Goal: Information Seeking & Learning: Learn about a topic

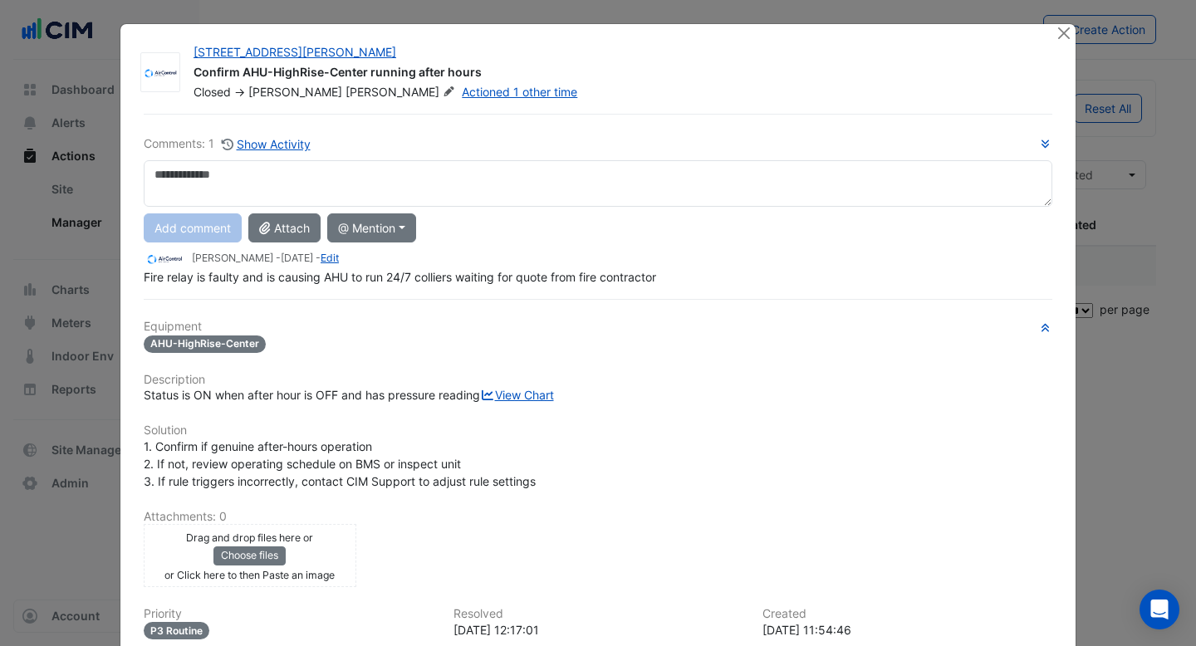
select select "***"
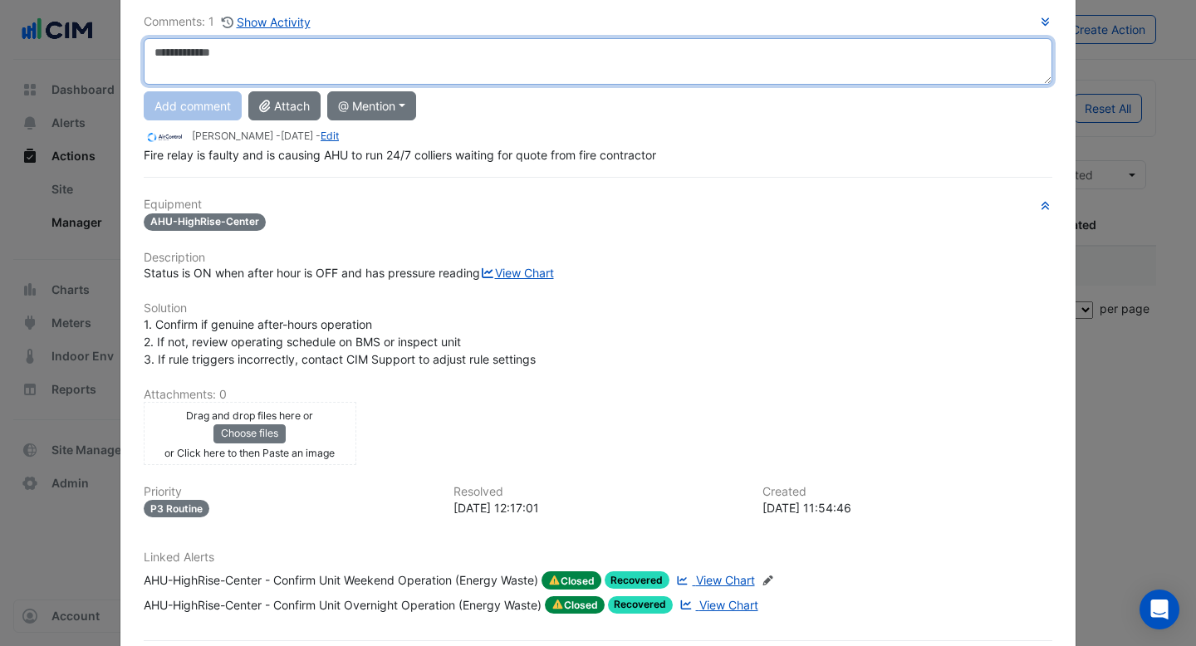
scroll to position [135, 0]
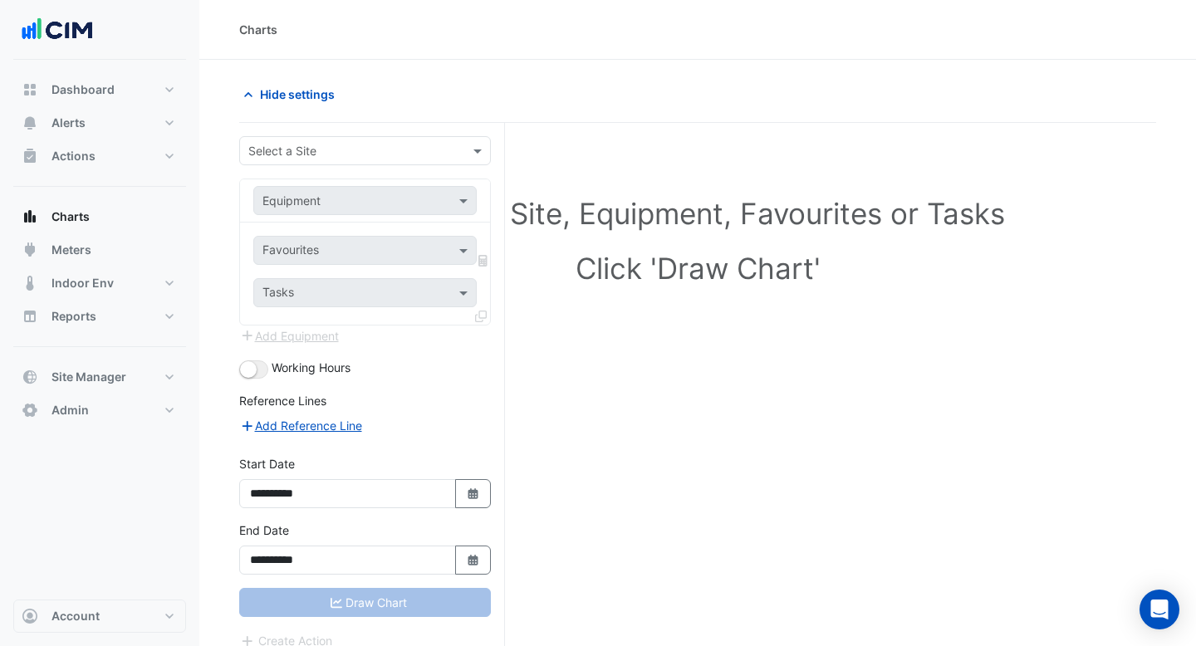
click at [295, 149] on input "text" at bounding box center [348, 151] width 200 height 17
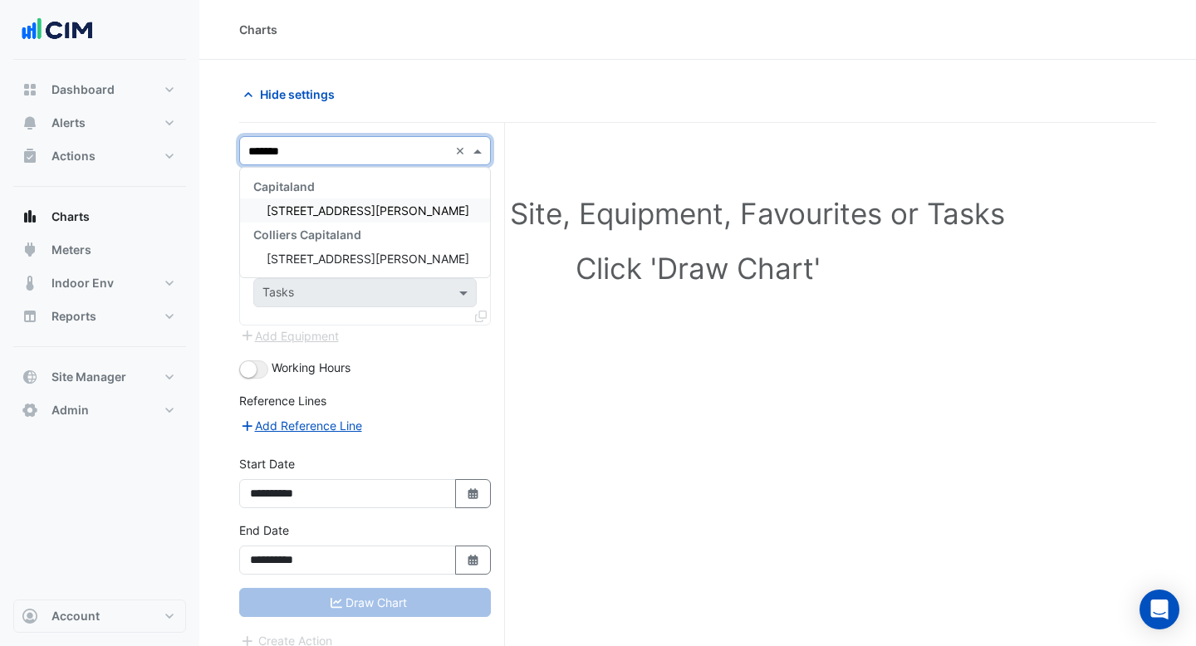
type input "********"
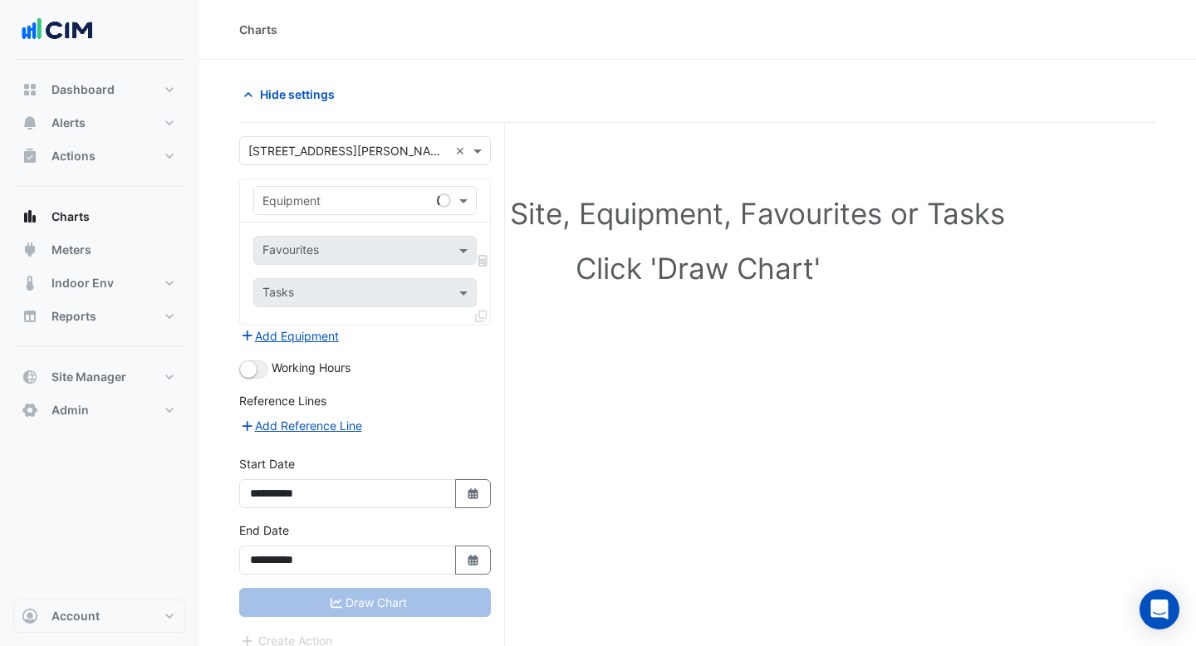
click at [683, 51] on div "Charts" at bounding box center [697, 30] width 996 height 60
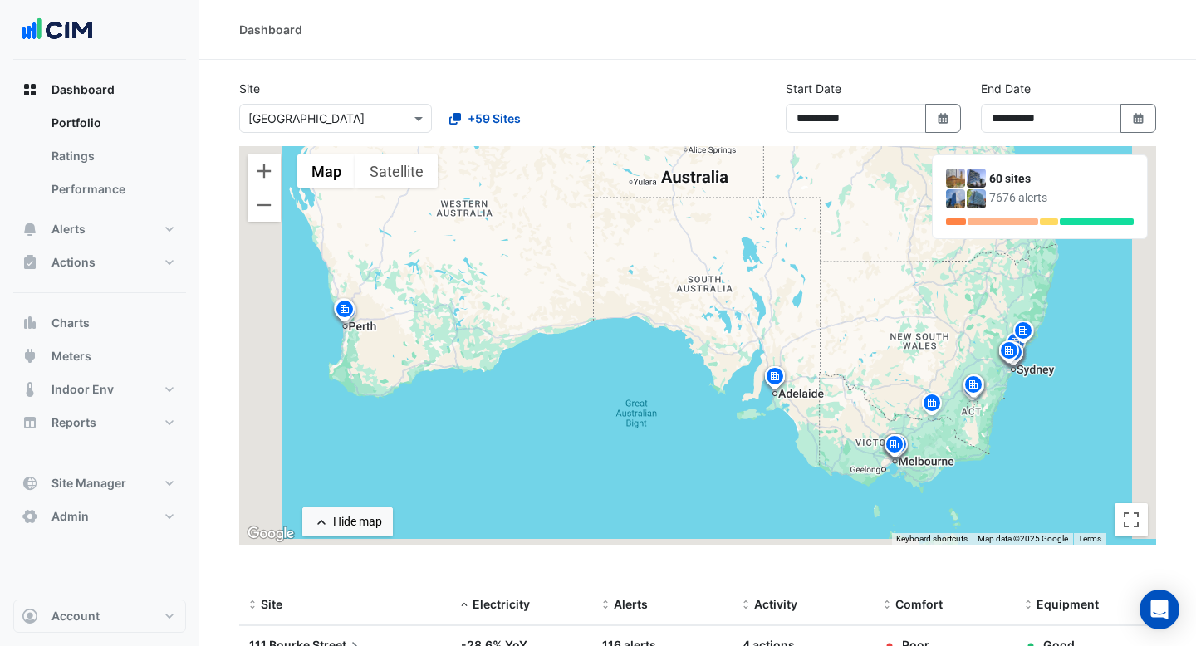
select select "***"
click at [1094, 374] on div "To activate drag with keyboard, press Alt + Enter. Once in keyboard drag state,…" at bounding box center [697, 345] width 917 height 399
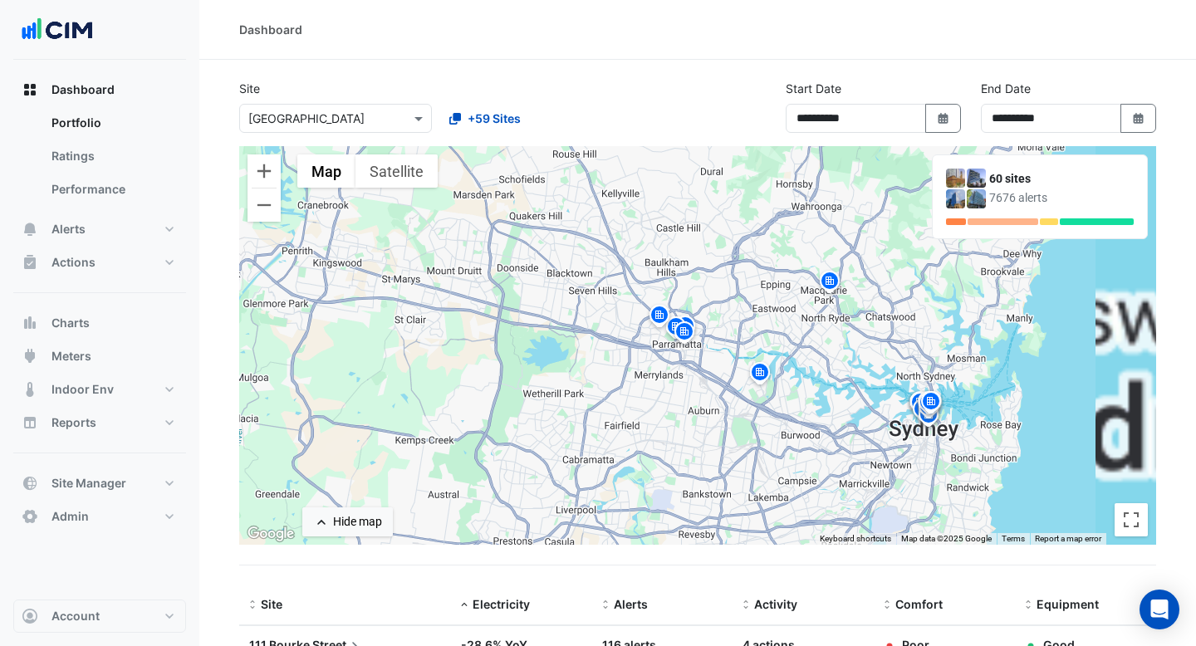
drag, startPoint x: 955, startPoint y: 453, endPoint x: 928, endPoint y: 322, distance: 133.0
click at [928, 322] on div "To activate drag with keyboard, press Alt + Enter. Once in keyboard drag state,…" at bounding box center [697, 345] width 917 height 399
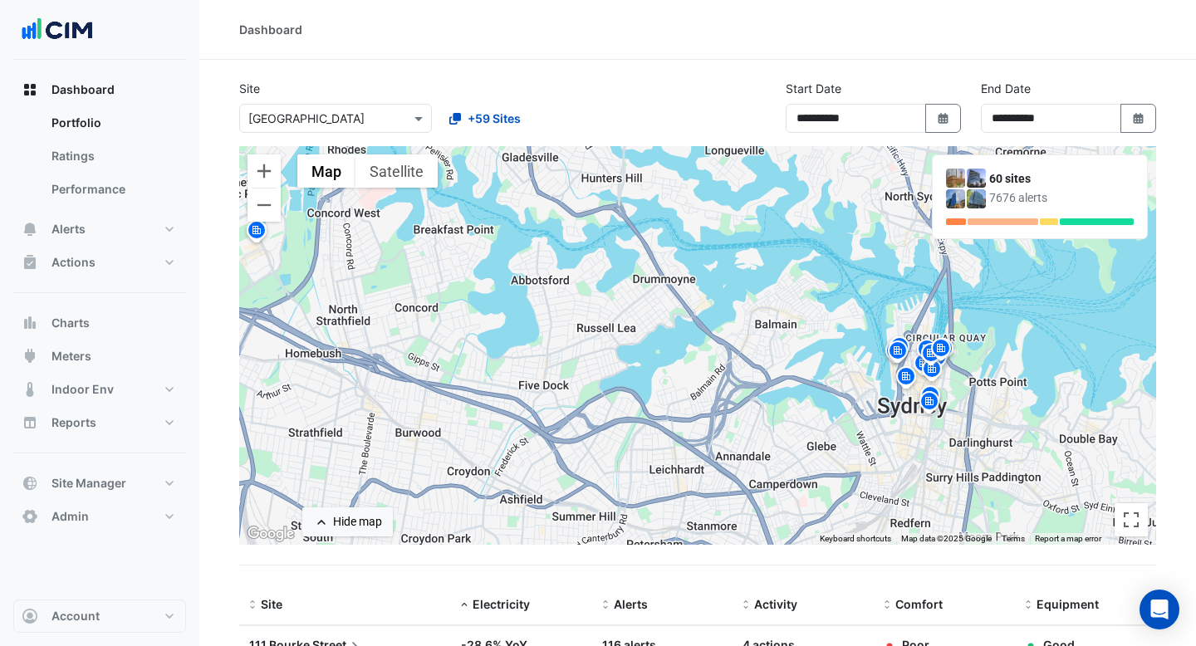
drag, startPoint x: 925, startPoint y: 496, endPoint x: 913, endPoint y: 378, distance: 118.5
click at [913, 378] on img at bounding box center [906, 379] width 27 height 29
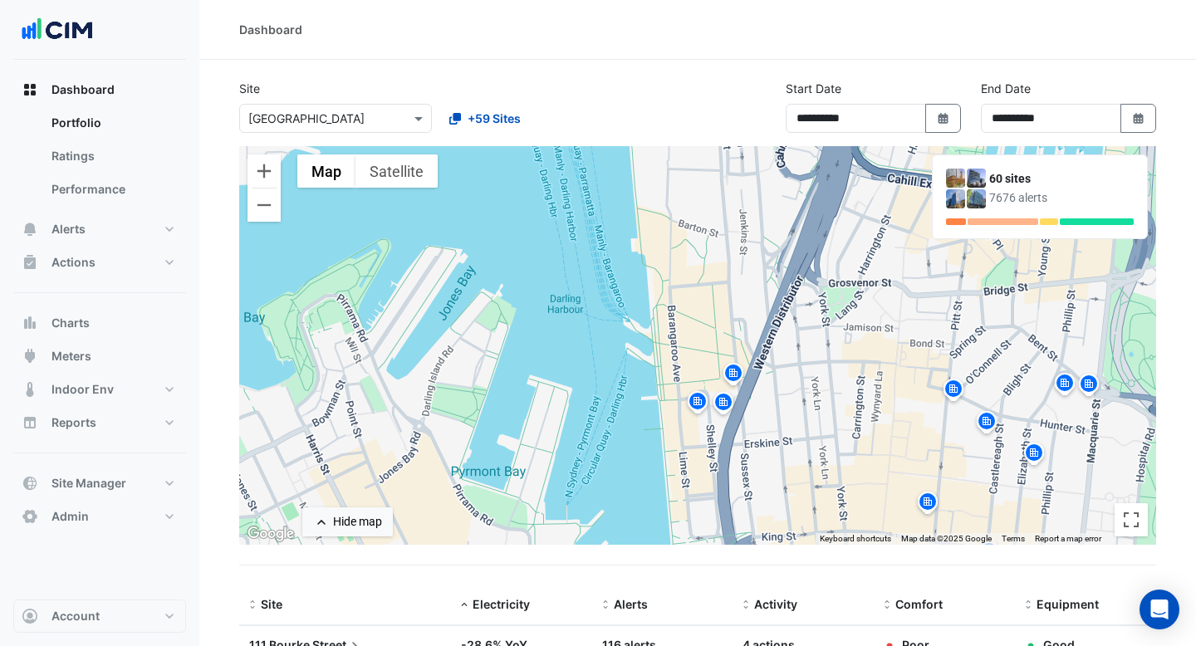
click at [697, 396] on img at bounding box center [697, 403] width 27 height 29
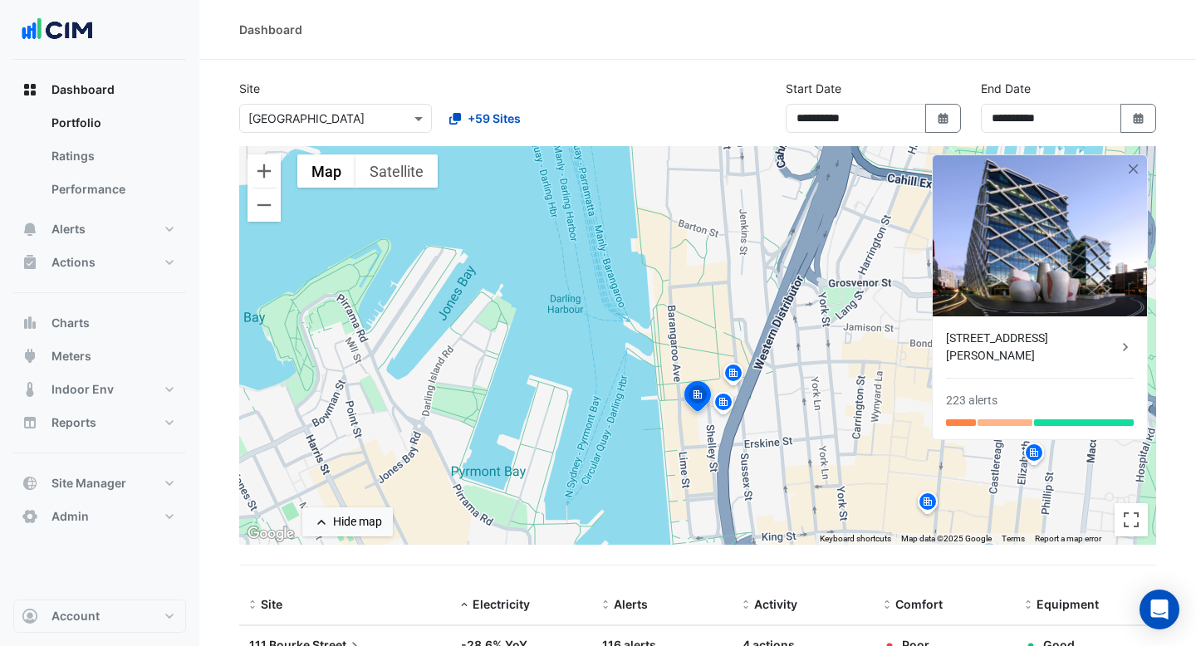
click at [923, 501] on img at bounding box center [927, 504] width 27 height 29
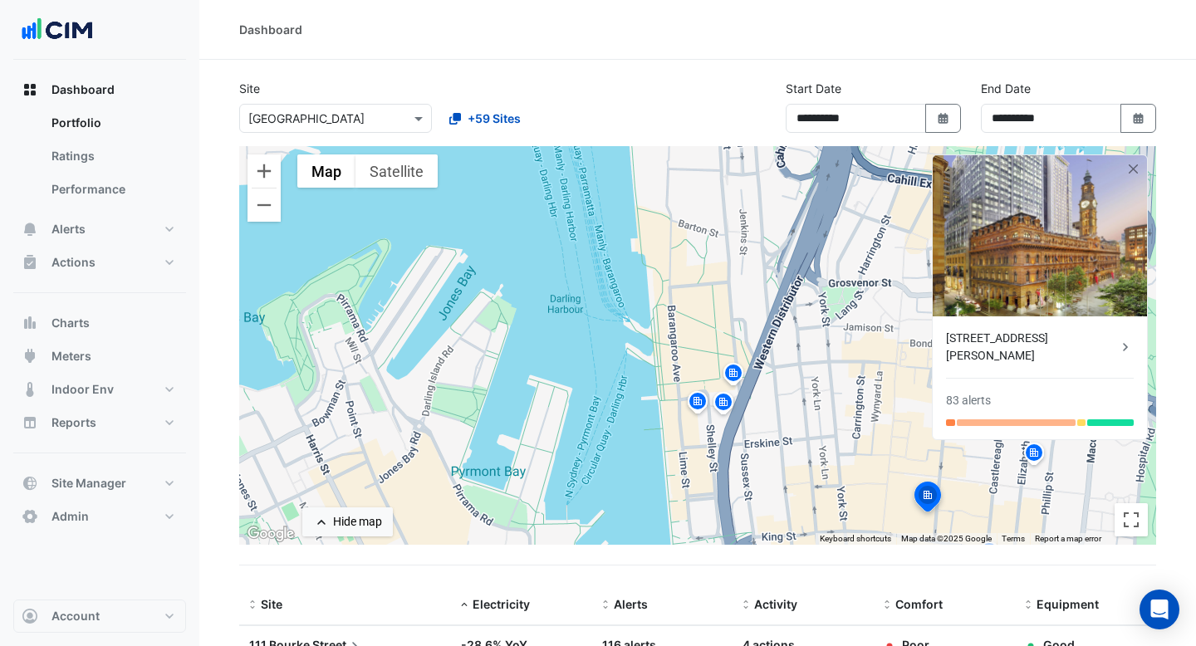
click at [987, 425] on div "1 Martin Place 83 alerts" at bounding box center [1039, 297] width 232 height 302
click at [1128, 163] on button "button" at bounding box center [1134, 169] width 14 height 14
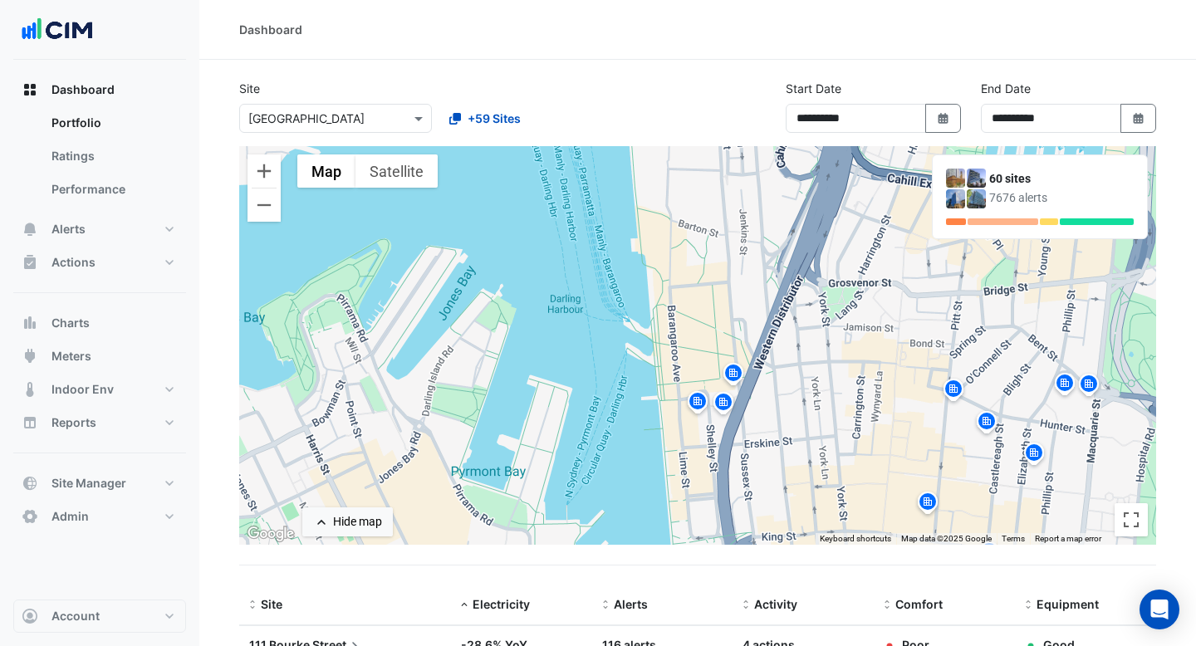
click at [1064, 384] on img at bounding box center [1064, 385] width 27 height 29
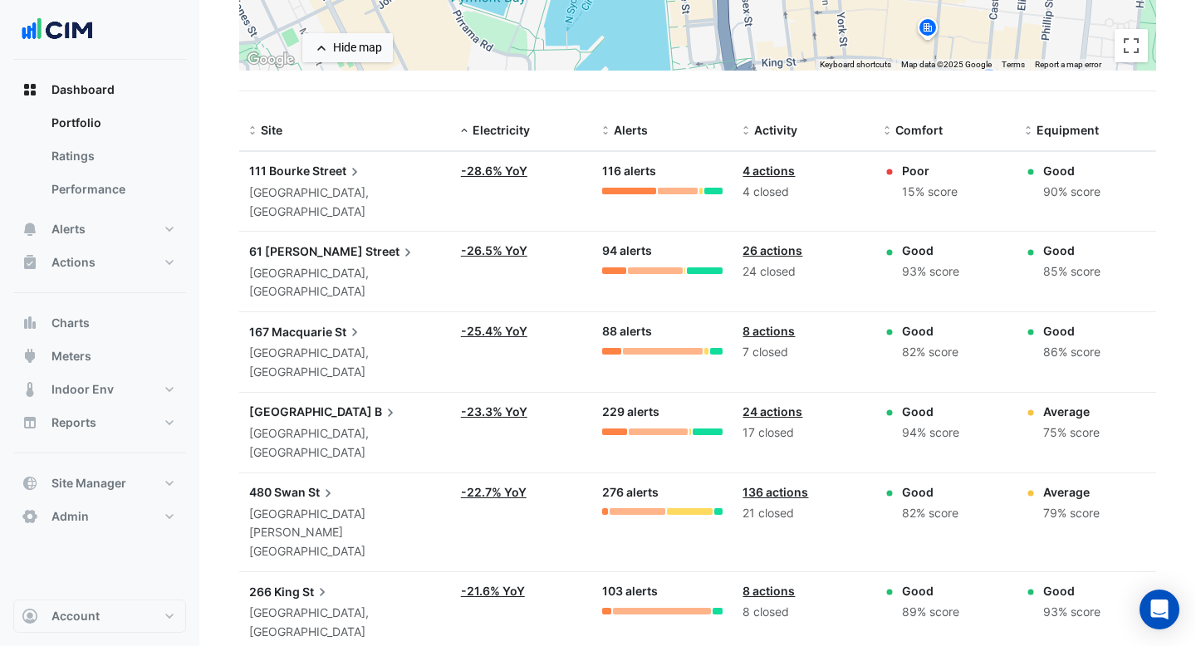
scroll to position [476, 0]
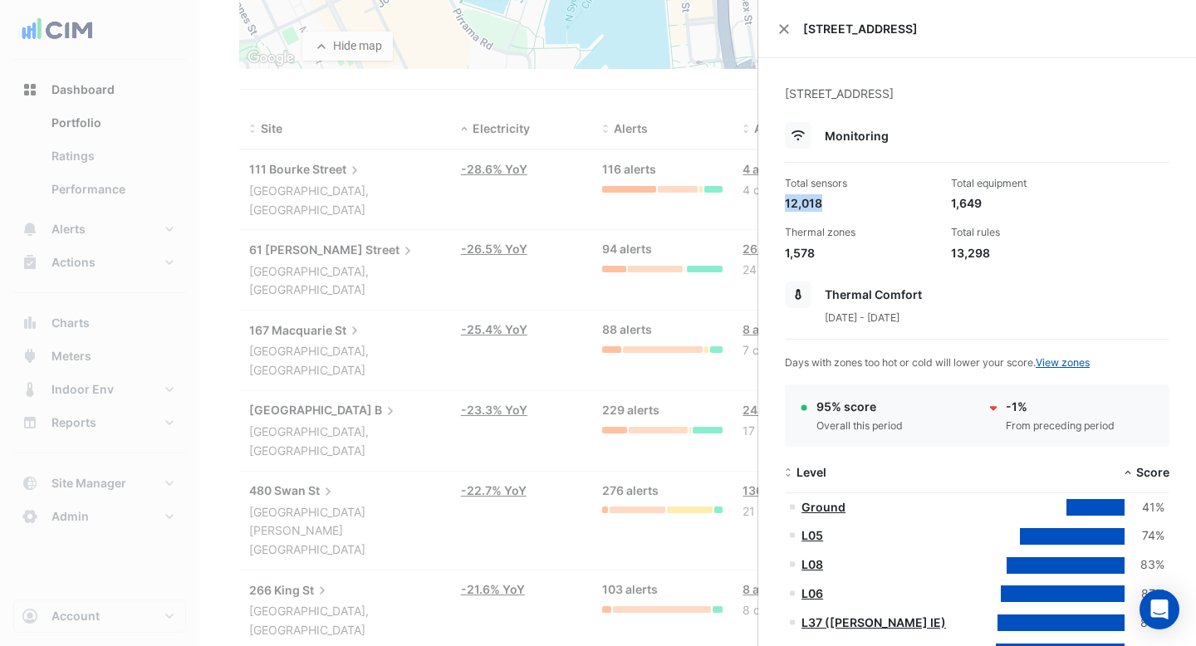
drag, startPoint x: 825, startPoint y: 209, endPoint x: 771, endPoint y: 208, distance: 54.0
drag, startPoint x: 813, startPoint y: 251, endPoint x: 759, endPoint y: 251, distance: 54.0
click at [1002, 203] on div "1,649" at bounding box center [1027, 202] width 153 height 17
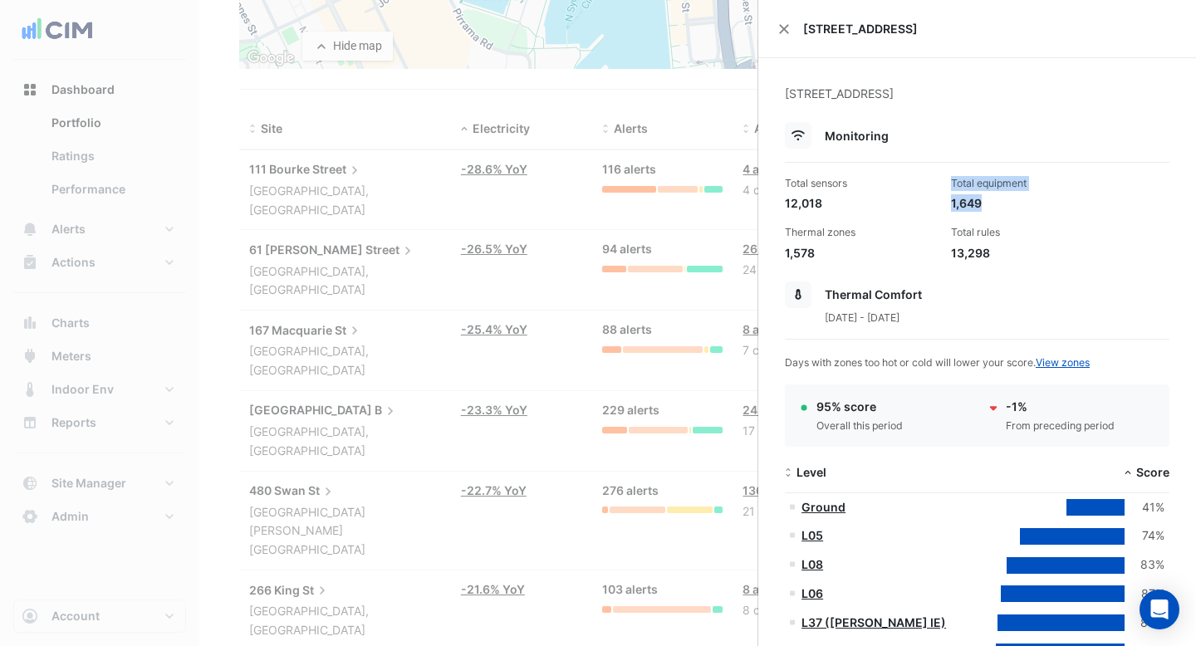
drag, startPoint x: 993, startPoint y: 199, endPoint x: 924, endPoint y: 199, distance: 68.9
click at [924, 199] on div "Total sensors 12,018 Total equipment 1,649 Thermal zones 1,578 Total rules 13,2…" at bounding box center [977, 212] width 398 height 99
drag, startPoint x: 1001, startPoint y: 250, endPoint x: 876, endPoint y: 251, distance: 124.6
click at [876, 251] on div "Total sensors 12,018 Total equipment 1,649 Thermal zones 1,578 Total rules 13,2…" at bounding box center [977, 212] width 398 height 99
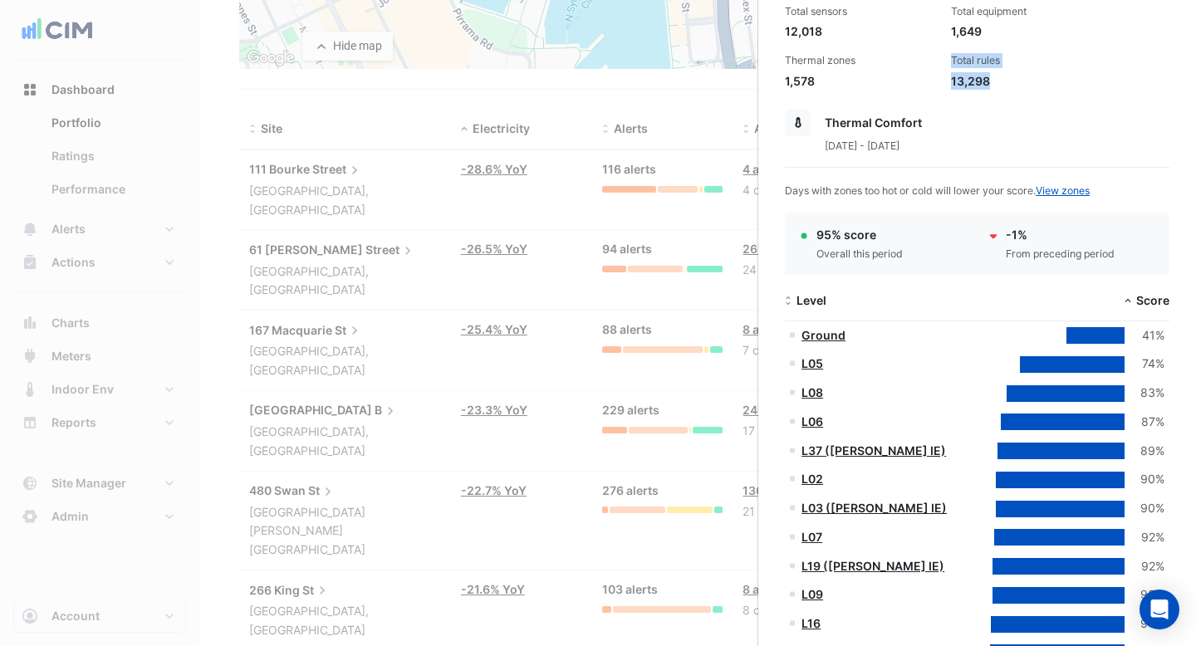
scroll to position [178, 0]
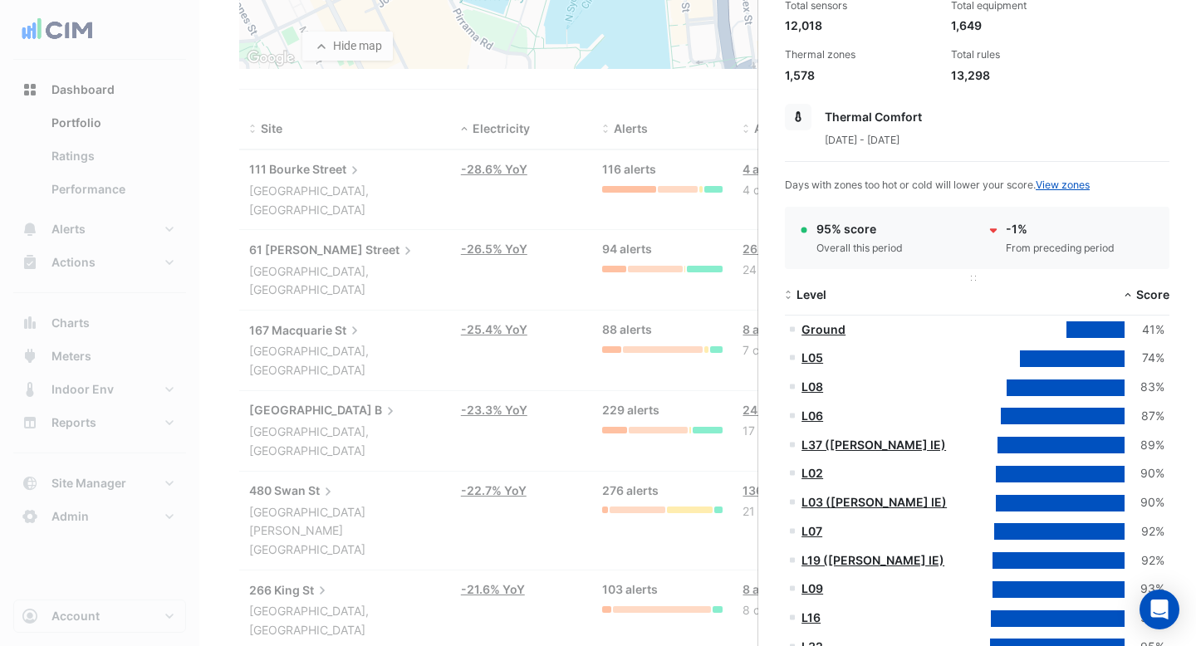
click at [796, 294] on span "Level" at bounding box center [811, 294] width 30 height 14
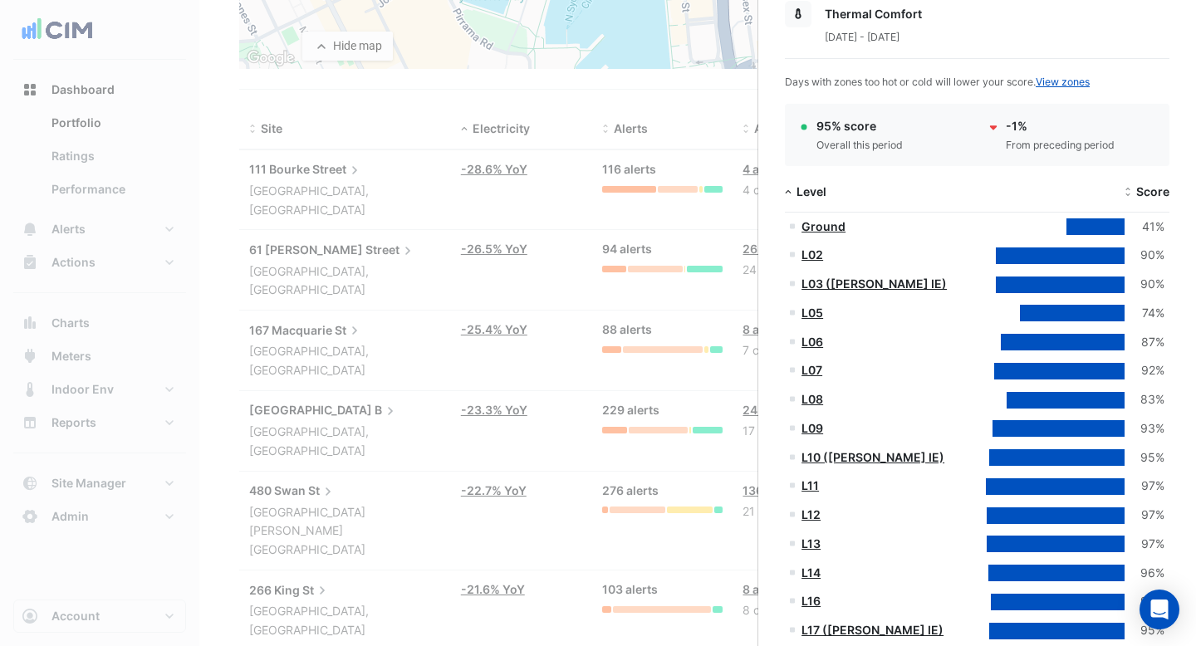
scroll to position [328, 0]
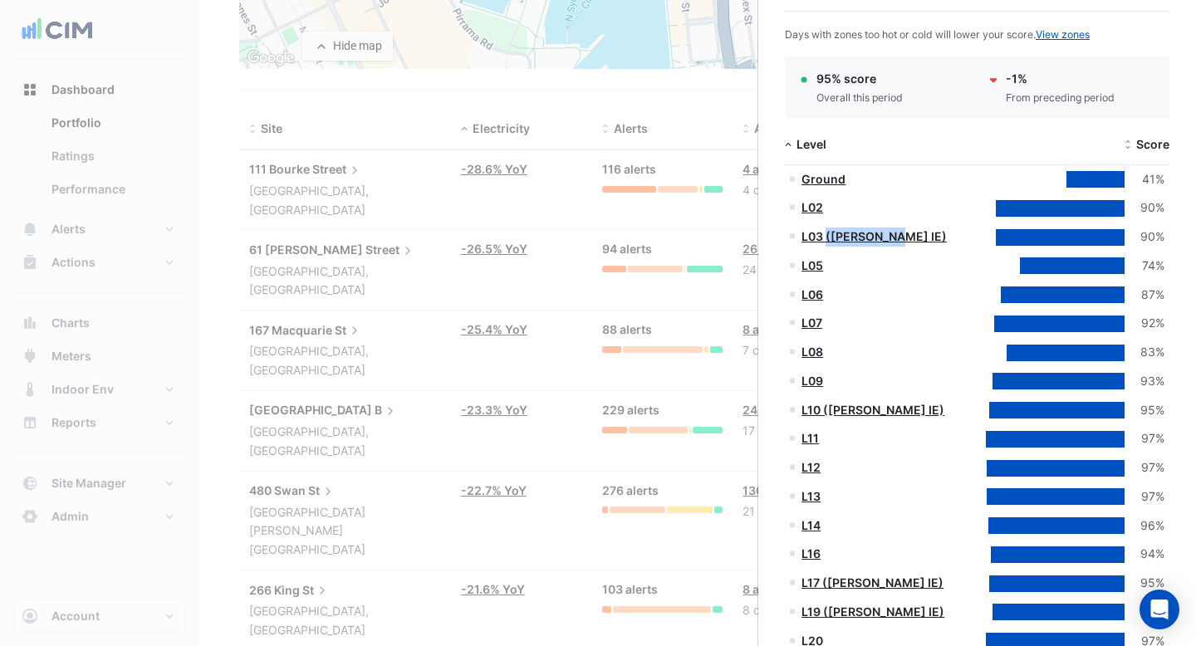
drag, startPoint x: 908, startPoint y: 237, endPoint x: 827, endPoint y: 243, distance: 80.8
click at [827, 243] on div "L03 (NABERS IE)" at bounding box center [881, 237] width 183 height 19
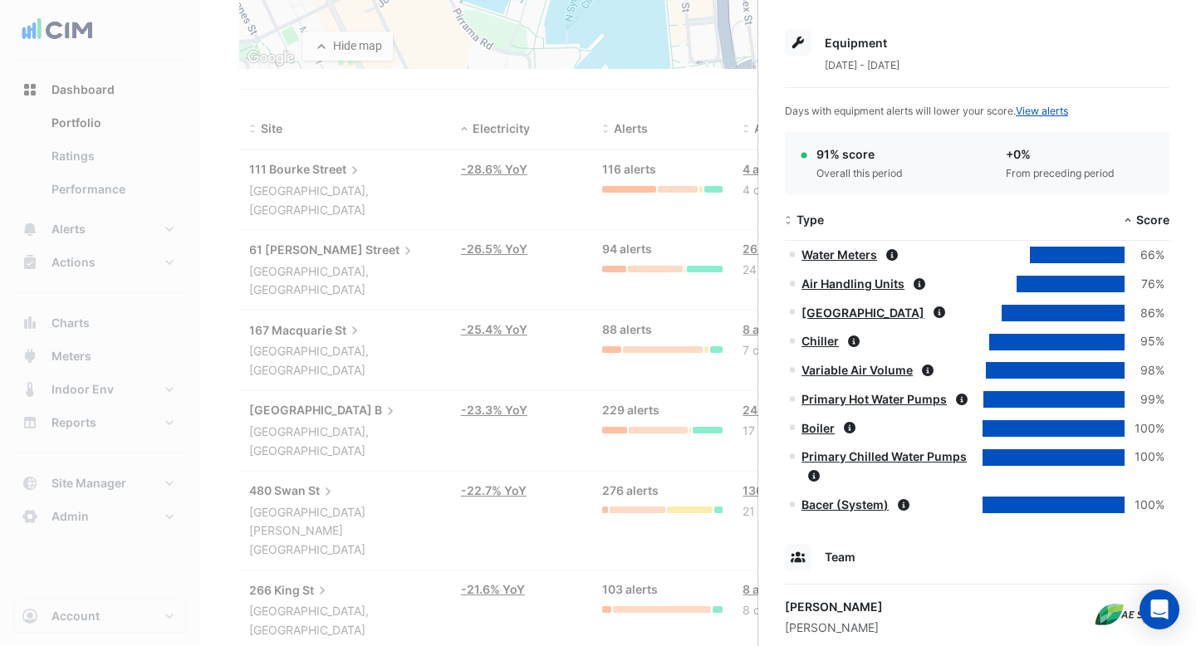
scroll to position [1503, 0]
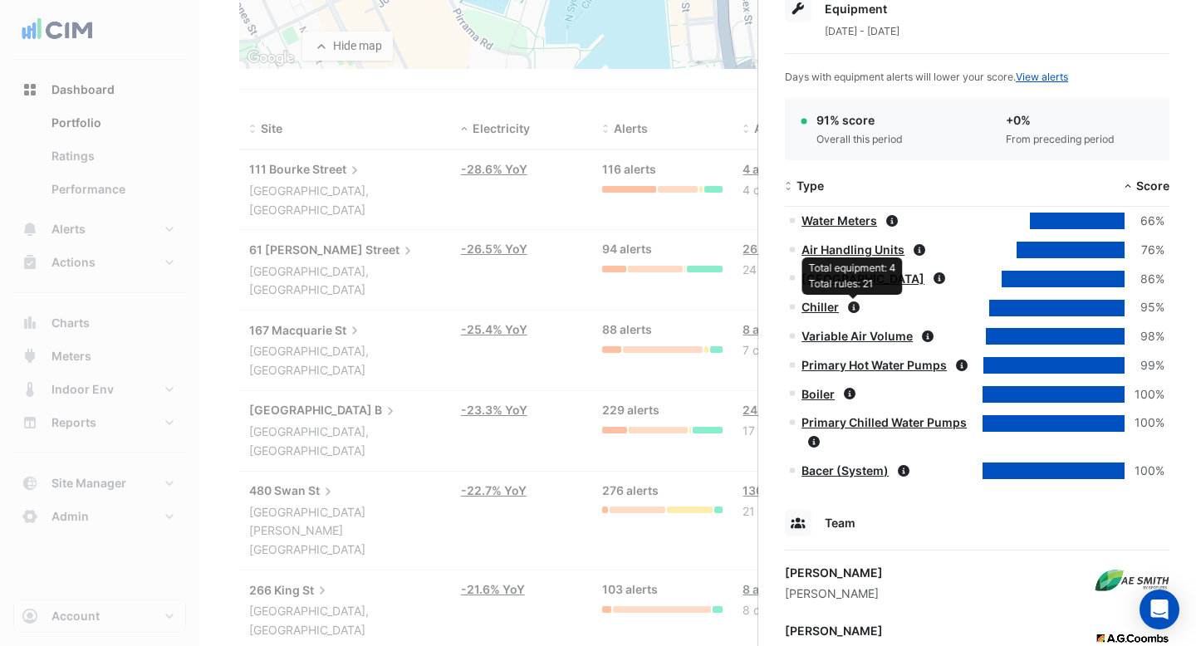
click at [853, 311] on icon at bounding box center [854, 307] width 12 height 12
click at [833, 308] on link "Chiller" at bounding box center [819, 307] width 37 height 14
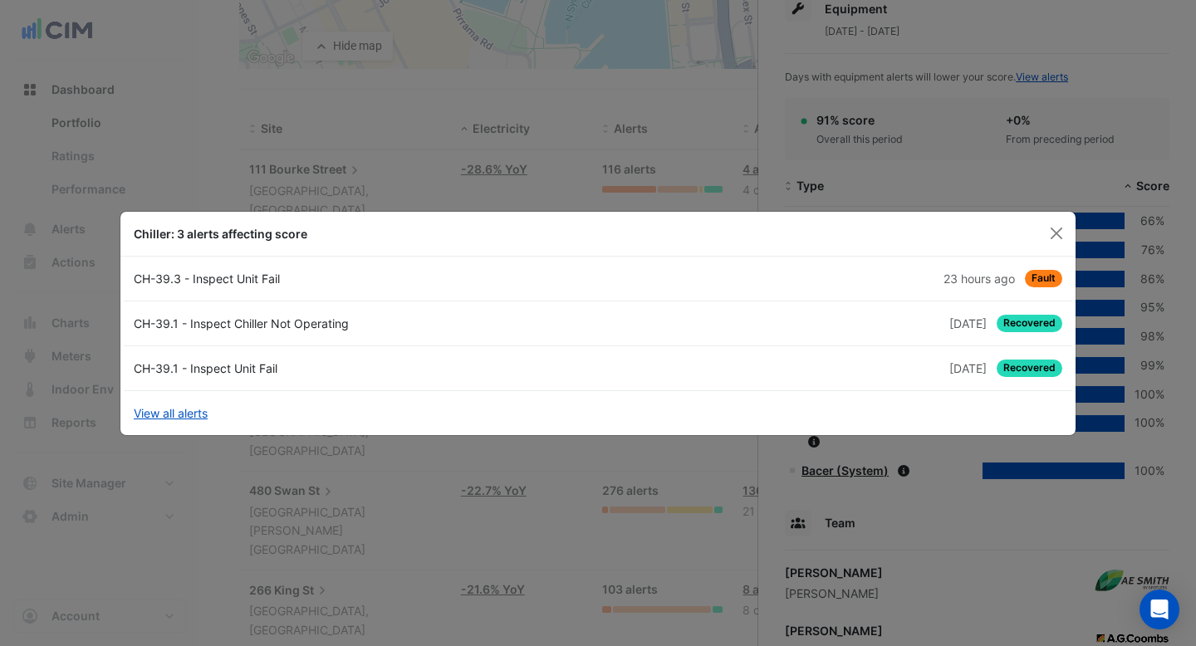
drag, startPoint x: 325, startPoint y: 277, endPoint x: 139, endPoint y: 276, distance: 186.0
click at [139, 276] on div "CH-39.3 - Inspect Unit Fail" at bounding box center [361, 278] width 474 height 17
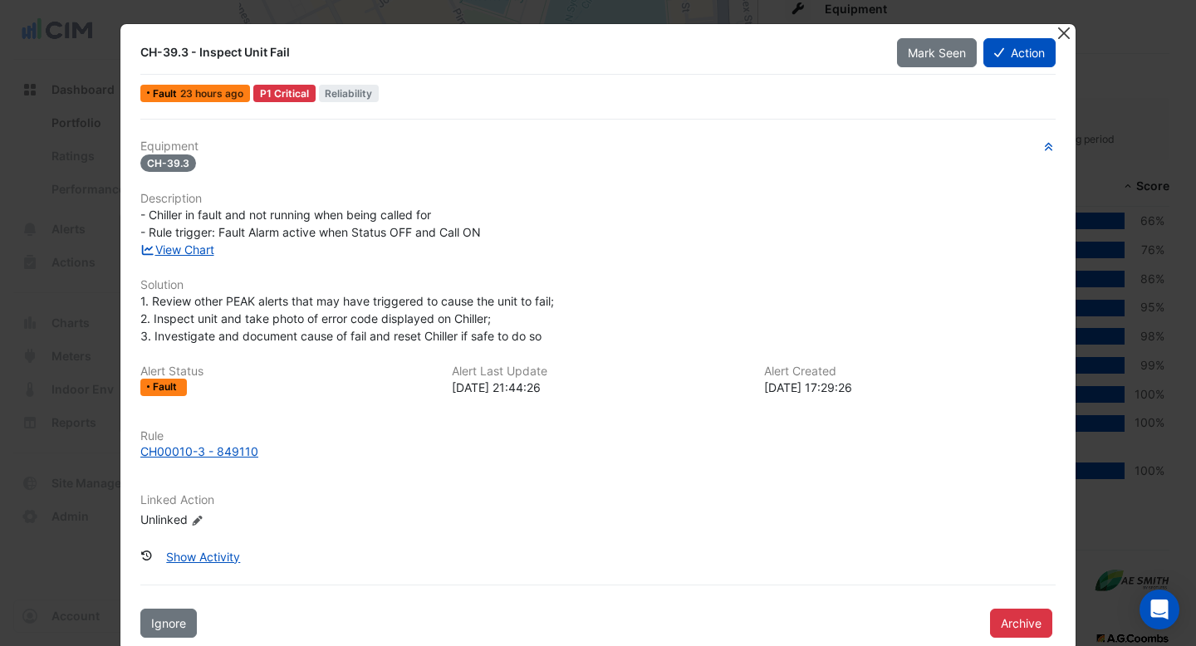
click at [1068, 25] on button "Close" at bounding box center [1063, 32] width 17 height 17
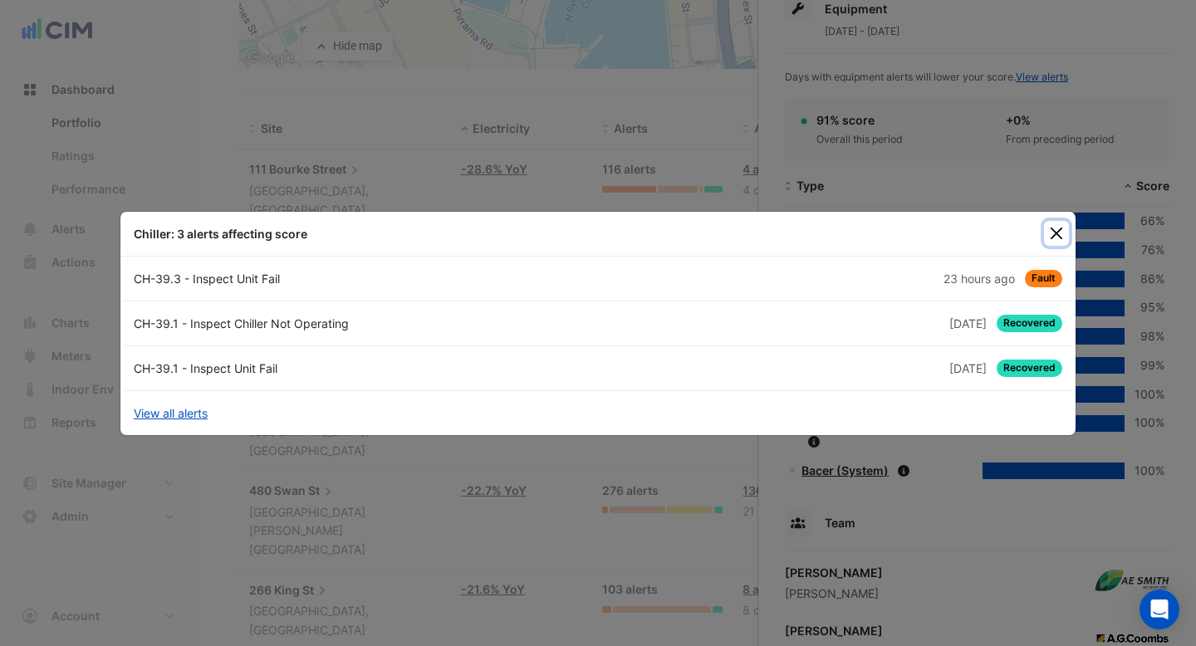
click at [1060, 237] on button "Close" at bounding box center [1056, 233] width 25 height 25
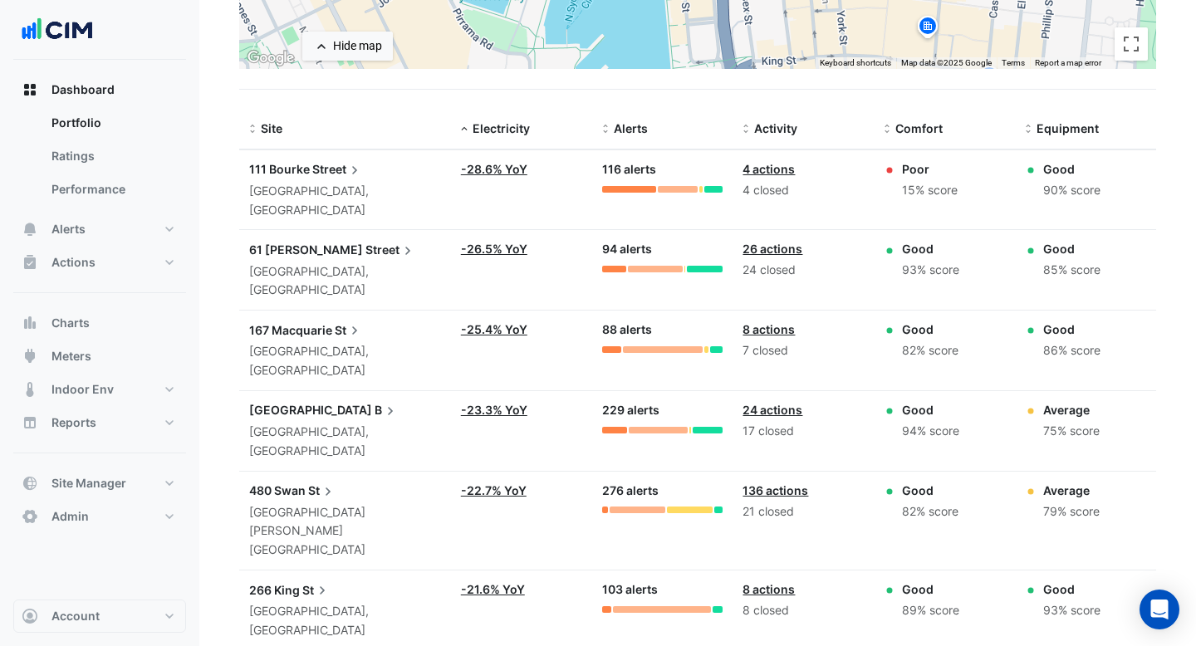
click at [693, 103] on ngb-offcanvas-backdrop at bounding box center [598, 323] width 1196 height 646
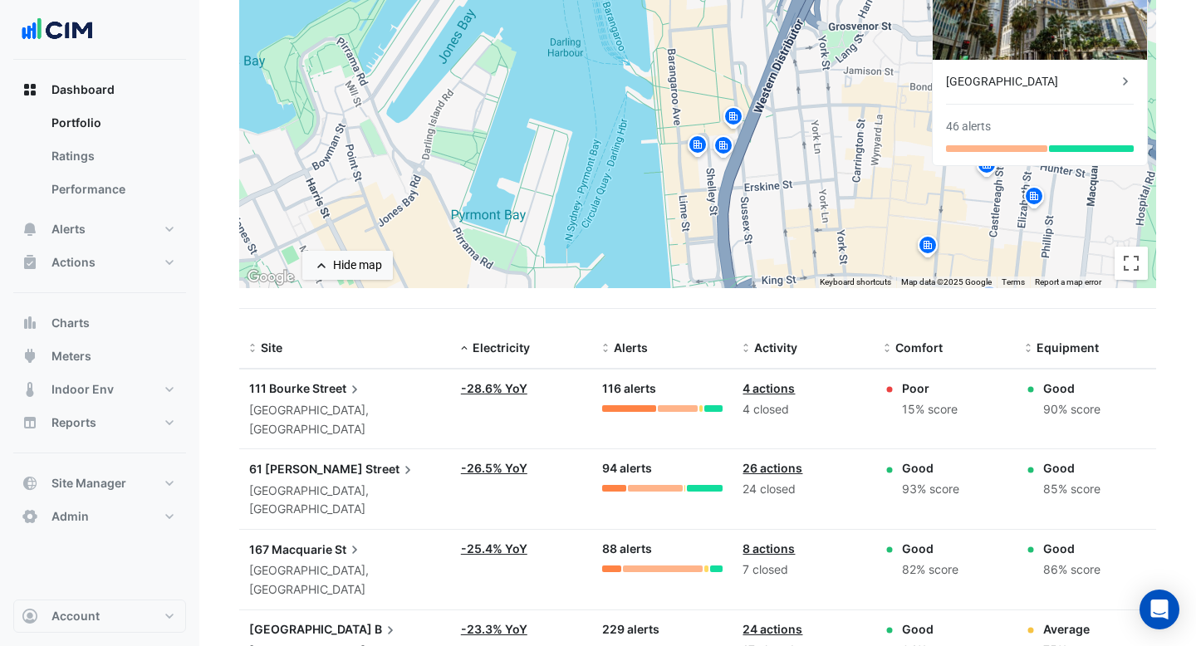
scroll to position [293, 0]
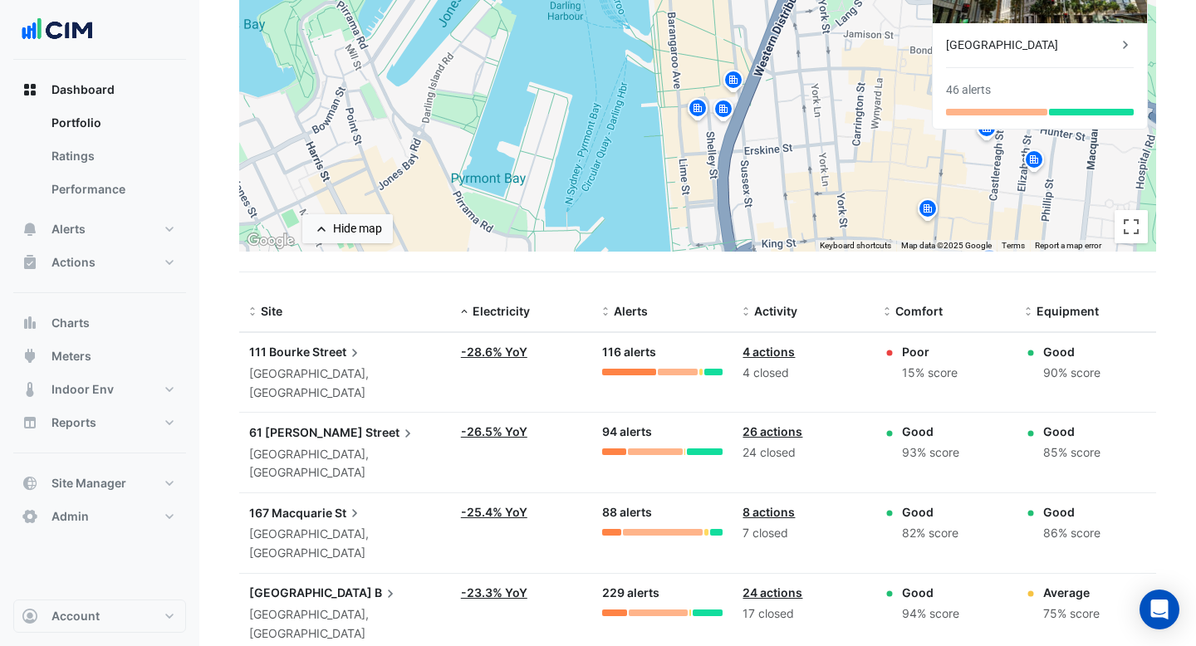
click at [316, 350] on span "Street" at bounding box center [337, 352] width 51 height 18
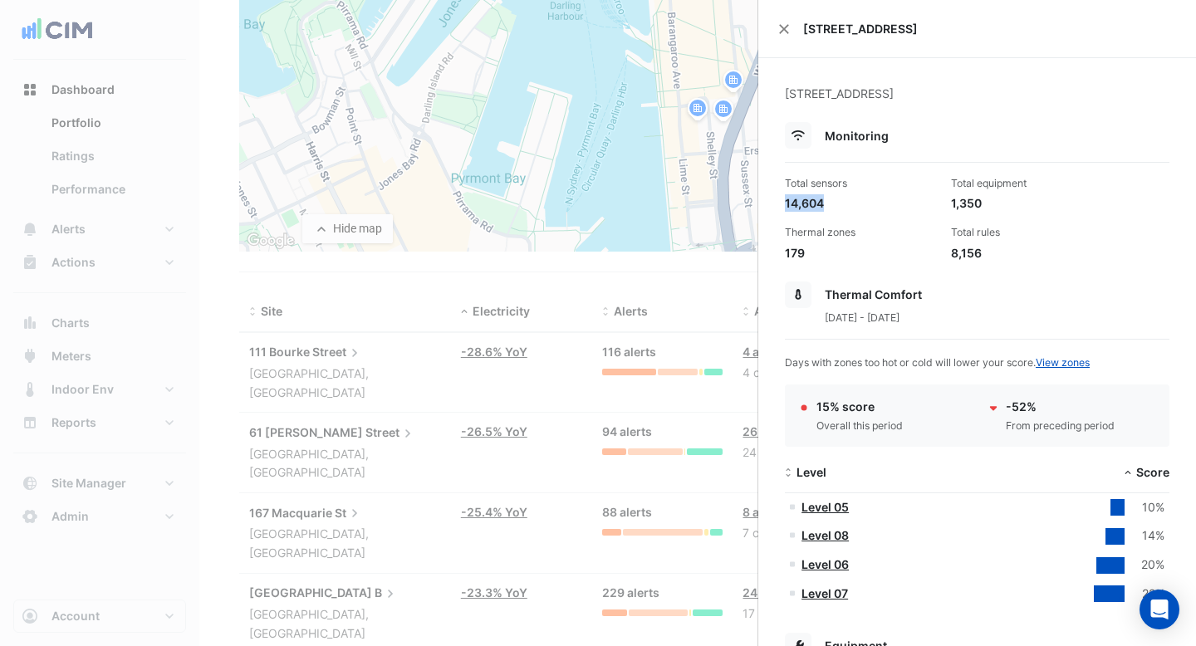
drag, startPoint x: 827, startPoint y: 204, endPoint x: 772, endPoint y: 205, distance: 54.8
click at [307, 470] on ngb-offcanvas-backdrop at bounding box center [598, 323] width 1196 height 646
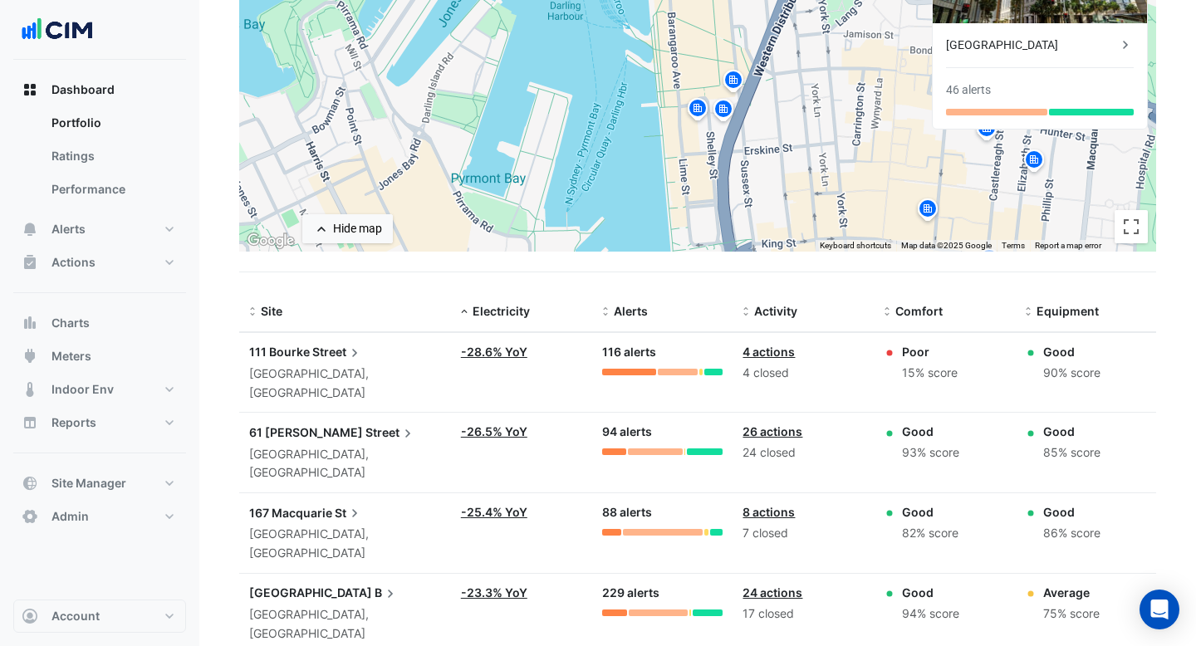
click at [365, 423] on span "Street" at bounding box center [390, 432] width 51 height 18
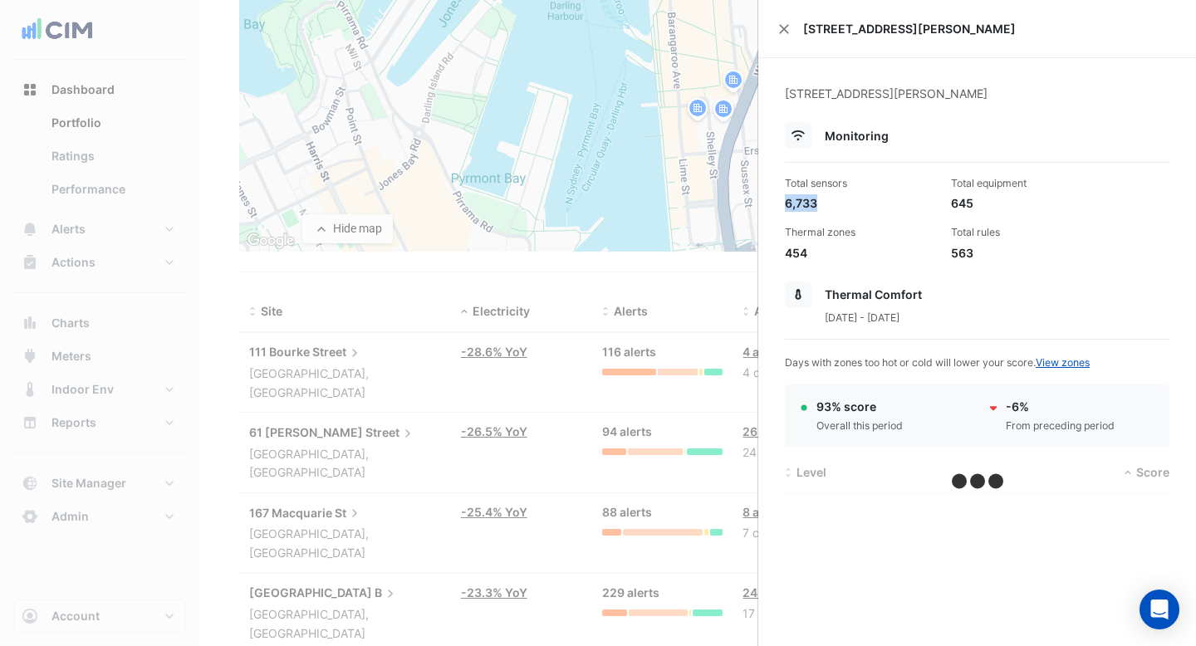
drag, startPoint x: 822, startPoint y: 203, endPoint x: 771, endPoint y: 205, distance: 51.5
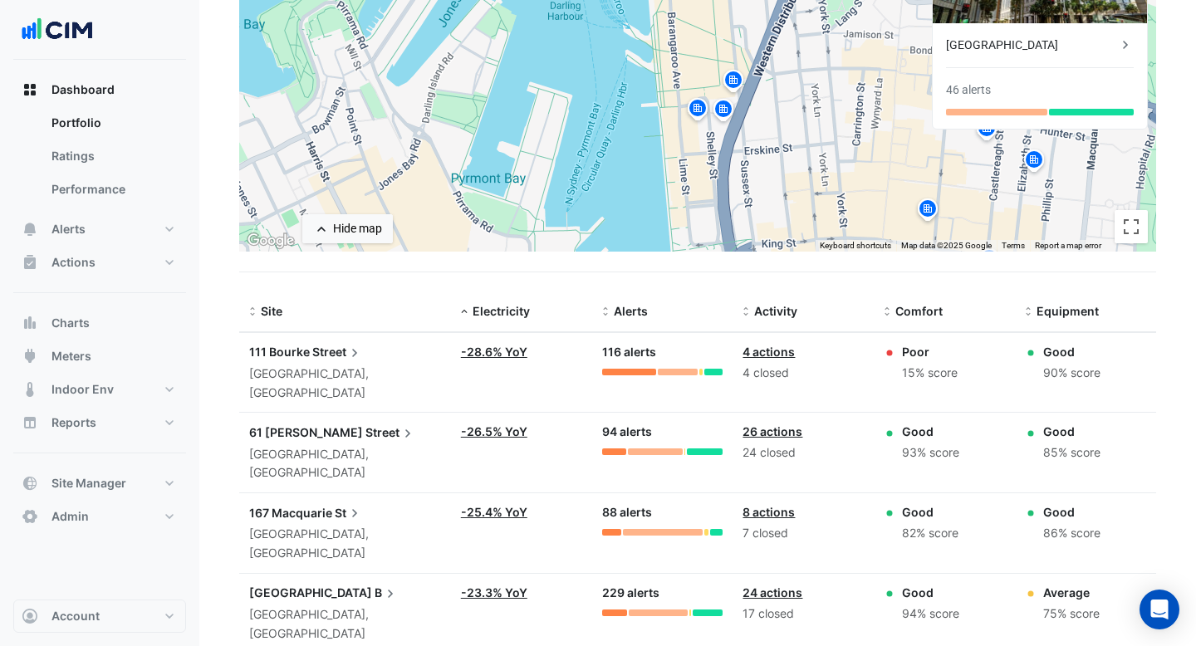
click at [351, 522] on ngb-offcanvas-backdrop at bounding box center [598, 323] width 1196 height 646
click at [338, 574] on datatable-body-cell "Site: Optima Building B Osbourne Park, Western Australia" at bounding box center [345, 614] width 212 height 80
click at [337, 584] on div "Optima Building B Osbourne Park, Western Australia" at bounding box center [345, 614] width 192 height 60
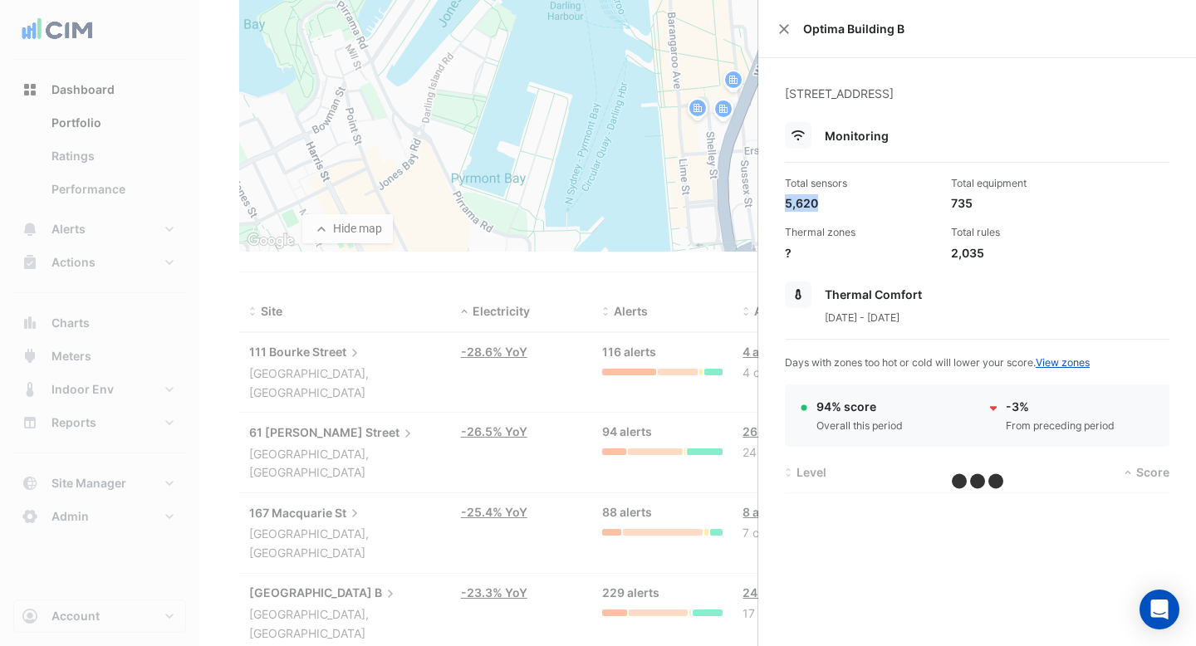
drag, startPoint x: 821, startPoint y: 205, endPoint x: 744, endPoint y: 205, distance: 77.2
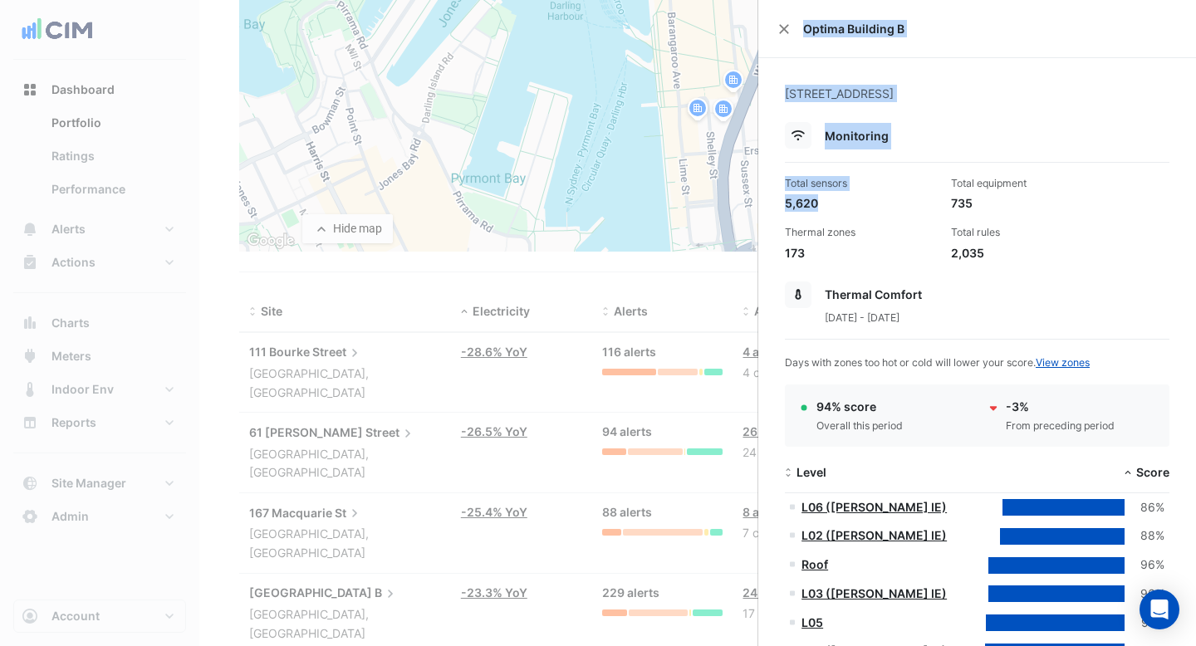
click at [388, 287] on ngb-offcanvas-backdrop at bounding box center [598, 323] width 1196 height 646
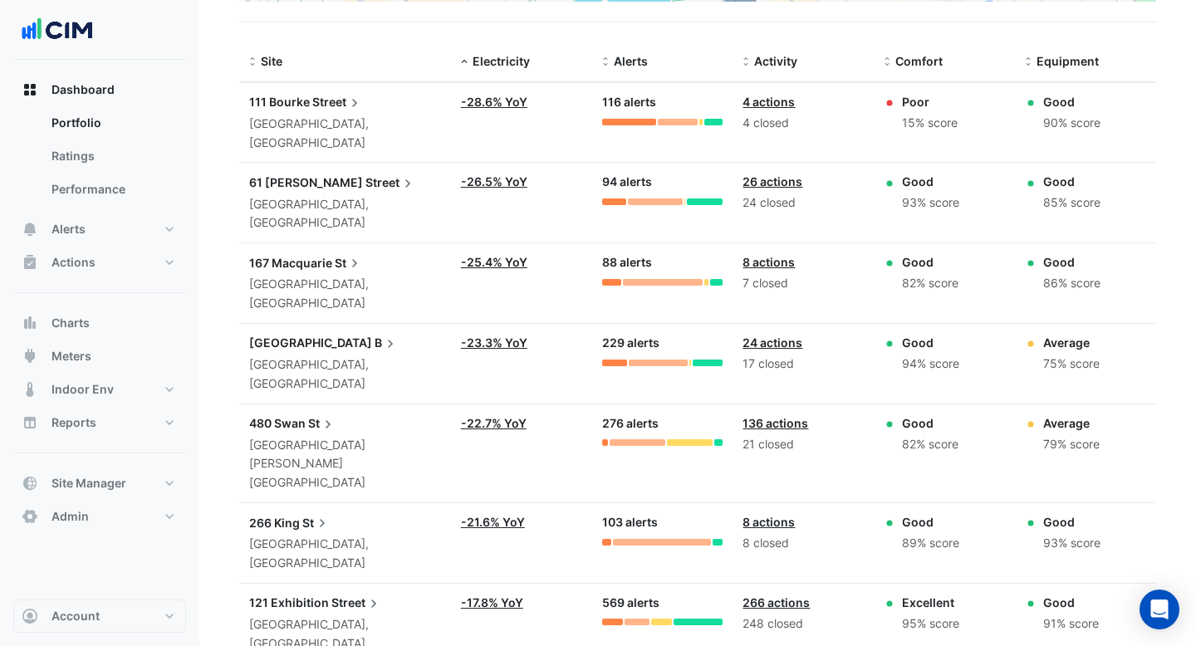
scroll to position [546, 0]
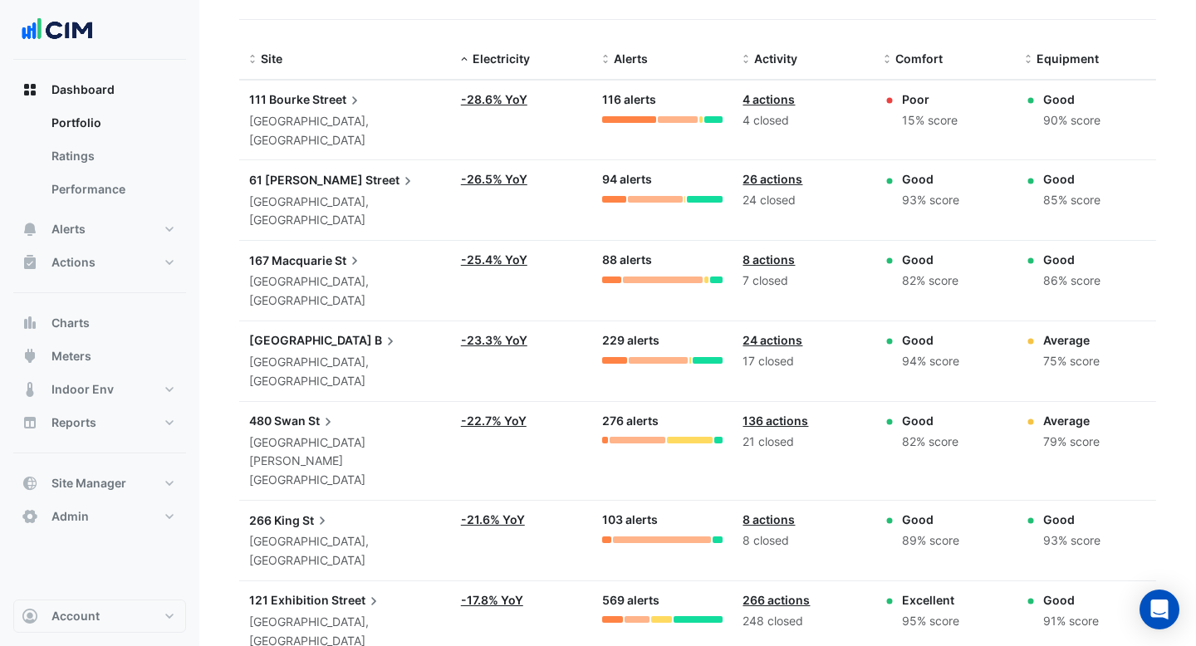
click at [480, 593] on link "-17.8% YoY" at bounding box center [492, 600] width 62 height 14
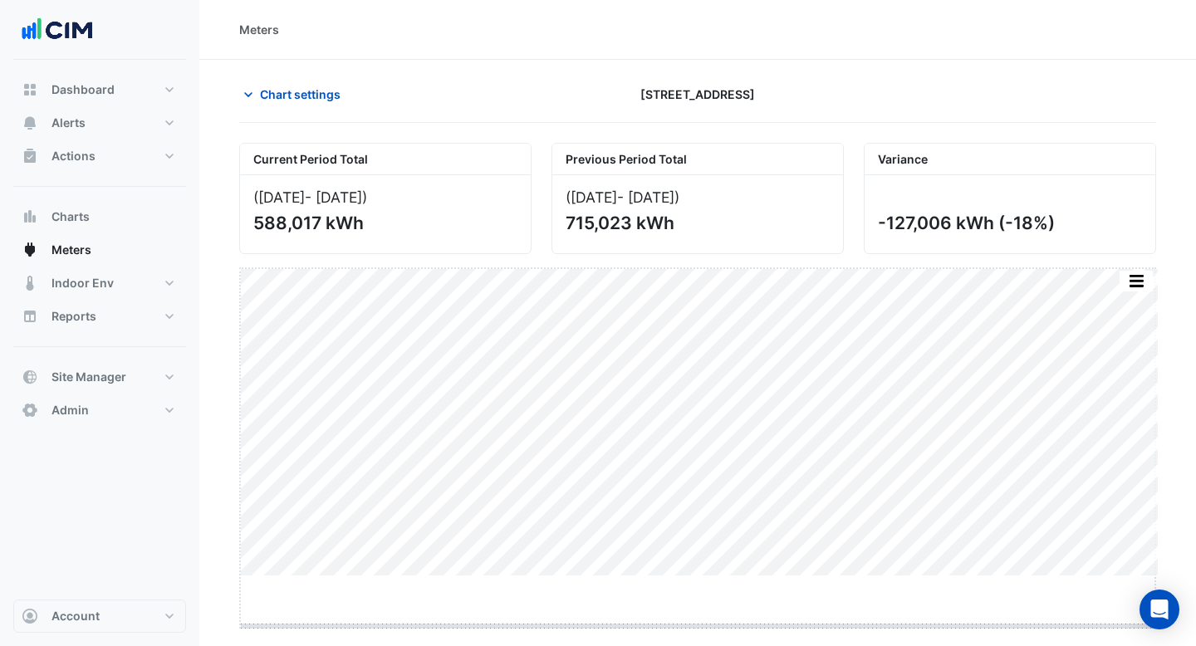
drag, startPoint x: 701, startPoint y: 575, endPoint x: 701, endPoint y: 625, distance: 49.8
click at [311, 96] on span "Chart settings" at bounding box center [300, 94] width 81 height 17
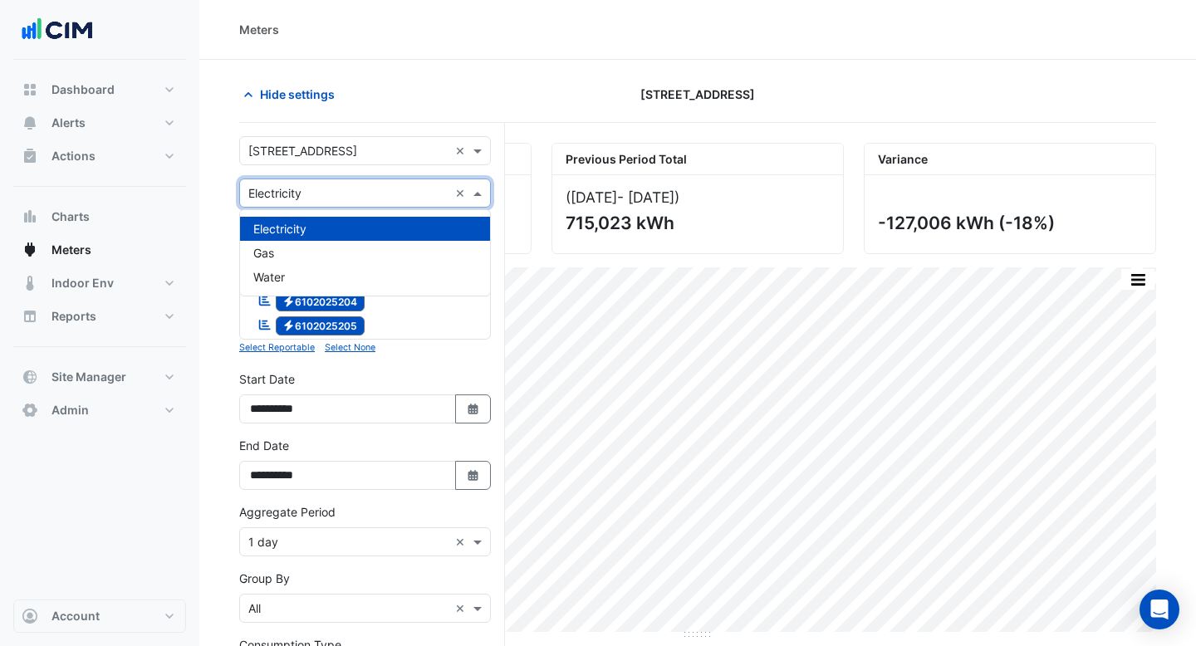
click at [316, 191] on input "text" at bounding box center [348, 193] width 200 height 17
click at [506, 61] on section "Hide settings 121 Exhibition Street Current Period Total (Jun 25 - Aug 25 ) 588…" at bounding box center [697, 475] width 996 height 830
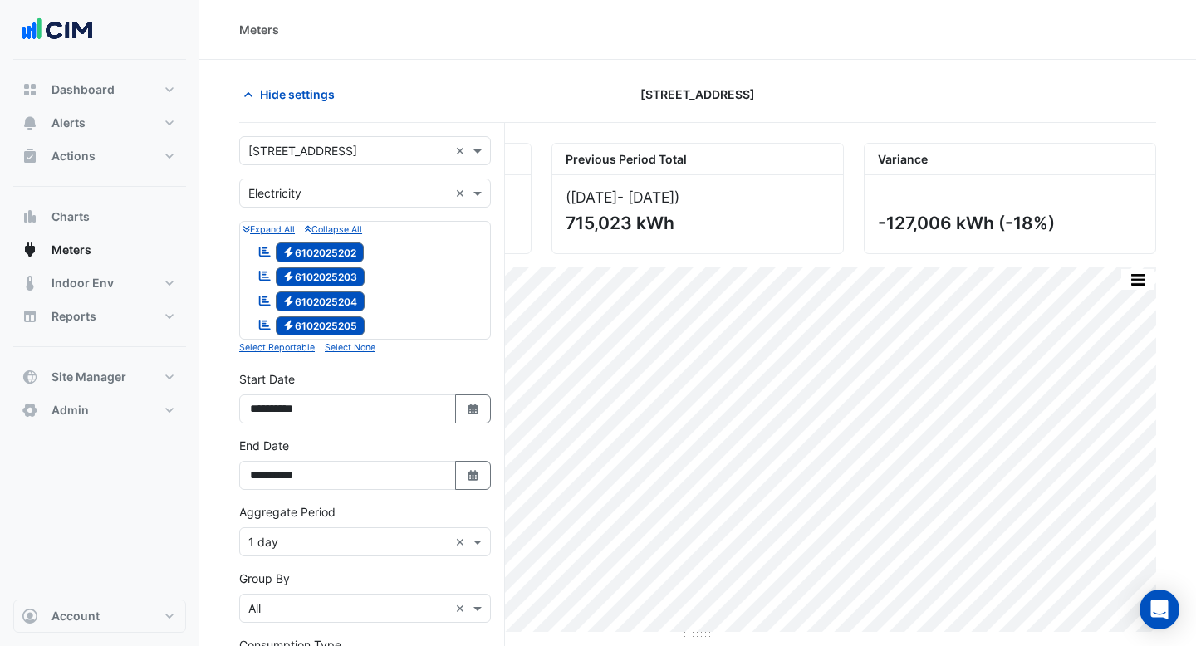
click at [481, 60] on section "Hide settings 121 Exhibition Street Current Period Total (Jun 25 - Aug 25 ) 588…" at bounding box center [697, 475] width 996 height 830
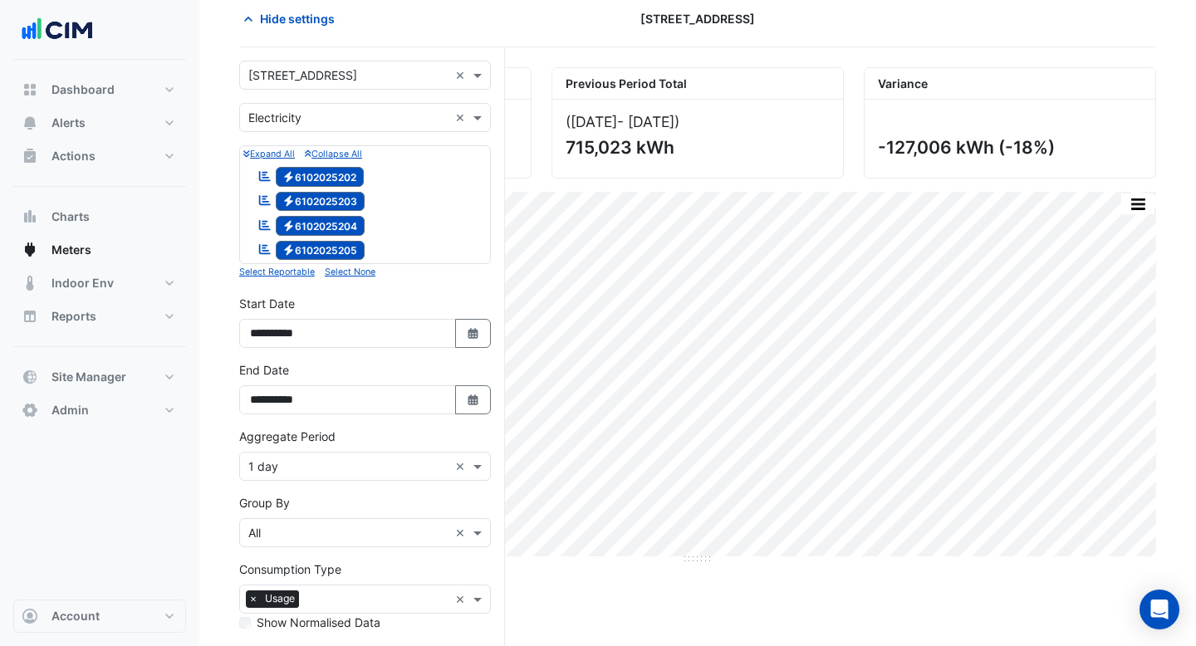
scroll to position [95, 0]
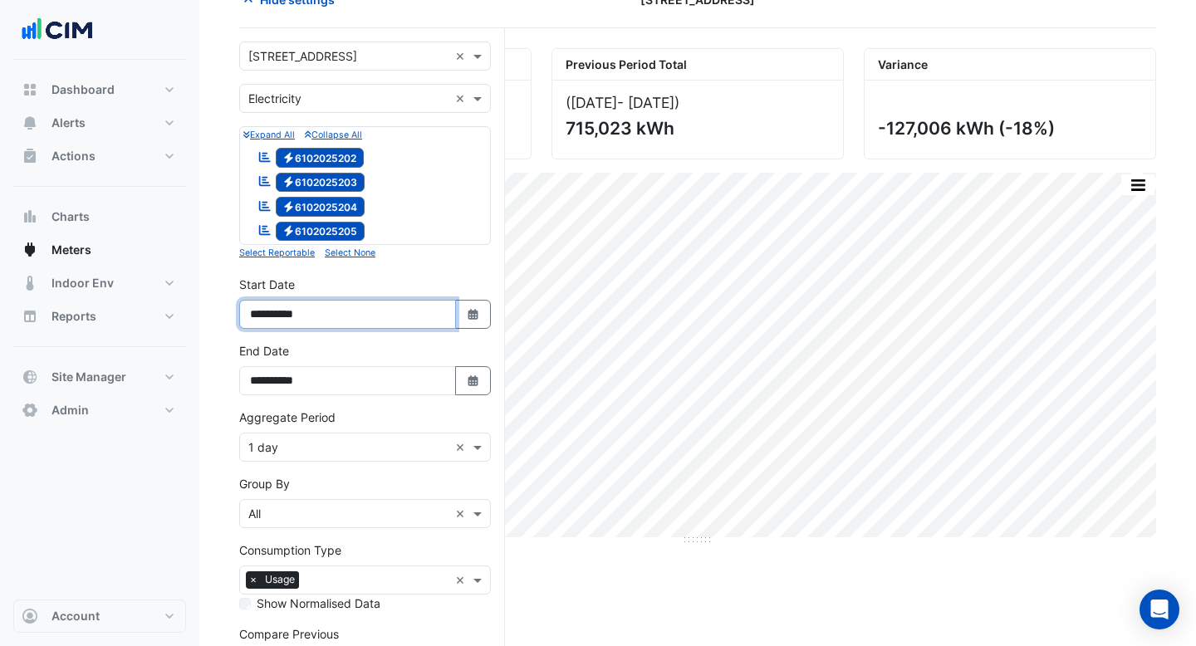
drag, startPoint x: 333, startPoint y: 312, endPoint x: 247, endPoint y: 313, distance: 86.4
click at [247, 313] on input "**********" at bounding box center [347, 314] width 217 height 29
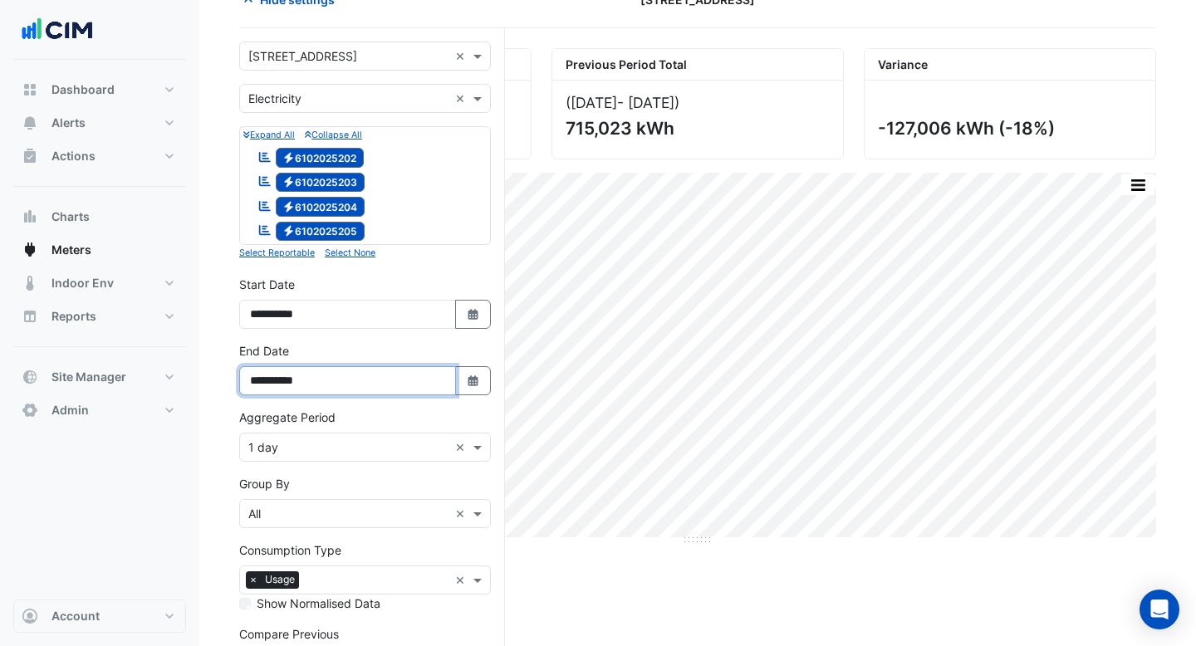
drag, startPoint x: 325, startPoint y: 382, endPoint x: 273, endPoint y: 382, distance: 51.5
click at [274, 382] on input "**********" at bounding box center [347, 380] width 217 height 29
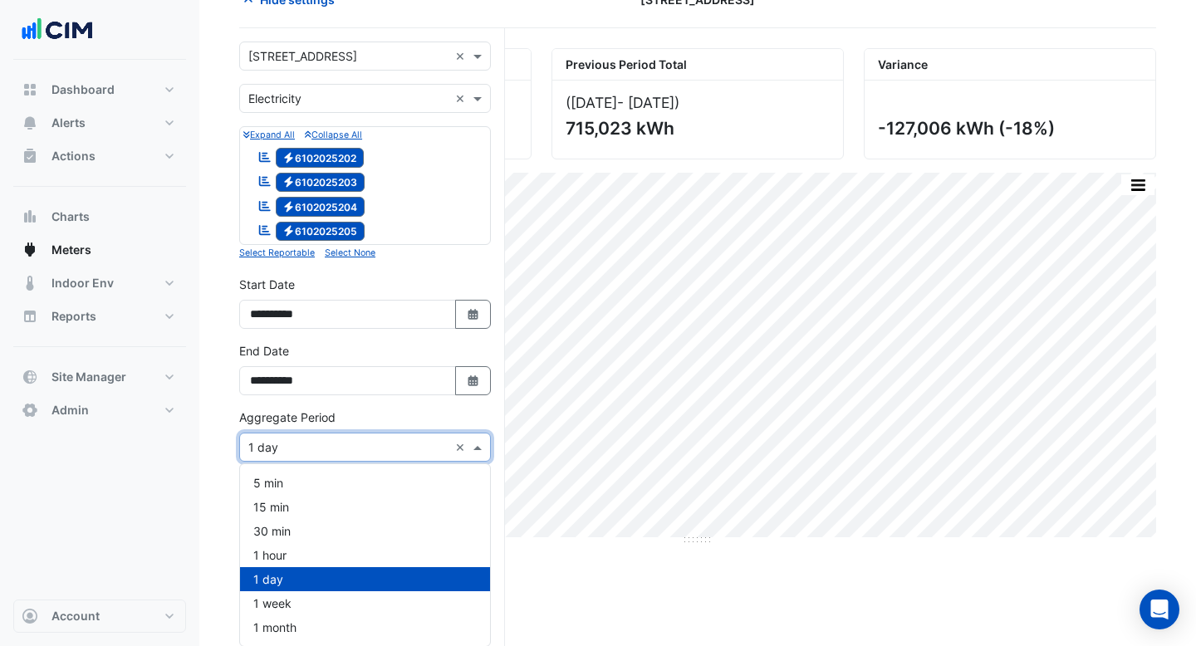
click at [296, 443] on input "text" at bounding box center [348, 447] width 200 height 17
click at [574, 578] on div "Current Period Total (Jun 25 - Aug 25 ) 588,017 kWh Previous Period Total (Jun …" at bounding box center [697, 421] width 917 height 746
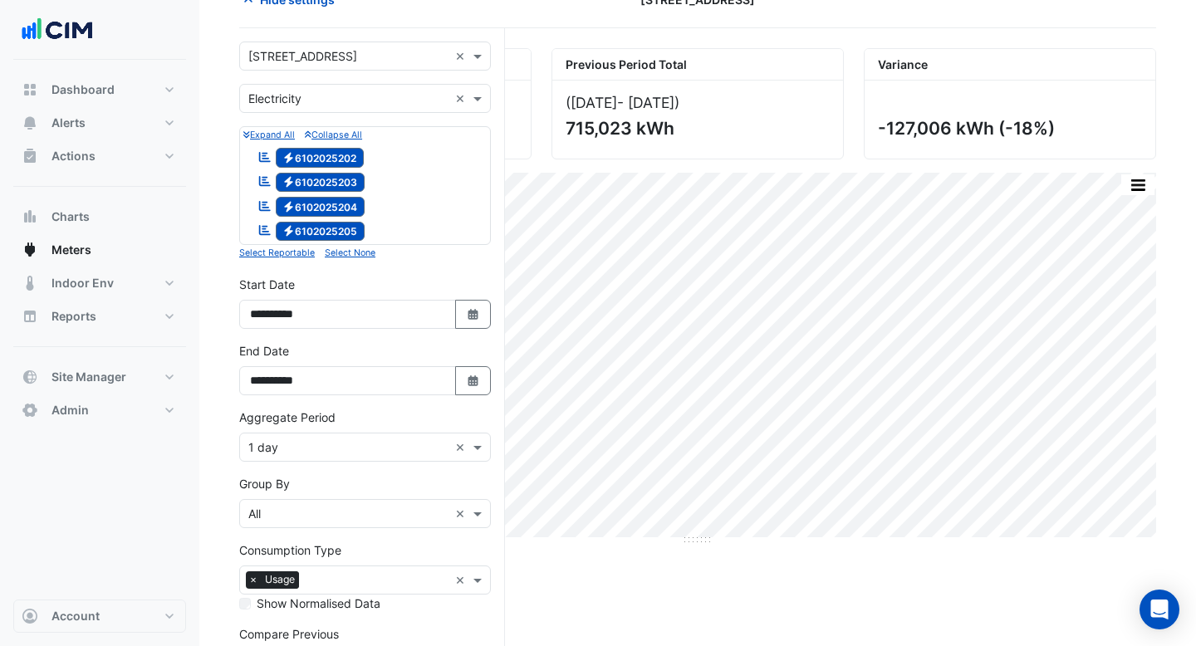
scroll to position [179, 0]
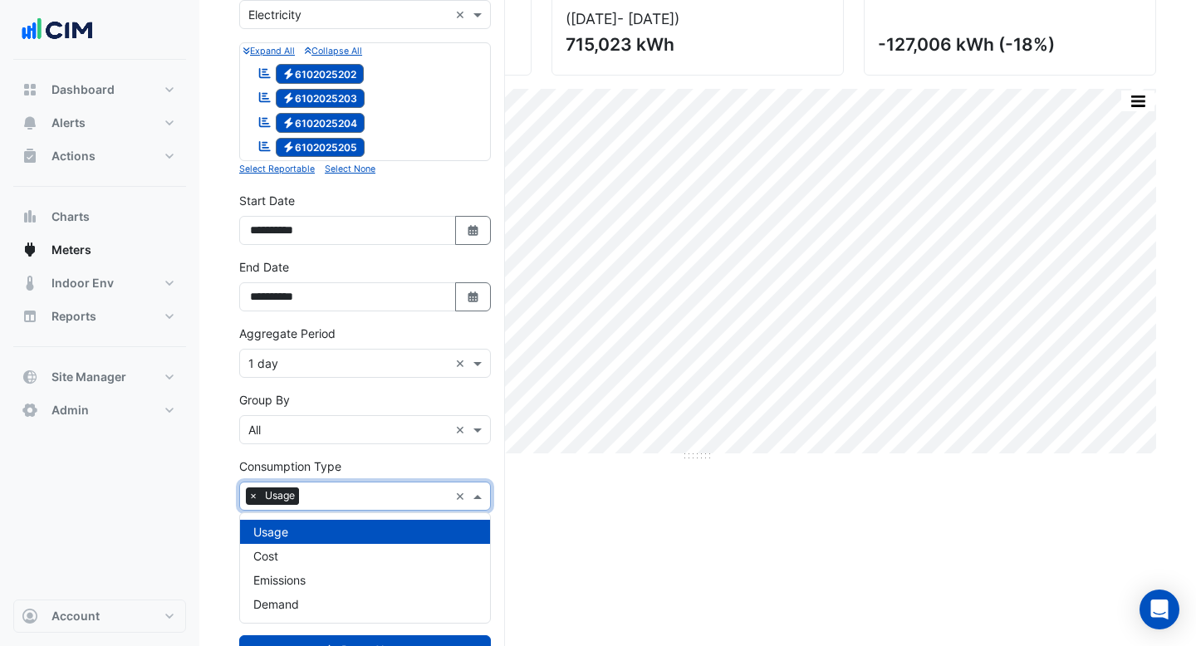
click at [337, 504] on input "text" at bounding box center [377, 497] width 143 height 17
click at [319, 561] on div "Cost" at bounding box center [365, 556] width 250 height 24
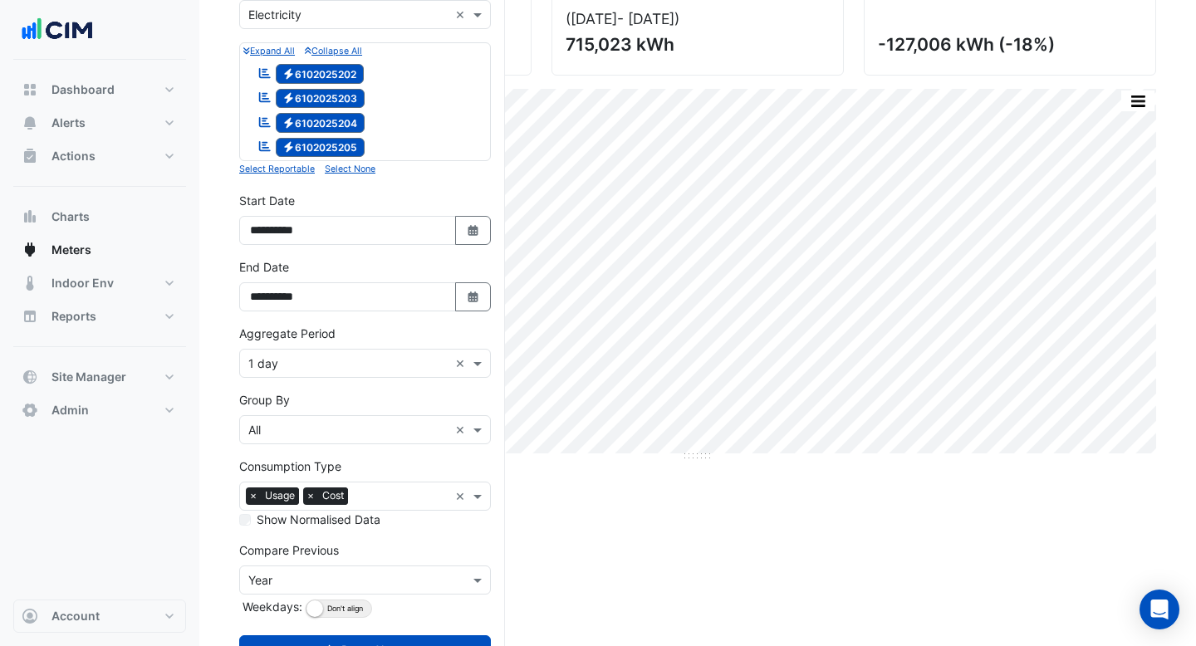
click at [579, 504] on div "Current Period Total (Jun 25 - Aug 25 ) 588,017 kWh Previous Period Total (Jun …" at bounding box center [697, 337] width 917 height 746
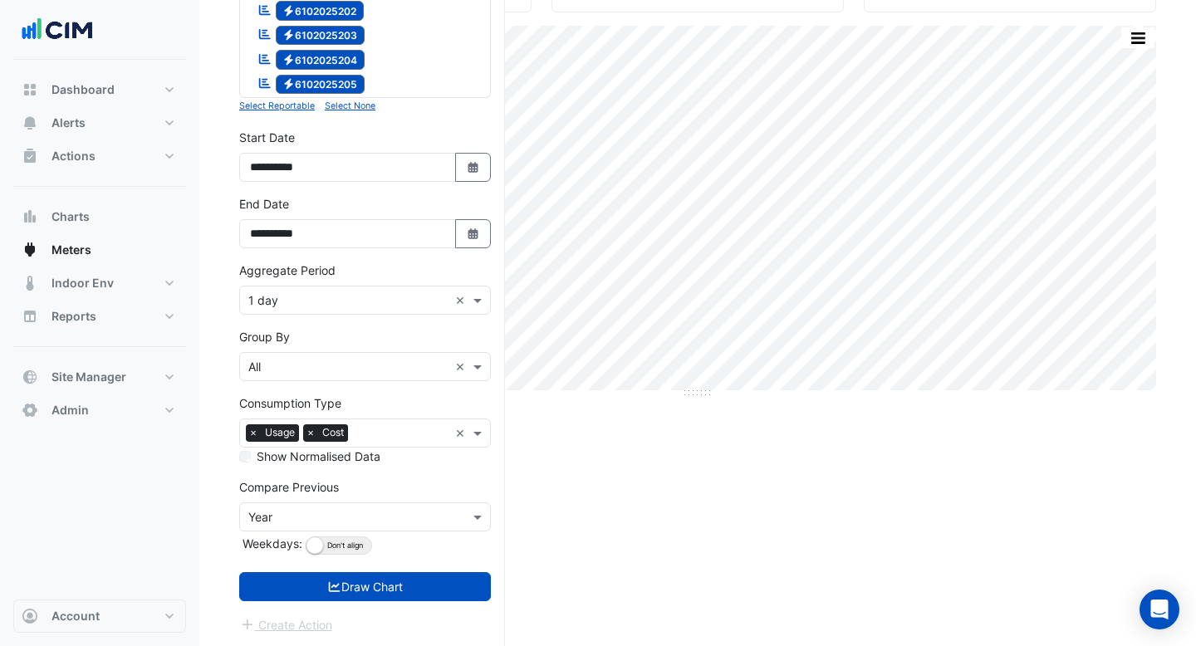
scroll to position [242, 0]
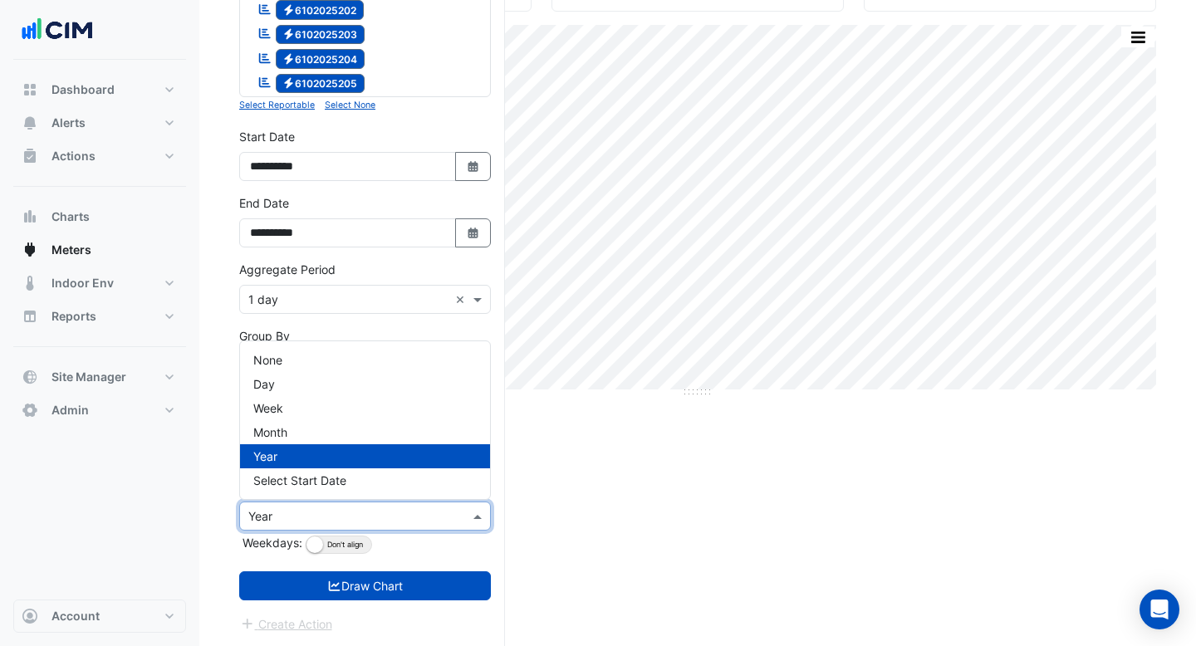
click at [396, 516] on input "text" at bounding box center [348, 516] width 200 height 17
click at [474, 169] on icon "Select Date" at bounding box center [473, 167] width 15 height 12
select select "*"
select select "****"
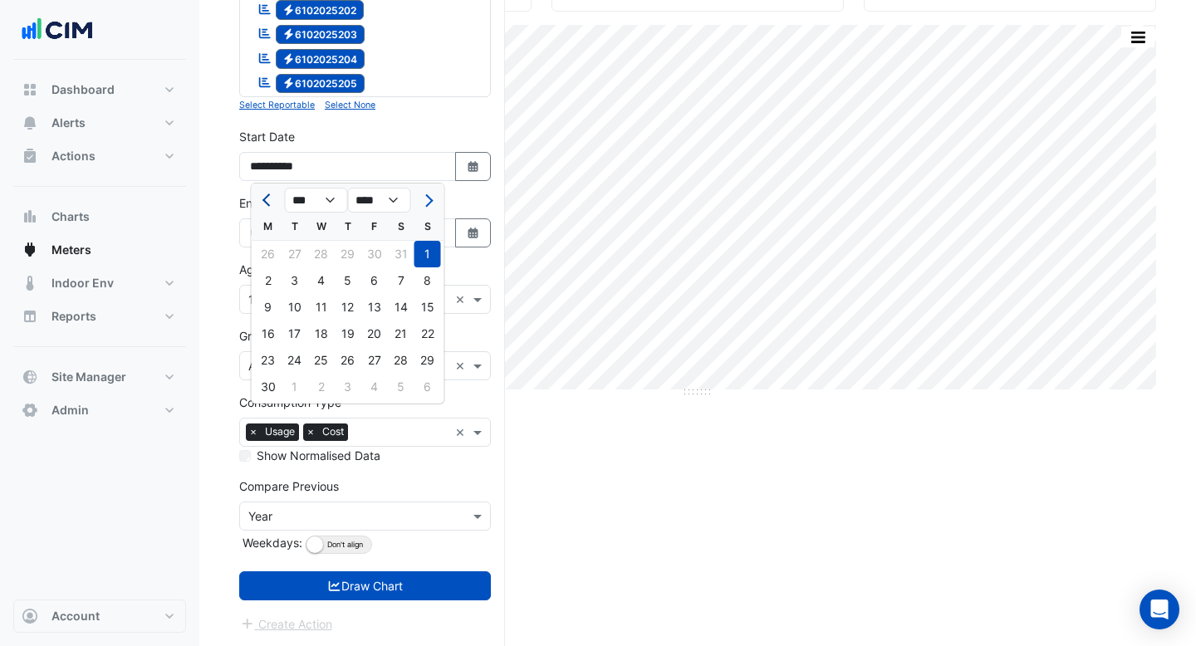
click at [262, 198] on button "Previous month" at bounding box center [268, 200] width 20 height 27
select select "*"
click at [382, 196] on select "**** **** **** **** **** **** **** **** **** **** ****" at bounding box center [379, 200] width 63 height 25
select select "****"
click at [348, 188] on select "**** **** **** **** **** **** **** **** **** **** ****" at bounding box center [379, 200] width 63 height 25
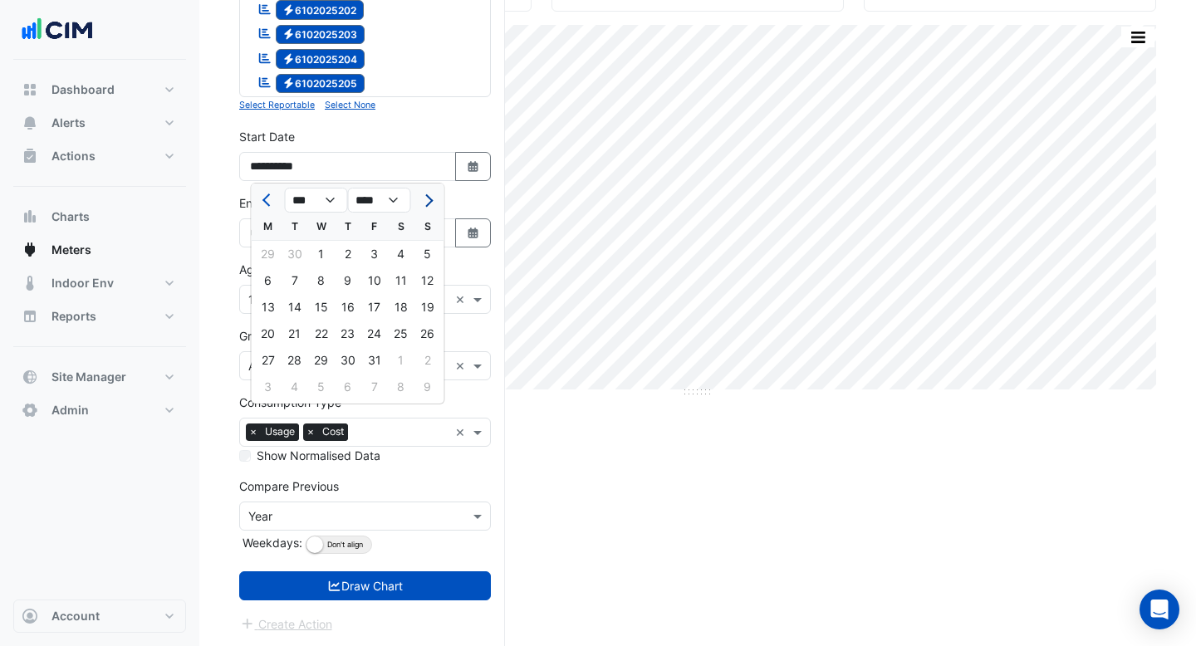
click at [428, 200] on span "Next month" at bounding box center [426, 200] width 12 height 12
select select "*"
click at [269, 251] on div "1" at bounding box center [268, 254] width 27 height 27
type input "**********"
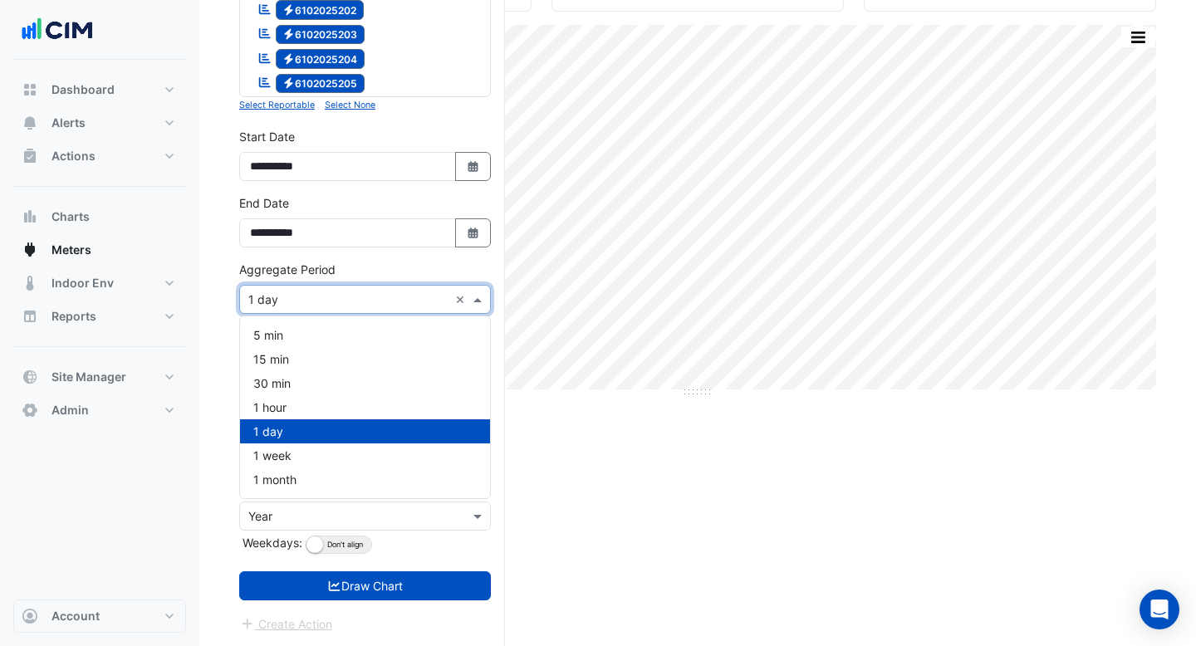
click at [302, 296] on input "text" at bounding box center [348, 299] width 200 height 17
click at [318, 484] on div "1 month" at bounding box center [365, 479] width 250 height 24
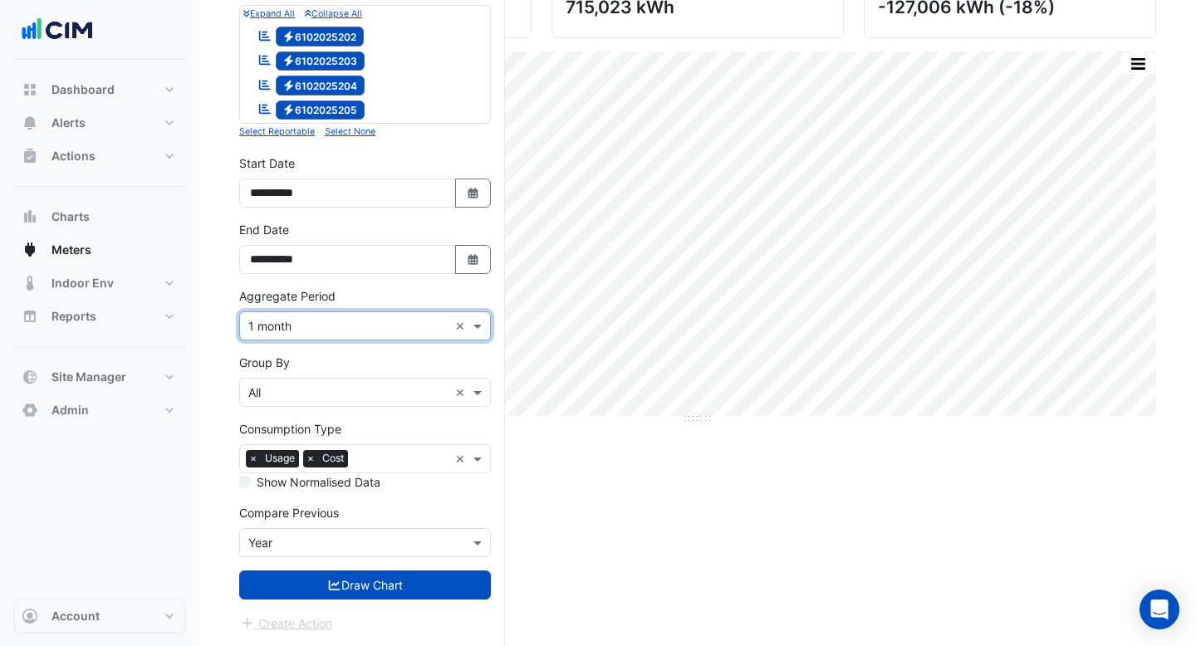
scroll to position [215, 0]
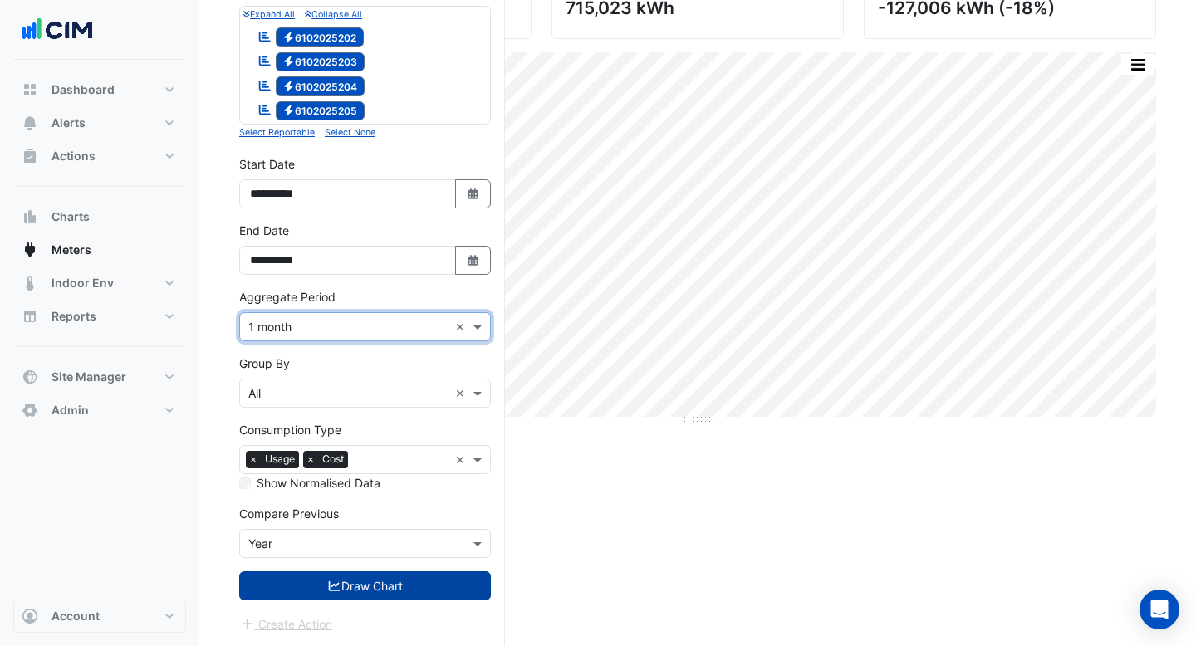
click at [351, 587] on button "Draw Chart" at bounding box center [365, 585] width 252 height 29
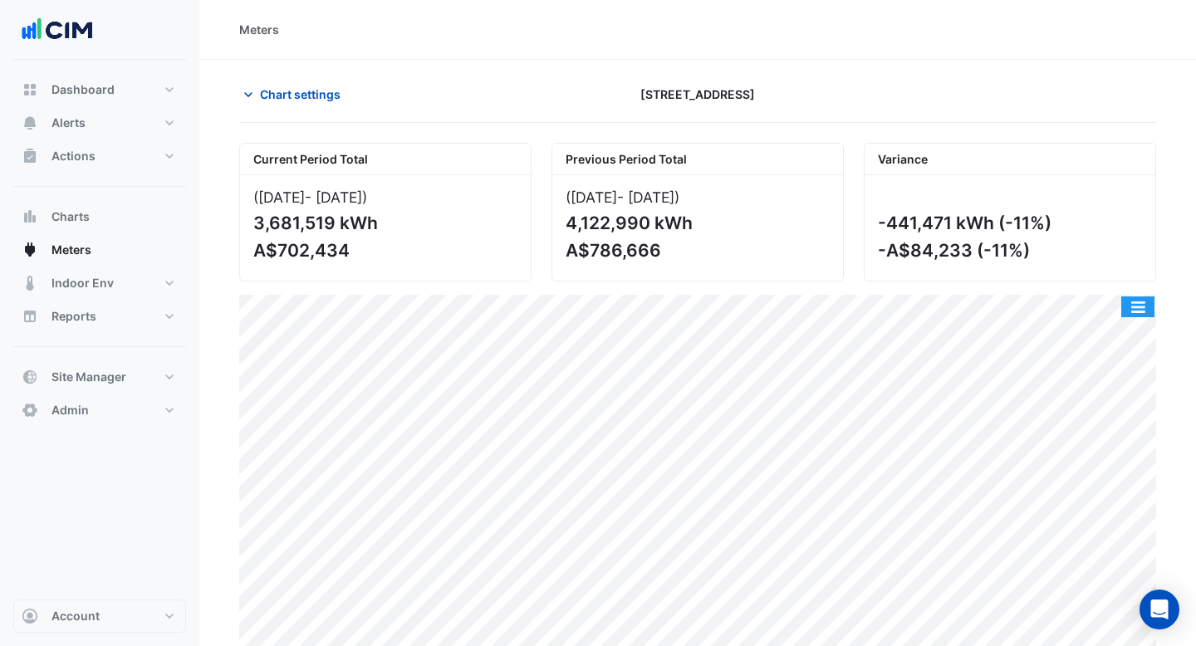
click at [1143, 313] on button "button" at bounding box center [1137, 306] width 33 height 21
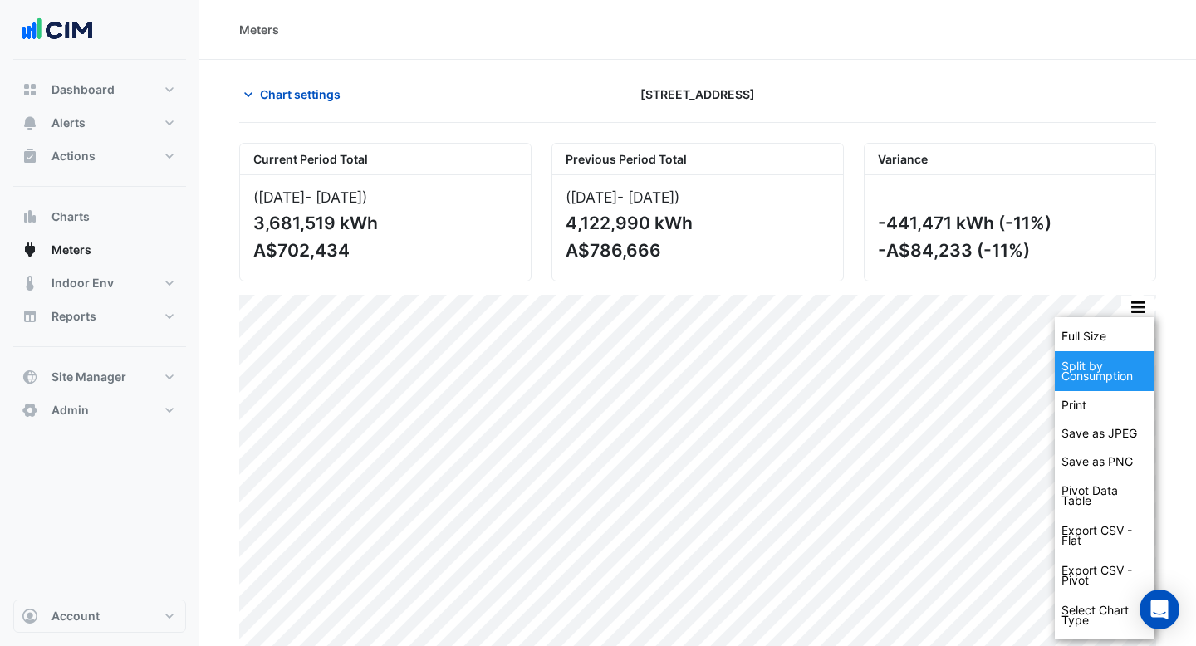
click at [1118, 374] on div "Split by Consumption" at bounding box center [1105, 371] width 100 height 40
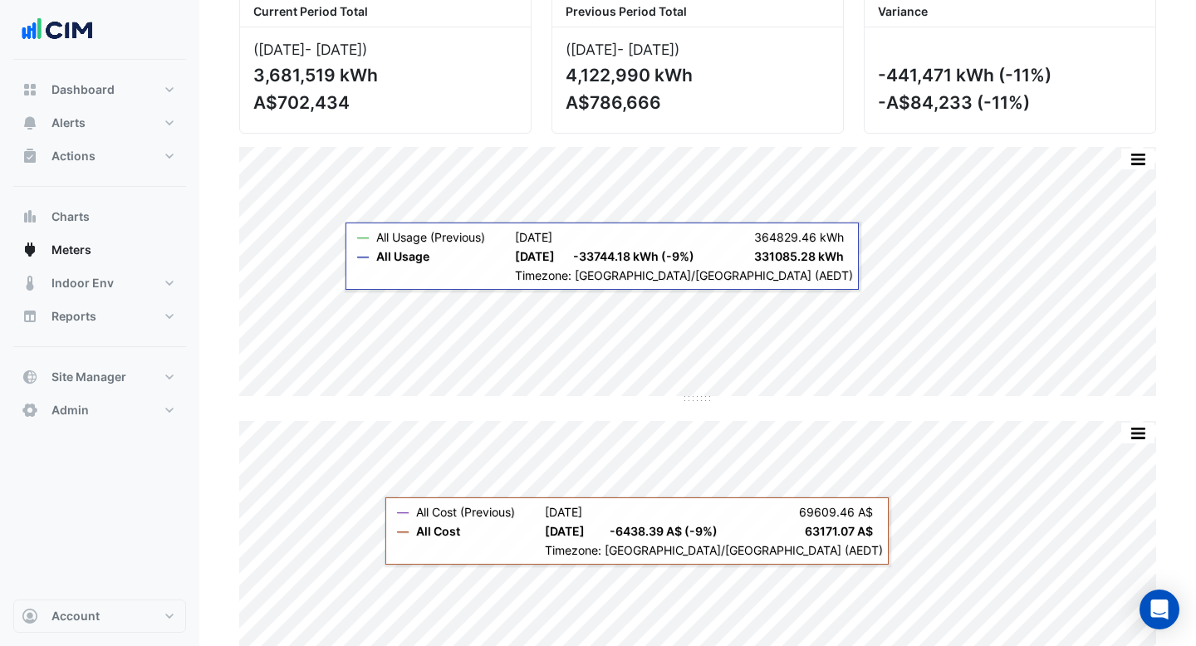
scroll to position [149, 0]
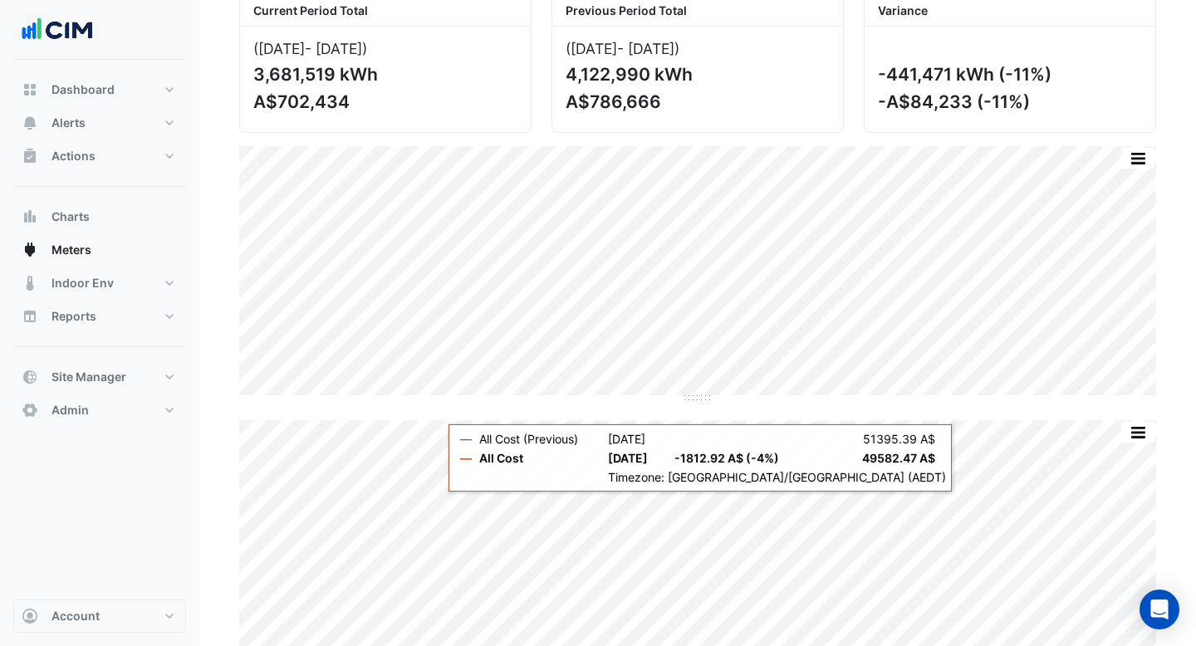
drag, startPoint x: 1061, startPoint y: 67, endPoint x: 861, endPoint y: 67, distance: 200.1
click at [861, 67] on div "Variance -441,471 kWh (-11%) -A$84,233 (-11%)" at bounding box center [1010, 63] width 312 height 139
drag, startPoint x: 883, startPoint y: 100, endPoint x: 1005, endPoint y: 99, distance: 121.2
click at [1005, 99] on div "-A$84,233 (-11%)" at bounding box center [1008, 101] width 261 height 21
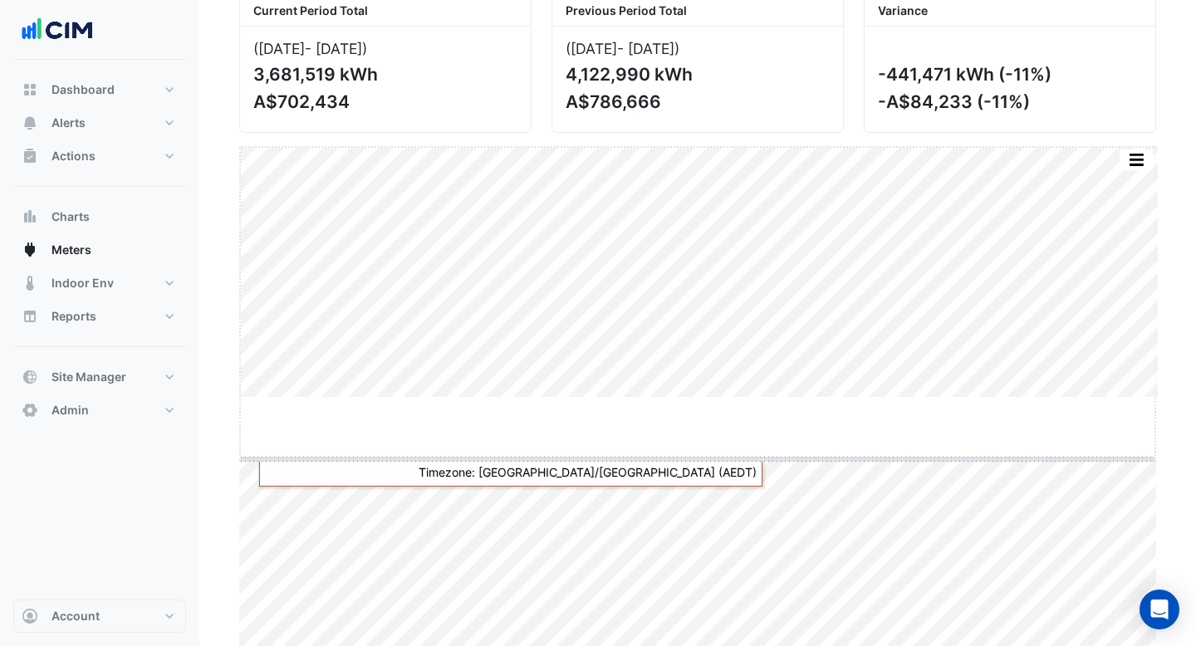
drag, startPoint x: 703, startPoint y: 398, endPoint x: 702, endPoint y: 507, distance: 109.6
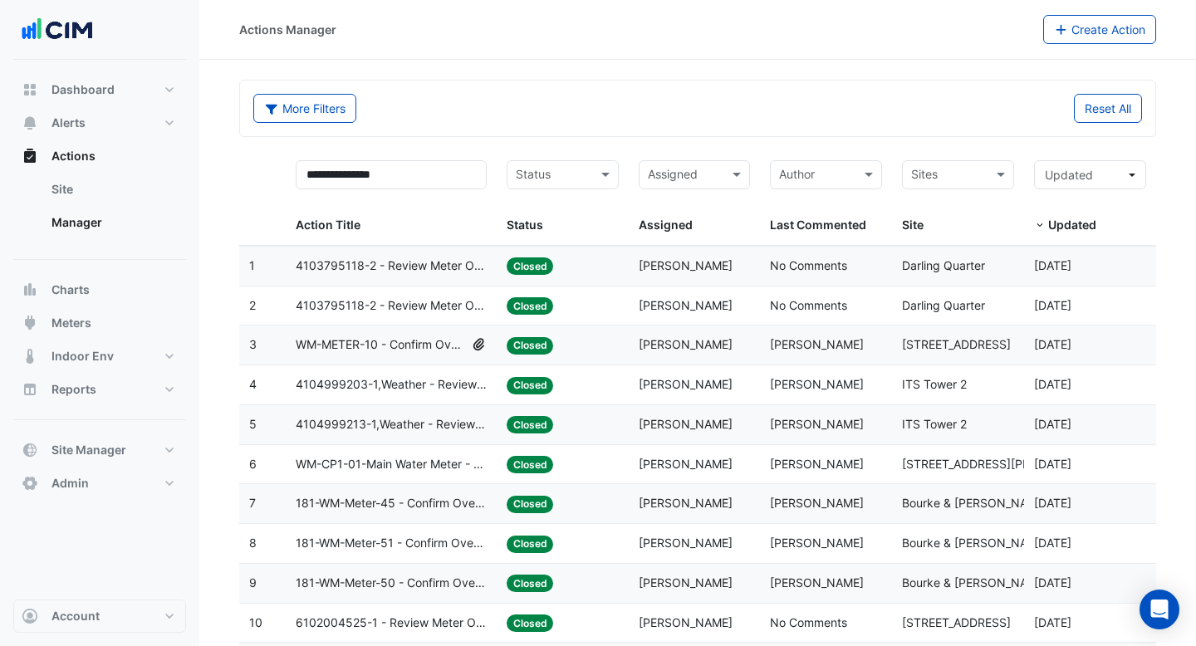
select select "***"
click at [120, 198] on link "Site" at bounding box center [112, 189] width 148 height 33
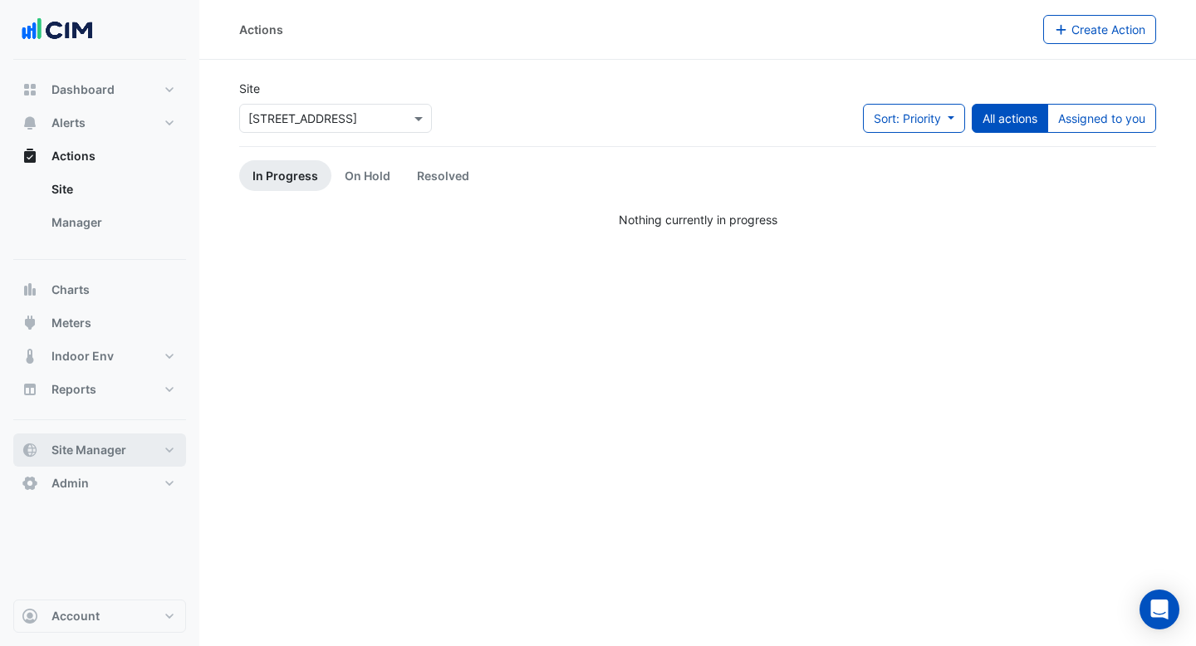
click at [95, 438] on button "Site Manager" at bounding box center [99, 449] width 173 height 33
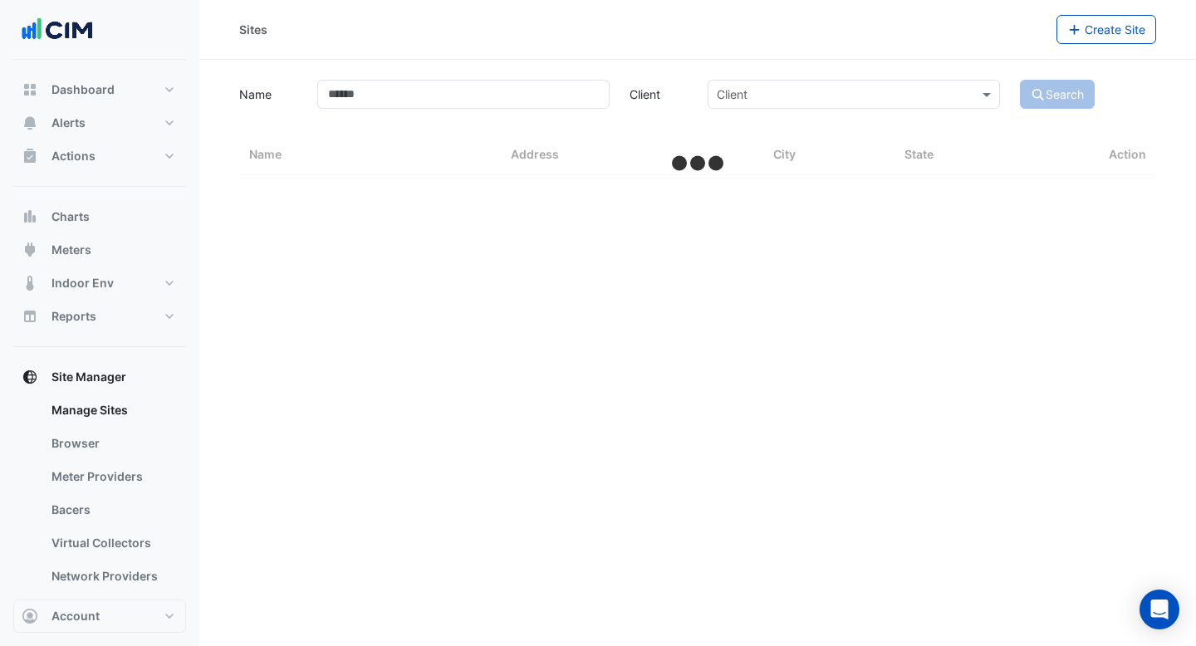
click at [426, 79] on div "Name Client Client Search" at bounding box center [697, 92] width 937 height 32
click at [426, 91] on input "Name" at bounding box center [463, 94] width 292 height 29
select select "***"
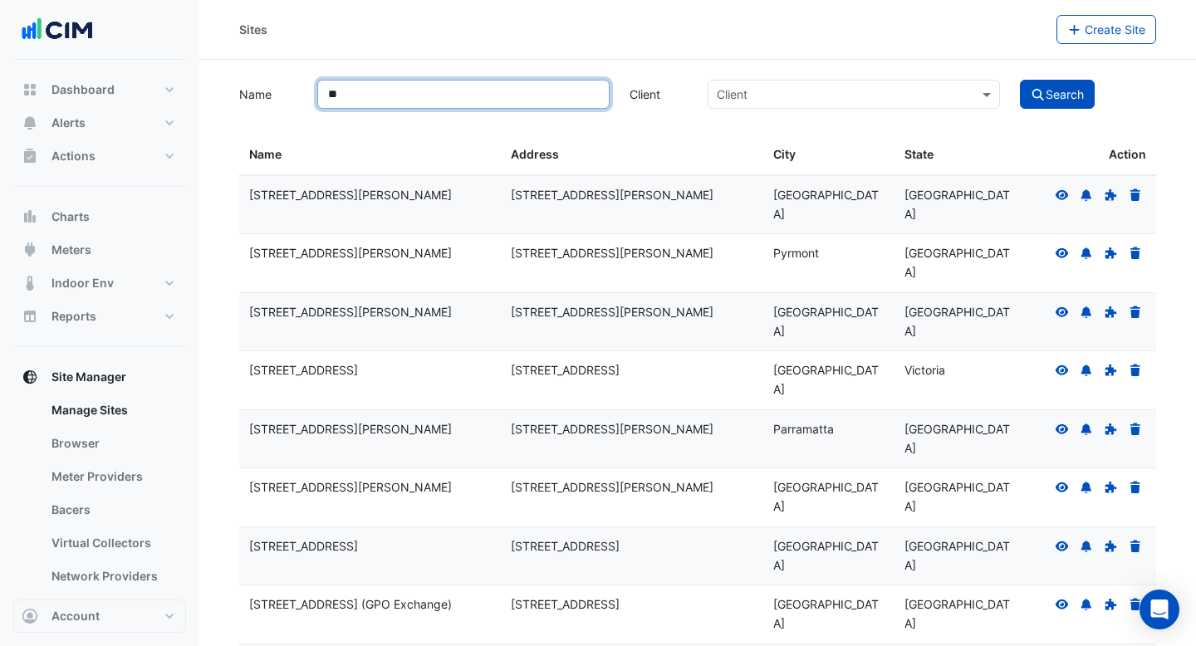
type input "*"
type input "***"
click at [1064, 197] on icon at bounding box center [1061, 194] width 13 height 10
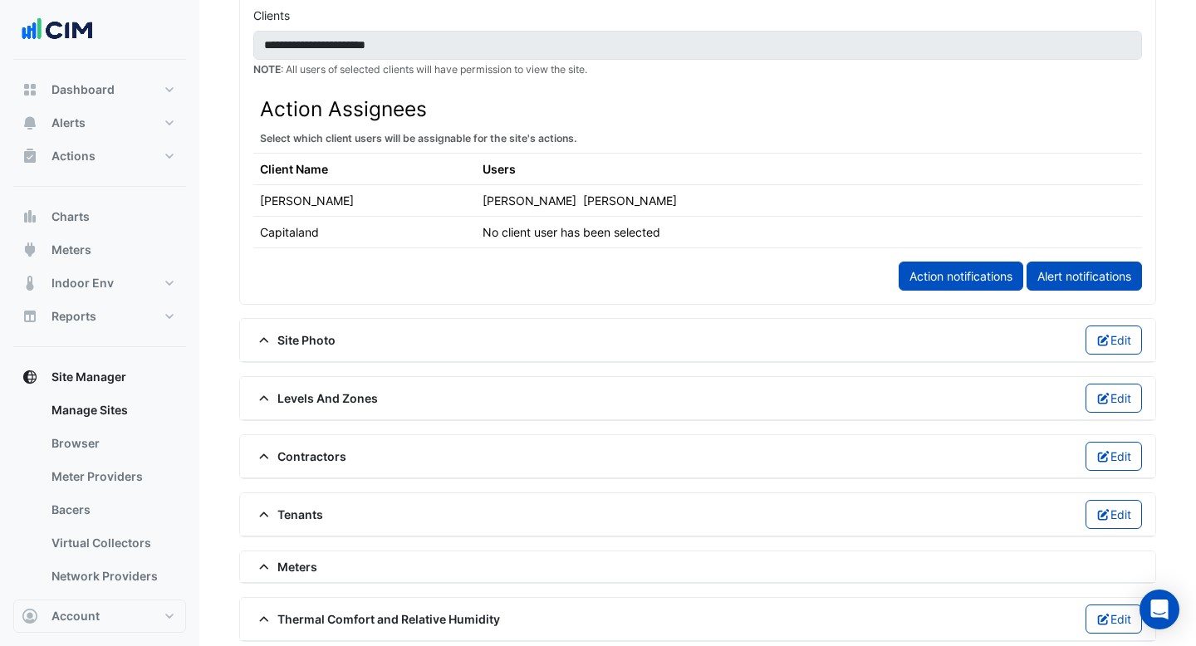
scroll to position [928, 0]
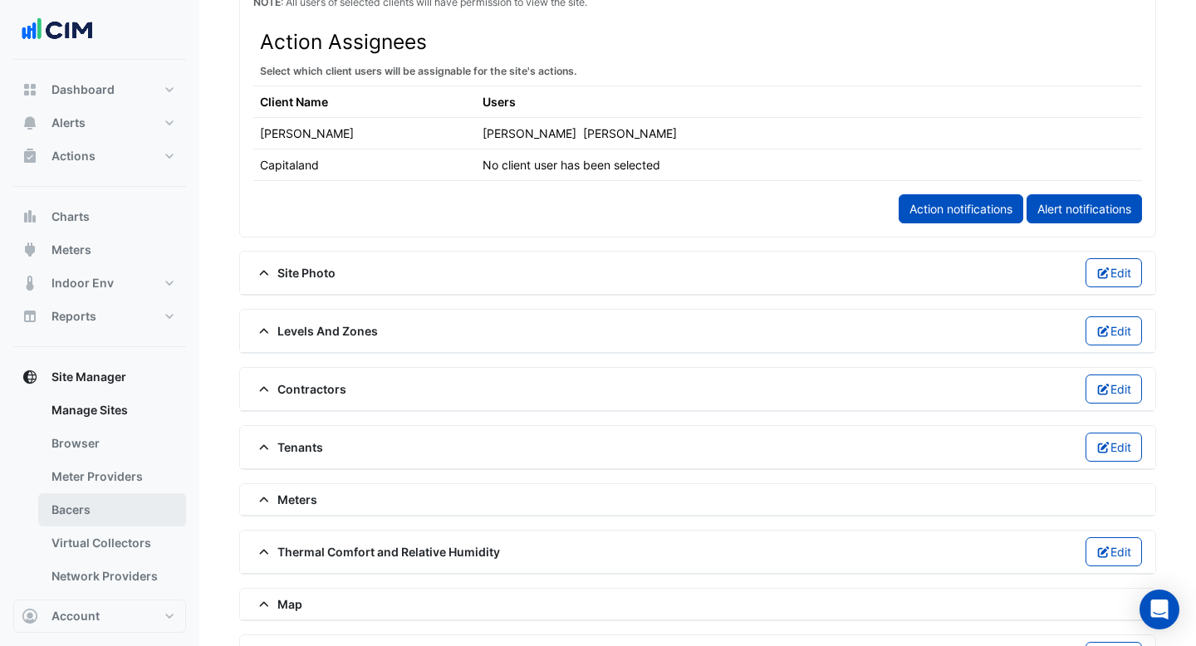
click at [91, 502] on link "Bacers" at bounding box center [112, 509] width 148 height 33
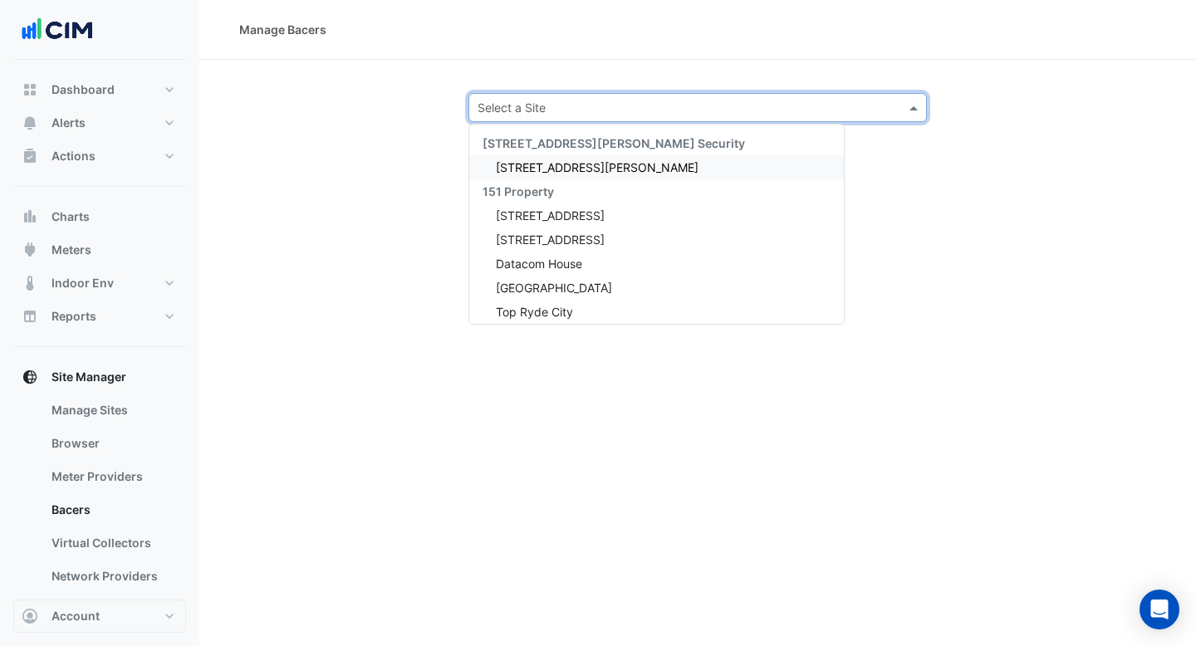
click at [534, 115] on div "Select a Site" at bounding box center [511, 107] width 68 height 17
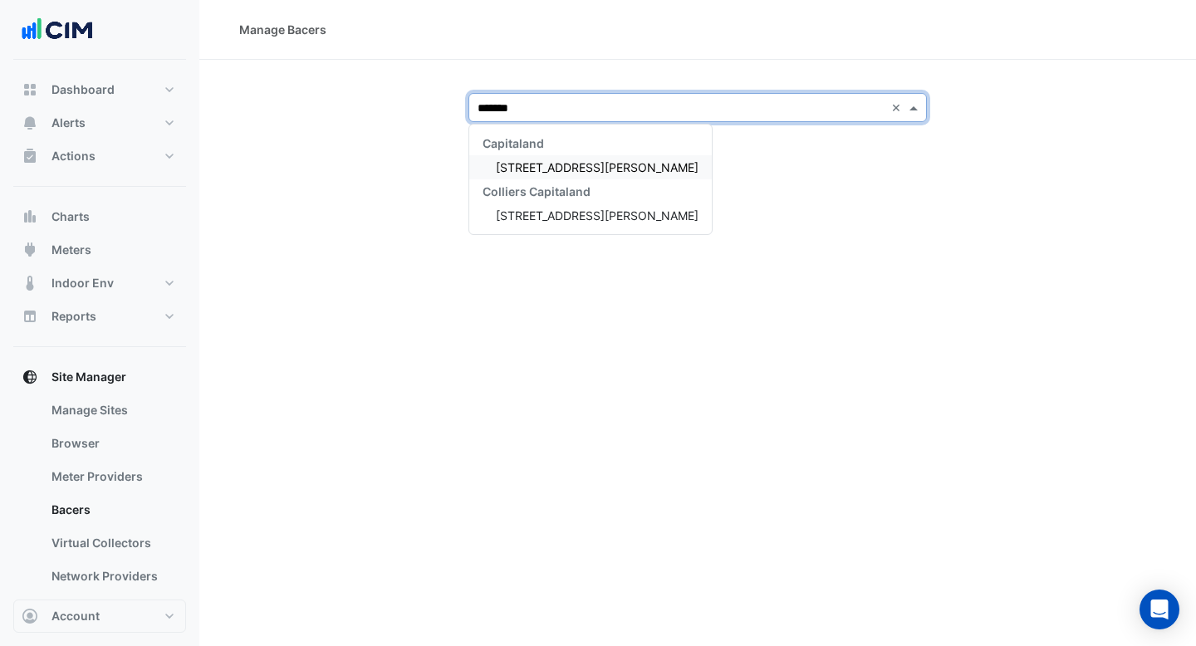
type input "********"
click at [572, 170] on span "100 Wickham St" at bounding box center [597, 167] width 203 height 14
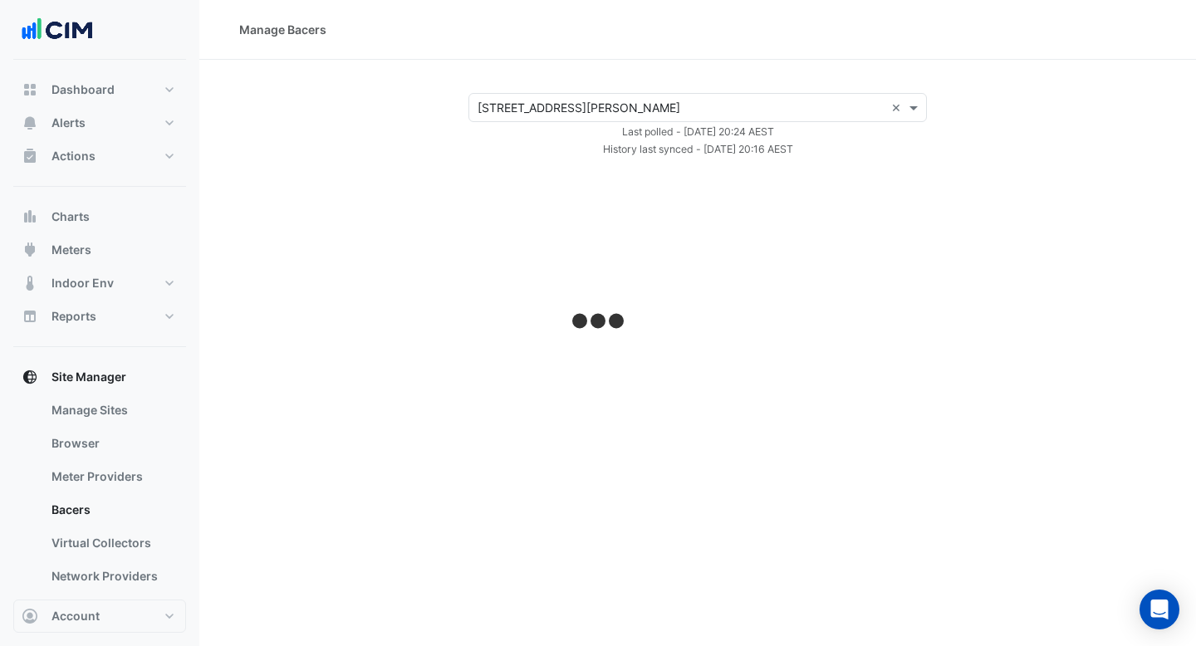
select select "***"
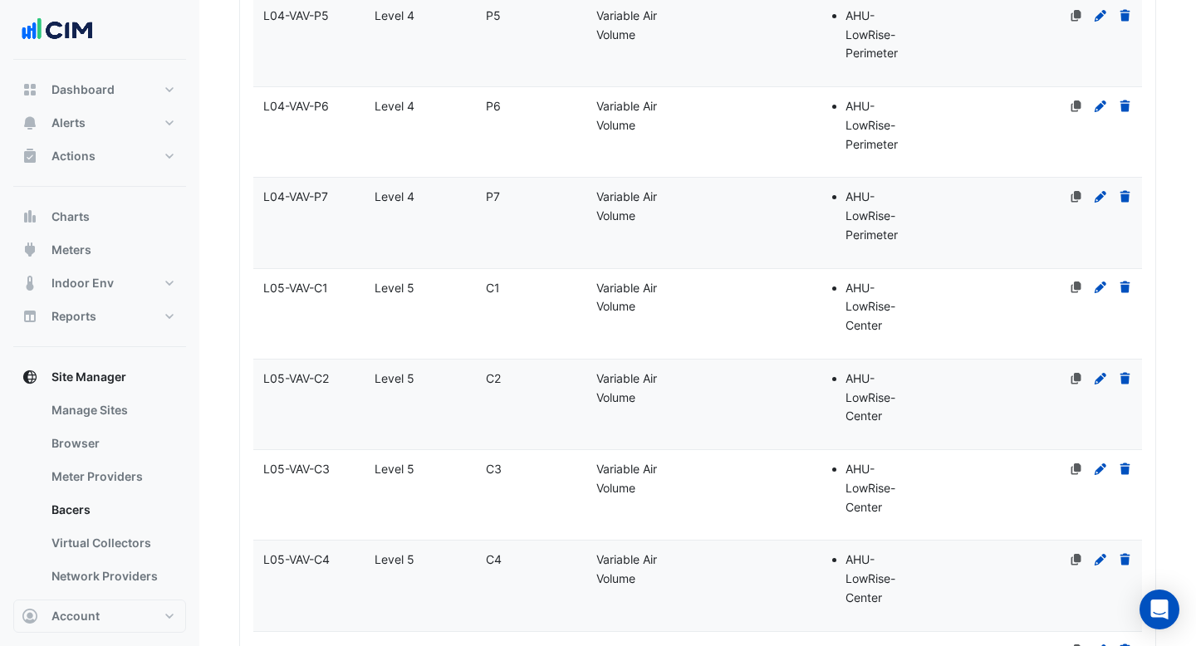
scroll to position [8989, 0]
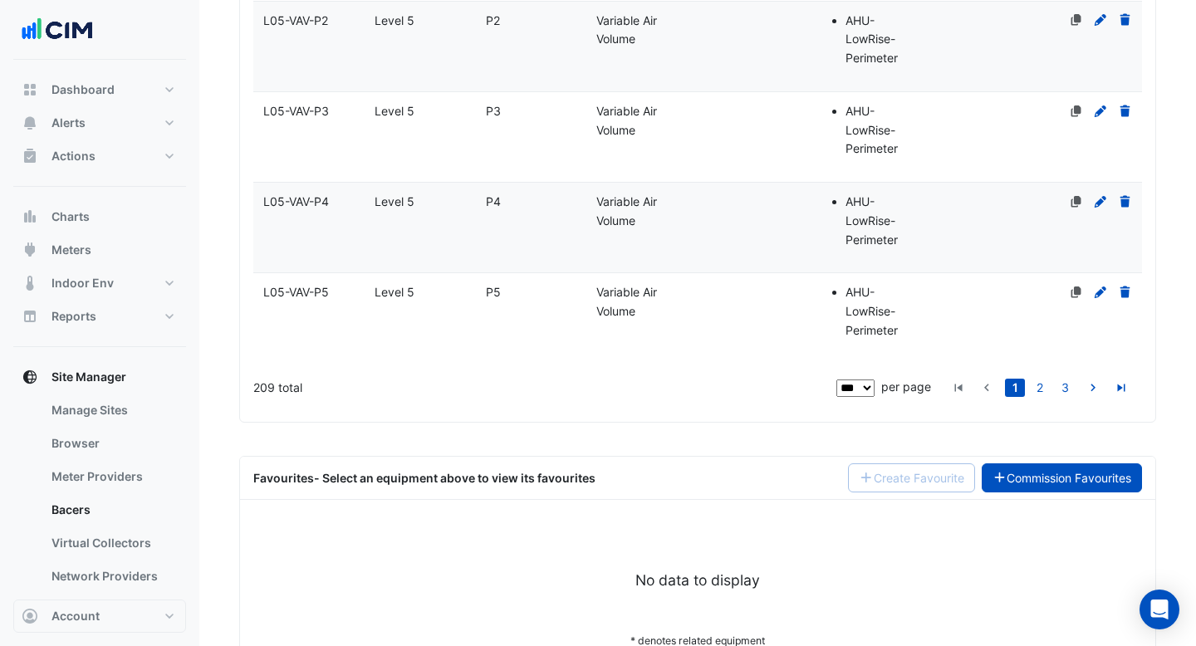
click at [1025, 463] on link "Commission Favourites" at bounding box center [1061, 477] width 161 height 29
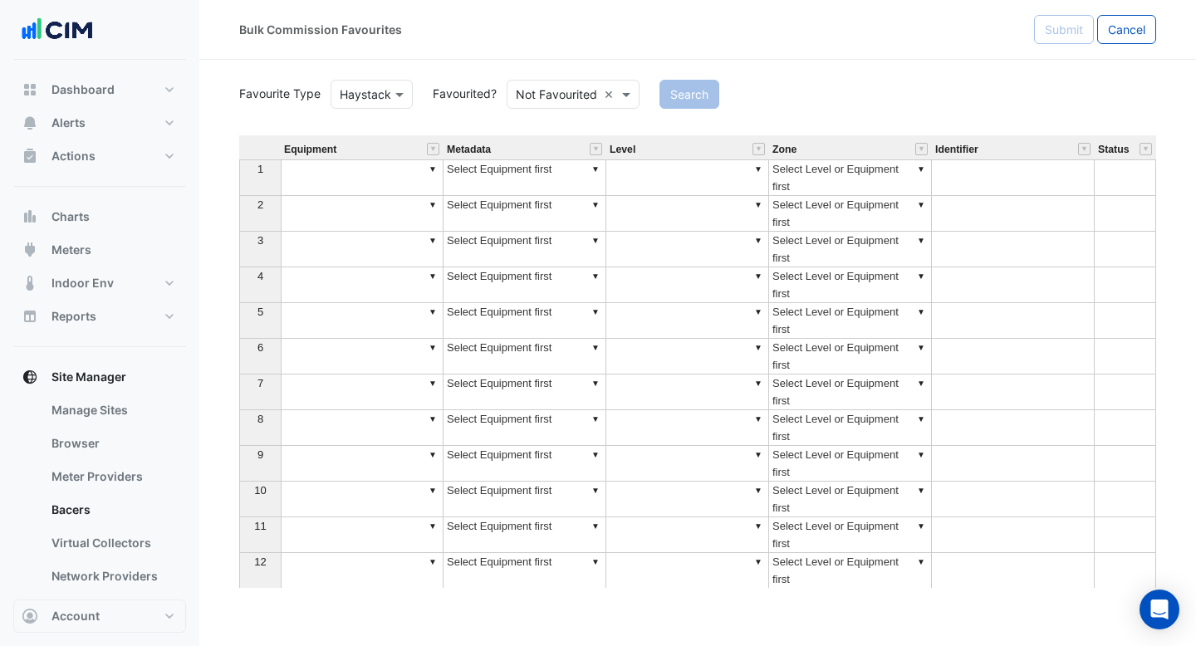
click at [548, 97] on input "text" at bounding box center [556, 94] width 81 height 17
click at [545, 119] on div "Favourited" at bounding box center [561, 130] width 108 height 24
click at [644, 97] on button "Search" at bounding box center [666, 94] width 60 height 29
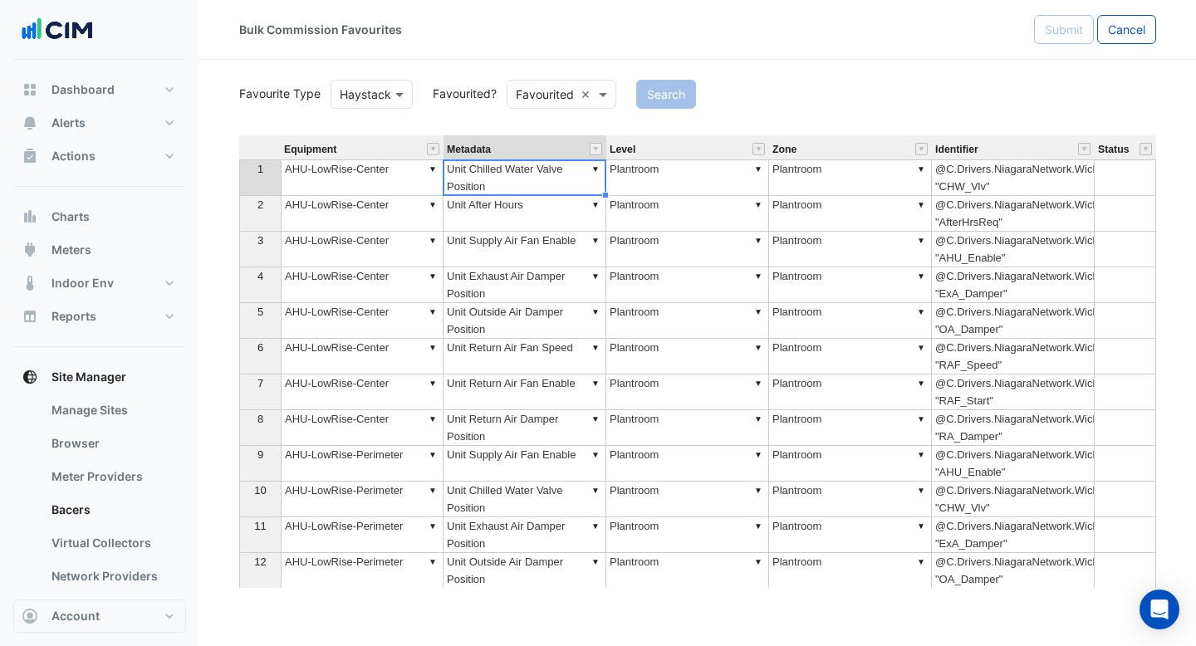
click at [468, 178] on td "▼ Unit Chilled Water Valve Position" at bounding box center [524, 177] width 163 height 37
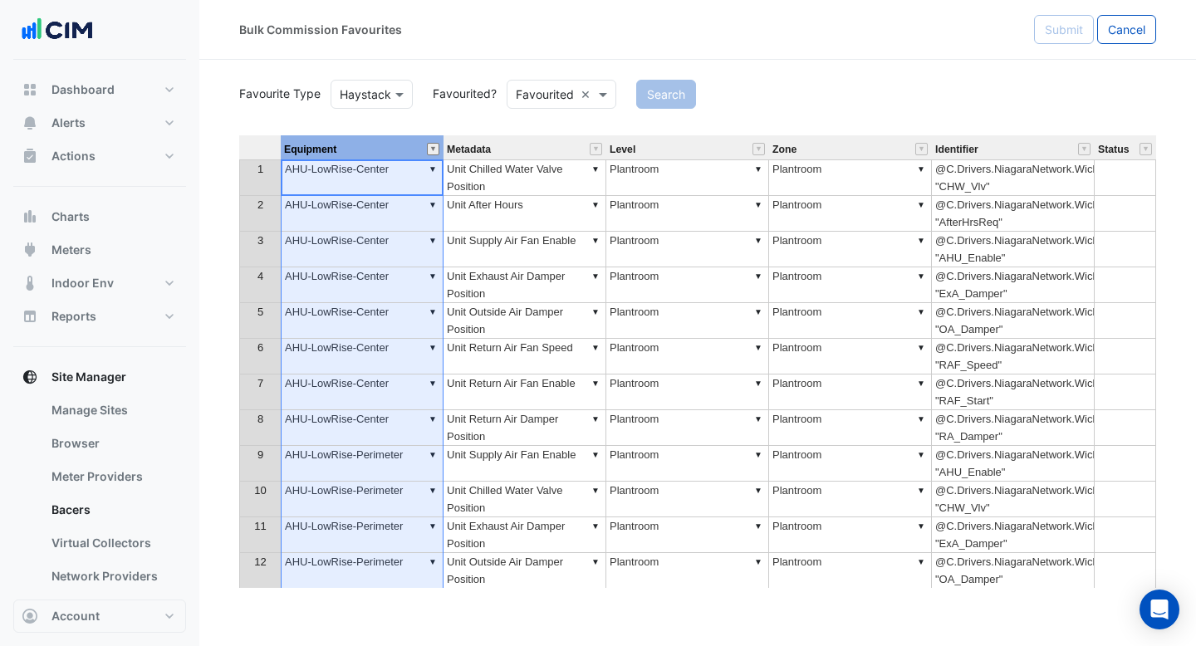
click at [429, 152] on button "" at bounding box center [433, 149] width 12 height 12
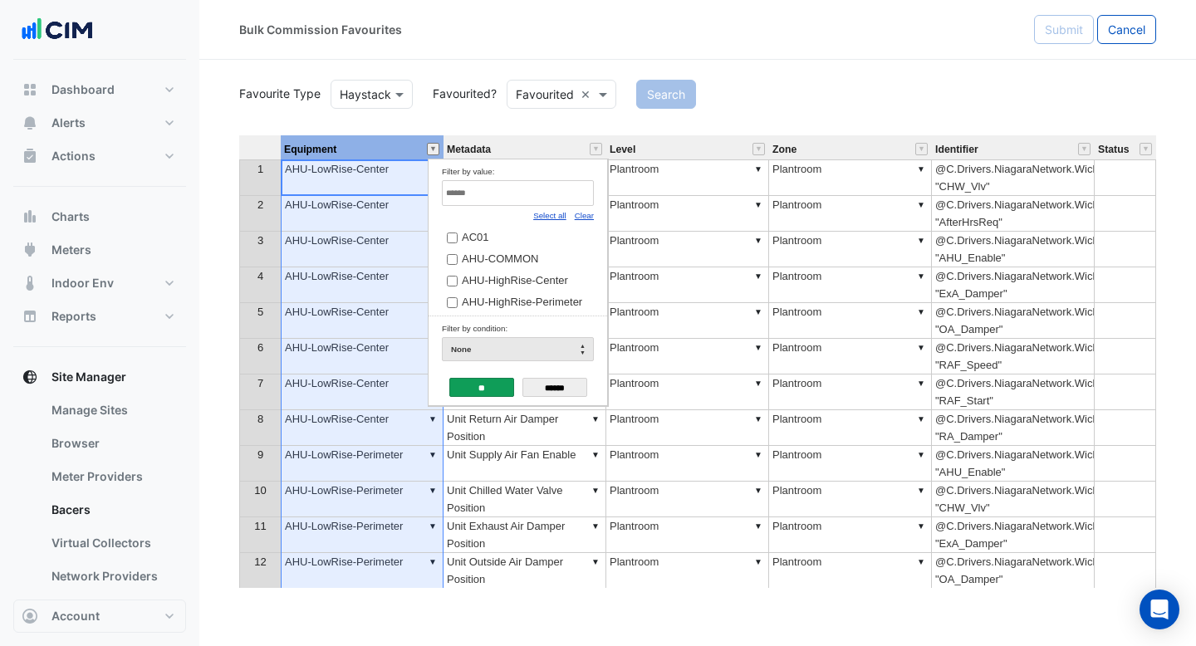
click at [429, 151] on button "" at bounding box center [433, 149] width 12 height 12
click at [555, 210] on div "Select all" at bounding box center [549, 215] width 33 height 18
click at [576, 214] on link "Clear" at bounding box center [584, 215] width 19 height 9
click at [478, 377] on div "**" at bounding box center [481, 388] width 65 height 27
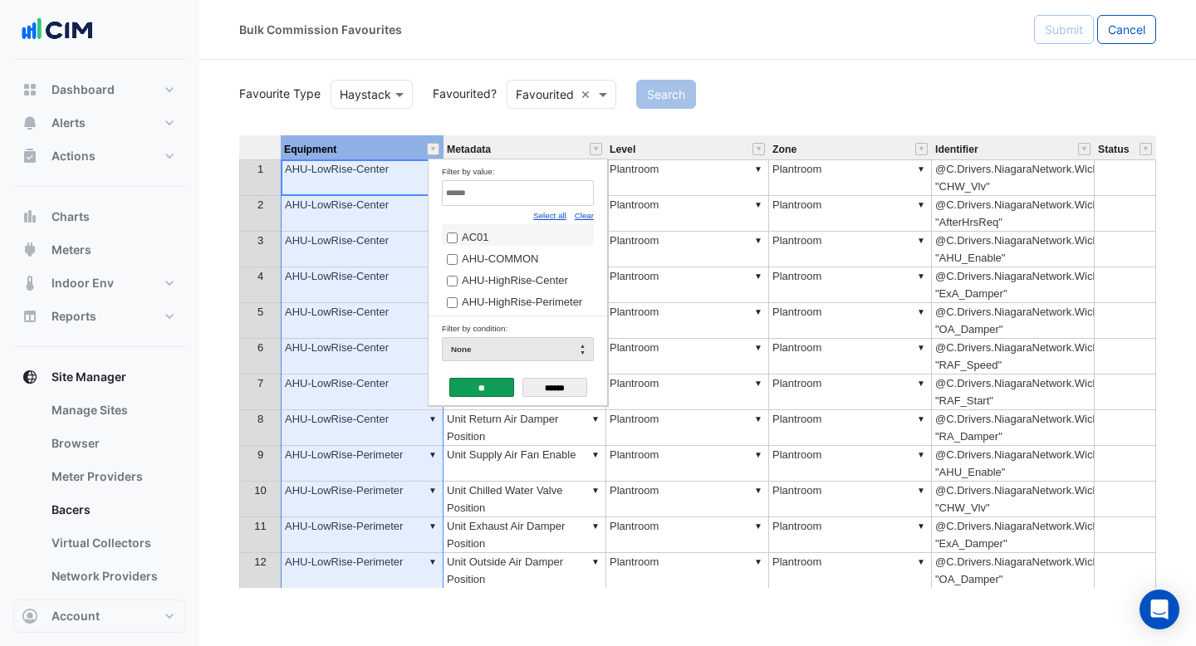
click at [479, 384] on input "**" at bounding box center [481, 387] width 65 height 19
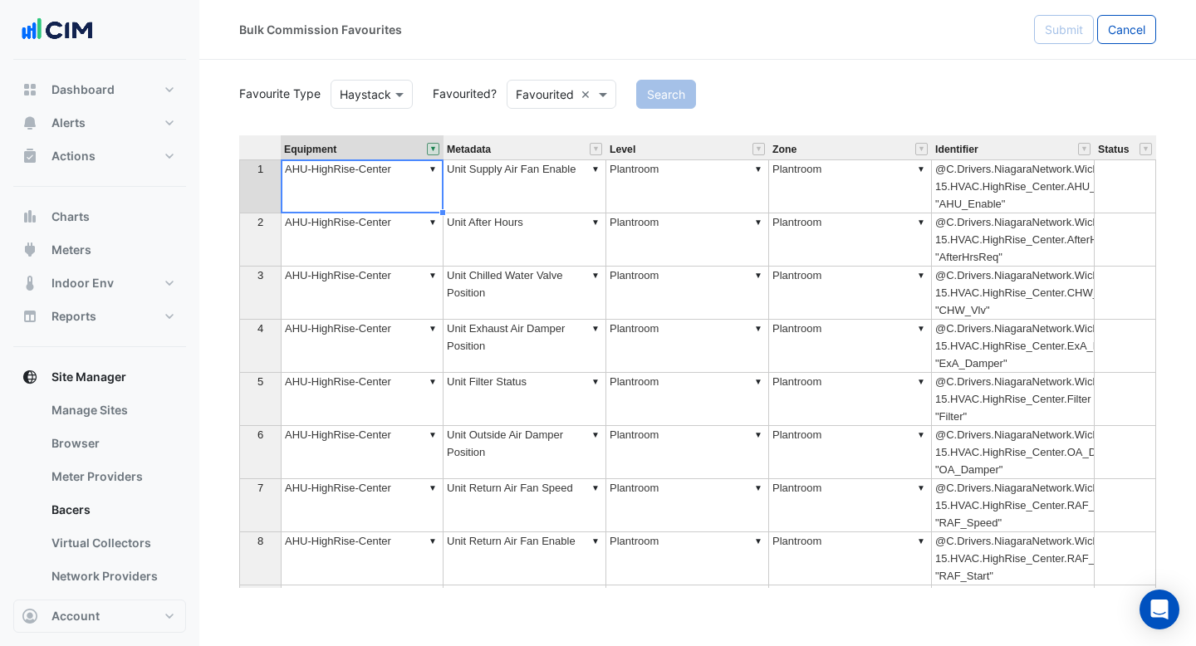
click at [559, 186] on td "▼ Unit Supply Air Fan Enable" at bounding box center [524, 186] width 163 height 54
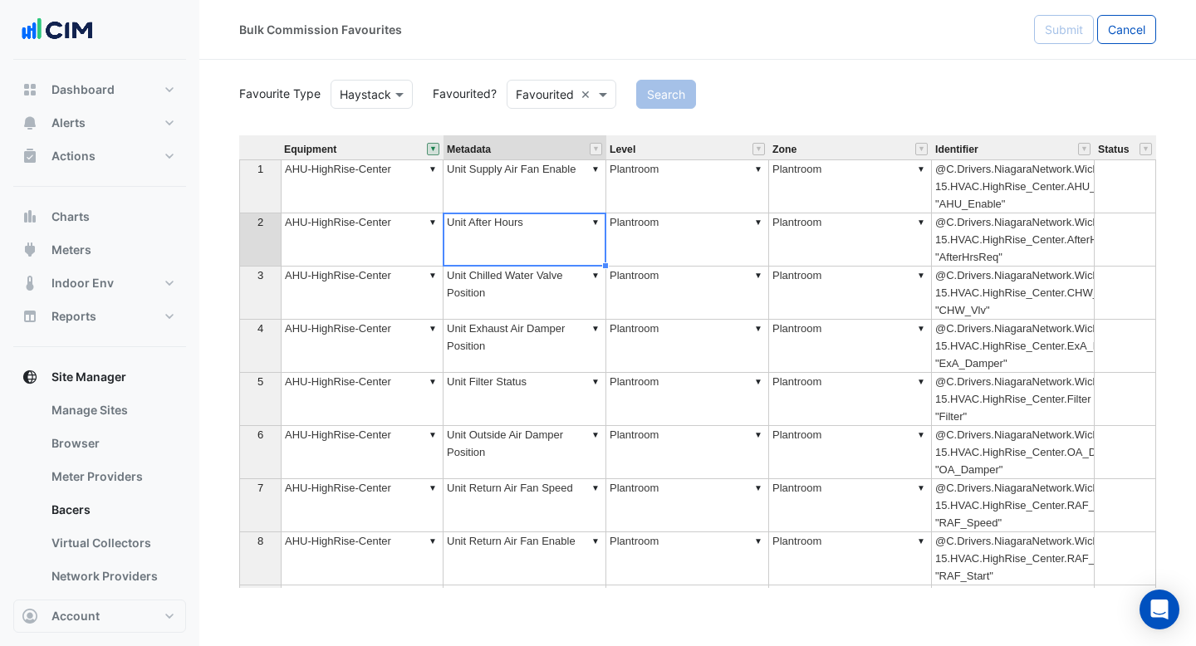
click at [548, 236] on td "▼ Unit After Hours" at bounding box center [524, 239] width 163 height 53
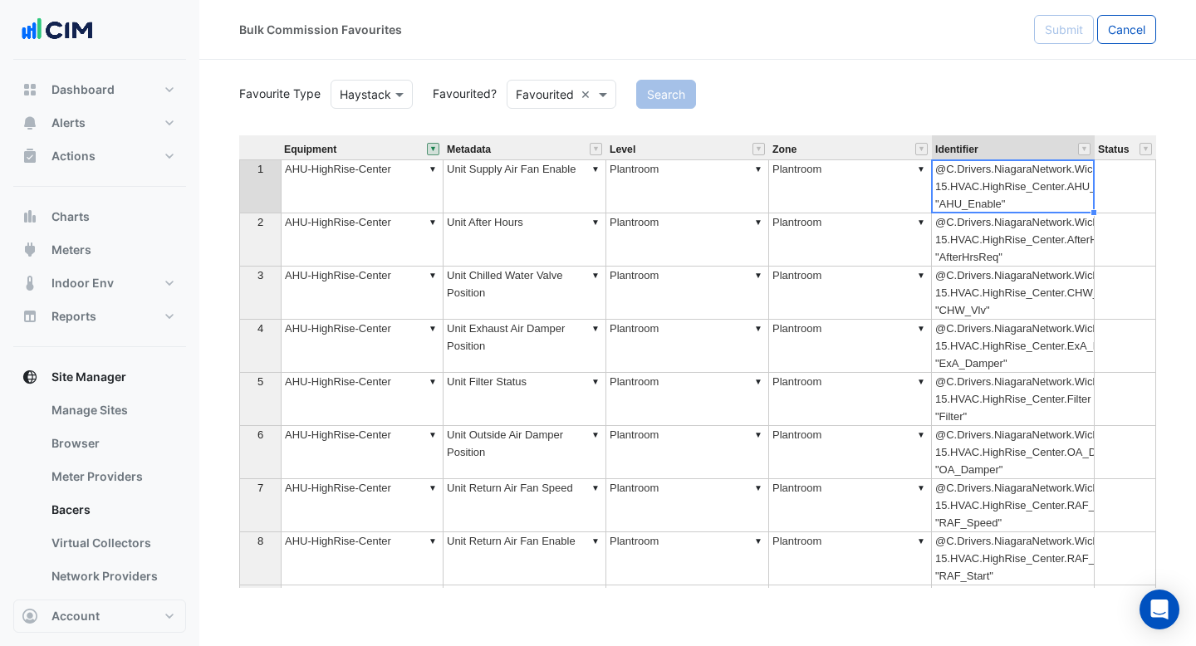
click at [998, 192] on td "@C.Drivers.NiagaraNetwork.Wickham_100_L15.points.Level-15.HVAC.HighRise_Center.…" at bounding box center [1013, 186] width 163 height 54
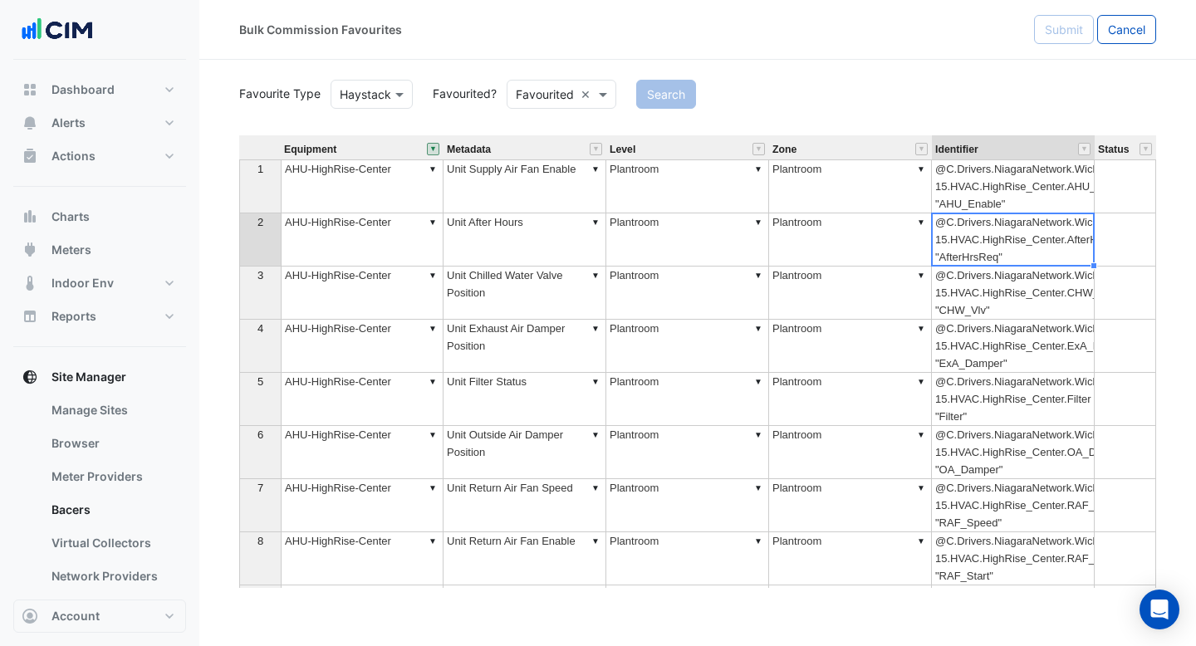
click at [1000, 238] on td "@C.Drivers.NiagaraNetwork.Wickham_100_L15.points.Level-15.HVAC.HighRise_Center.…" at bounding box center [1013, 239] width 163 height 53
click at [1001, 287] on td "@C.Drivers.NiagaraNetwork.Wickham_100_L15.points.Level-15.HVAC.HighRise_Center.…" at bounding box center [1013, 293] width 163 height 53
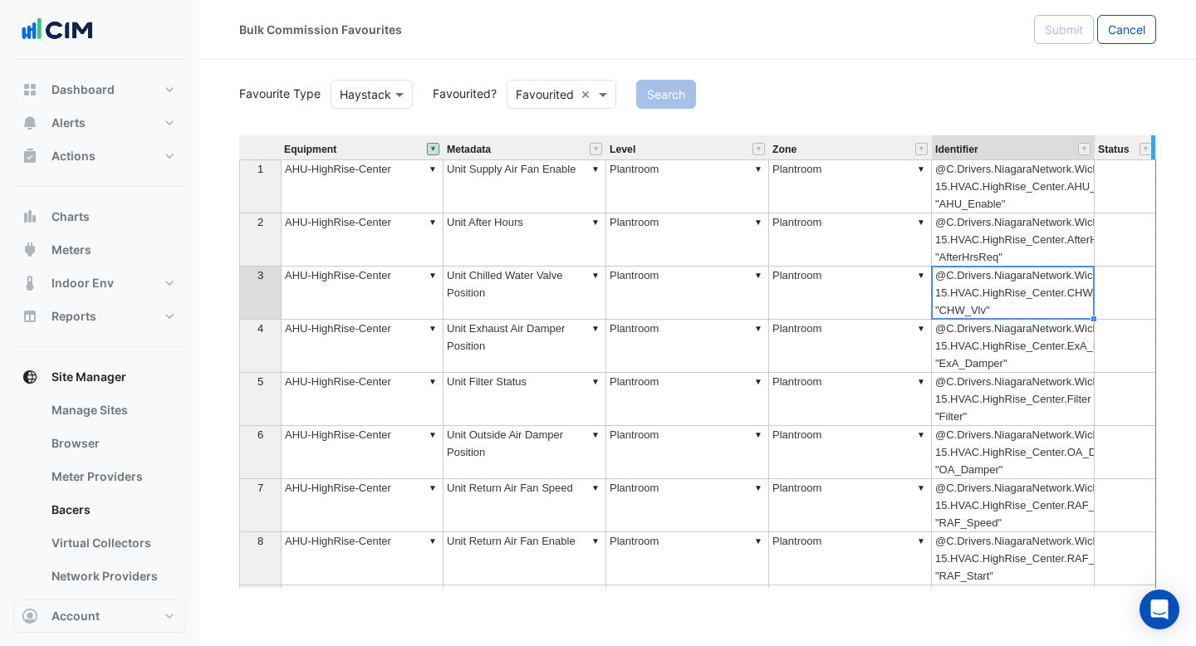
drag, startPoint x: 1091, startPoint y: 145, endPoint x: 1164, endPoint y: 145, distance: 73.1
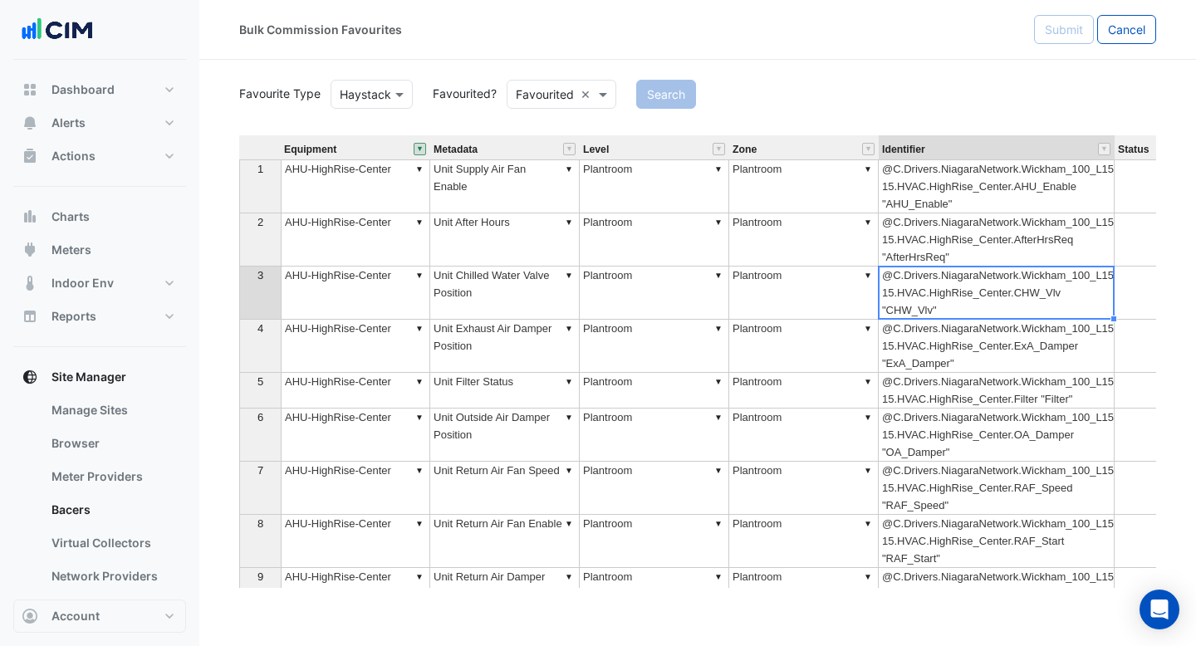
click at [952, 195] on td "@C.Drivers.NiagaraNetwork.Wickham_100_L15.points.Level-15.HVAC.HighRise_Center.…" at bounding box center [997, 186] width 236 height 54
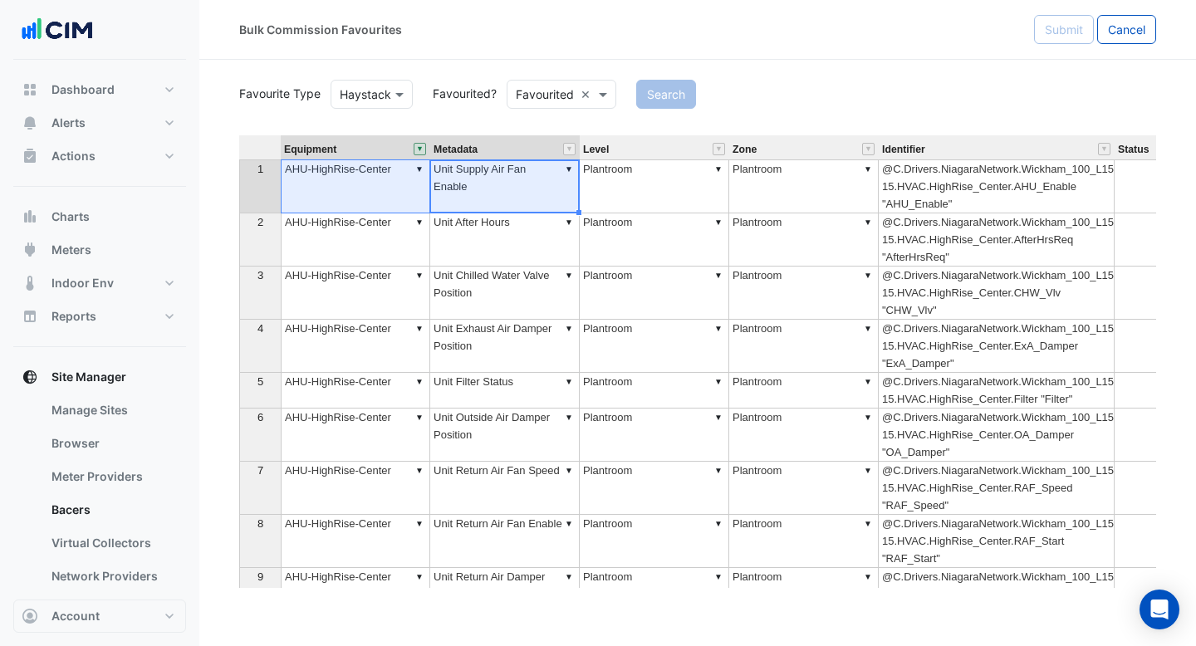
drag, startPoint x: 508, startPoint y: 197, endPoint x: 302, endPoint y: 197, distance: 205.9
click at [302, 197] on tr "1 ▼ AHU-HighRise-Center ▼ Unit Supply Air Fan Enable ▼ Plantroom ▼ Plantroom @C…" at bounding box center [705, 186] width 933 height 54
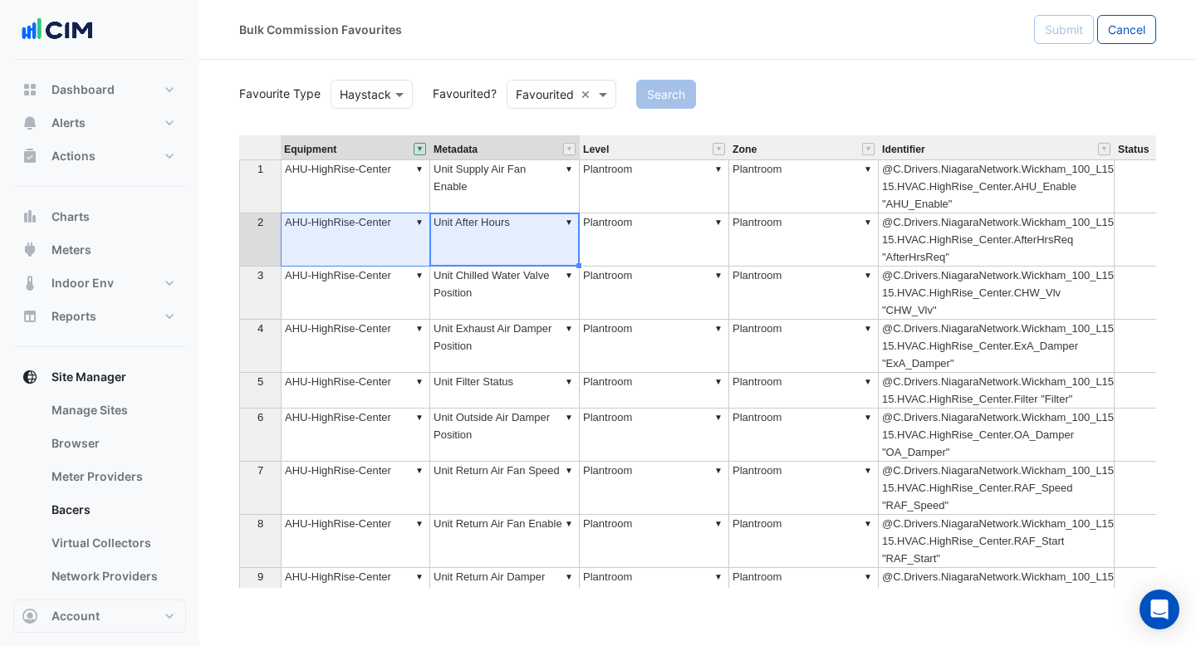
drag, startPoint x: 454, startPoint y: 241, endPoint x: 327, endPoint y: 241, distance: 127.0
click at [326, 241] on tr "2 ▼ AHU-HighRise-Center ▼ Unit After Hours ▼ Plantroom ▼ Plantroom @C.Drivers.N…" at bounding box center [705, 239] width 933 height 53
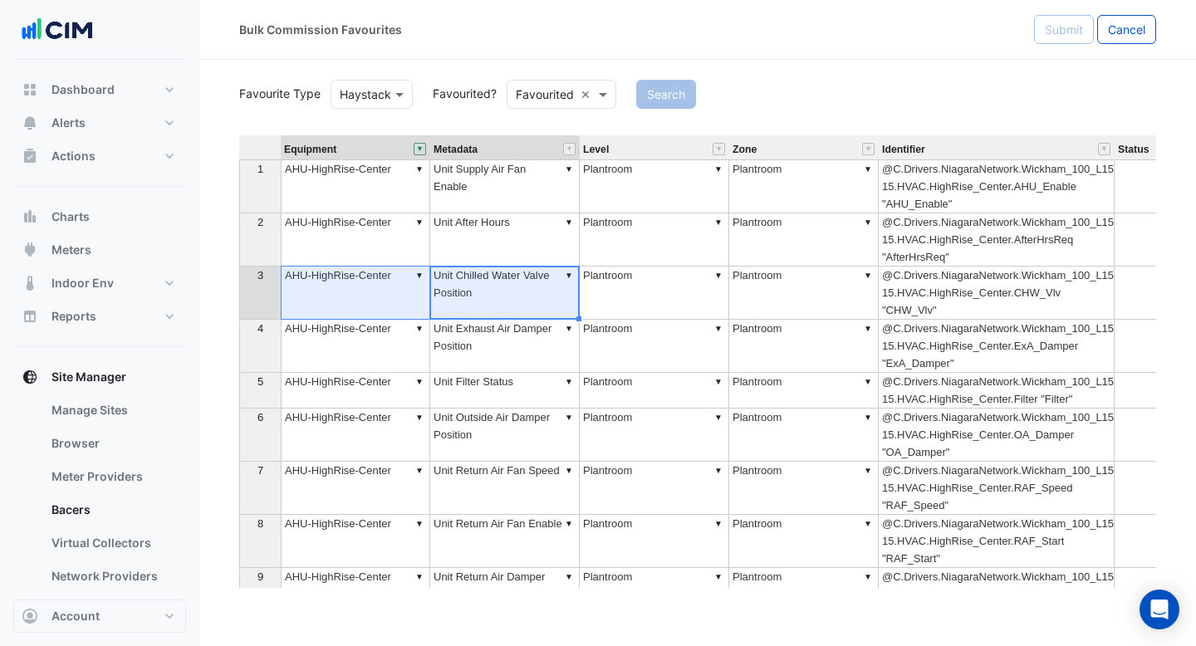
drag, startPoint x: 452, startPoint y: 296, endPoint x: 313, endPoint y: 296, distance: 138.7
click at [313, 296] on tr "3 ▼ AHU-HighRise-Center ▼ Unit Chilled Water Valve Position ▼ Plantroom ▼ Plant…" at bounding box center [705, 293] width 933 height 53
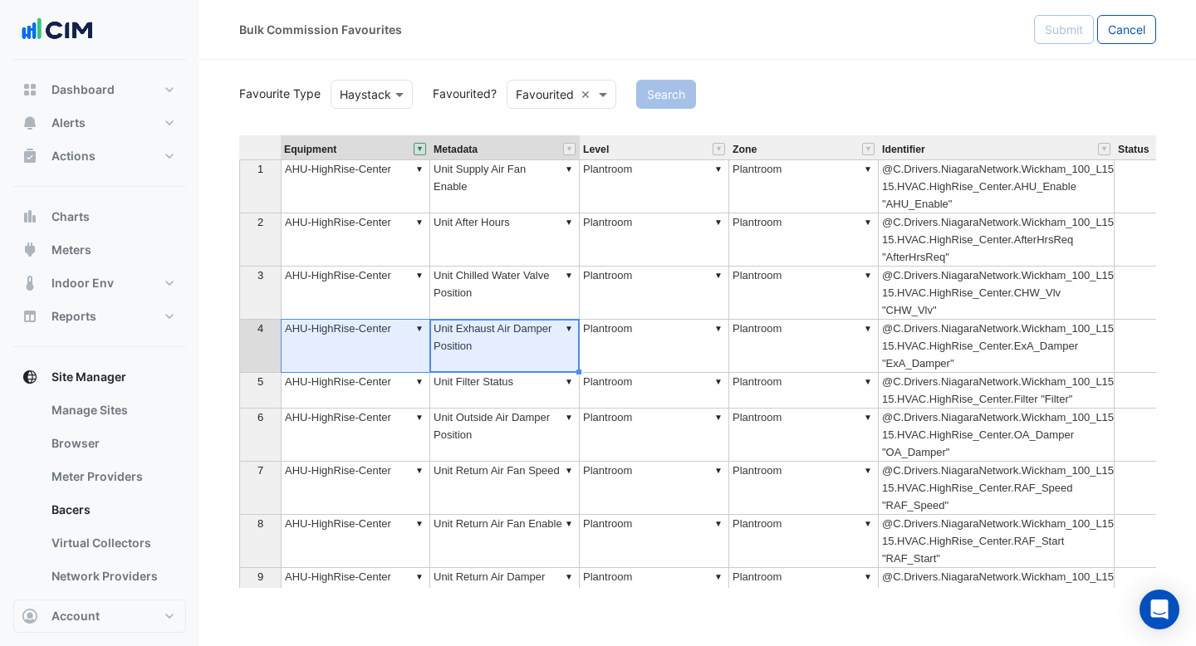
drag, startPoint x: 448, startPoint y: 346, endPoint x: 306, endPoint y: 350, distance: 142.0
click at [306, 350] on tr "4 ▼ AHU-HighRise-Center ▼ Unit Exhaust Air Damper Position ▼ Plantroom ▼ Plantr…" at bounding box center [705, 346] width 933 height 53
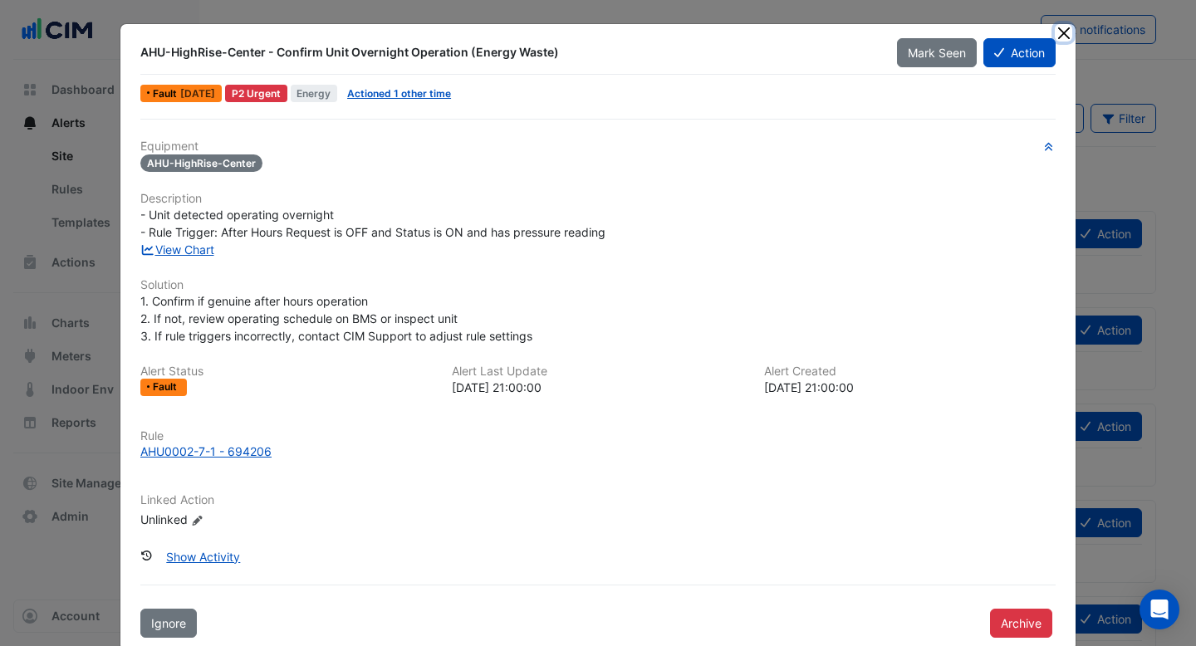
click at [1065, 33] on button "Close" at bounding box center [1063, 32] width 17 height 17
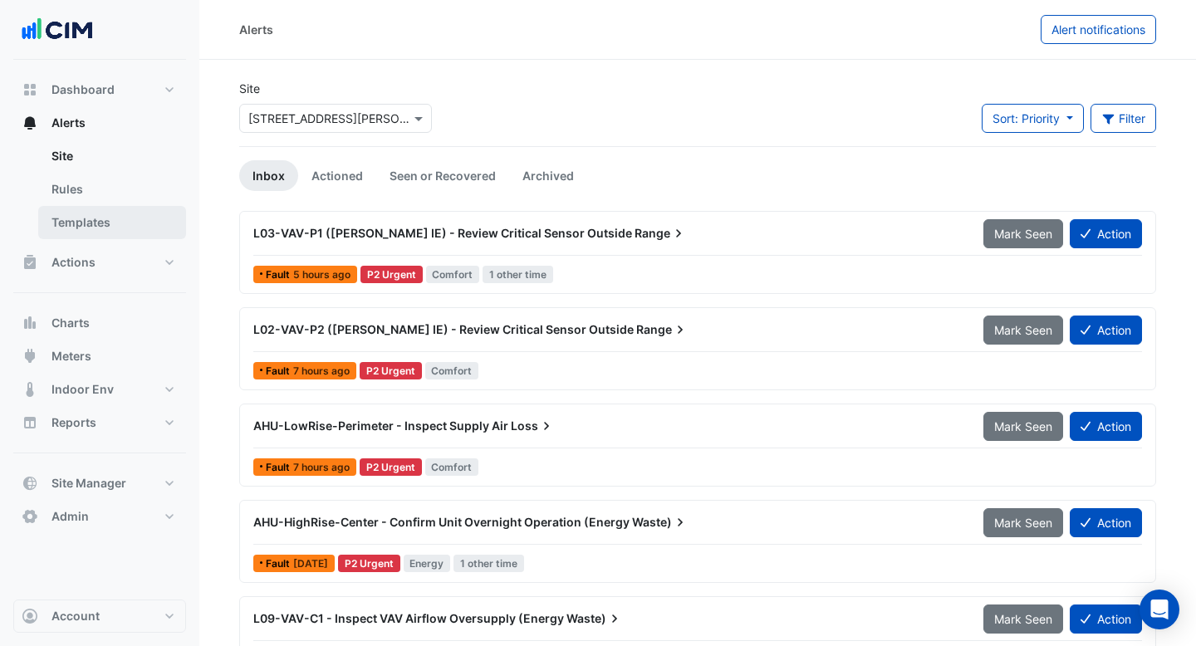
click at [127, 220] on link "Templates" at bounding box center [112, 222] width 148 height 33
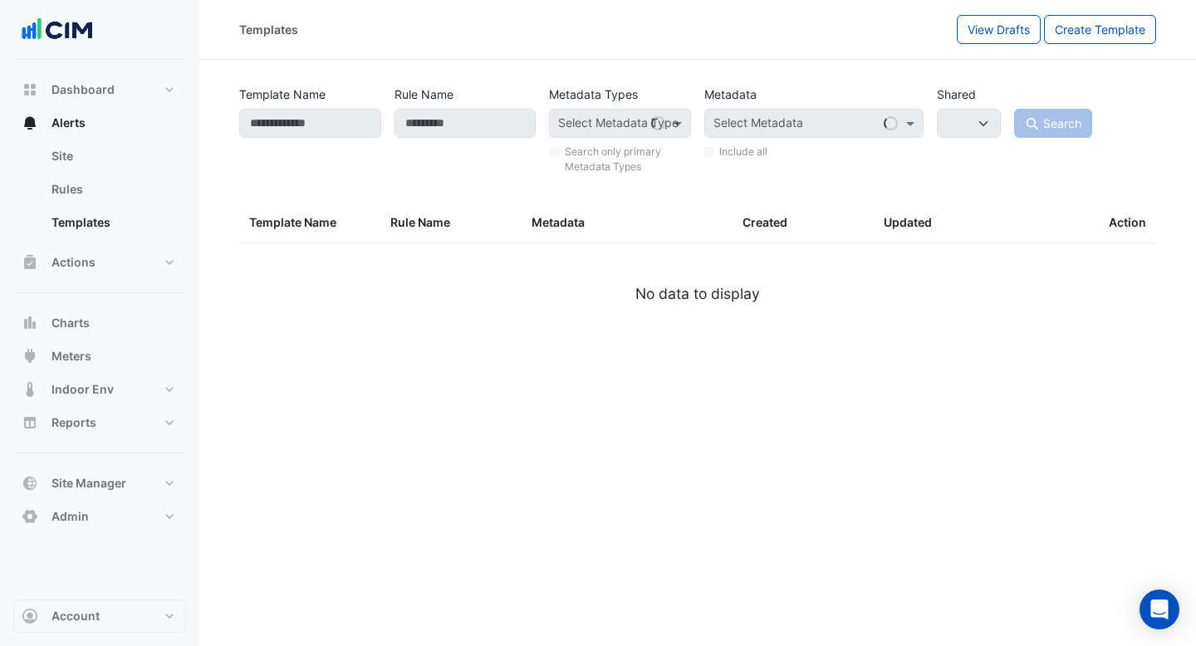
select select
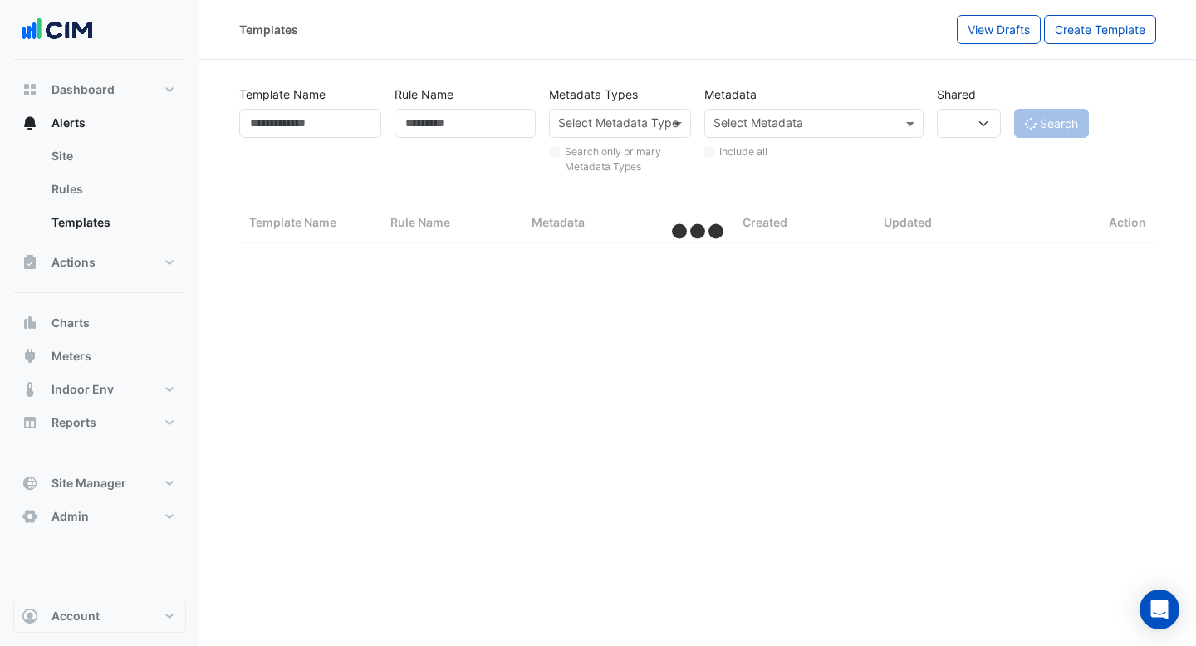
select select "***"
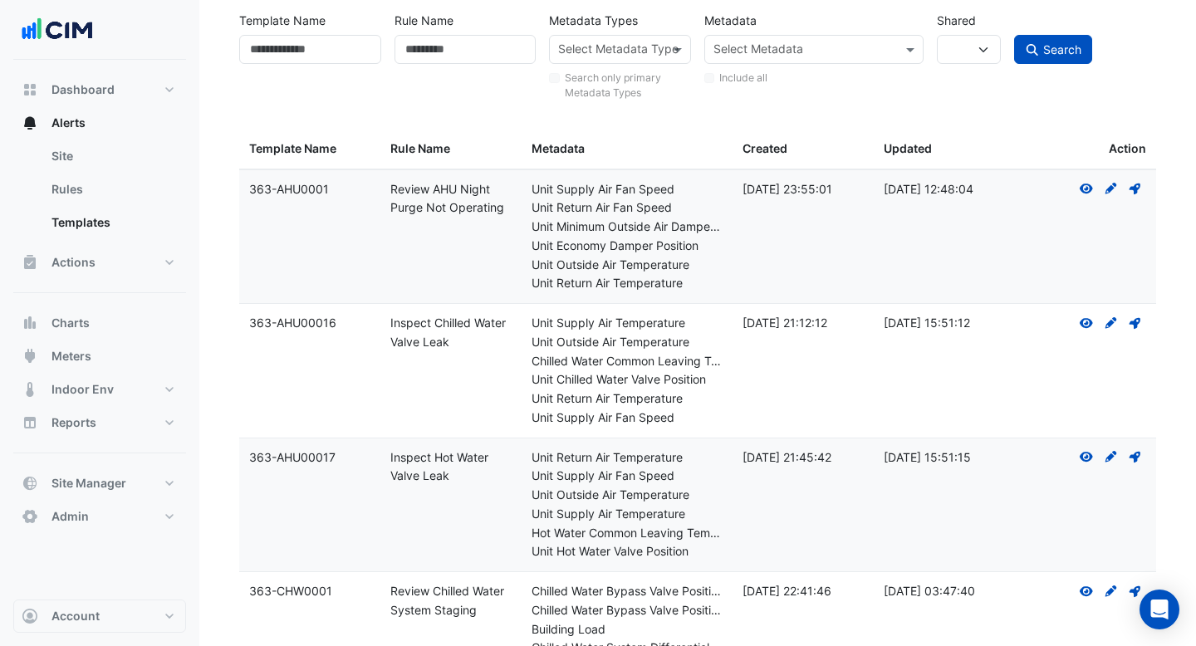
scroll to position [76, 0]
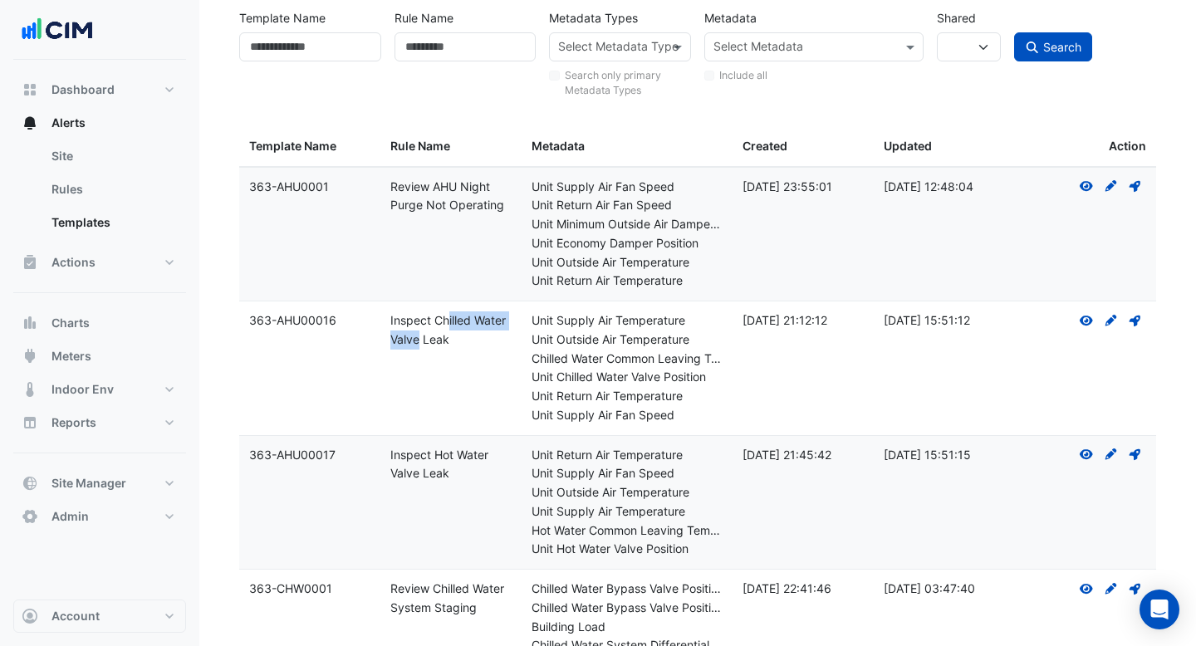
drag, startPoint x: 492, startPoint y: 324, endPoint x: 380, endPoint y: 324, distance: 112.1
click at [380, 324] on datatable-body-cell "Rule Name: Inspect Chilled Water Valve Leak" at bounding box center [450, 368] width 141 height 134
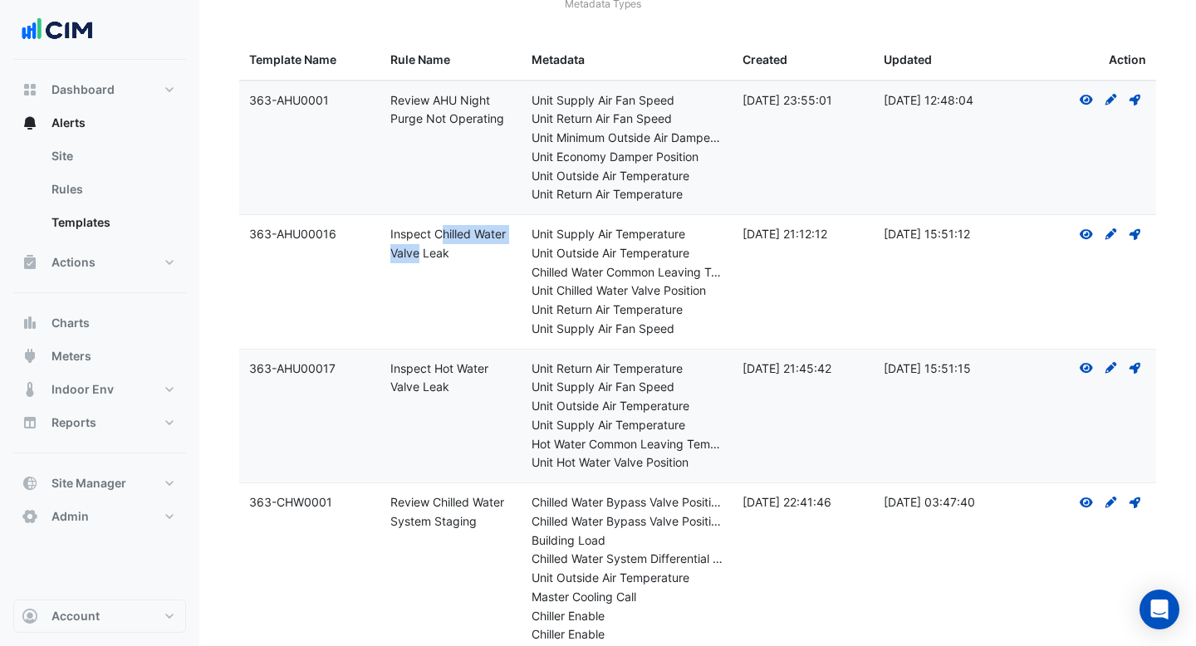
scroll to position [179, 0]
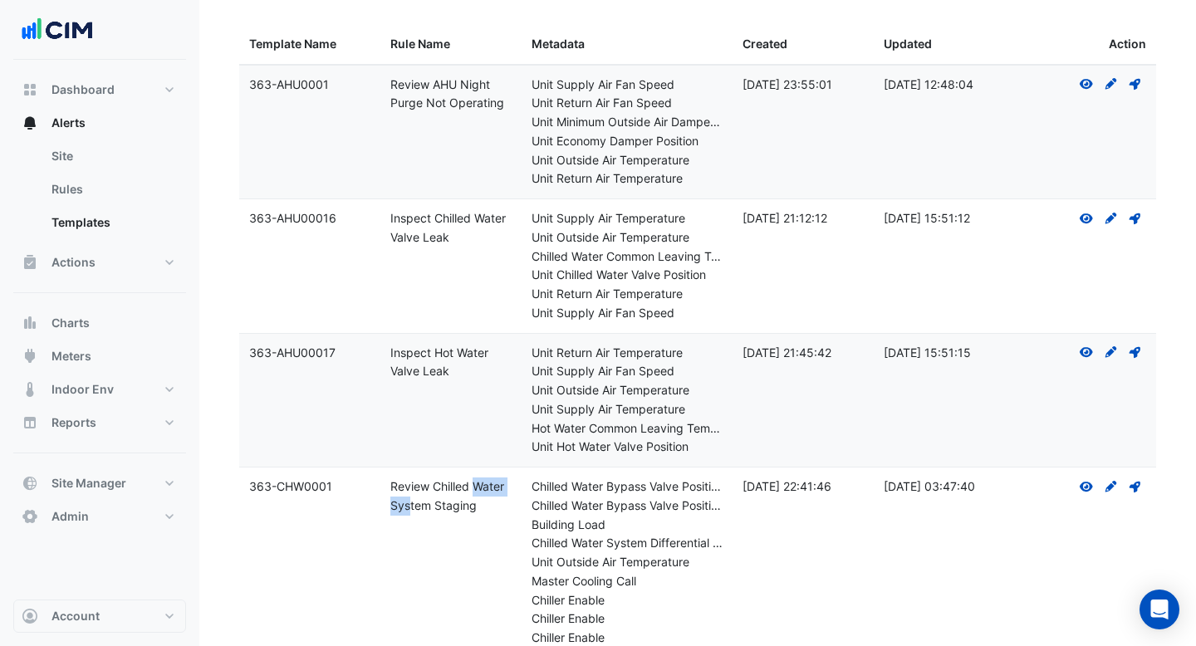
drag, startPoint x: 476, startPoint y: 496, endPoint x: 365, endPoint y: 496, distance: 110.4
click at [365, 496] on div "Template Name: 363-CHW0001 Rule Name: Review Chilled Water System Staging Metad…" at bounding box center [697, 562] width 917 height 190
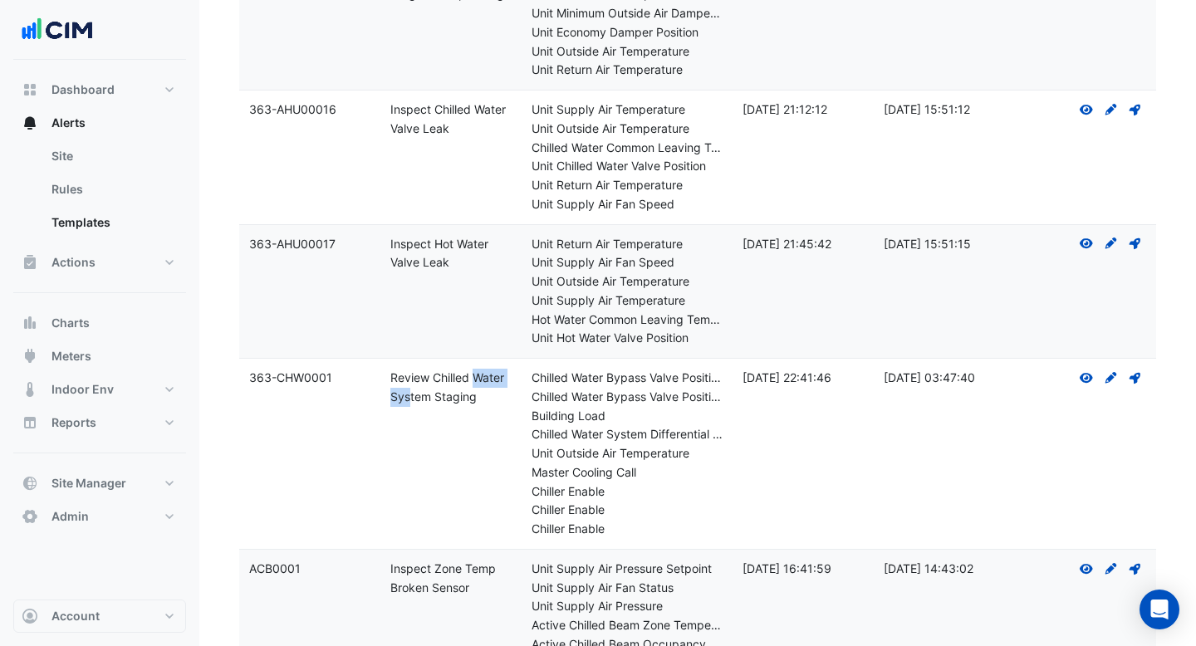
scroll to position [304, 0]
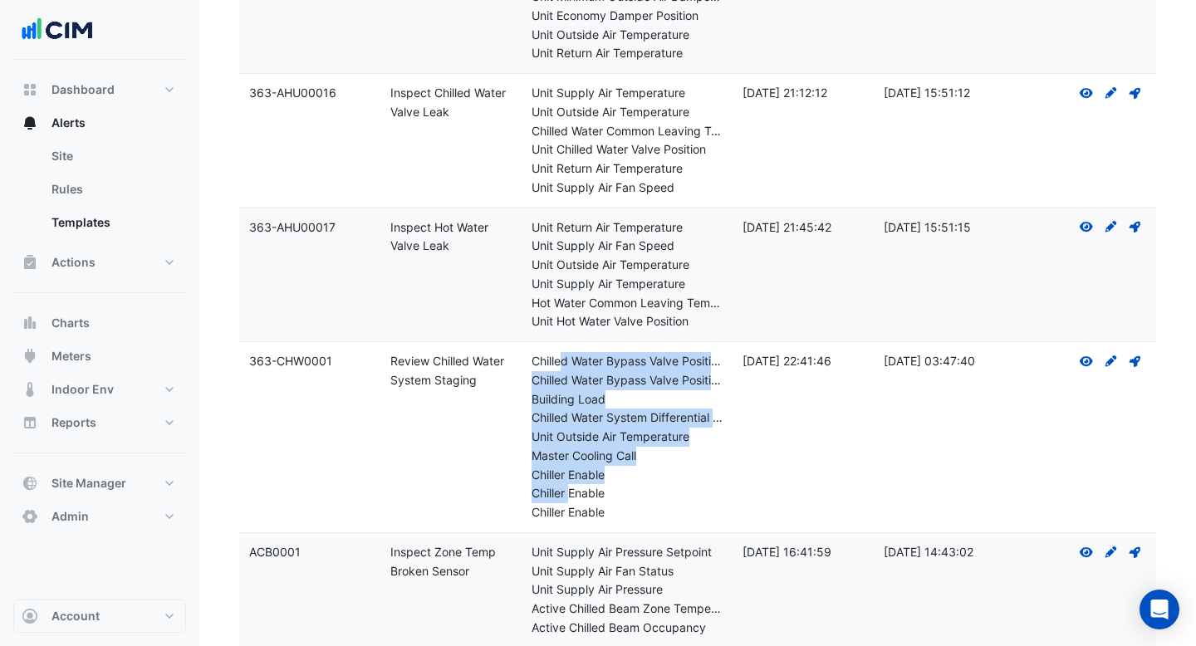
drag, startPoint x: 569, startPoint y: 497, endPoint x: 558, endPoint y: 368, distance: 130.0
click at [558, 368] on div "Metadata: Chilled Water Bypass Valve Position Chilled Water Bypass Valve Positi…" at bounding box center [627, 437] width 192 height 170
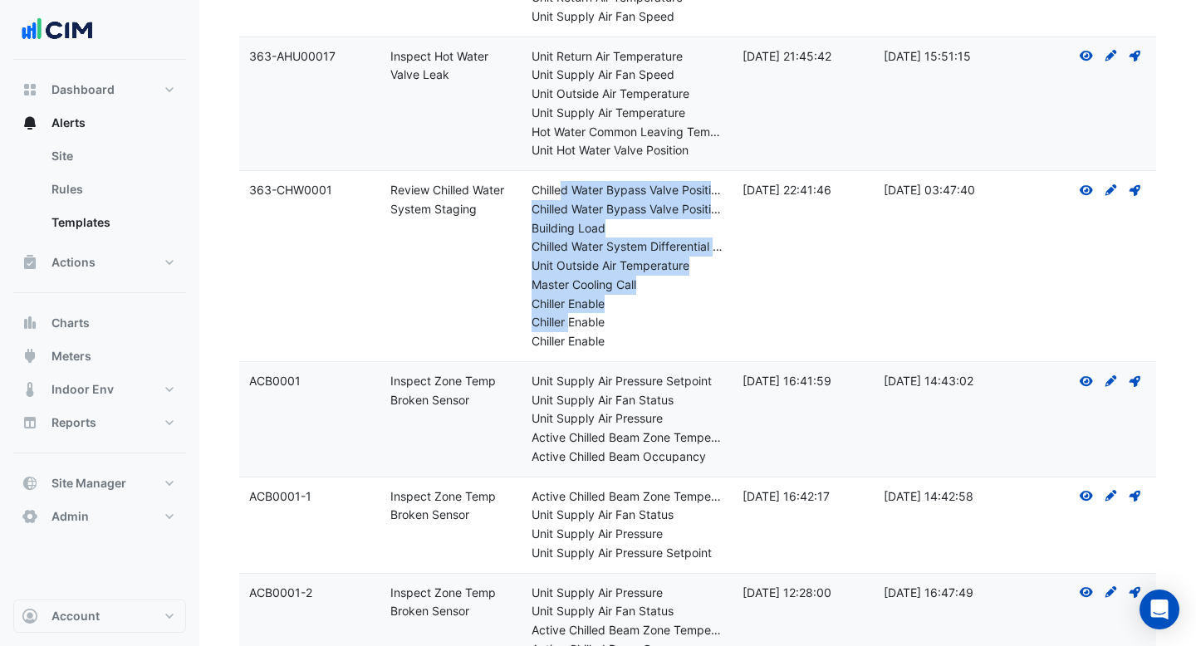
scroll to position [476, 0]
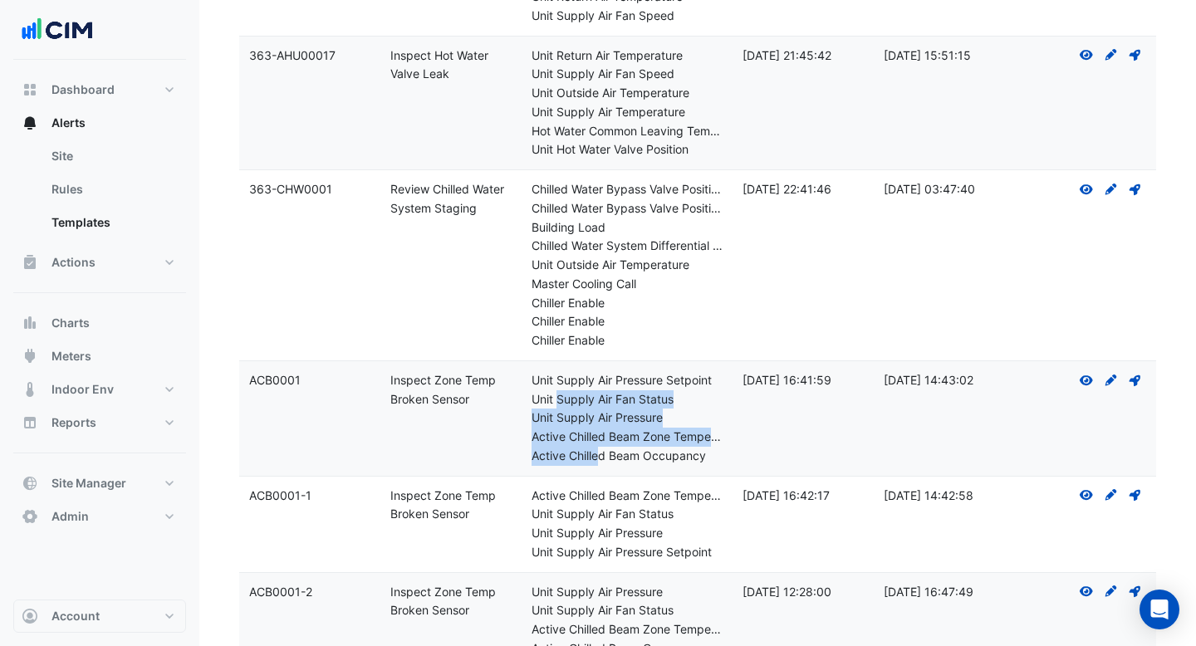
drag, startPoint x: 595, startPoint y: 453, endPoint x: 555, endPoint y: 396, distance: 69.1
click at [555, 396] on div "Metadata: Unit Supply Air Pressure Setpoint Unit Supply Air Fan Status Unit Sup…" at bounding box center [627, 418] width 192 height 95
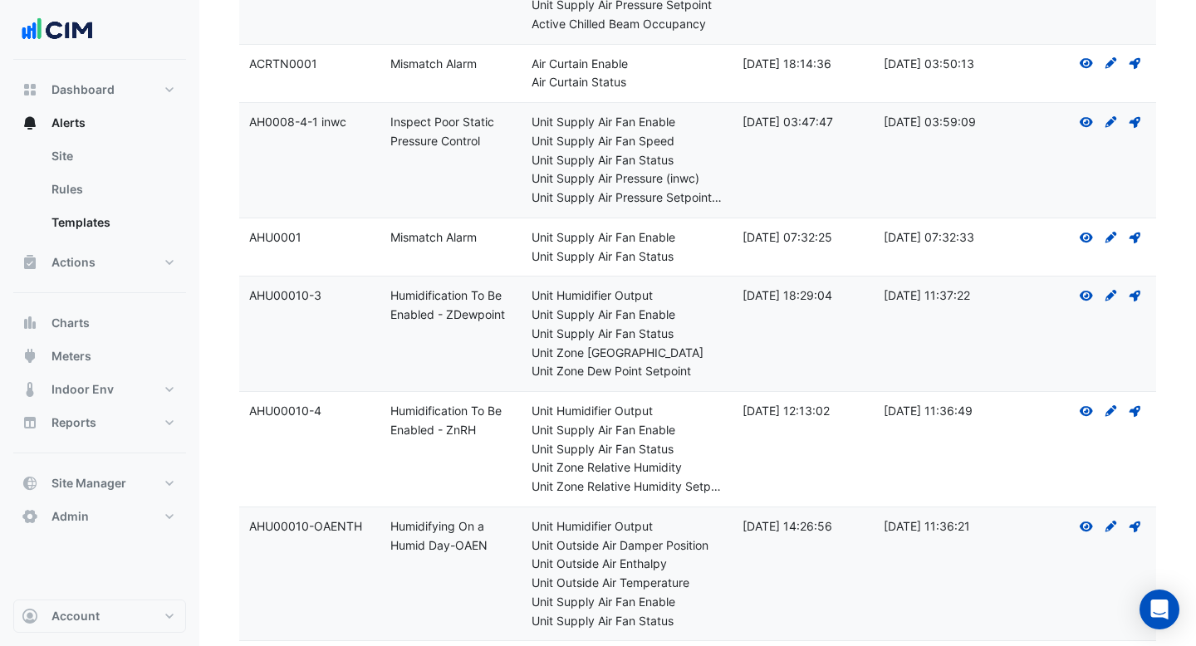
scroll to position [1684, 0]
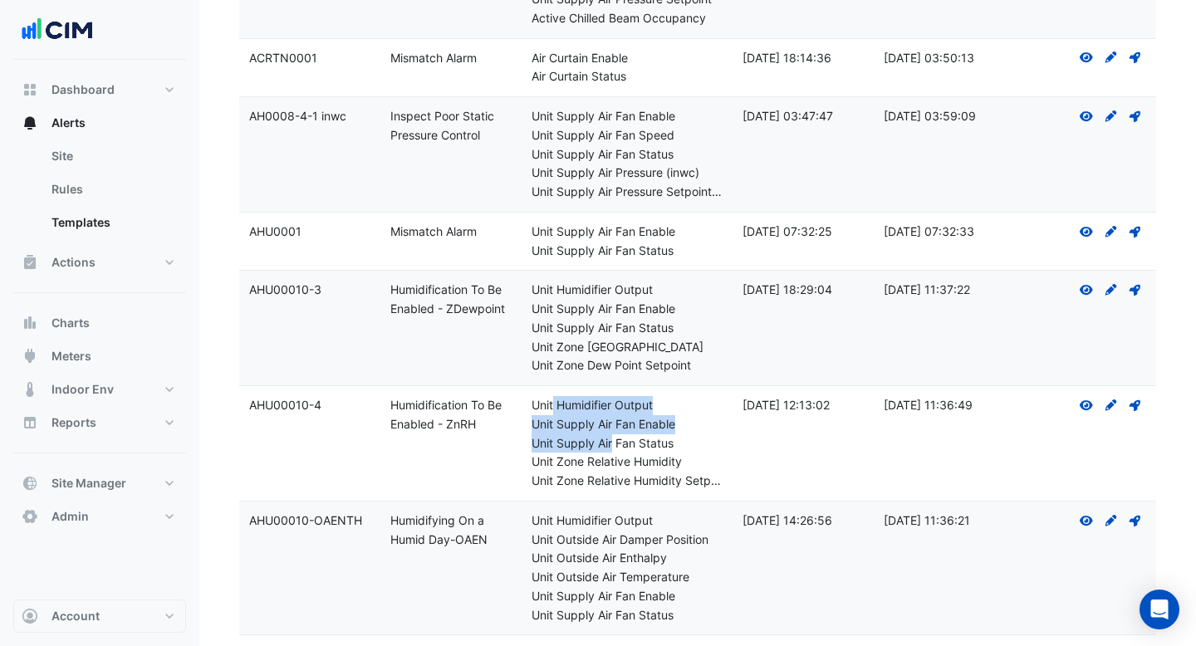
drag, startPoint x: 612, startPoint y: 451, endPoint x: 550, endPoint y: 404, distance: 78.2
click at [550, 404] on div "Metadata: Unit Humidifier Output Unit Supply Air Fan Enable Unit Supply Air Fan…" at bounding box center [627, 443] width 192 height 95
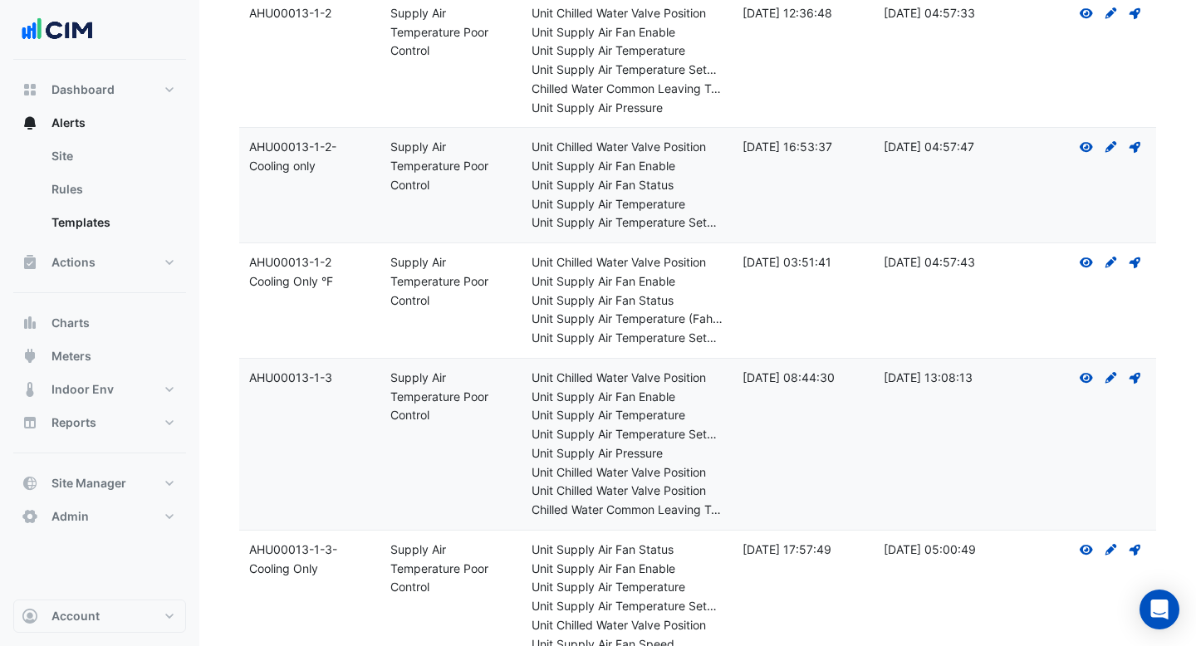
scroll to position [10520, 0]
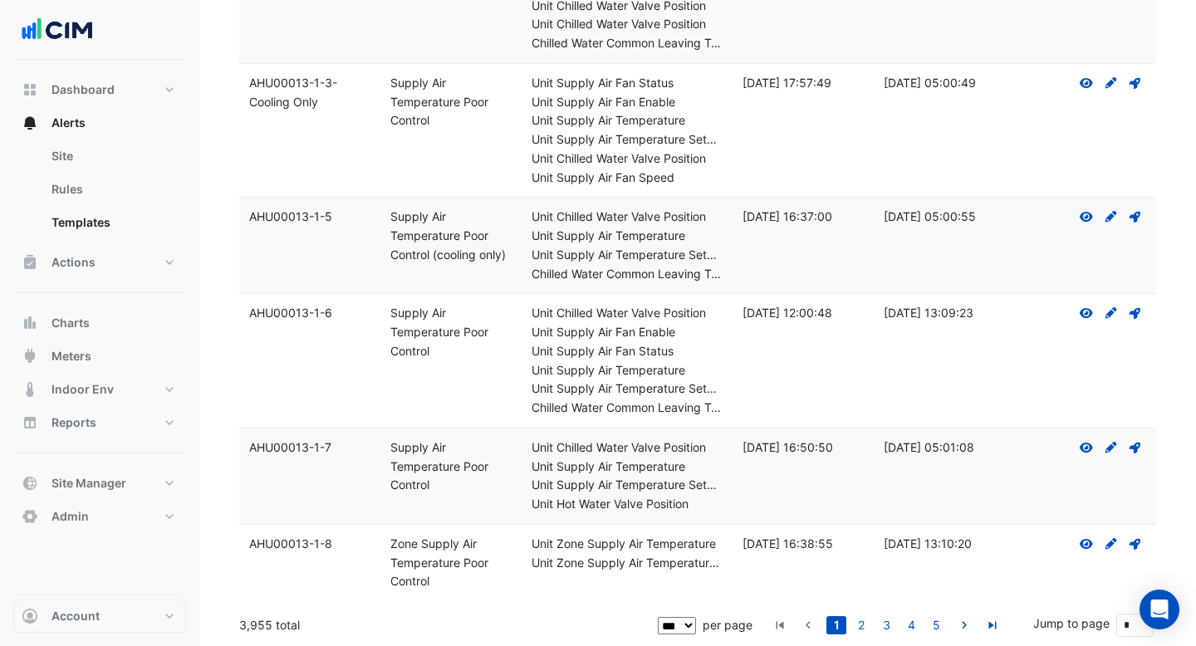
drag, startPoint x: 271, startPoint y: 629, endPoint x: 234, endPoint y: 629, distance: 36.5
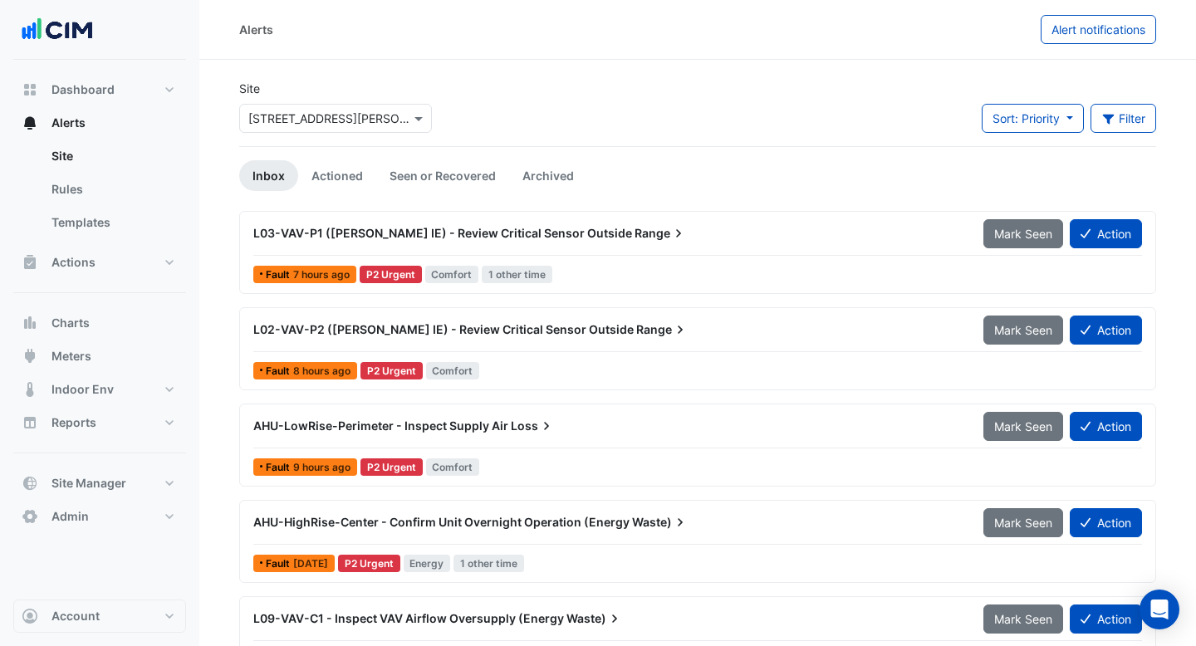
click at [590, 531] on div "AHU-HighRise-Center - Confirm Unit Overnight Operation (Energy Waste)" at bounding box center [608, 522] width 730 height 30
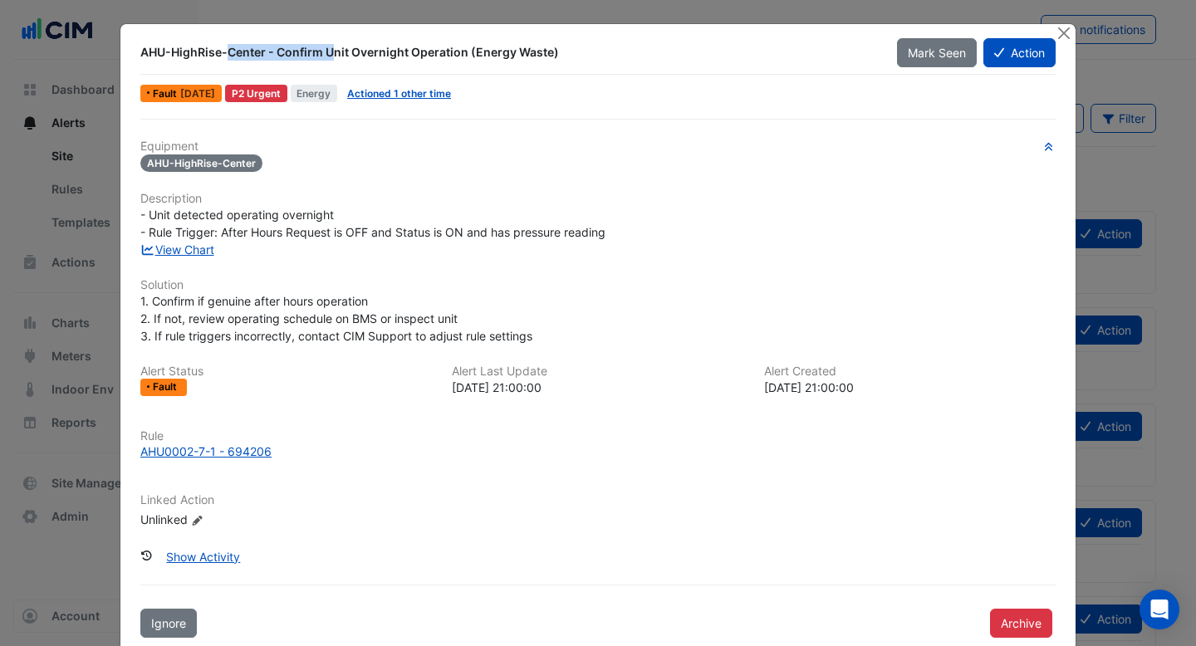
drag, startPoint x: 142, startPoint y: 55, endPoint x: 258, endPoint y: 55, distance: 116.2
click at [258, 55] on div "AHU-HighRise-Center - Confirm Unit Overnight Operation (Energy Waste)" at bounding box center [508, 52] width 737 height 17
drag, startPoint x: 283, startPoint y: 54, endPoint x: 508, endPoint y: 56, distance: 225.0
click at [508, 56] on div "AHU-HighRise-Center - Confirm Unit Overnight Operation (Energy Waste)" at bounding box center [508, 52] width 737 height 17
drag, startPoint x: 342, startPoint y: 95, endPoint x: 306, endPoint y: 96, distance: 35.7
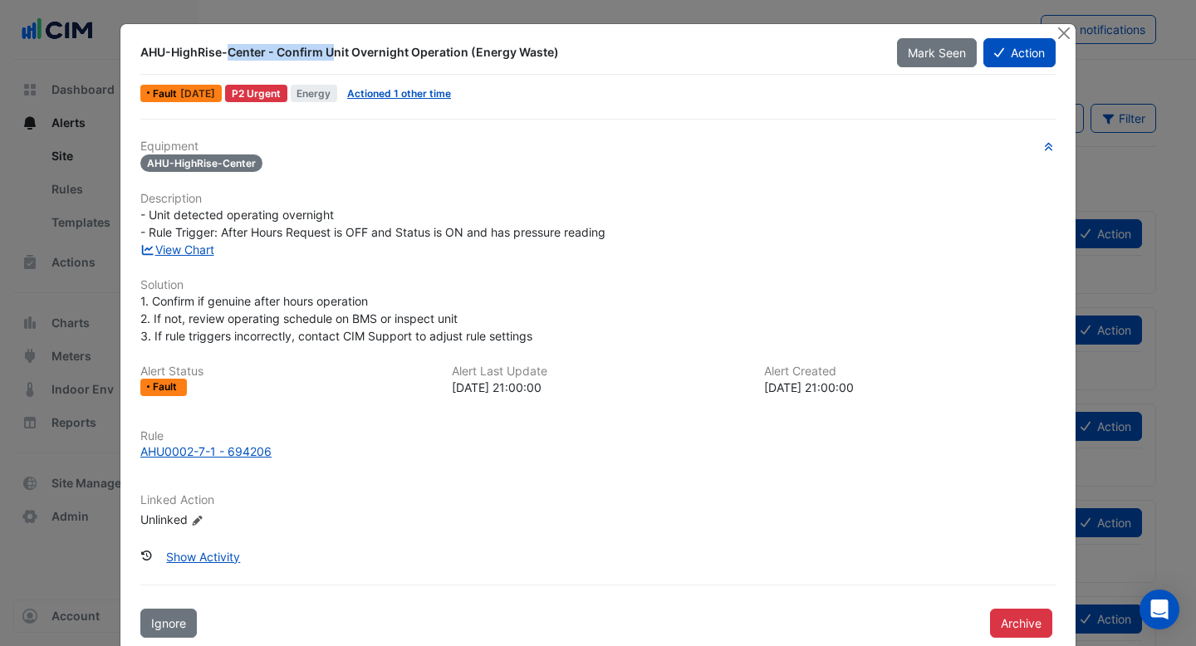
click at [306, 96] on span "Energy" at bounding box center [314, 93] width 47 height 17
drag, startPoint x: 152, startPoint y: 203, endPoint x: 259, endPoint y: 213, distance: 107.6
click at [259, 213] on div "Equipment AHU-HighRise-Center Description - Unit detected operating overnight -…" at bounding box center [597, 340] width 915 height 403
drag, startPoint x: 185, startPoint y: 238, endPoint x: 379, endPoint y: 234, distance: 194.3
click at [379, 234] on span "- Unit detected operating overnight - Rule Trigger: After Hours Request is OFF …" at bounding box center [372, 224] width 465 height 32
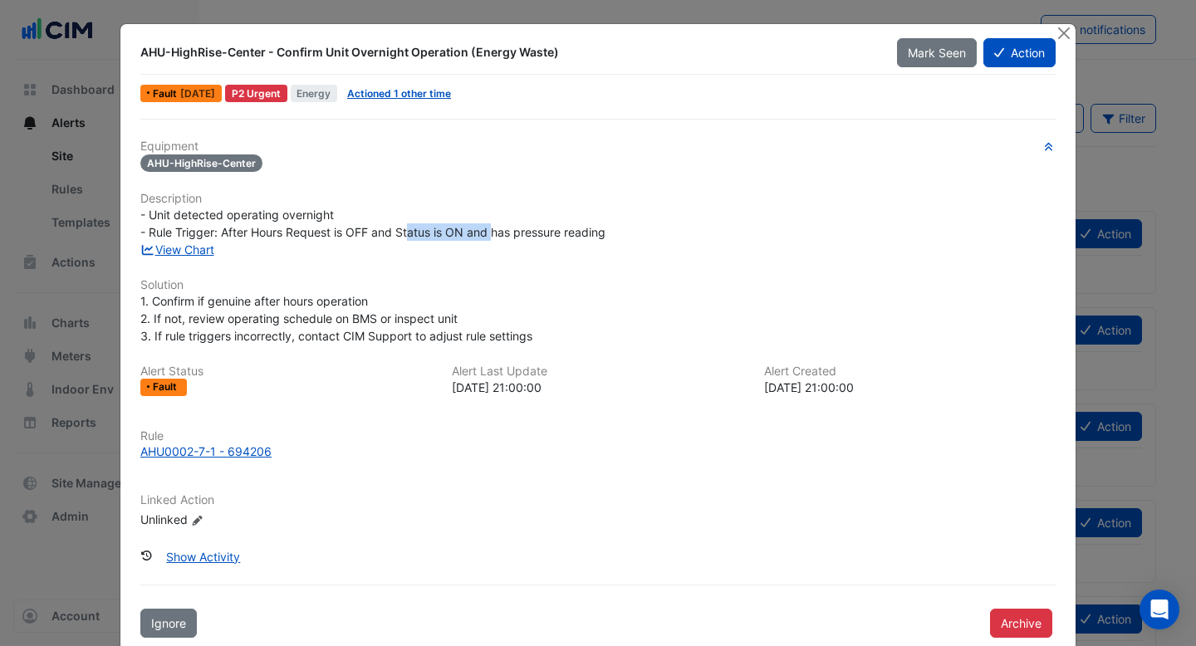
drag, startPoint x: 412, startPoint y: 227, endPoint x: 492, endPoint y: 226, distance: 79.7
click at [492, 226] on span "- Unit detected operating overnight - Rule Trigger: After Hours Request is OFF …" at bounding box center [372, 224] width 465 height 32
click at [207, 244] on link "View Chart" at bounding box center [177, 249] width 74 height 14
click at [451, 95] on link "Actioned 1 other time" at bounding box center [399, 93] width 104 height 12
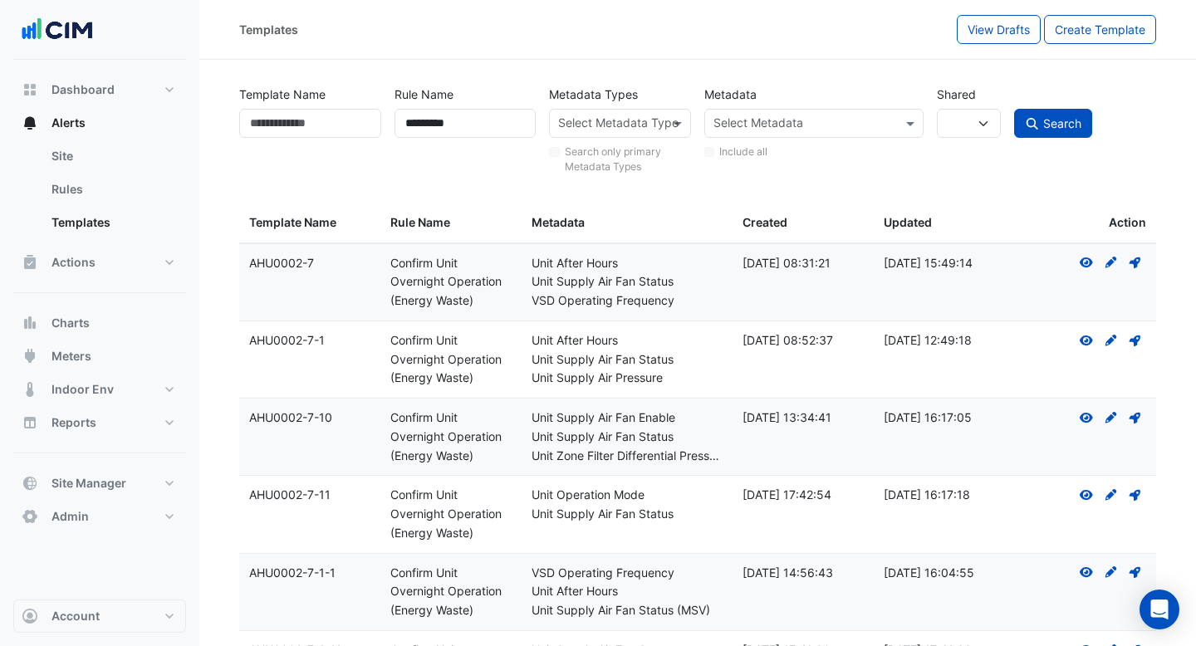
select select
select select "***"
drag, startPoint x: 392, startPoint y: 267, endPoint x: 476, endPoint y: 284, distance: 85.5
click at [476, 284] on div "Rule Name: Confirm Unit Overnight Operation (Energy Waste)" at bounding box center [450, 282] width 121 height 56
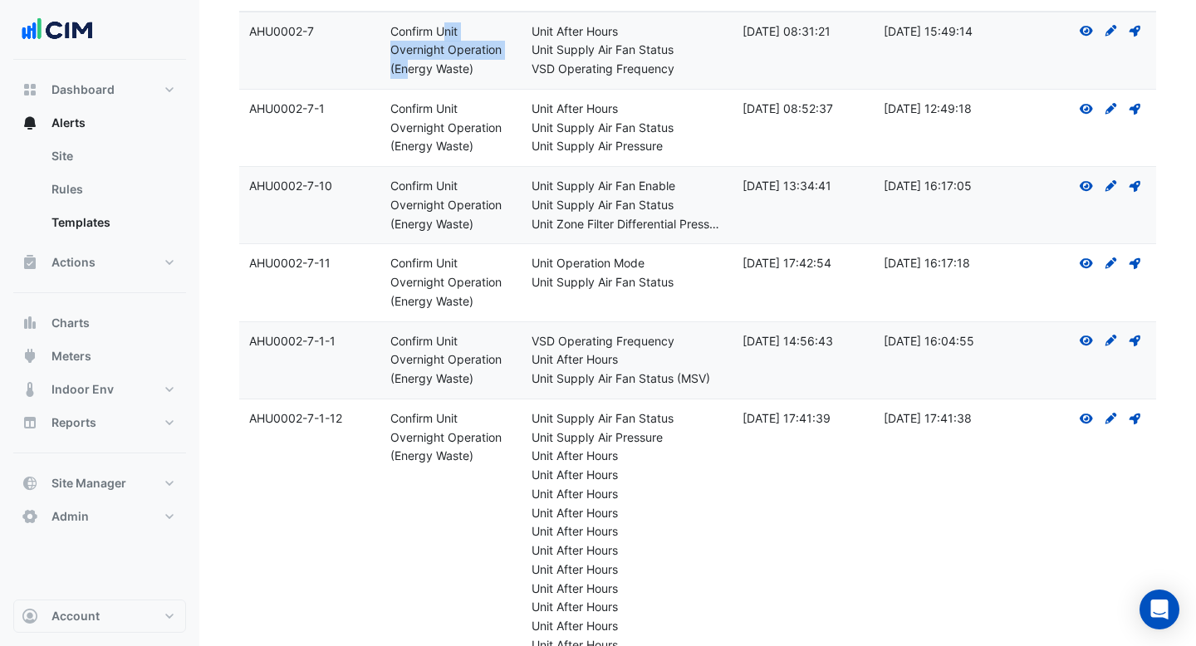
scroll to position [74, 0]
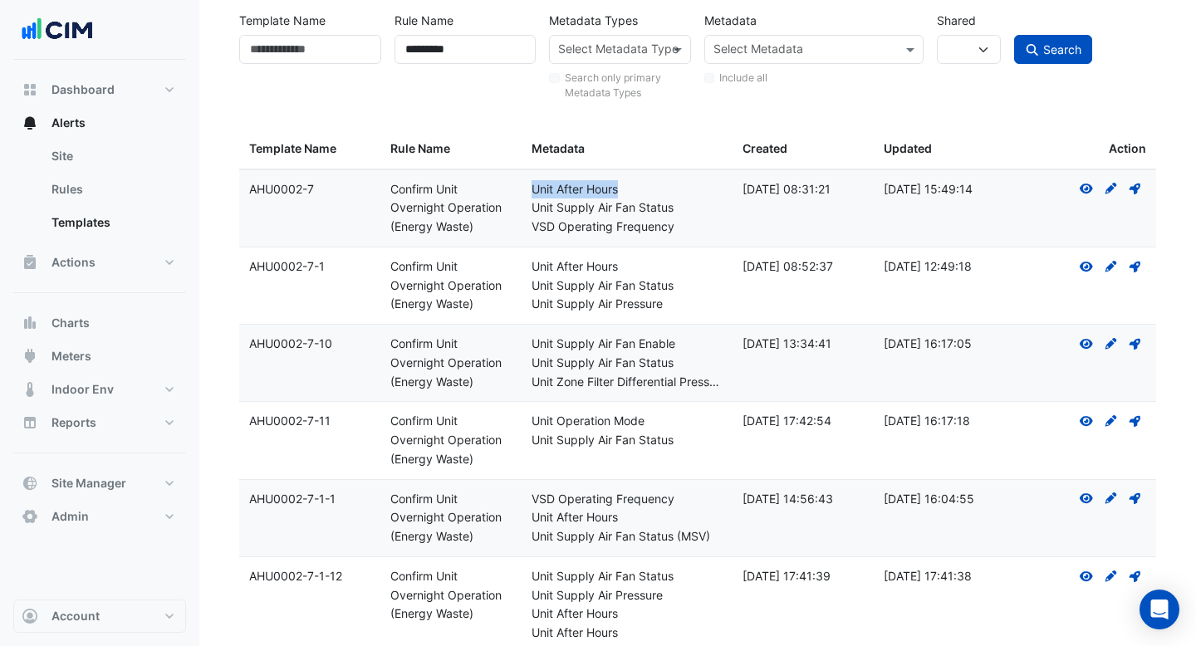
drag, startPoint x: 623, startPoint y: 192, endPoint x: 530, endPoint y: 192, distance: 93.0
click at [530, 192] on datatable-body-cell "Metadata: Unit After Hours Unit Supply Air Fan Status VSD Operating Frequency" at bounding box center [627, 208] width 212 height 76
drag, startPoint x: 658, startPoint y: 232, endPoint x: 547, endPoint y: 235, distance: 111.3
click at [546, 235] on div "VSD Operating Frequency" at bounding box center [627, 227] width 192 height 19
drag, startPoint x: 663, startPoint y: 306, endPoint x: 499, endPoint y: 306, distance: 164.4
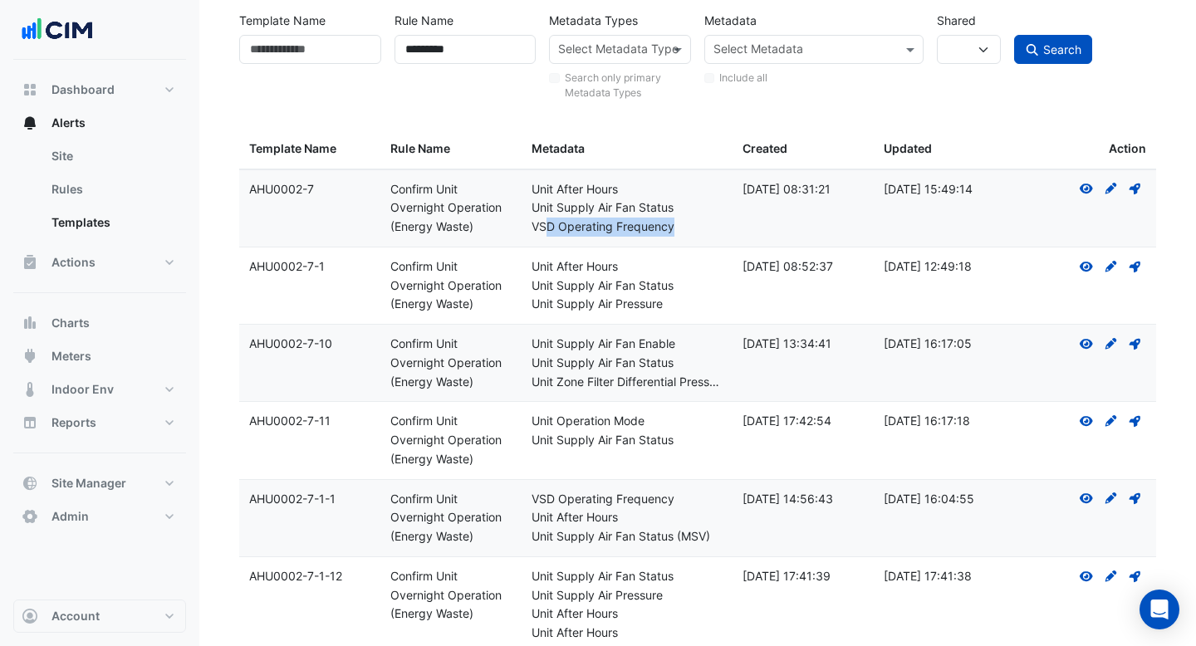
click at [499, 306] on div "Template Name: AHU0002-7-1 Rule Name: Confirm Unit Overnight Operation (Energy …" at bounding box center [697, 285] width 917 height 76
click at [1109, 271] on icon "Create Draft - to edit a template, you first need to create a draft, and then s…" at bounding box center [1111, 267] width 15 height 12
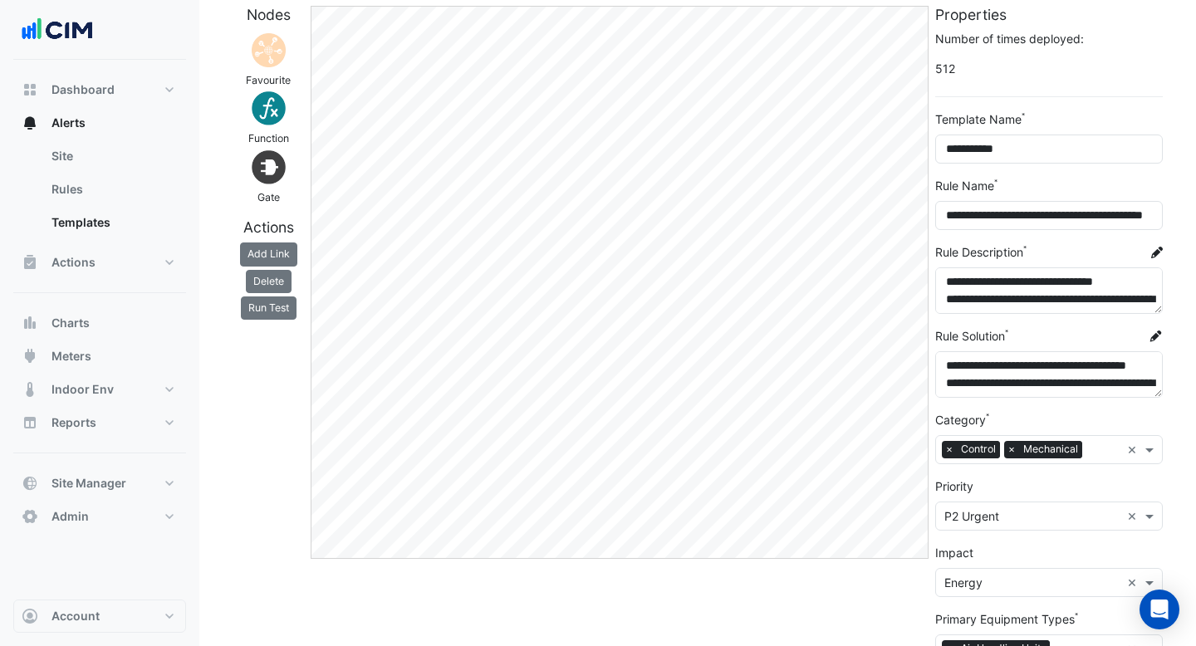
click at [247, 409] on div "Nodes Favourite Function Gate Actions Add Link [GEOGRAPHIC_DATA] Run Test" at bounding box center [268, 414] width 78 height 817
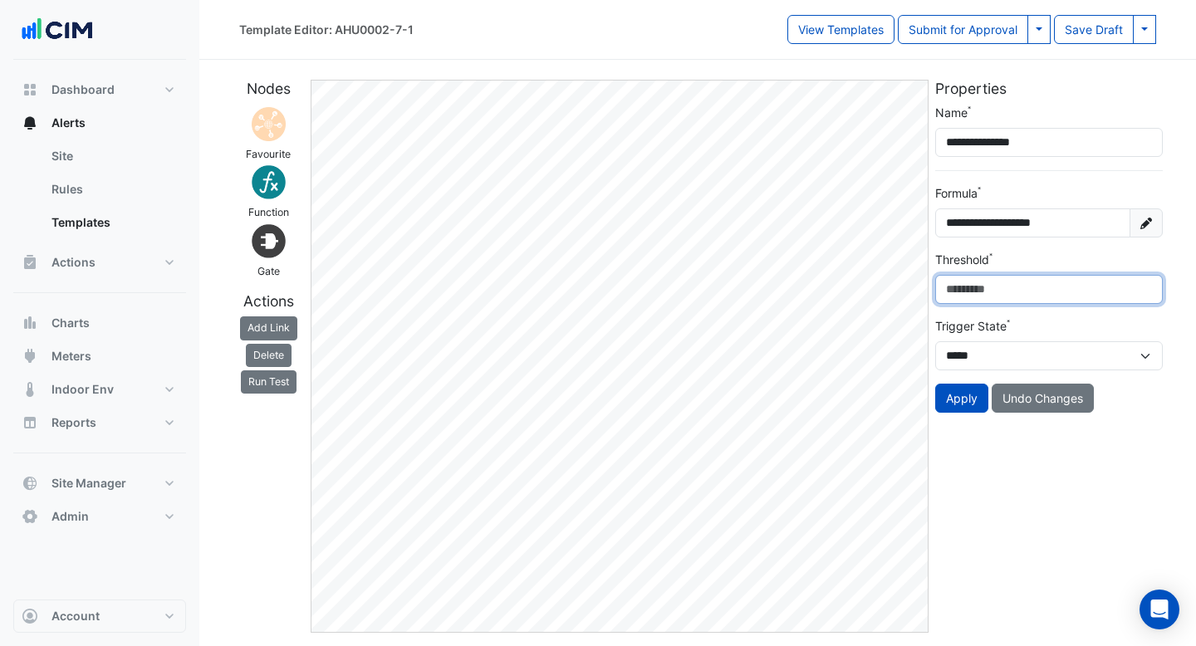
click at [913, 280] on div "**********" at bounding box center [697, 349] width 937 height 566
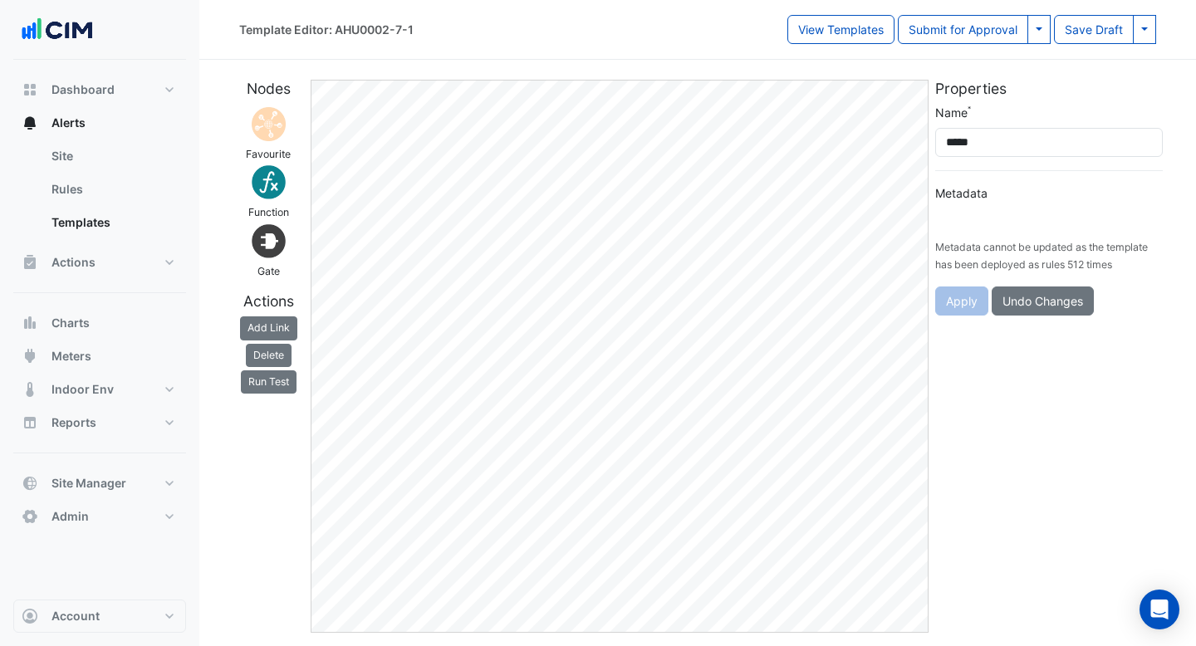
type input "**********"
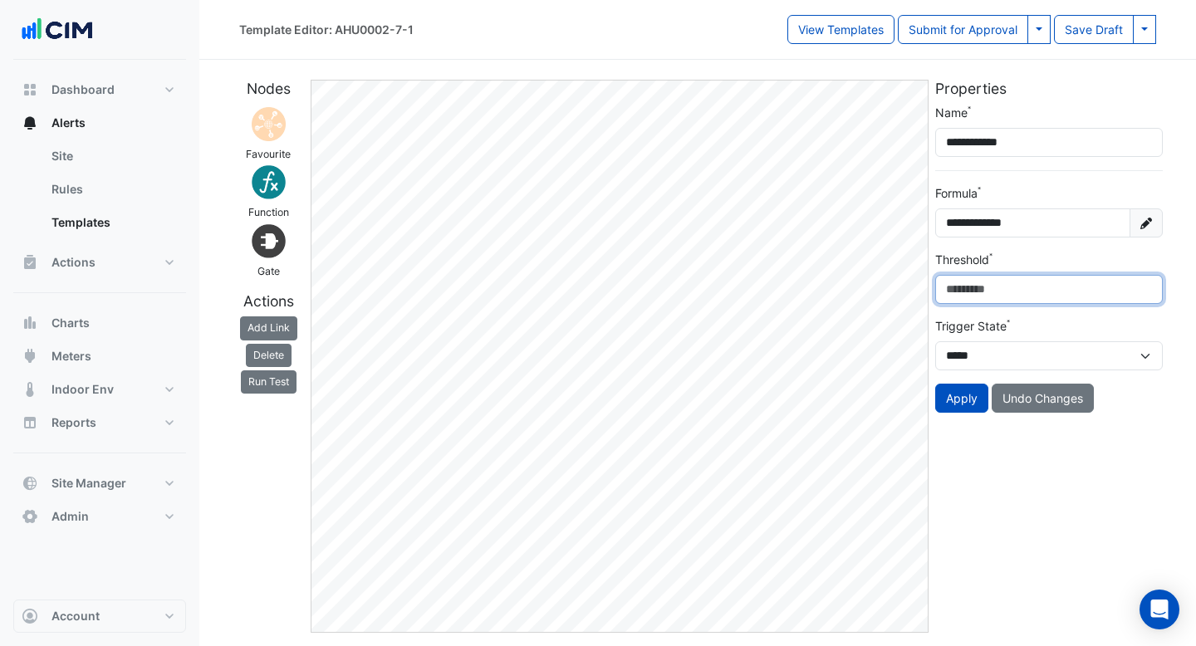
click at [904, 281] on div "**********" at bounding box center [697, 349] width 937 height 566
click at [894, 295] on div "**********" at bounding box center [697, 349] width 937 height 566
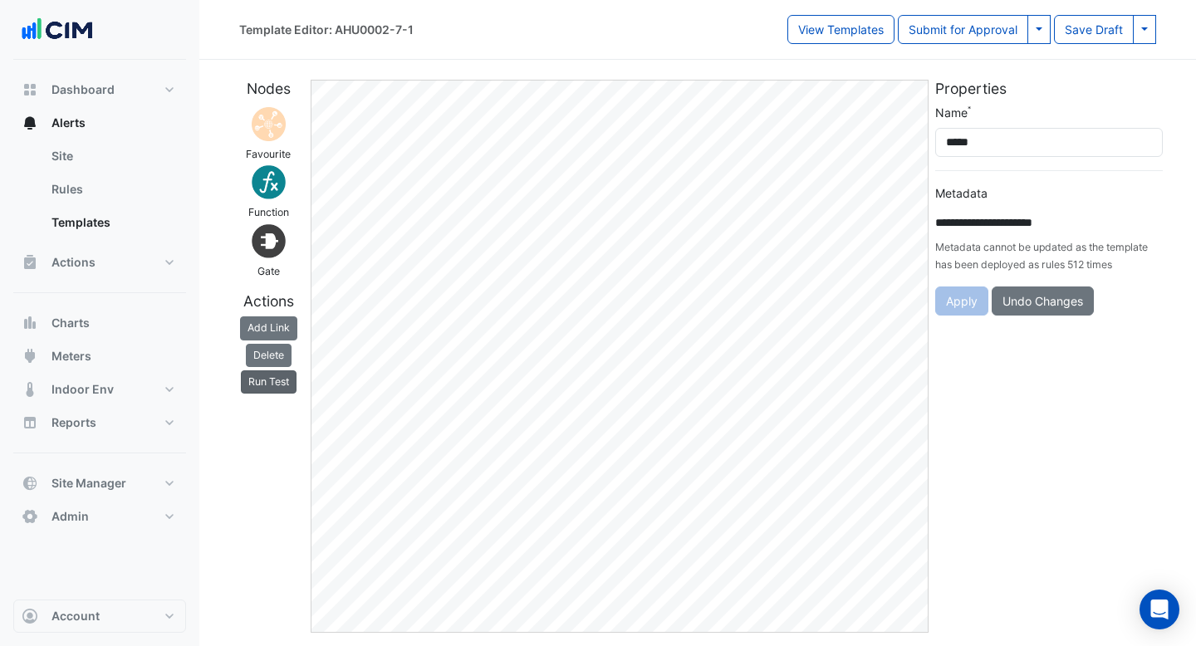
click at [272, 382] on button "Run Test" at bounding box center [269, 381] width 56 height 23
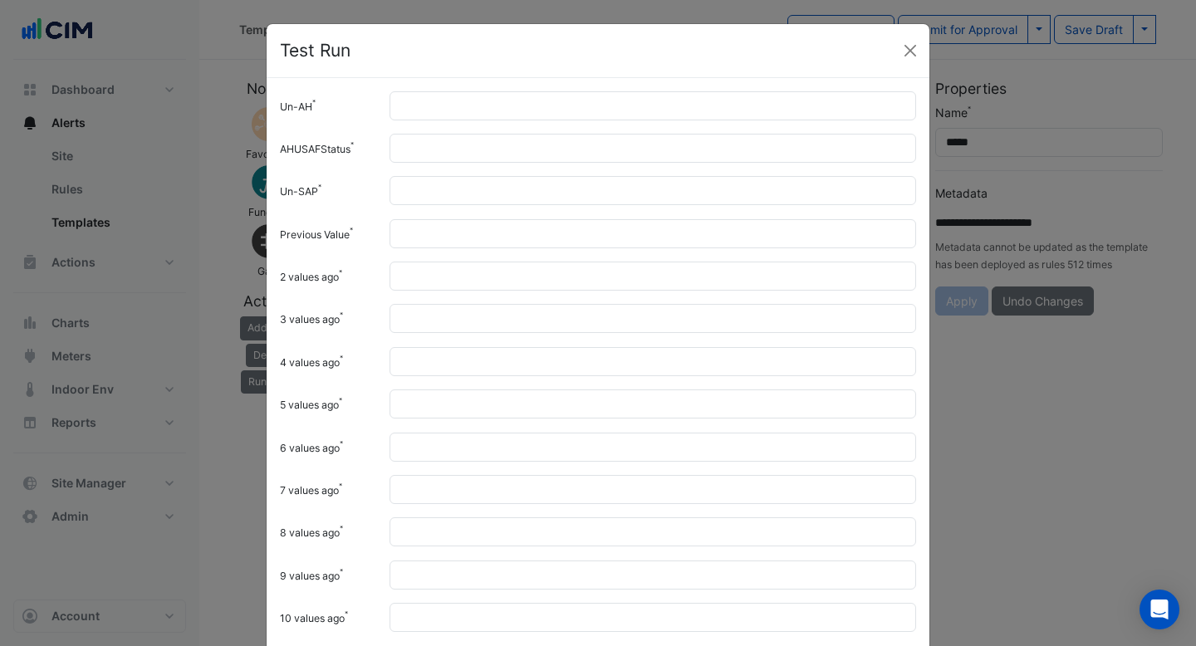
scroll to position [10, 0]
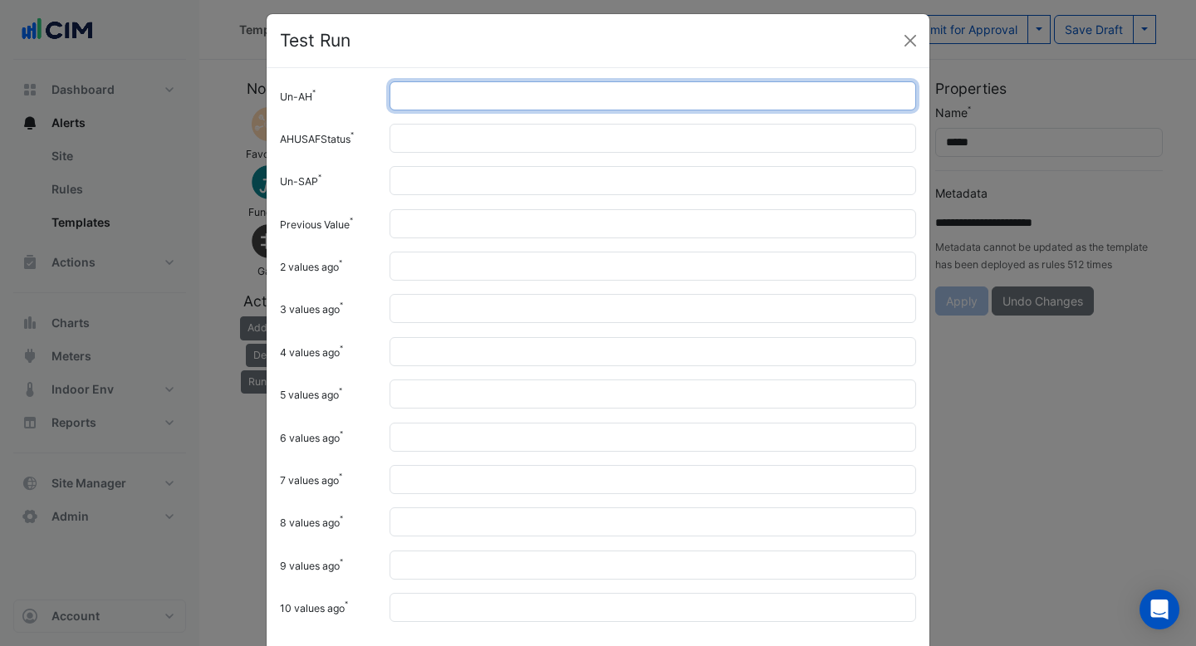
click at [489, 95] on input "Un-AH" at bounding box center [652, 95] width 526 height 29
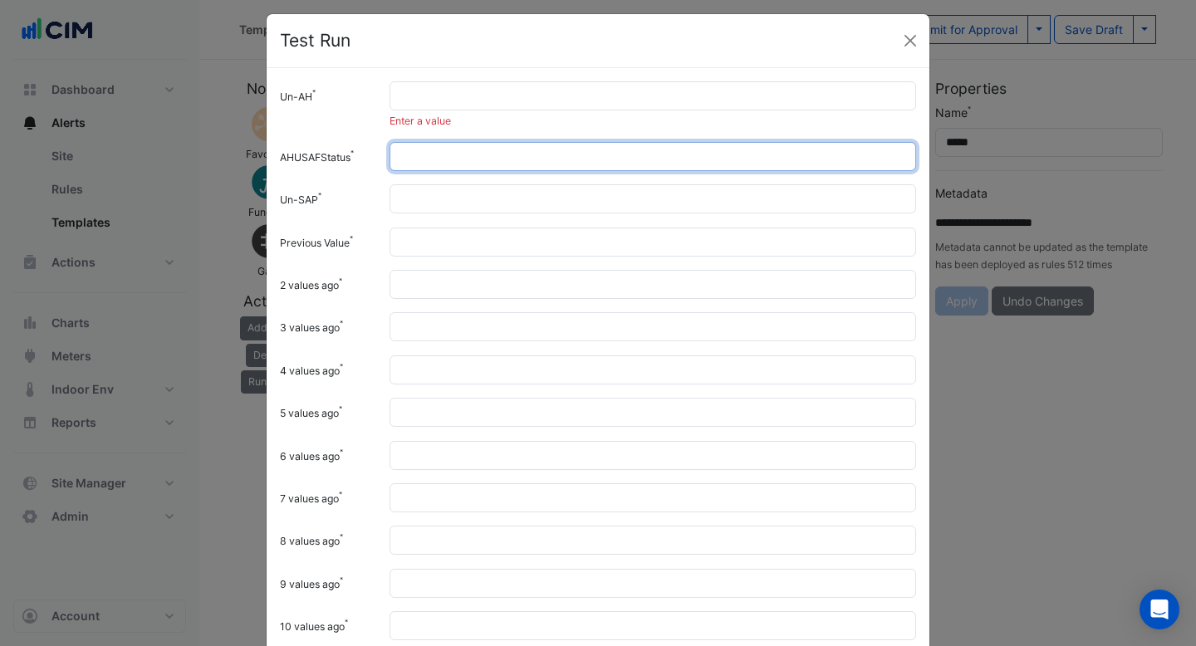
click at [487, 160] on input "AHUSAFStatus" at bounding box center [652, 156] width 526 height 29
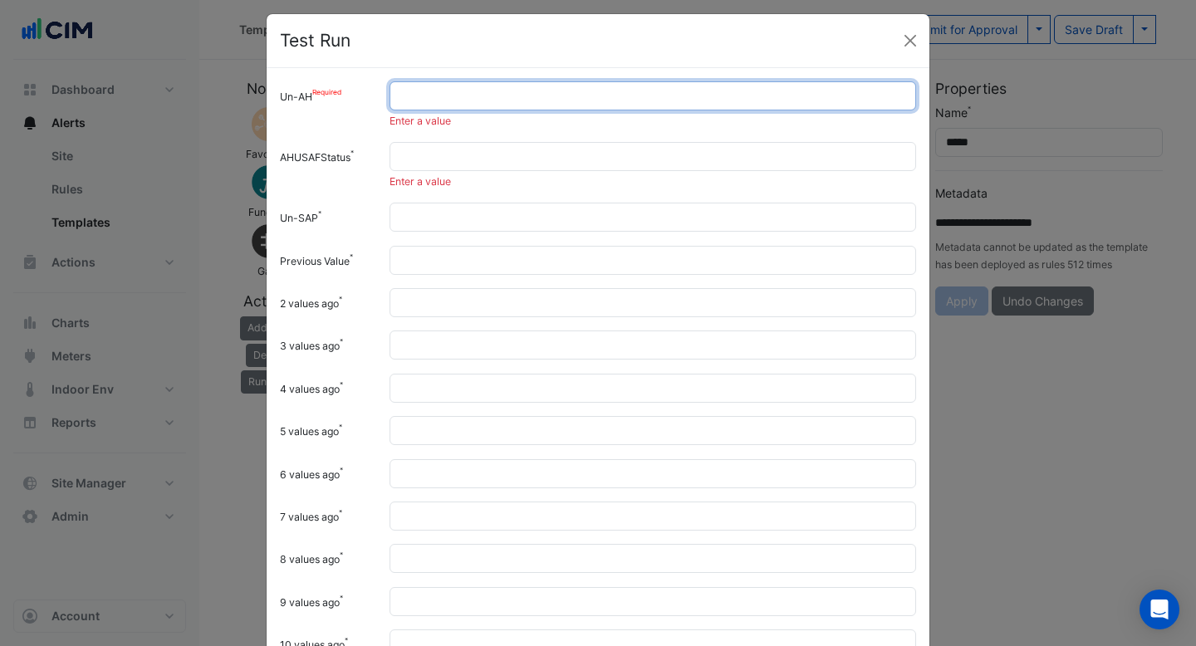
drag, startPoint x: 437, startPoint y: 99, endPoint x: 361, endPoint y: 99, distance: 75.6
click at [361, 99] on div "Un-AH Enter a value" at bounding box center [598, 104] width 656 height 47
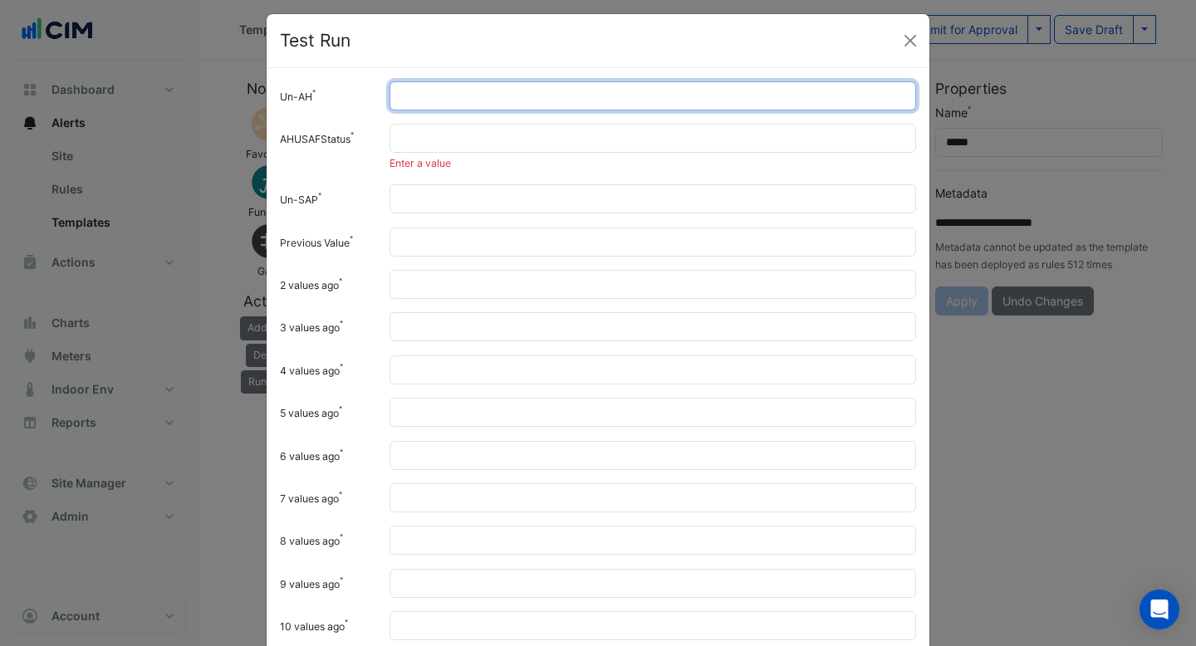
type input "*"
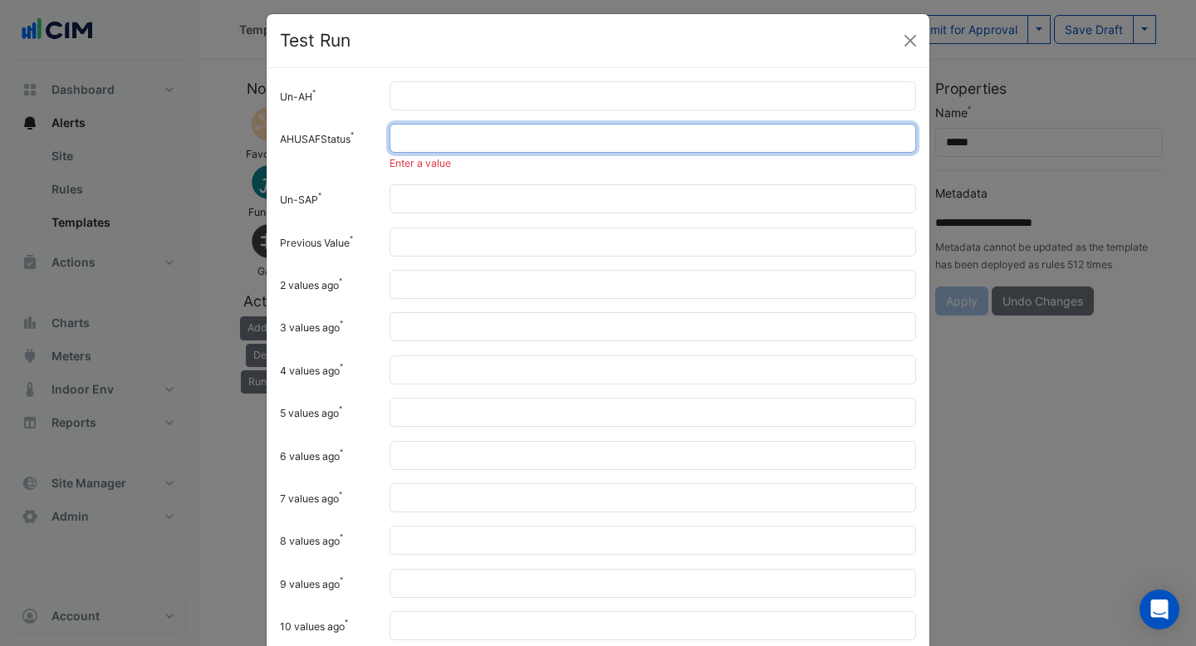
click at [423, 135] on input "AHUSAFStatus" at bounding box center [652, 138] width 526 height 29
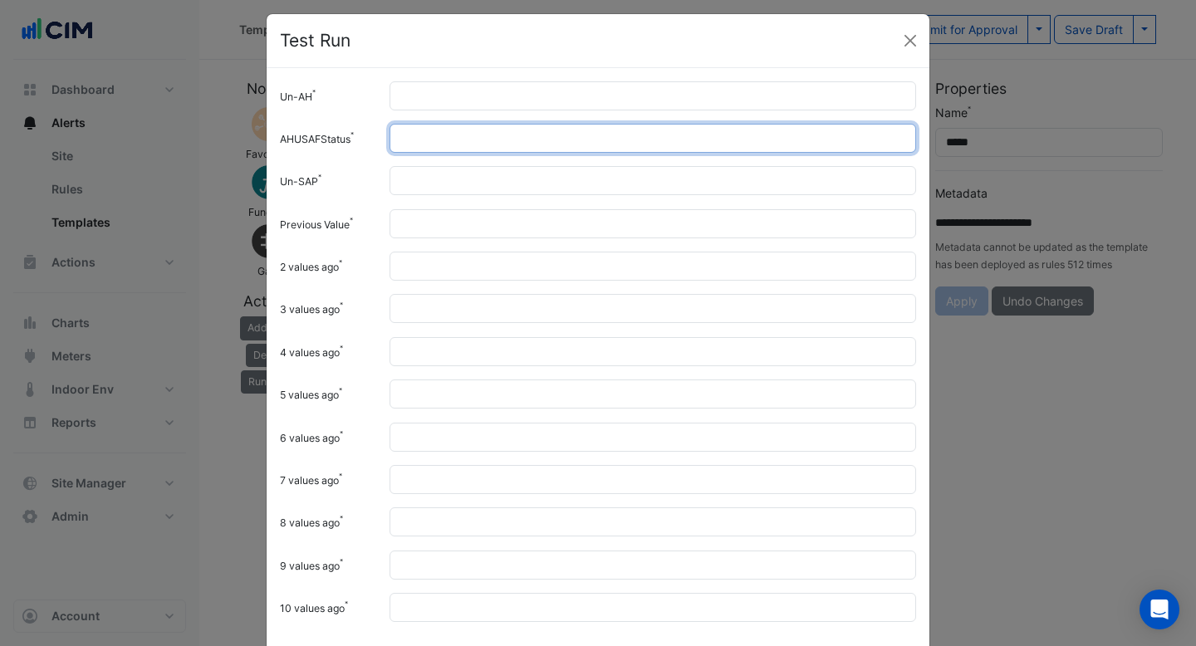
type input "*"
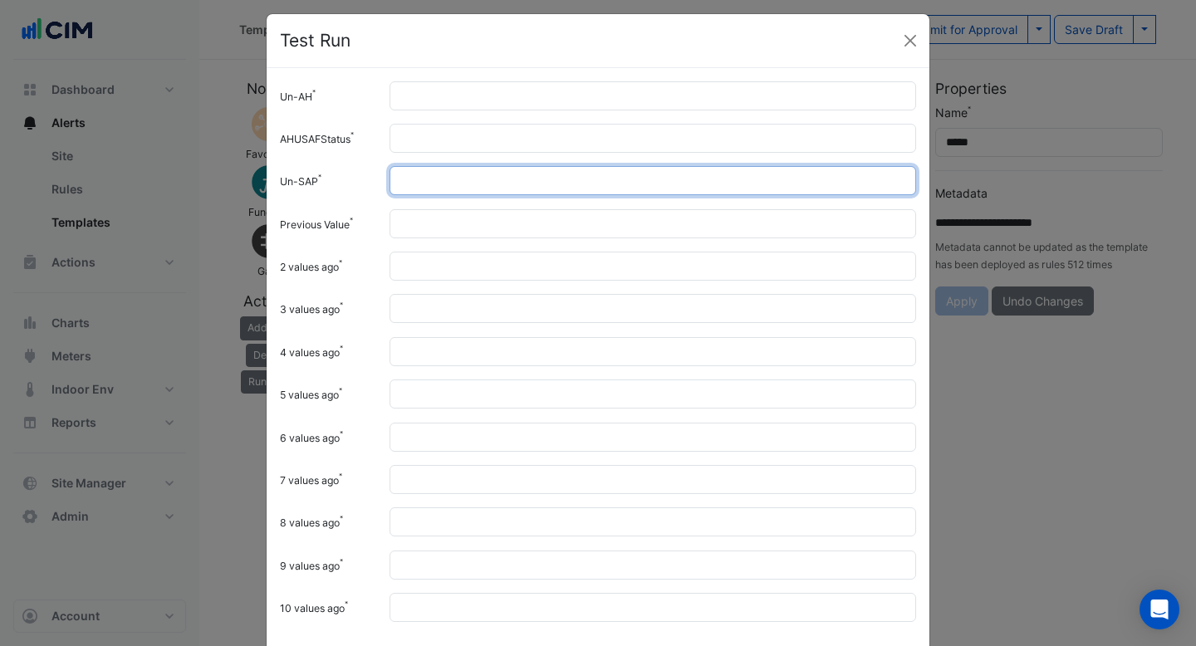
click at [412, 182] on input "Un-SAP" at bounding box center [652, 180] width 526 height 29
drag, startPoint x: 427, startPoint y: 184, endPoint x: 399, endPoint y: 184, distance: 27.4
click at [400, 184] on input "**" at bounding box center [652, 180] width 526 height 29
type input "**"
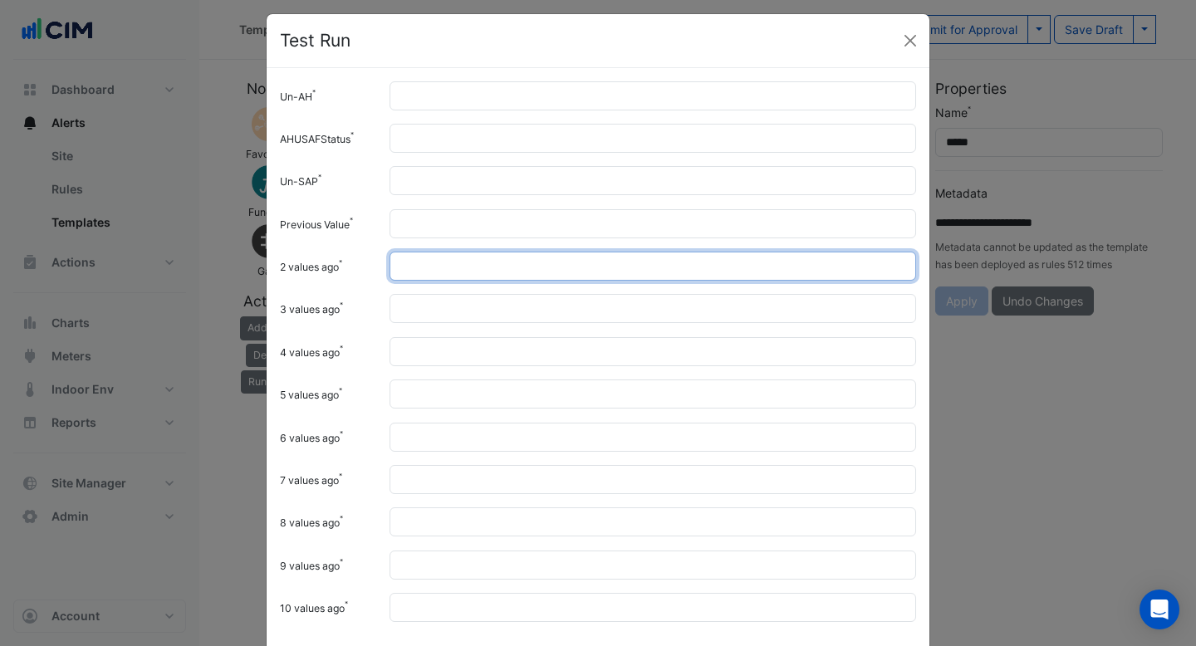
click at [406, 265] on input "2 values ago" at bounding box center [652, 266] width 526 height 29
paste input "**"
type input "**"
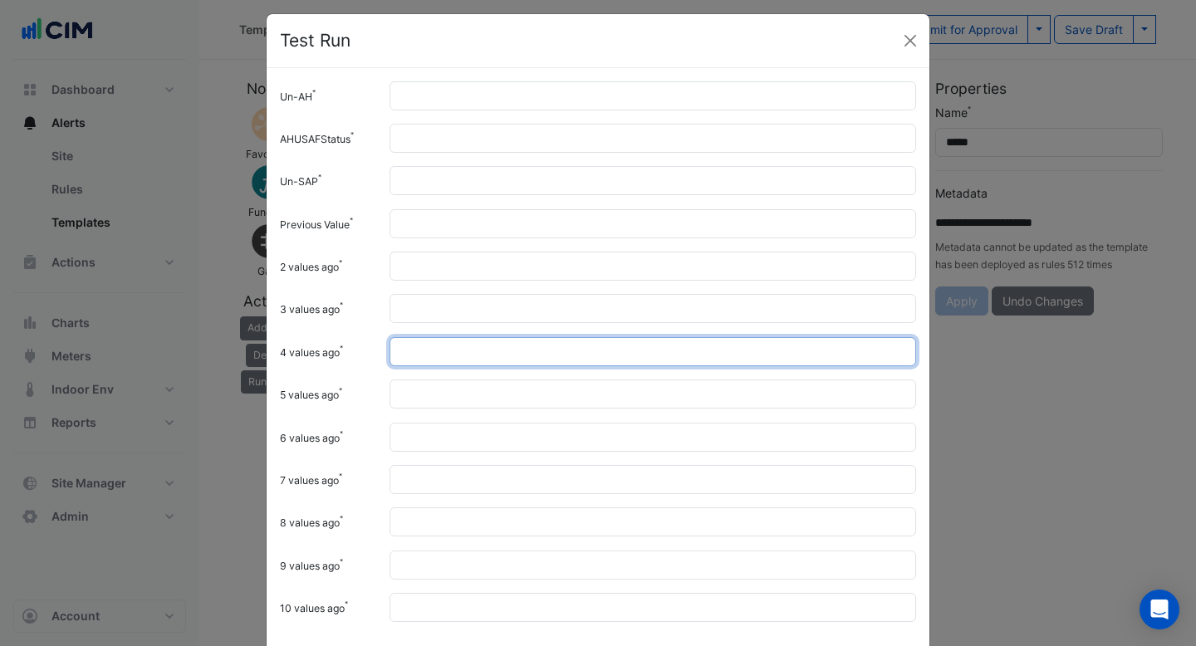
click at [411, 344] on input "4 values ago" at bounding box center [652, 351] width 526 height 29
paste input "**"
type input "**"
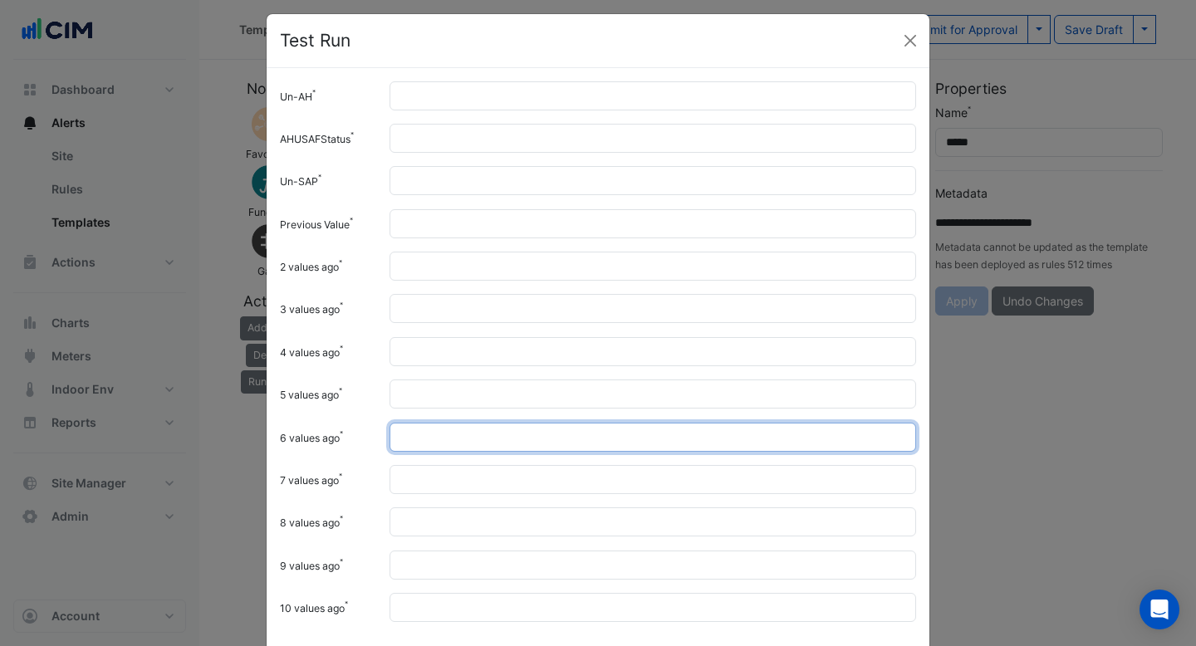
click at [413, 444] on input "6 values ago" at bounding box center [652, 437] width 526 height 29
paste input "**"
type input "**"
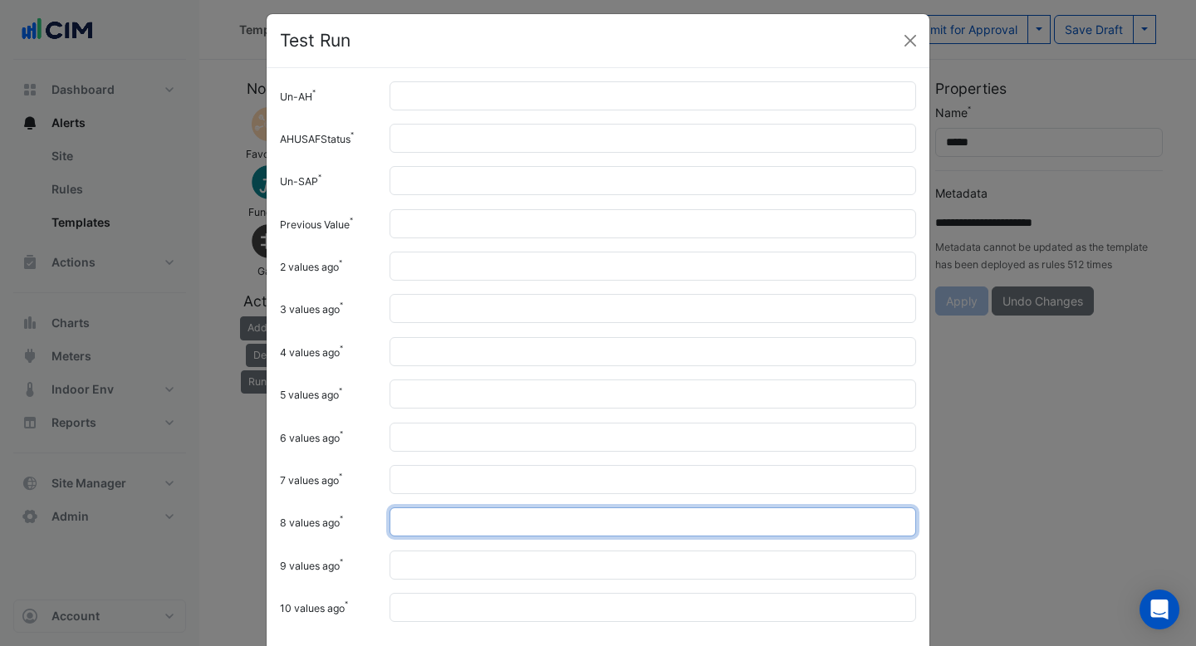
click at [413, 527] on input "8 values ago" at bounding box center [652, 521] width 526 height 29
paste input "**"
type input "**"
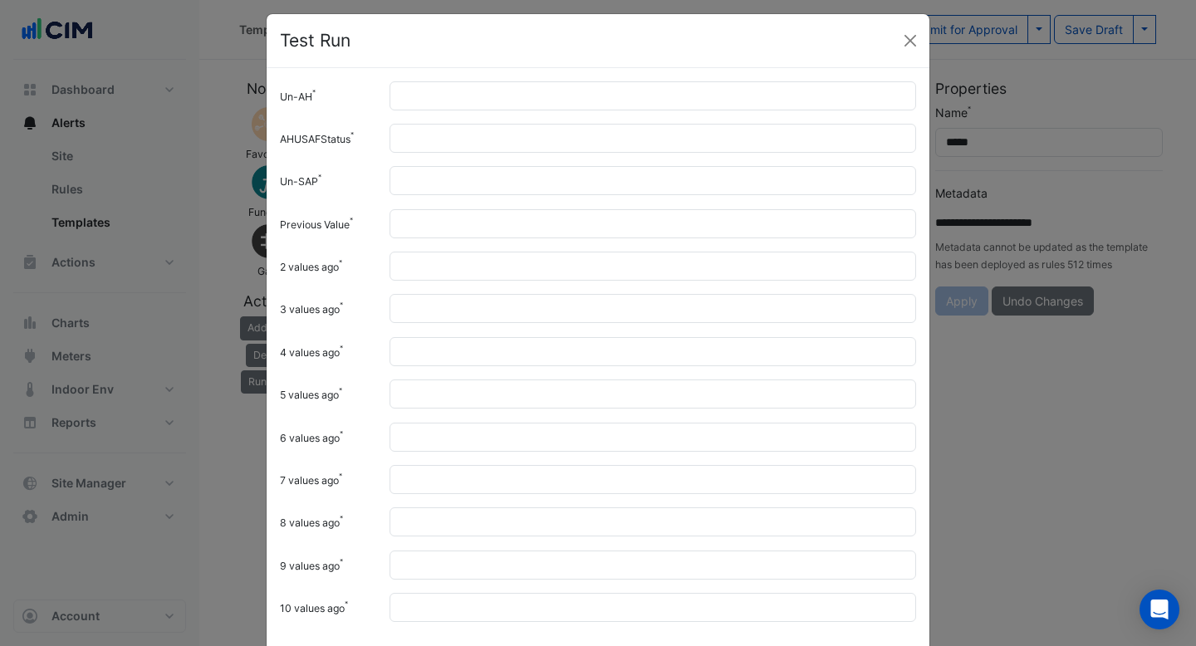
click at [414, 621] on div "Un-AH * AHUSAFStatus * Un-SAP ** Previous Value 2 values ago ** 3 values ago **" at bounding box center [598, 358] width 663 height 581
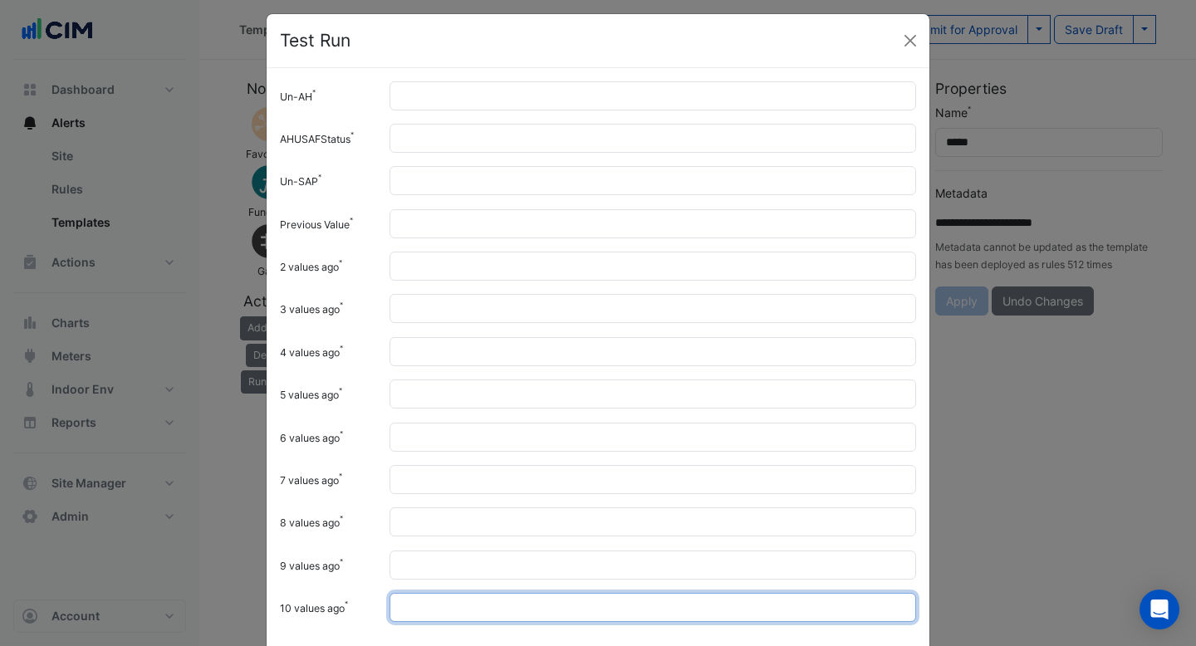
click at [414, 614] on input "10 values ago" at bounding box center [652, 607] width 526 height 29
paste input "**"
type input "**"
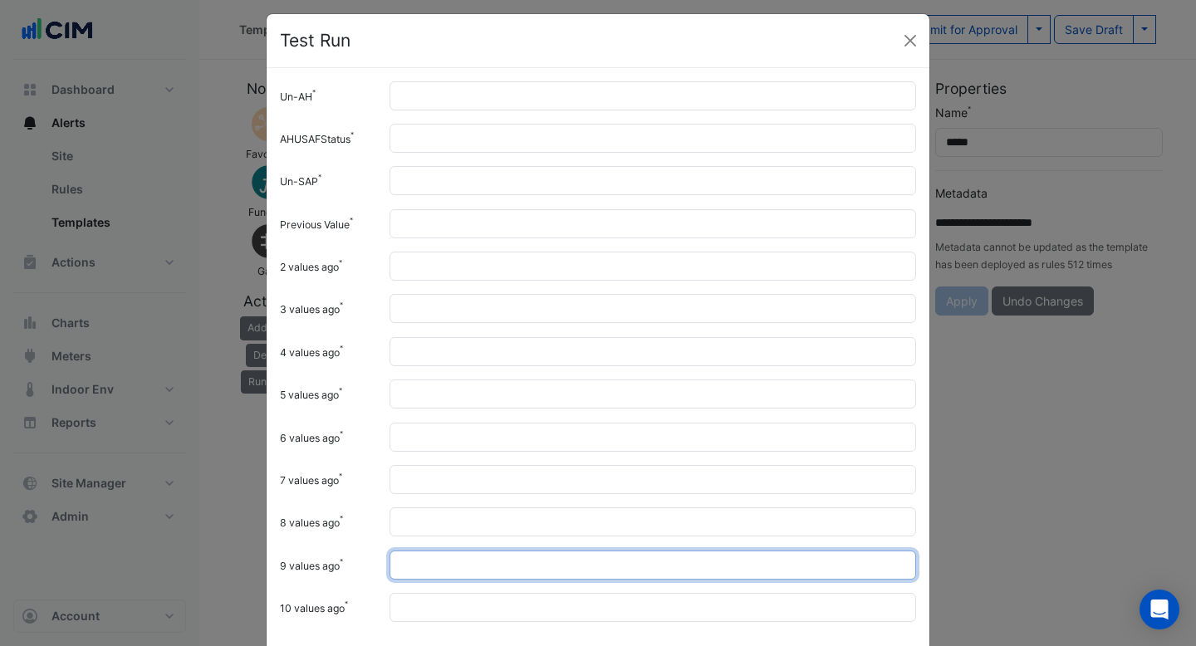
click at [410, 555] on input "9 values ago" at bounding box center [652, 565] width 526 height 29
type input "*"
type input "**"
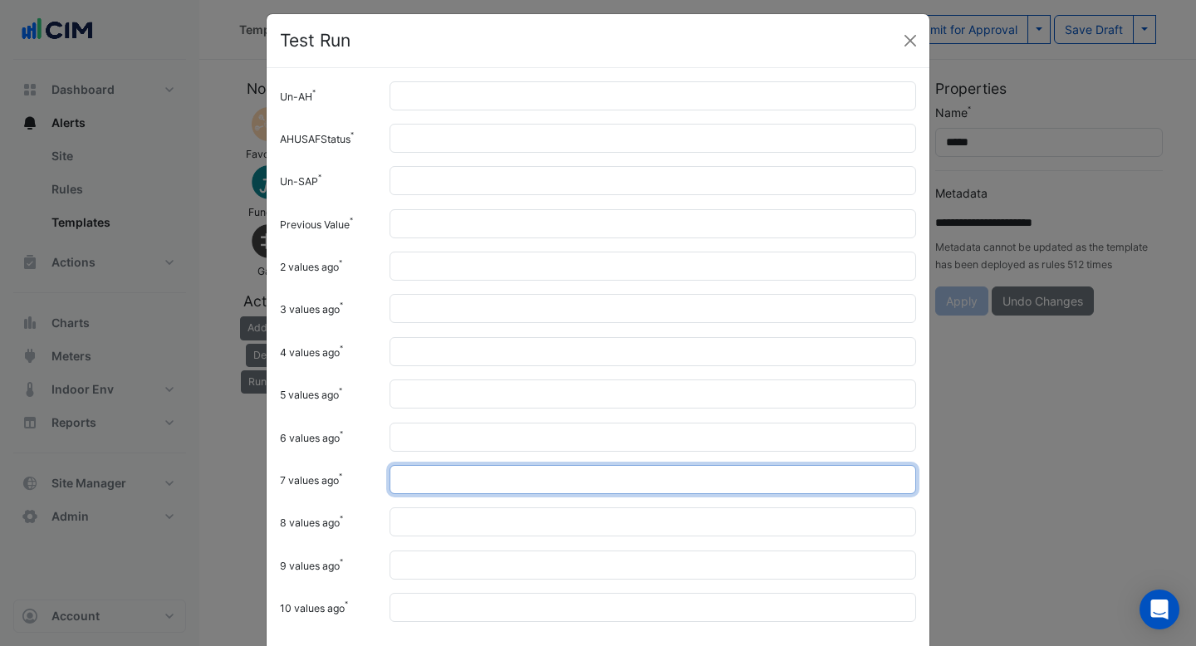
click at [429, 482] on input "7 values ago" at bounding box center [652, 479] width 526 height 29
type input "**"
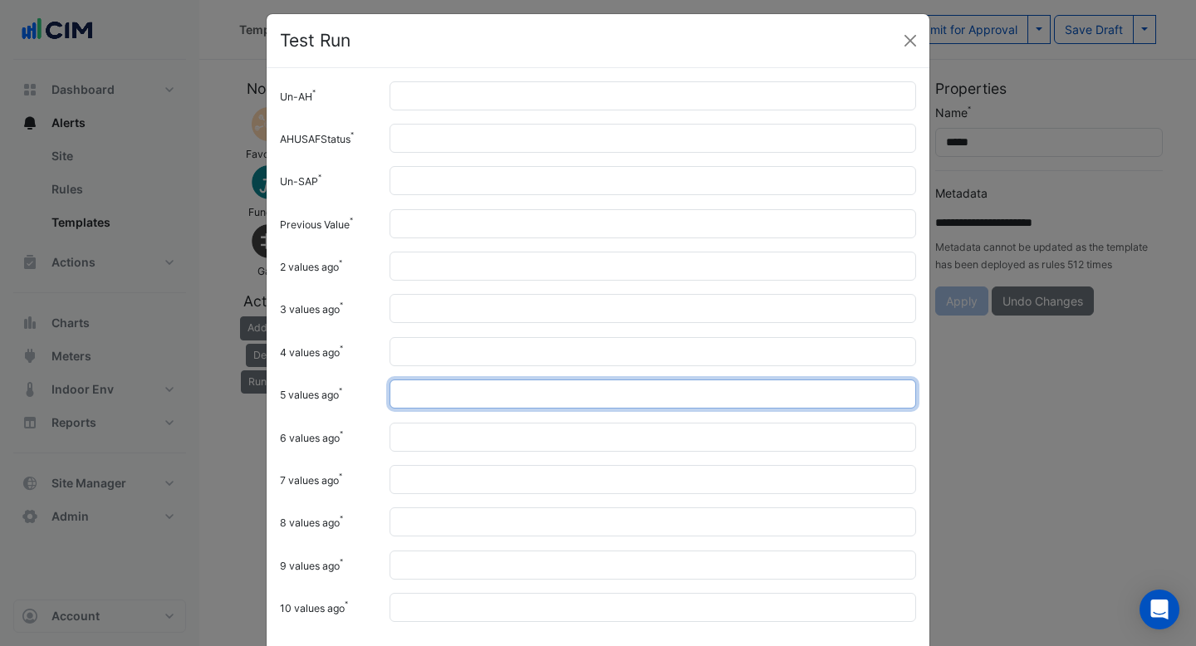
click at [433, 395] on input "5 values ago" at bounding box center [652, 393] width 526 height 29
type input "**"
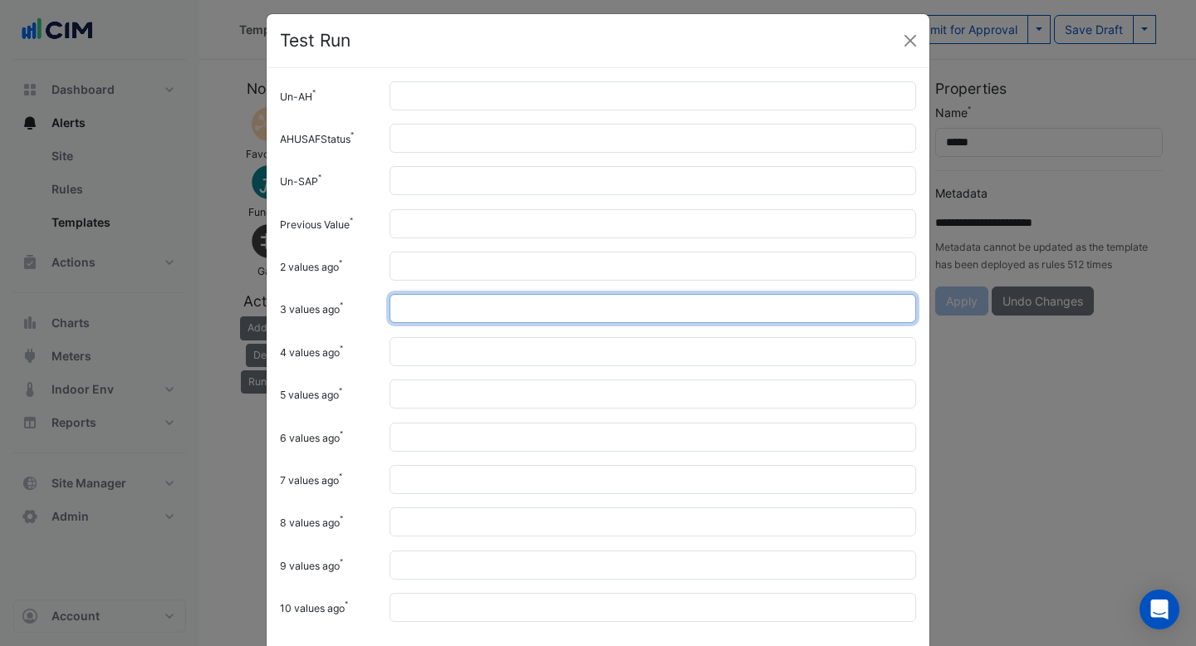
click at [440, 306] on input "3 values ago" at bounding box center [652, 308] width 526 height 29
type input "**"
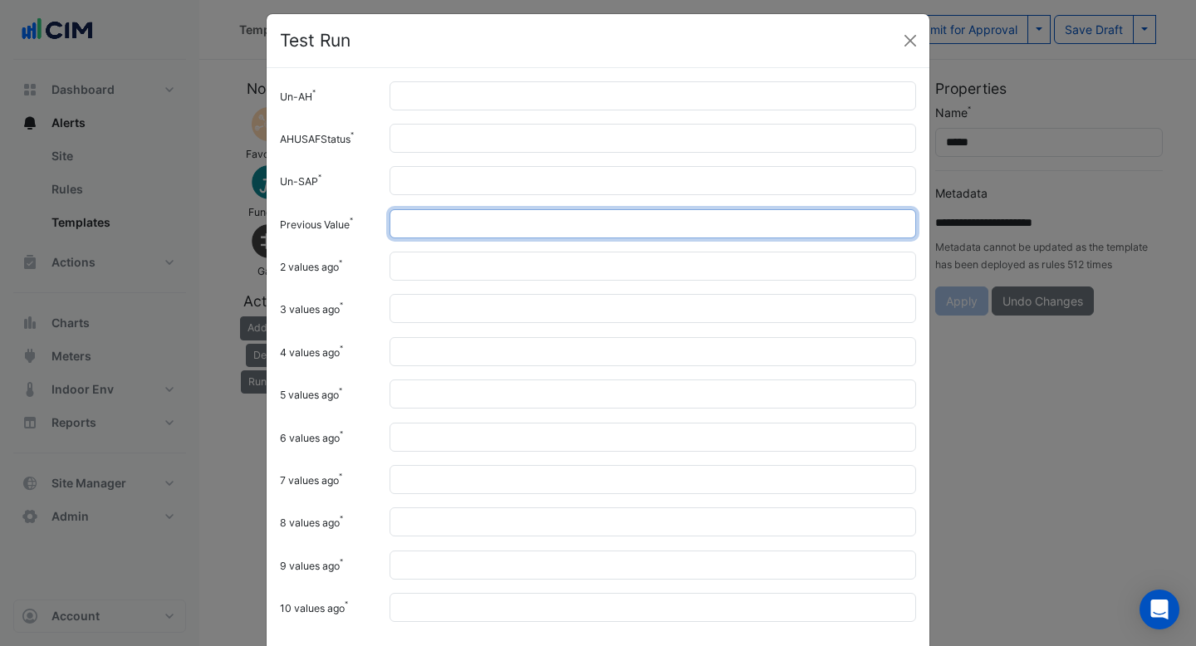
click at [446, 223] on input "Previous Value" at bounding box center [652, 223] width 526 height 29
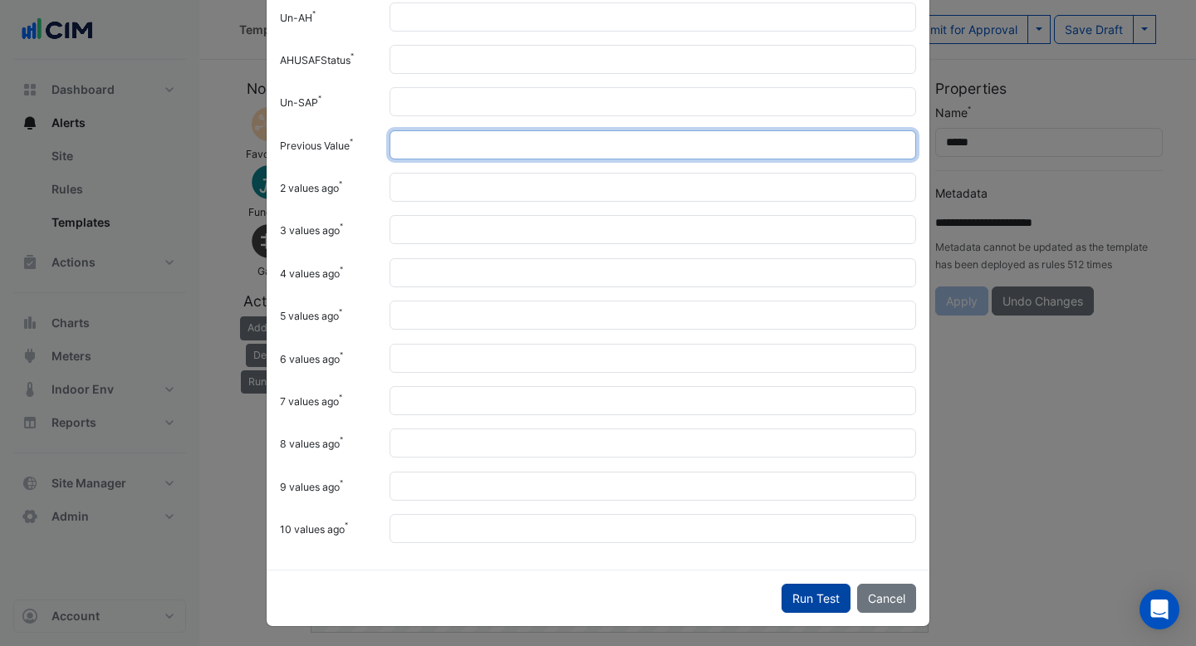
type input "**"
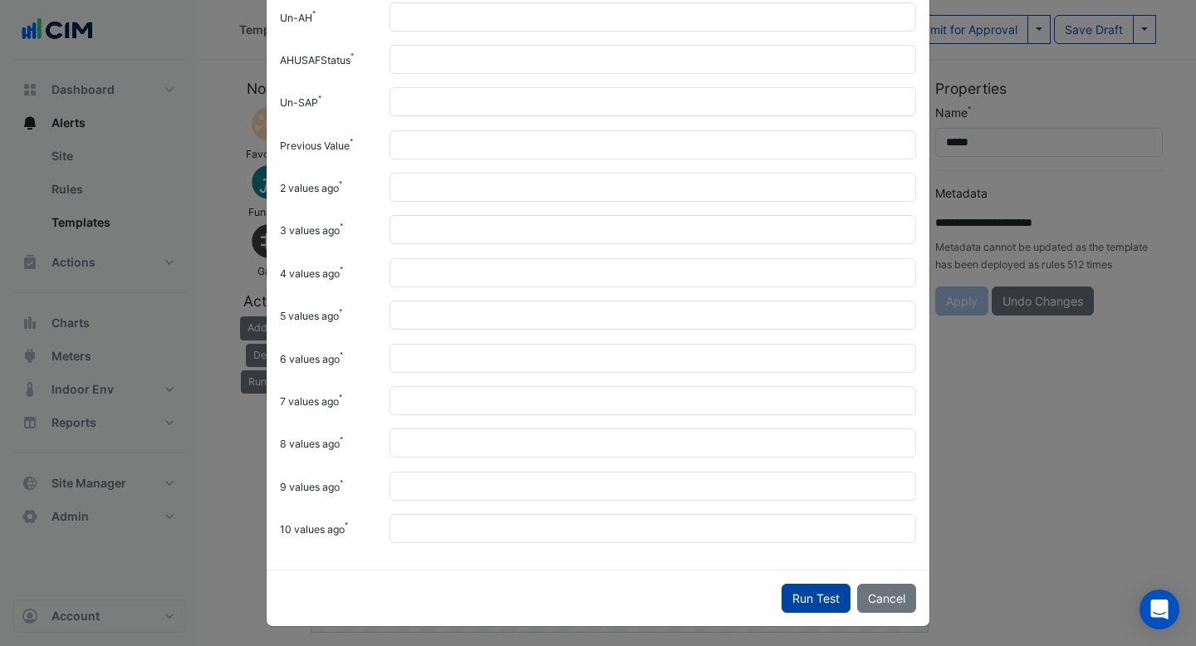
click at [798, 595] on button "Run Test" at bounding box center [815, 598] width 69 height 29
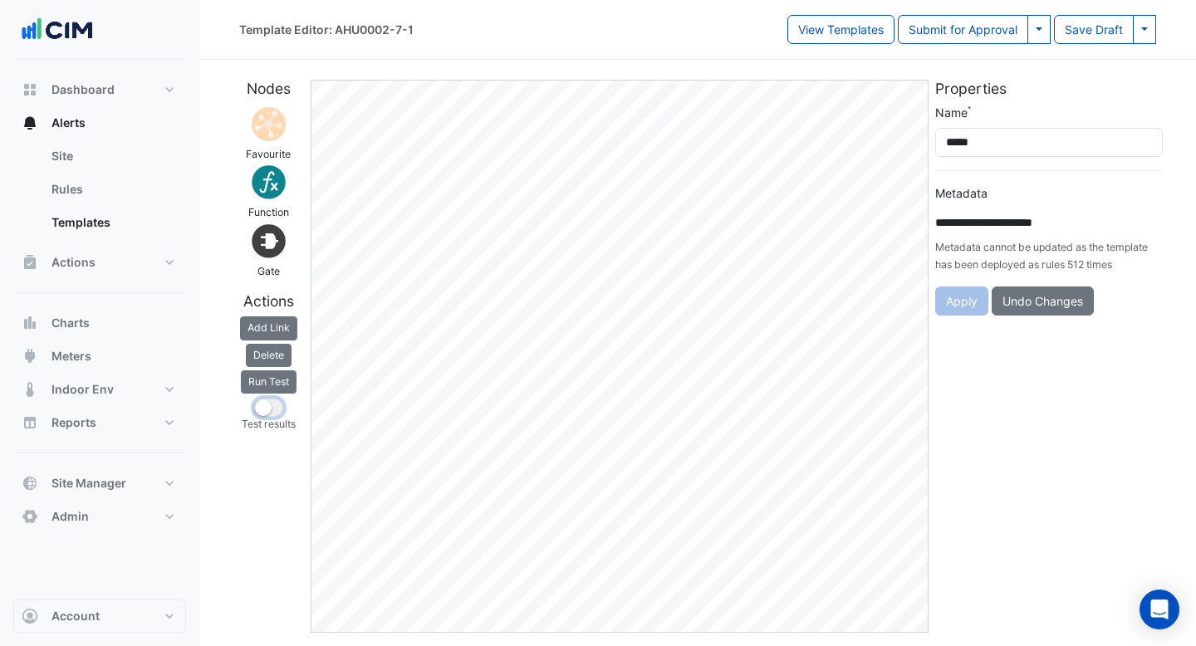
click at [268, 408] on small "button" at bounding box center [263, 407] width 17 height 17
click at [279, 370] on button "Run Test" at bounding box center [269, 381] width 56 height 23
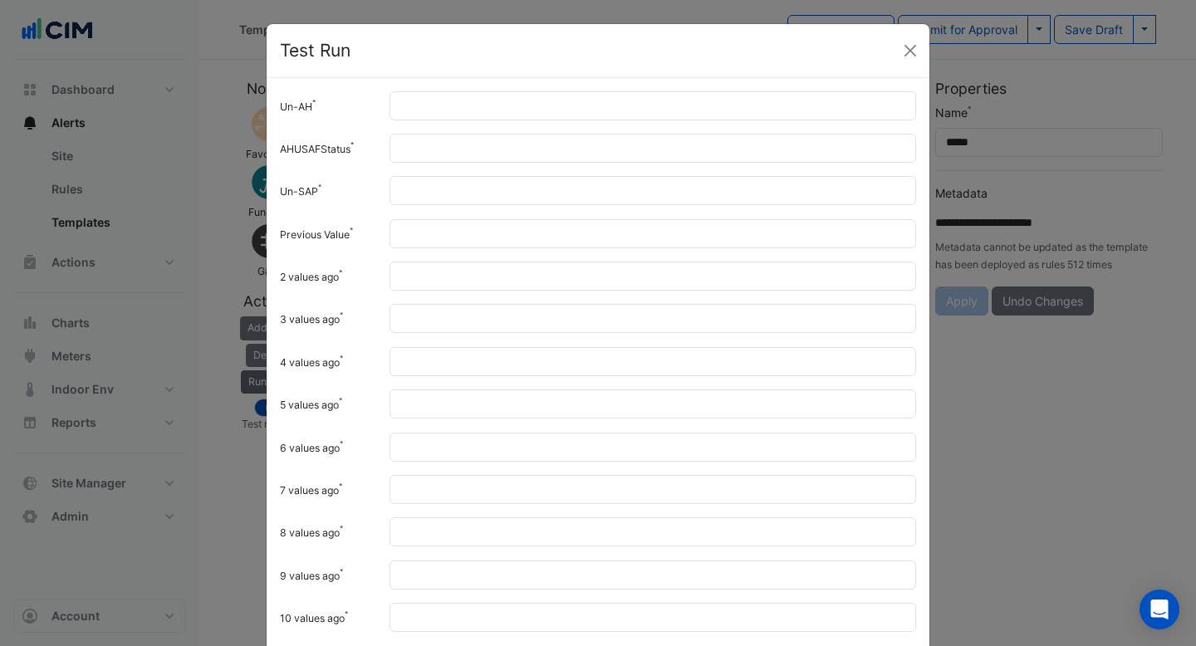
scroll to position [10, 0]
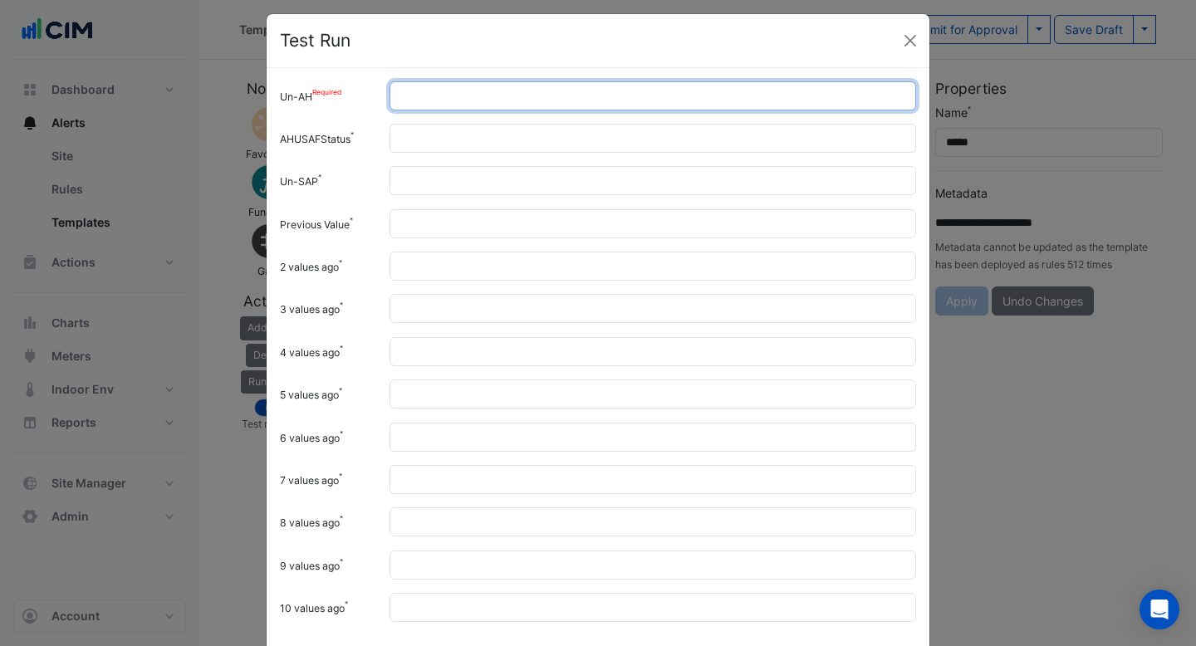
drag, startPoint x: 420, startPoint y: 95, endPoint x: 359, endPoint y: 95, distance: 61.4
click at [359, 95] on div "Un-AH *" at bounding box center [598, 95] width 656 height 29
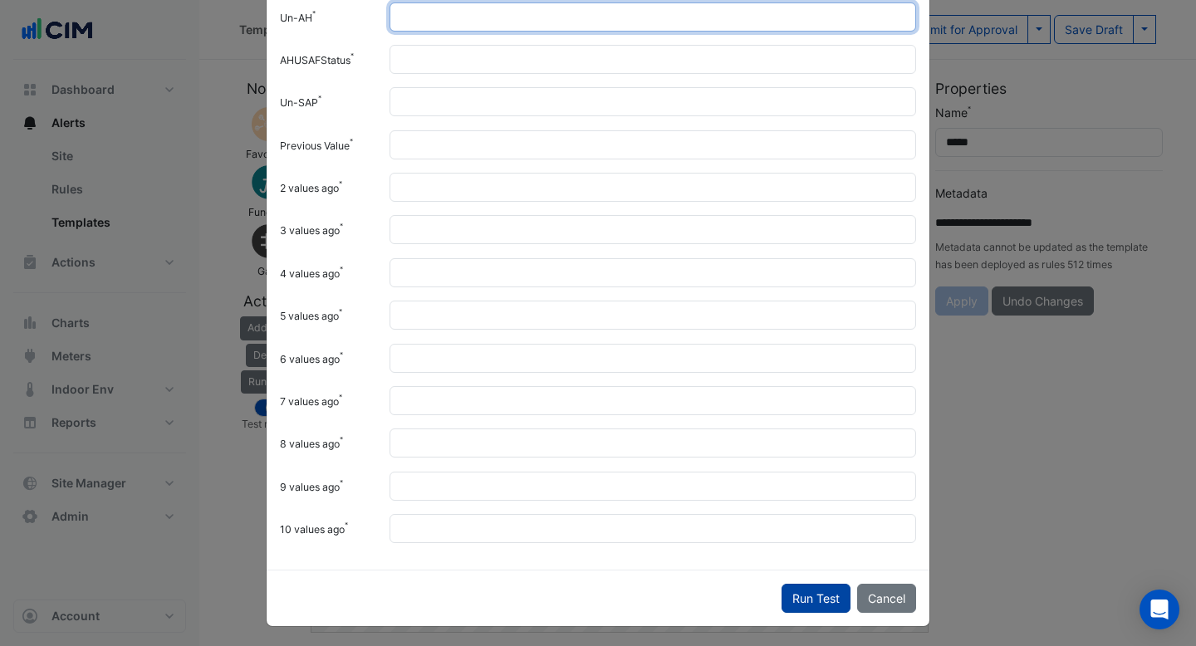
type input "*"
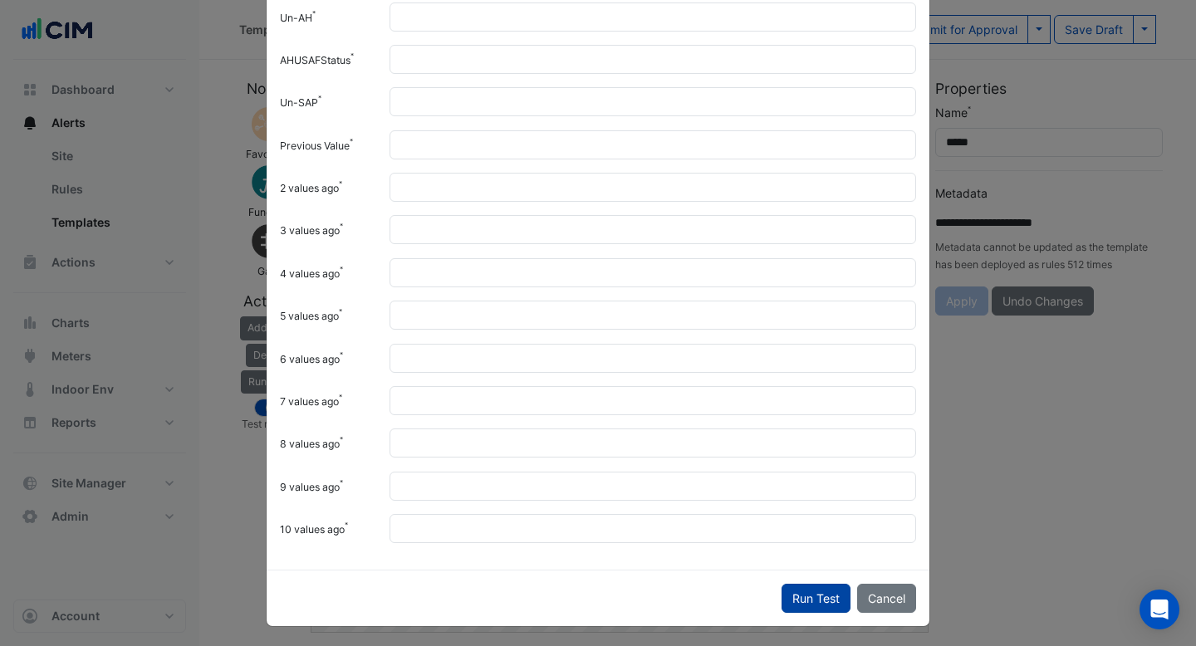
click at [808, 590] on button "Run Test" at bounding box center [815, 598] width 69 height 29
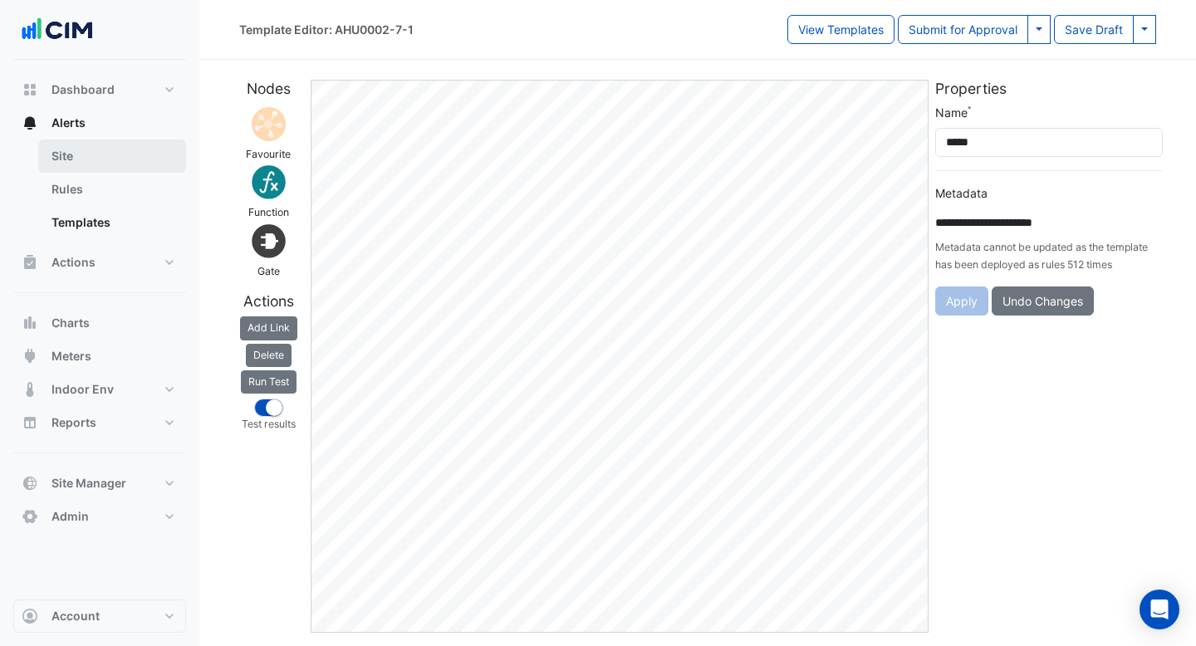
click at [63, 147] on link "Site" at bounding box center [112, 155] width 148 height 33
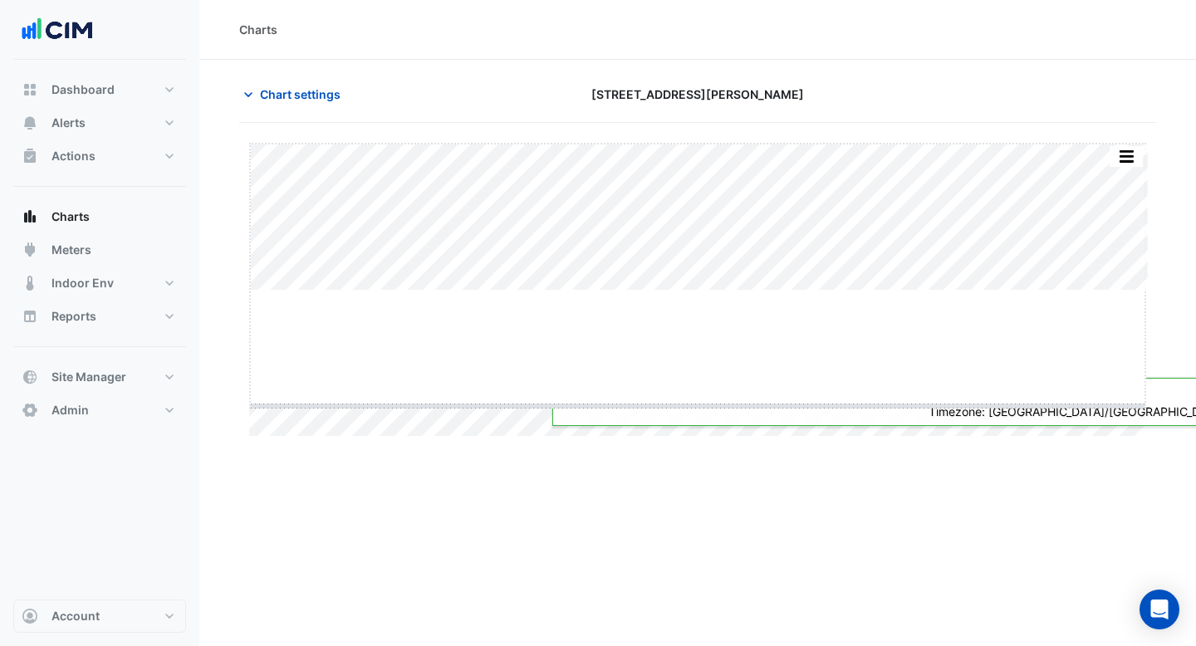
drag, startPoint x: 695, startPoint y: 291, endPoint x: 693, endPoint y: 405, distance: 114.6
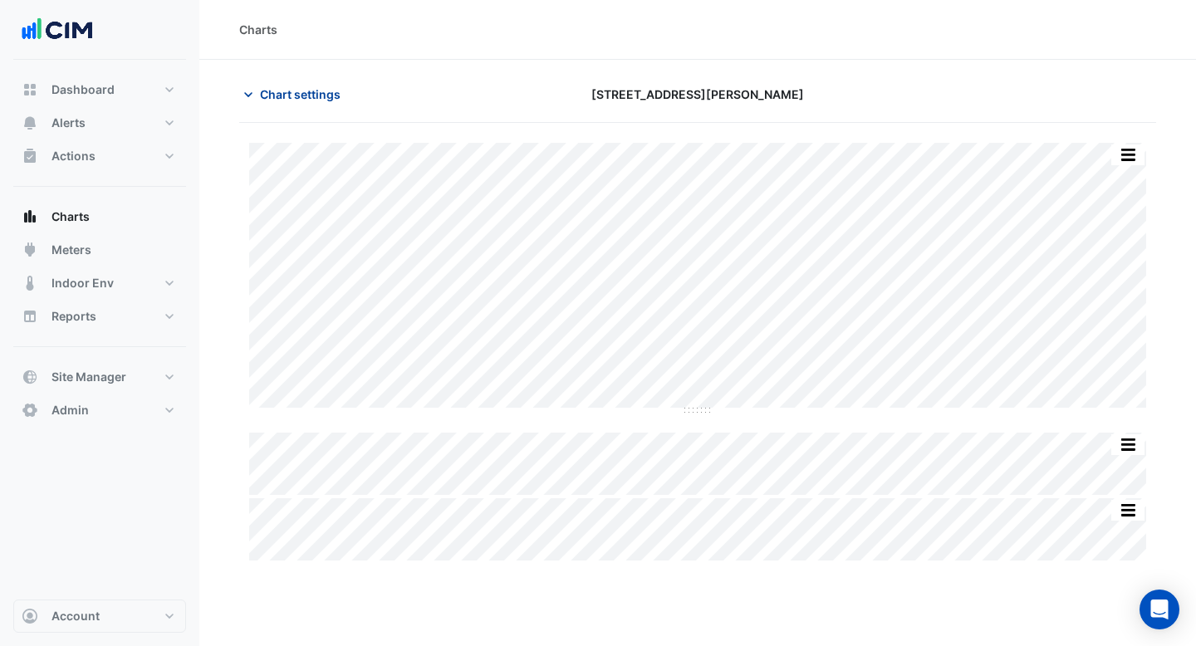
click at [292, 96] on span "Chart settings" at bounding box center [300, 94] width 81 height 17
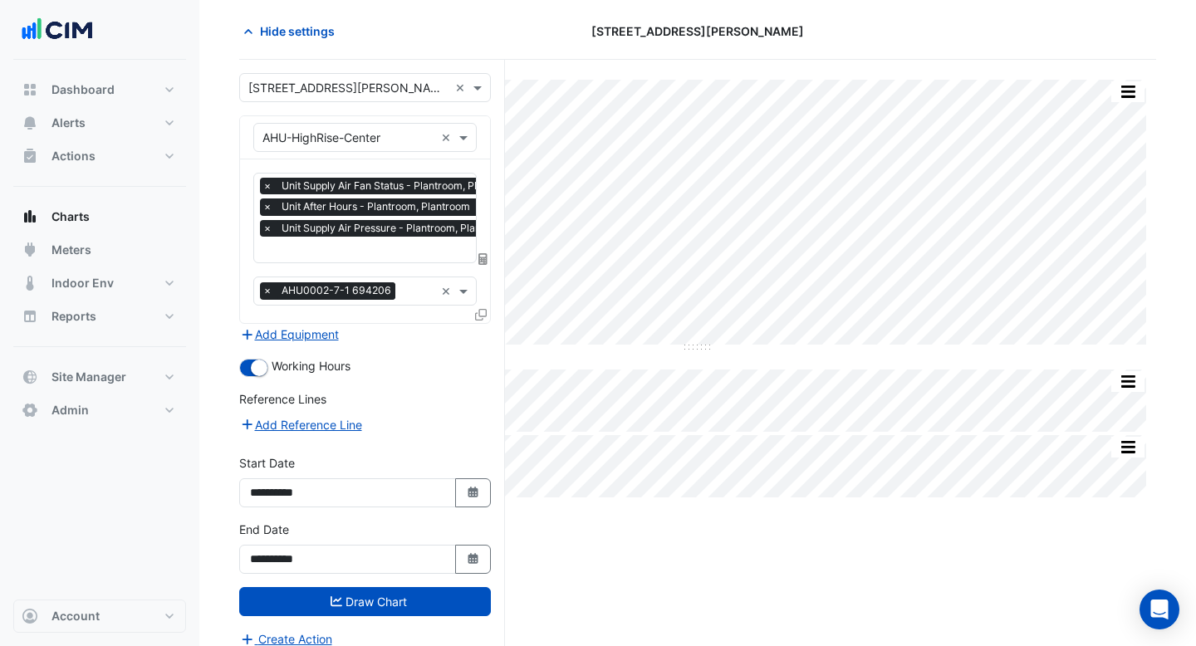
scroll to position [76, 0]
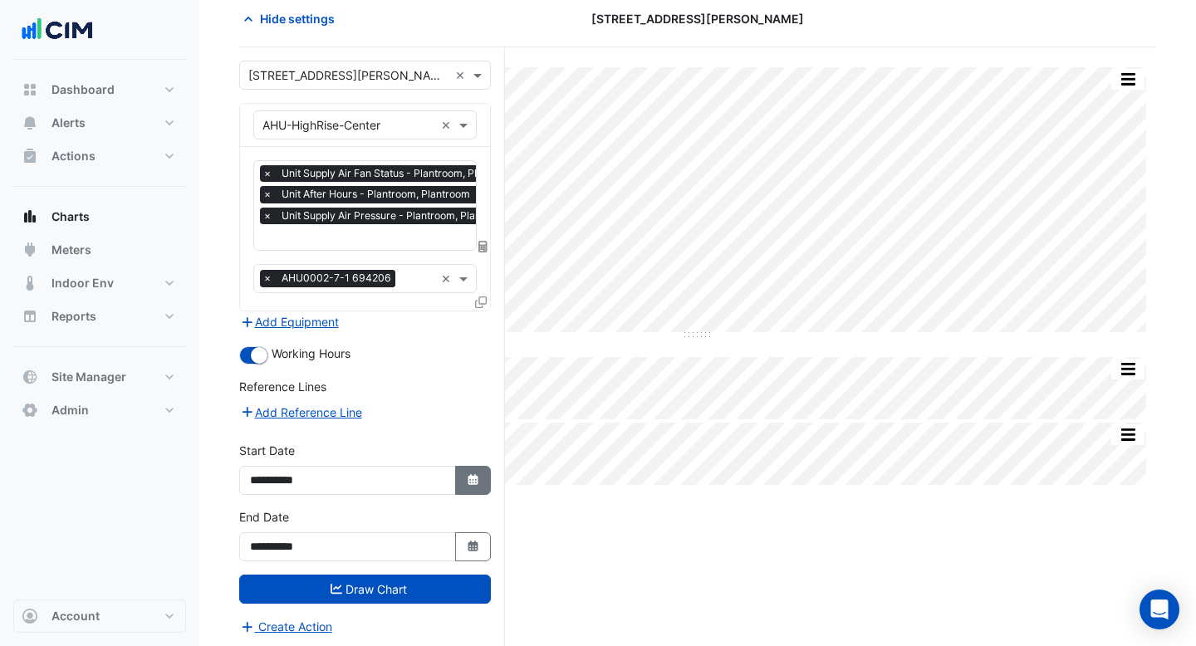
click at [471, 479] on icon "button" at bounding box center [472, 479] width 10 height 11
select select "*"
select select "****"
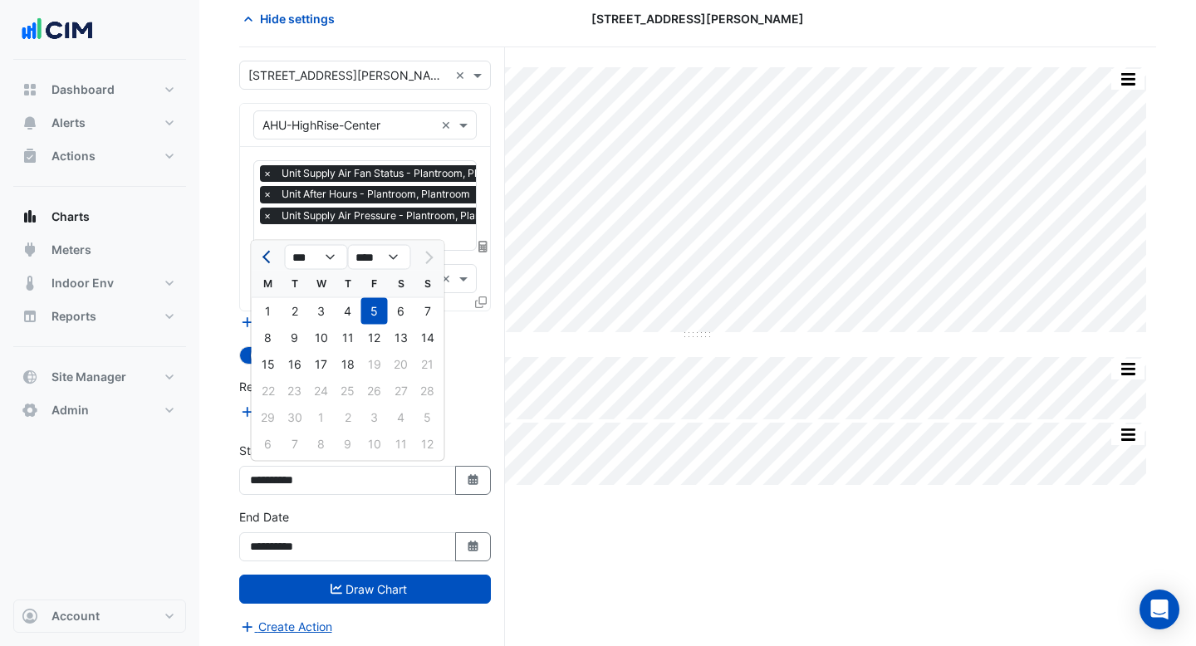
click at [267, 262] on button "Previous month" at bounding box center [268, 257] width 20 height 27
select select "*"
click at [378, 318] on div "1" at bounding box center [374, 311] width 27 height 27
type input "**********"
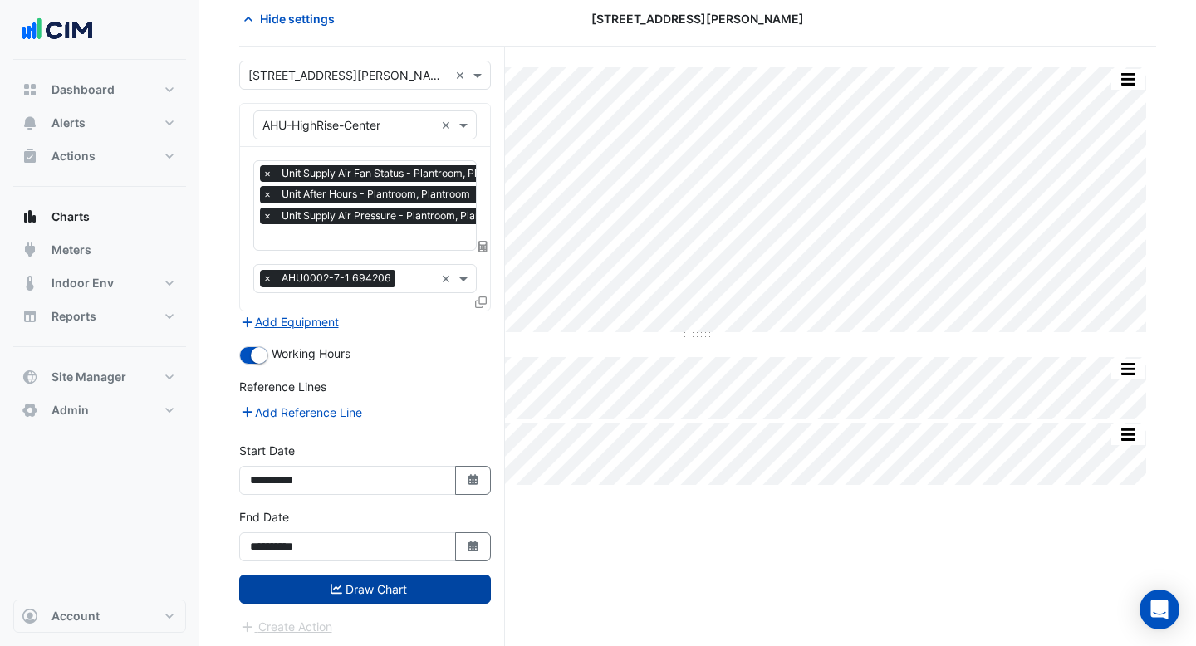
drag, startPoint x: 411, startPoint y: 582, endPoint x: 330, endPoint y: 596, distance: 82.6
click at [330, 596] on button "Draw Chart" at bounding box center [365, 589] width 252 height 29
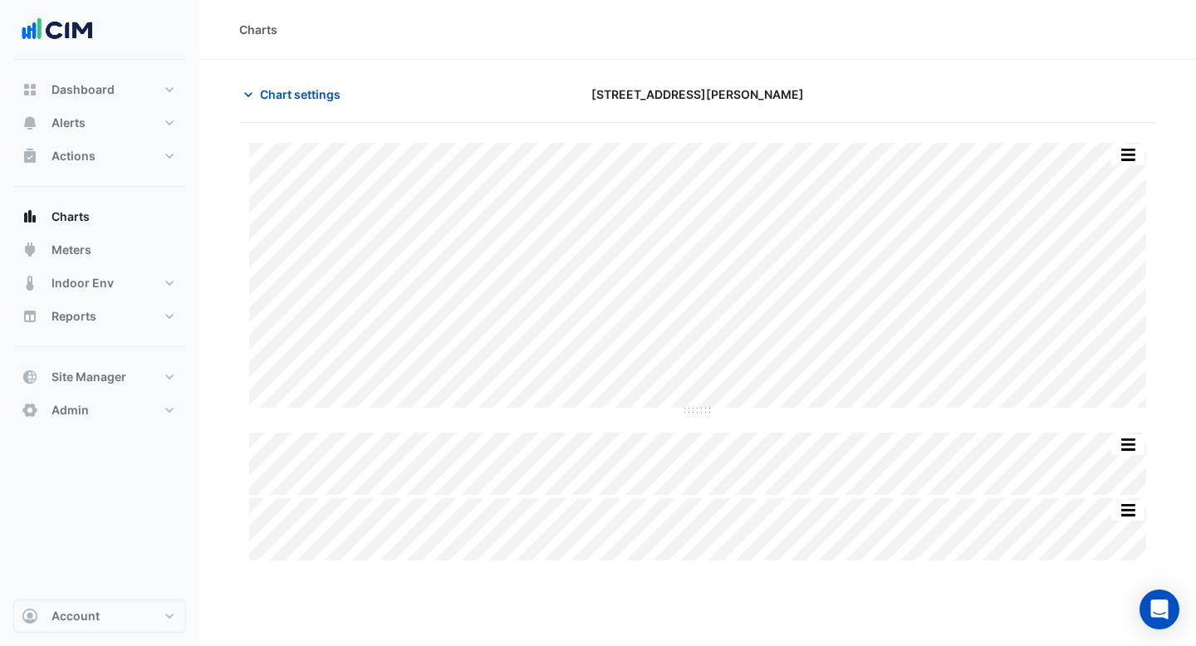
click at [330, 596] on div "× 100 Wickham St × × AHU-HighRise-Center × × Unit Supply Air Fan Status - Plant…" at bounding box center [372, 424] width 266 height 602
drag, startPoint x: 700, startPoint y: 408, endPoint x: 700, endPoint y: 443, distance: 34.9
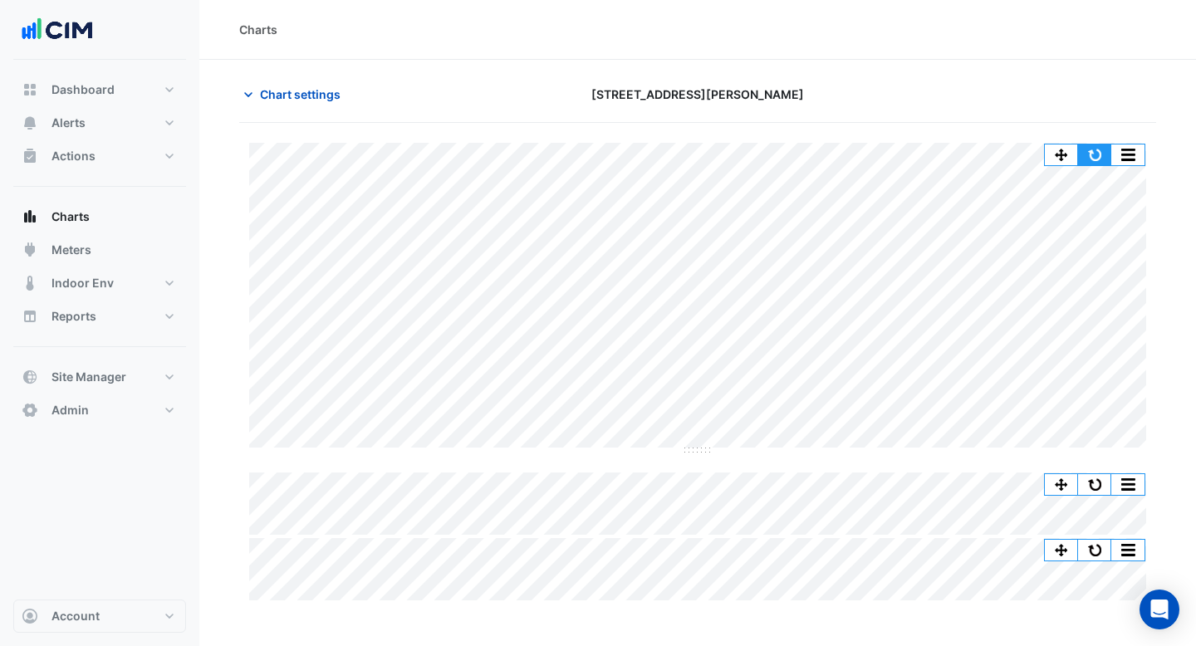
click at [1082, 156] on button "button" at bounding box center [1094, 154] width 33 height 21
click at [334, 95] on span "Chart settings" at bounding box center [300, 94] width 81 height 17
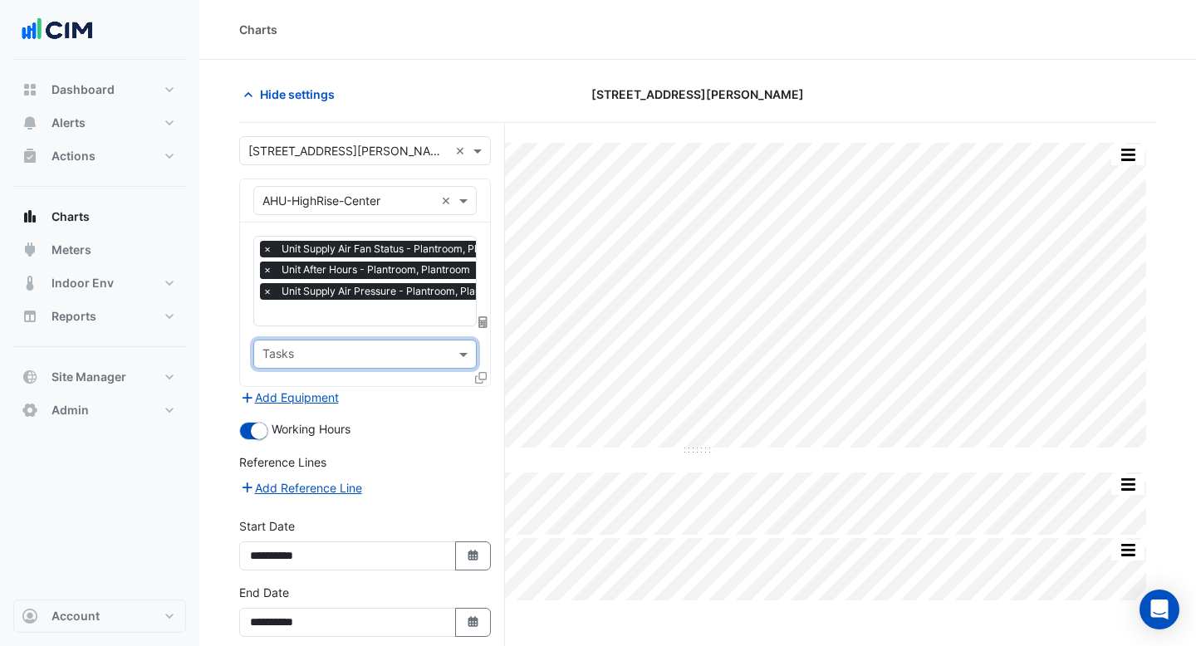
click at [267, 268] on span "×" at bounding box center [267, 270] width 15 height 17
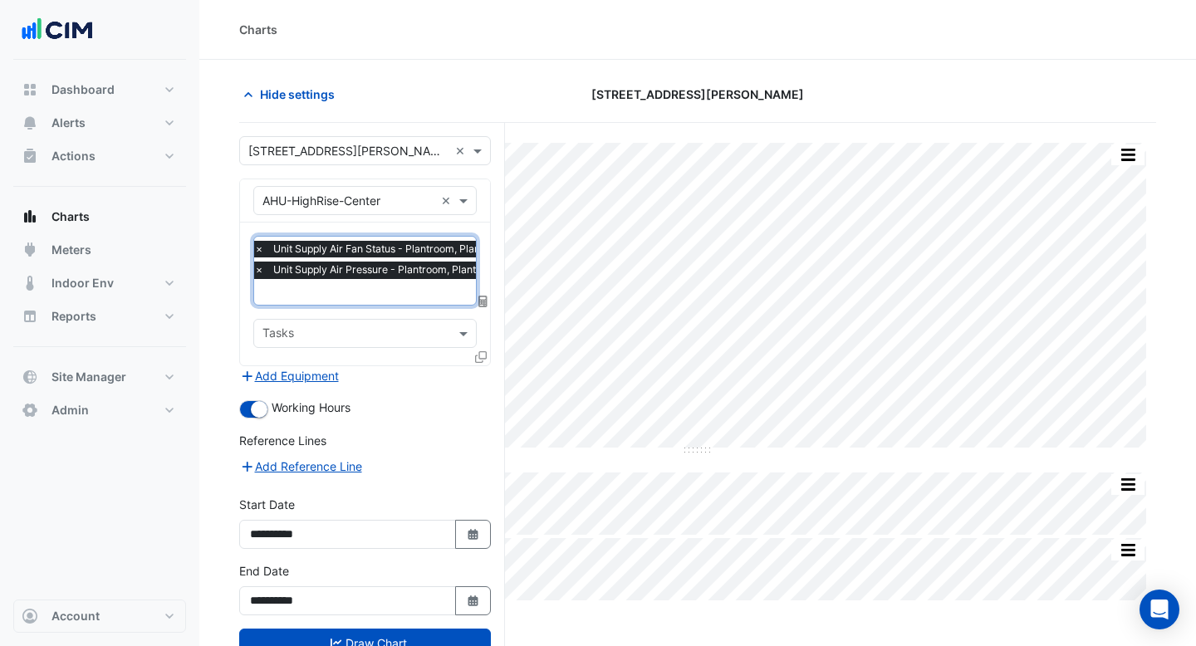
click at [260, 272] on span "×" at bounding box center [259, 270] width 15 height 17
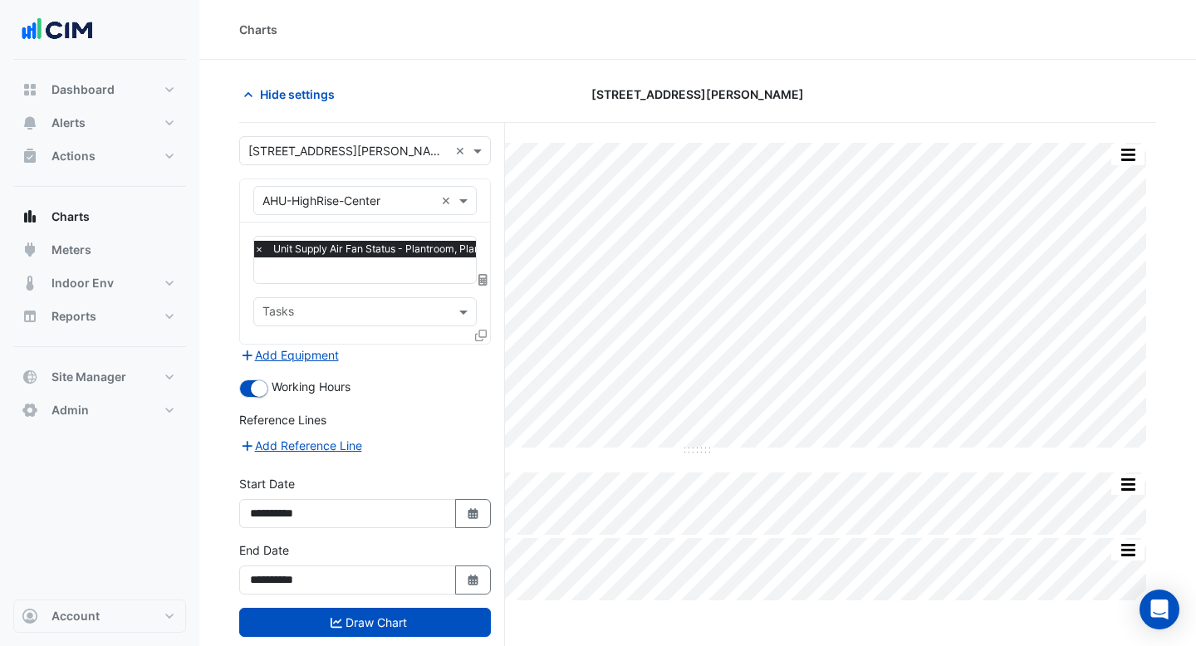
click at [477, 332] on icon at bounding box center [481, 336] width 12 height 12
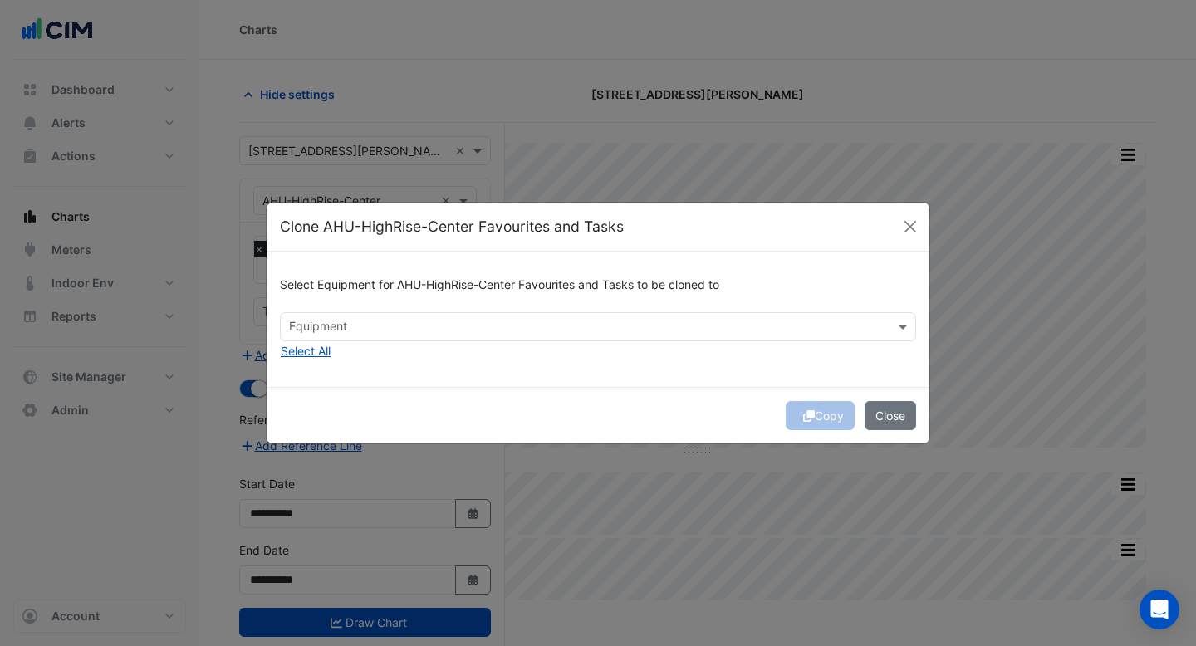
click at [473, 324] on input "text" at bounding box center [588, 328] width 599 height 17
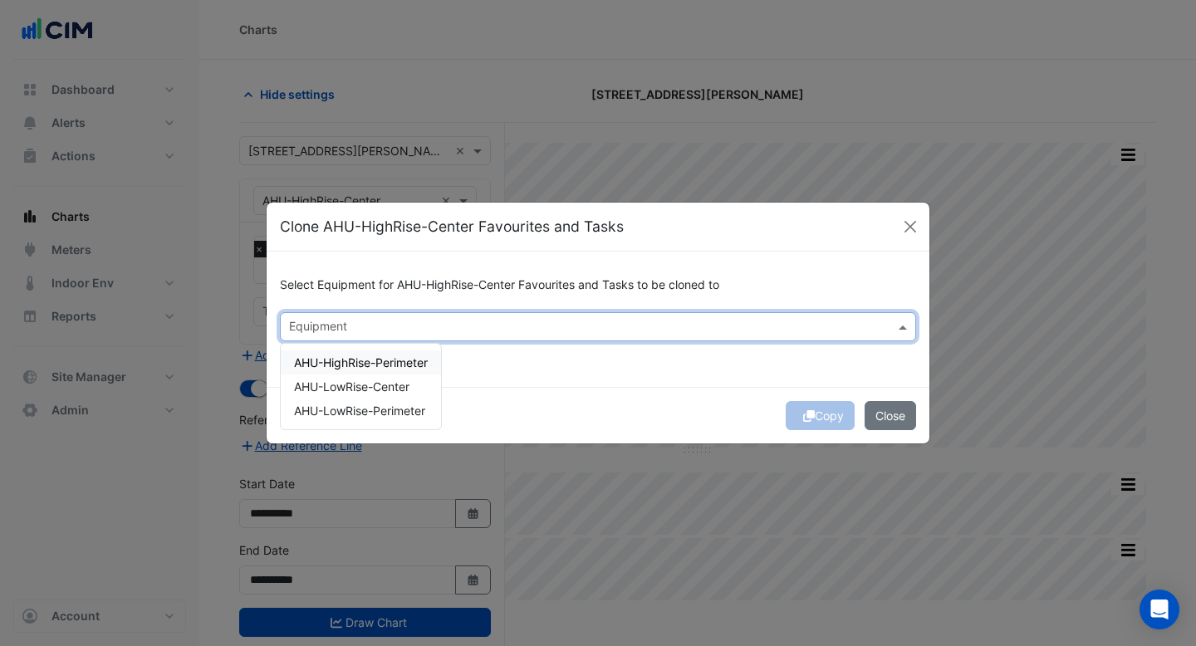
click at [372, 353] on div "AHU-HighRise-Perimeter" at bounding box center [361, 362] width 160 height 24
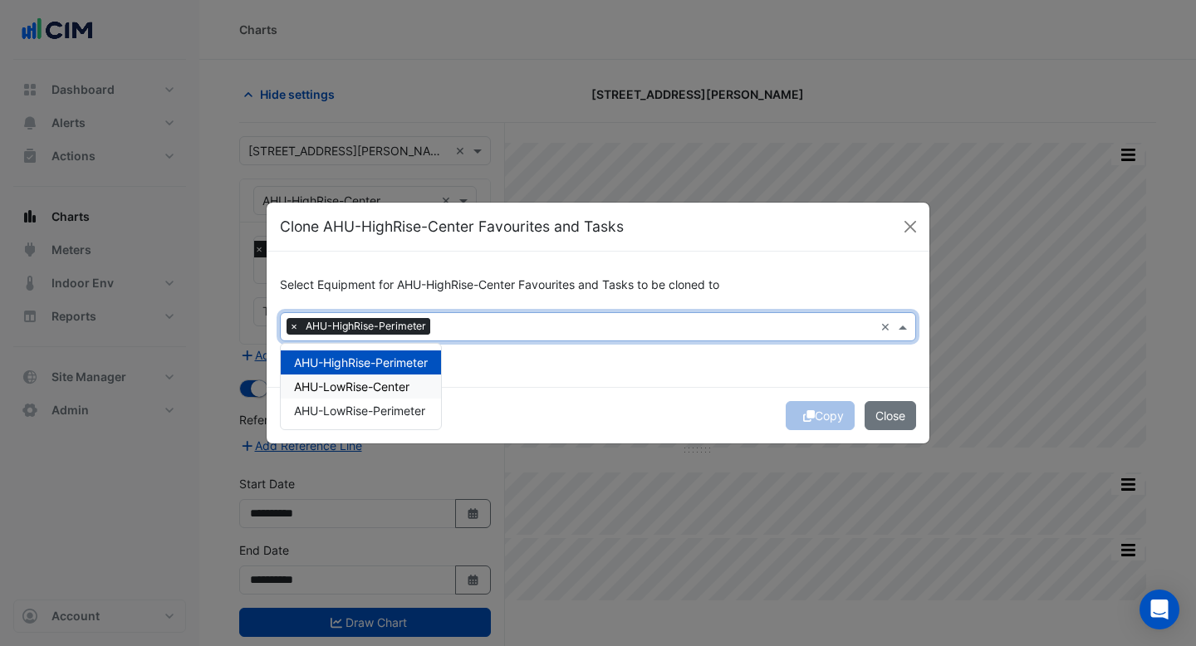
click at [371, 384] on span "AHU-LowRise-Center" at bounding box center [351, 386] width 115 height 14
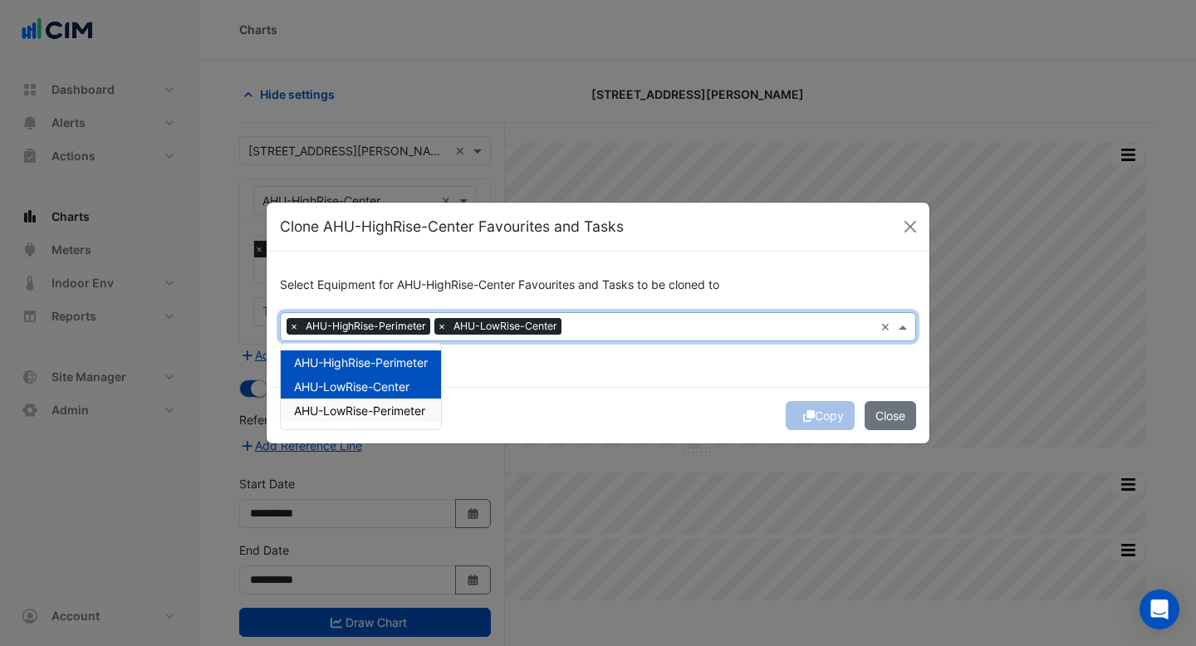
click at [371, 404] on span "AHU-LowRise-Perimeter" at bounding box center [359, 411] width 131 height 14
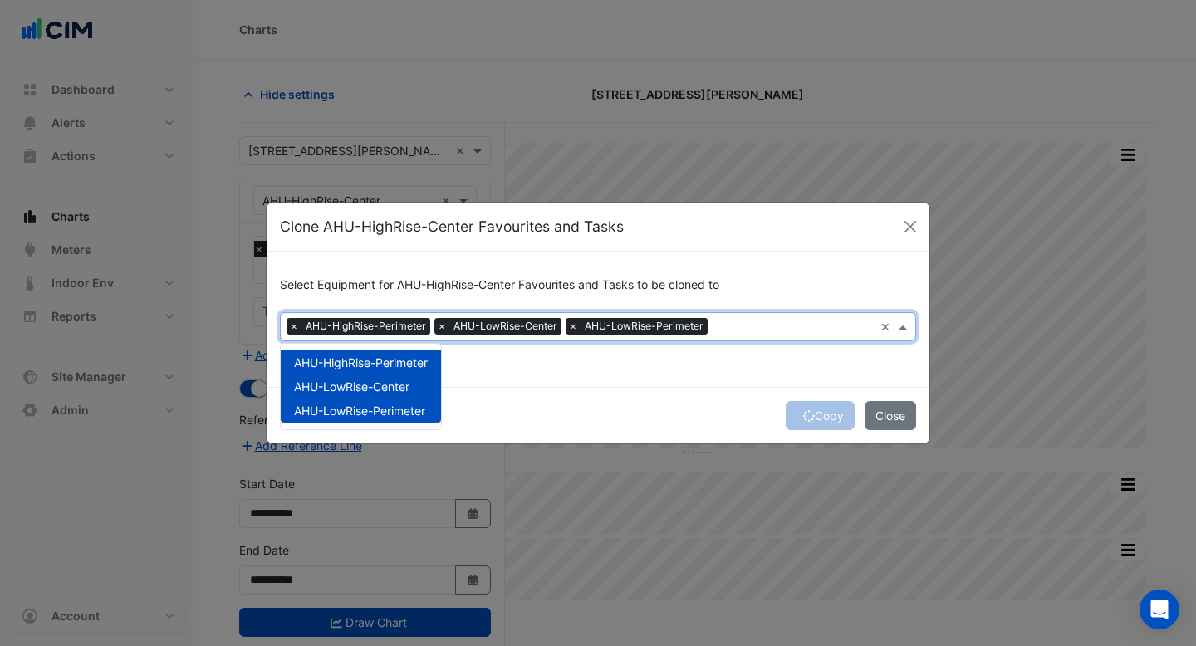
click at [479, 374] on div "Select Equipment for AHU-HighRise-Center Favourites and Tasks to be cloned to ×…" at bounding box center [598, 319] width 663 height 135
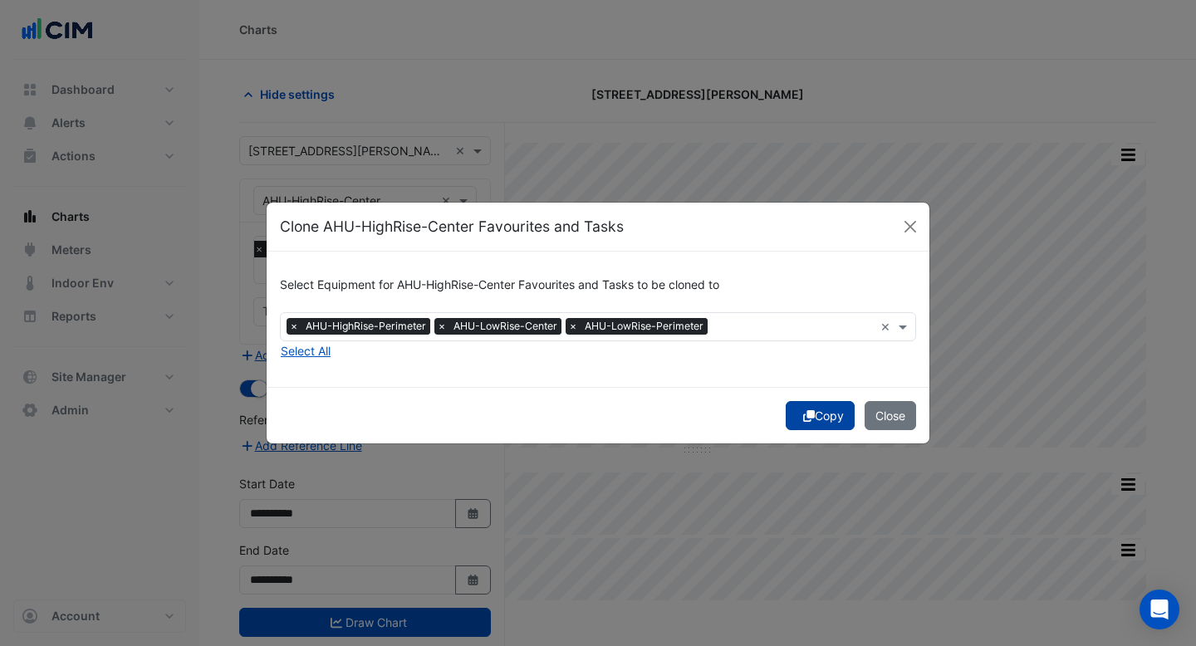
click at [803, 411] on icon "submit" at bounding box center [809, 416] width 12 height 12
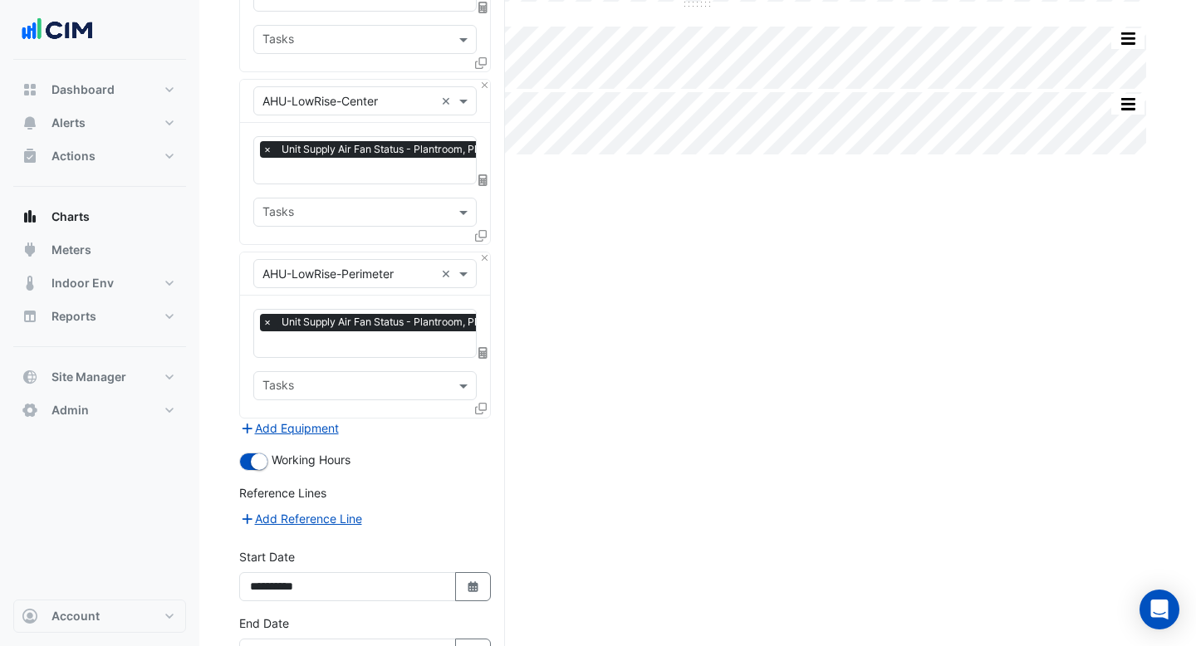
scroll to position [548, 0]
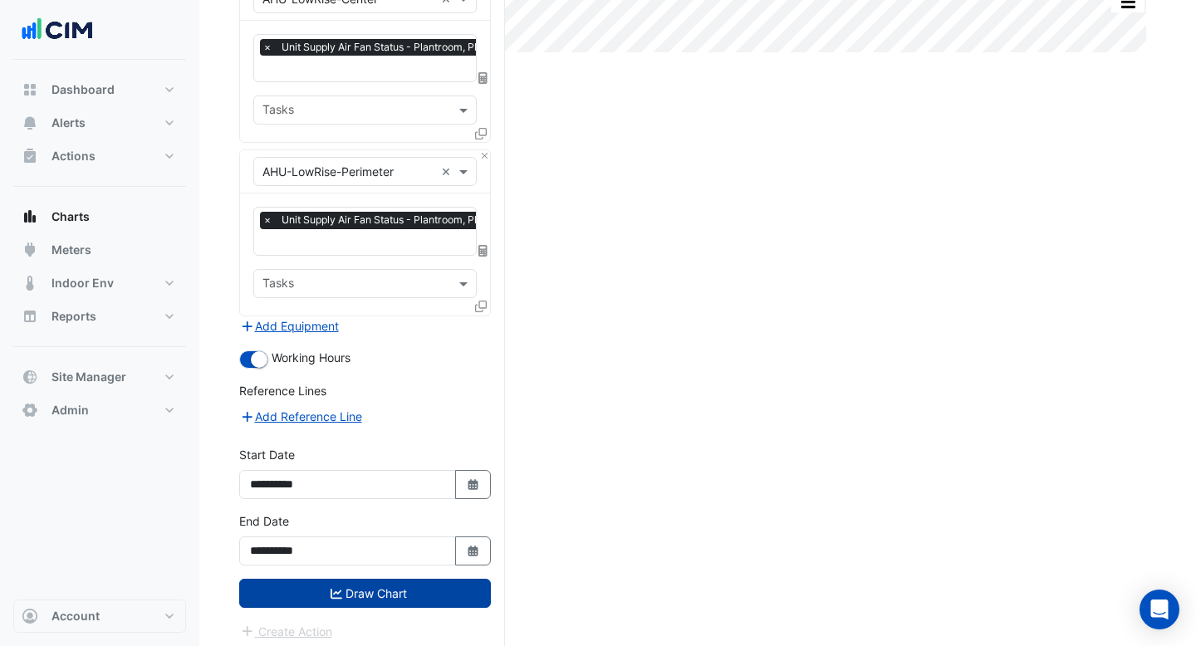
click at [404, 586] on button "Draw Chart" at bounding box center [365, 593] width 252 height 29
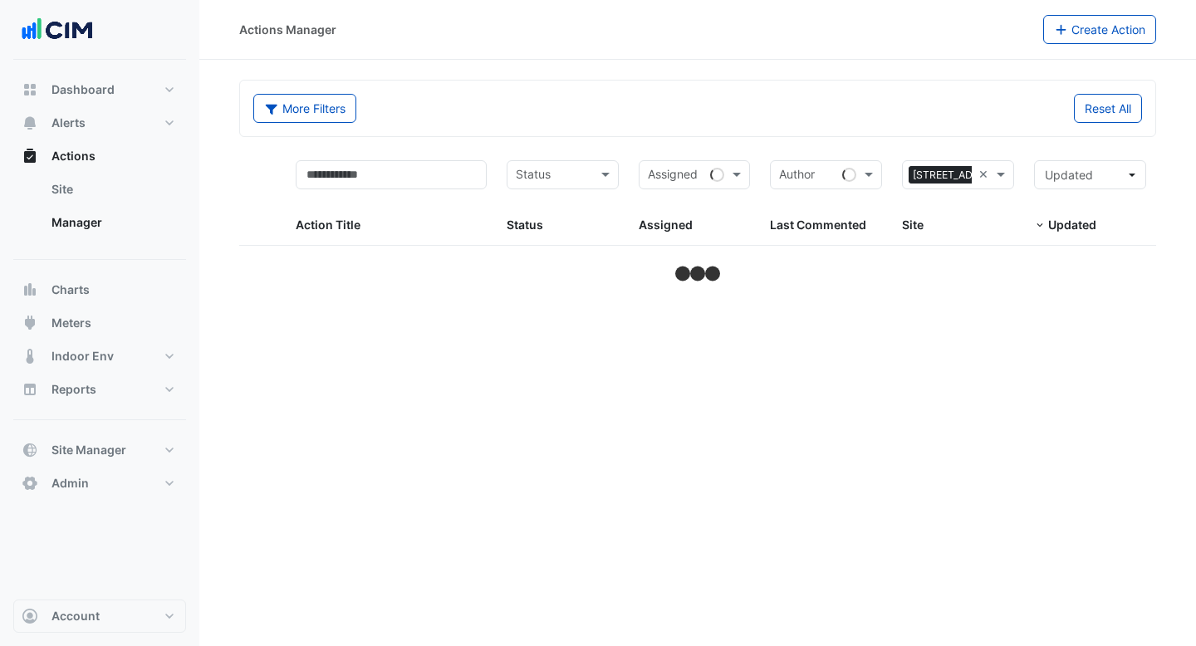
select select "***"
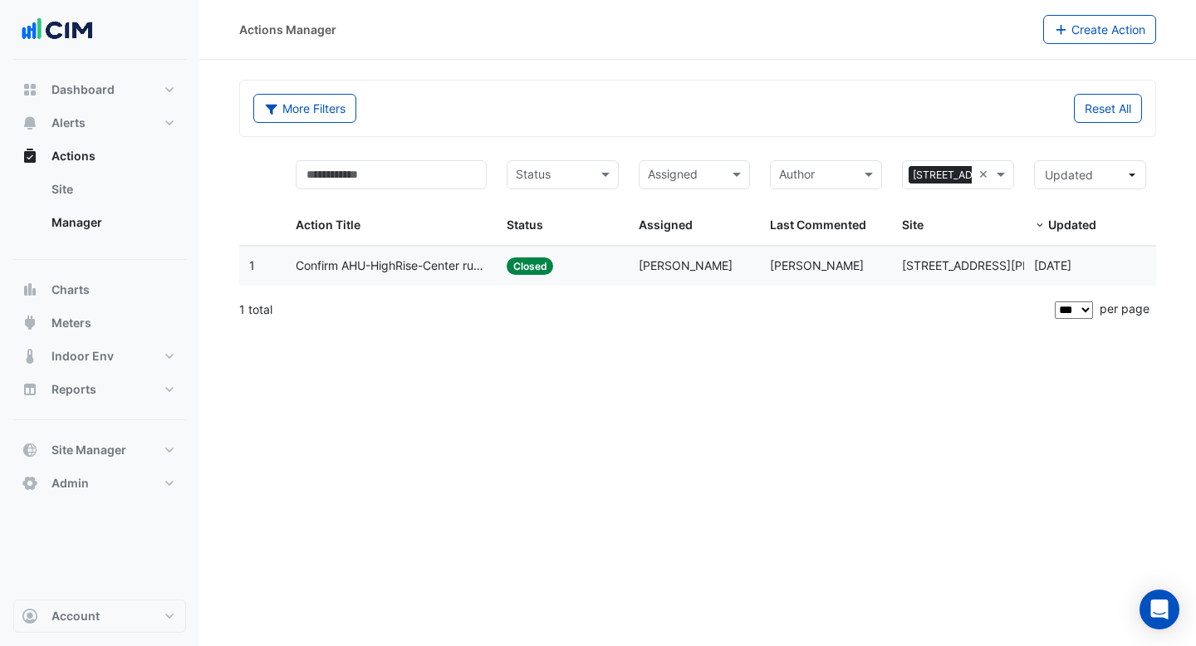
click at [435, 269] on span "Confirm AHU-HighRise-Center running after hours" at bounding box center [391, 266] width 191 height 19
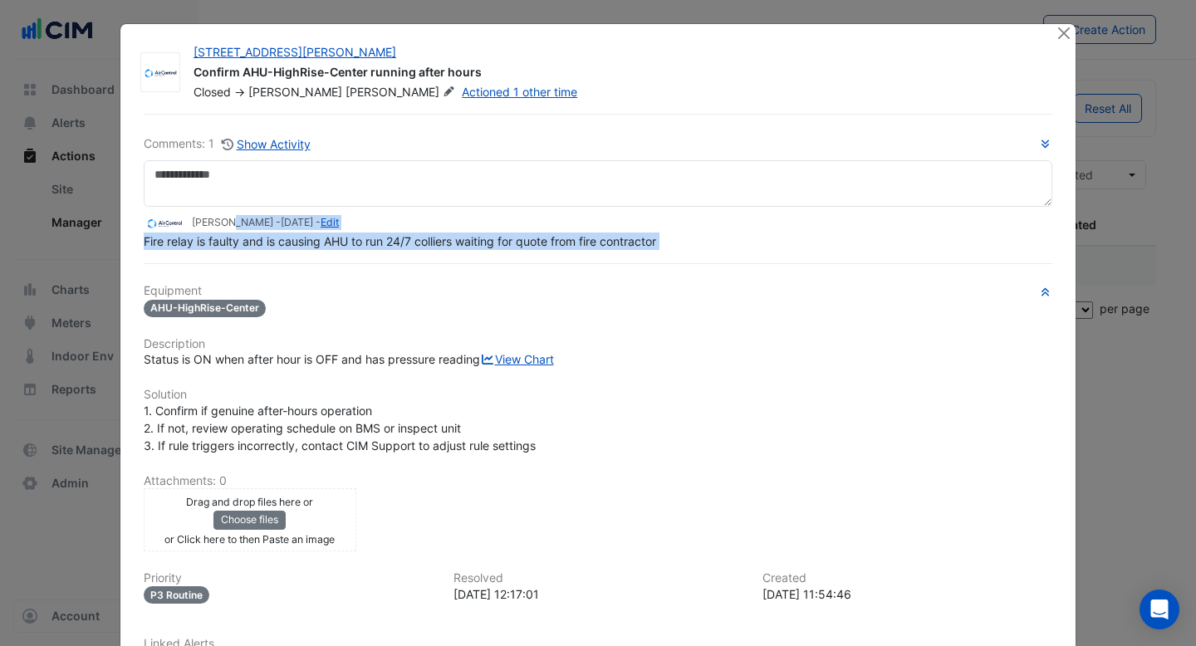
drag, startPoint x: 191, startPoint y: 261, endPoint x: 228, endPoint y: 261, distance: 36.5
click at [228, 261] on div "Comments: 1 Show Activity Bradley Ralph - 2 months and 23 days ago - Edit Fire …" at bounding box center [598, 445] width 928 height 663
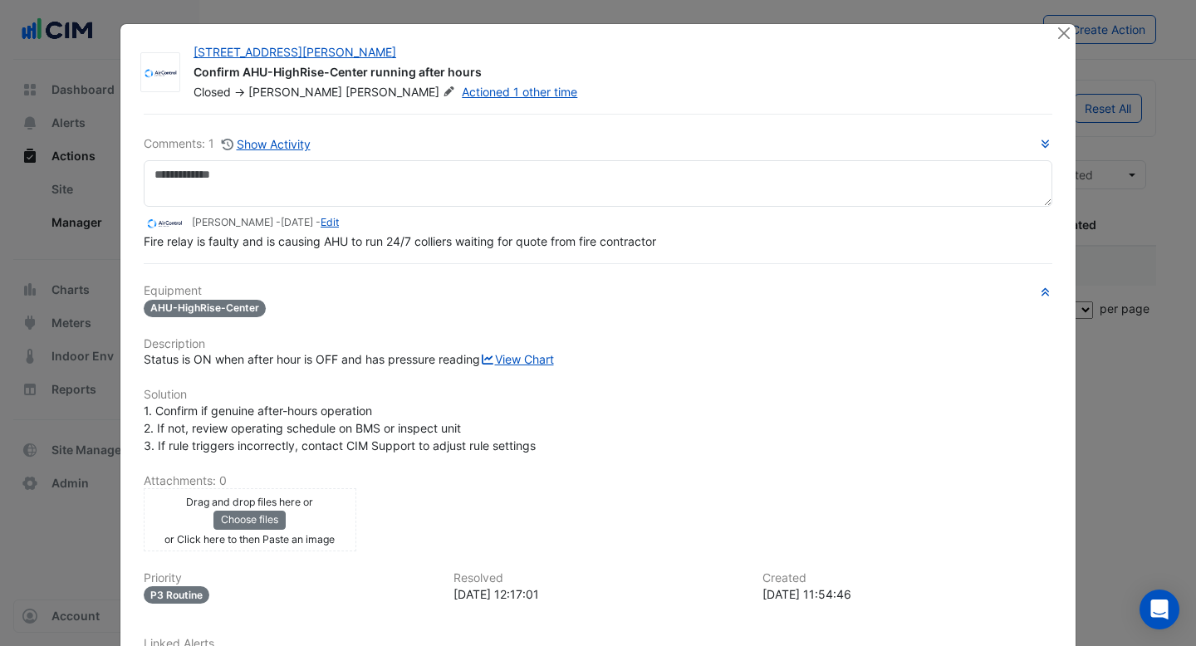
click at [248, 257] on div "Comments: 1 Show Activity Bradley Ralph - 2 months and 23 days ago - Edit Fire …" at bounding box center [598, 445] width 928 height 663
drag, startPoint x: 144, startPoint y: 243, endPoint x: 433, endPoint y: 247, distance: 289.0
click at [433, 247] on span "Fire relay is faulty and is causing AHU to run 24/7 colliers waiting for quote …" at bounding box center [400, 241] width 512 height 14
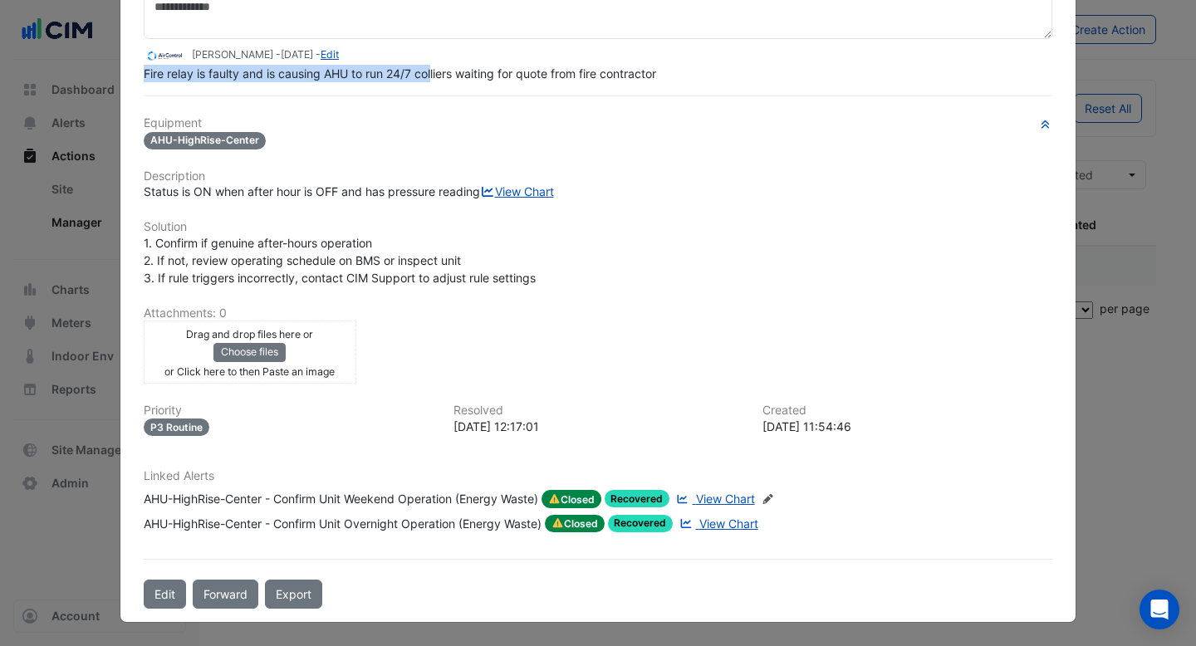
scroll to position [176, 0]
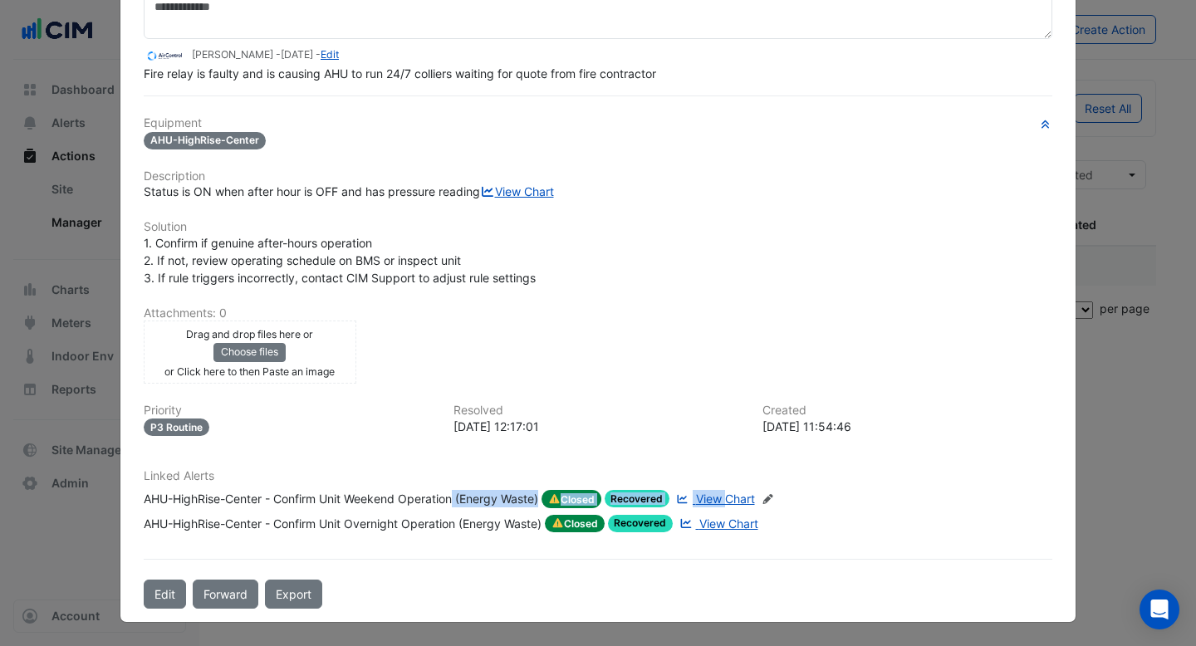
drag, startPoint x: 456, startPoint y: 507, endPoint x: 737, endPoint y: 514, distance: 280.7
click at [737, 508] on div "AHU-HighRise-Center - Confirm Unit Weekend Operation (Energy Waste) Closed Reco…" at bounding box center [451, 499] width 614 height 18
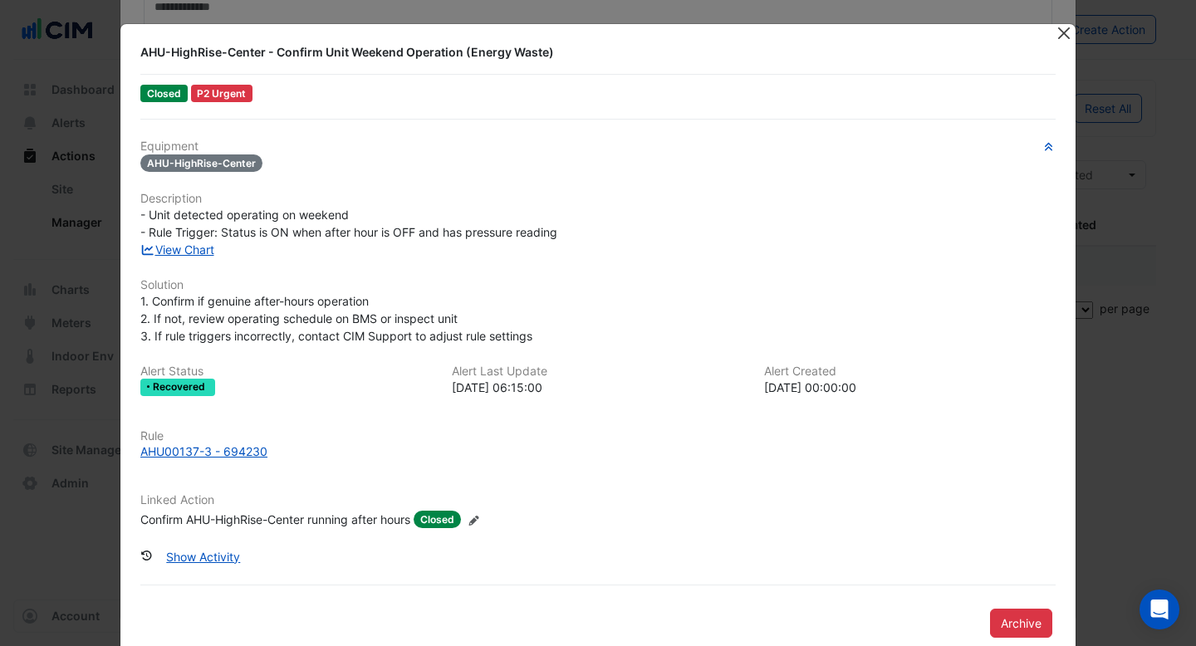
click at [1060, 33] on button "Close" at bounding box center [1063, 32] width 17 height 17
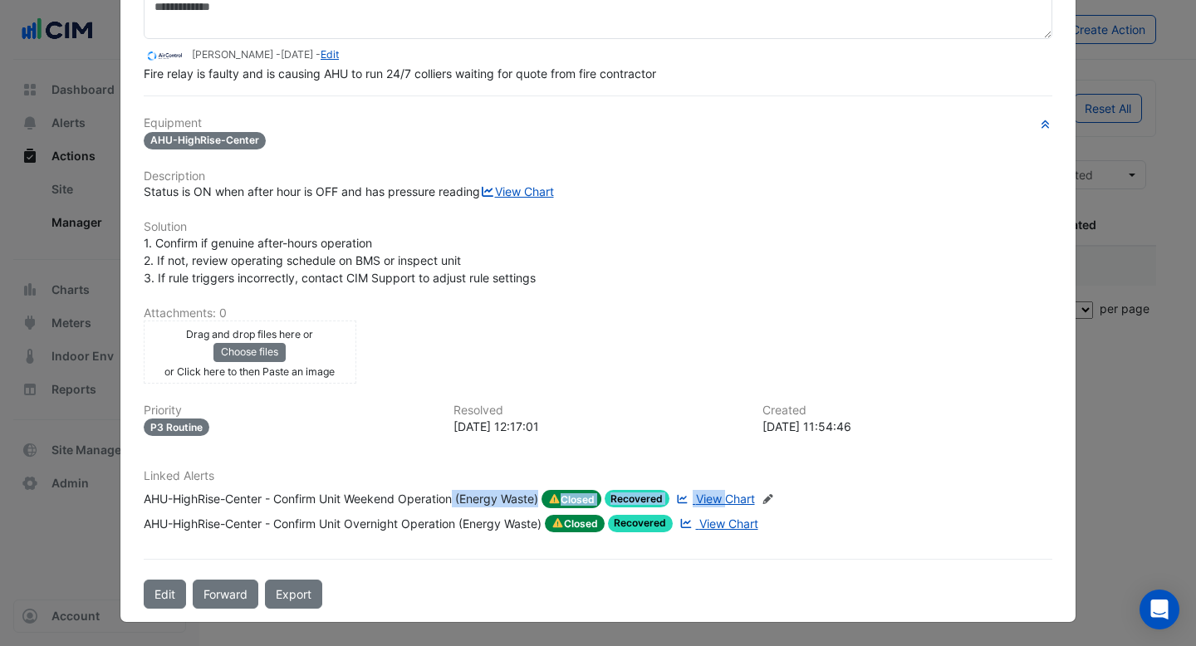
click at [743, 506] on span "View Chart" at bounding box center [725, 499] width 59 height 14
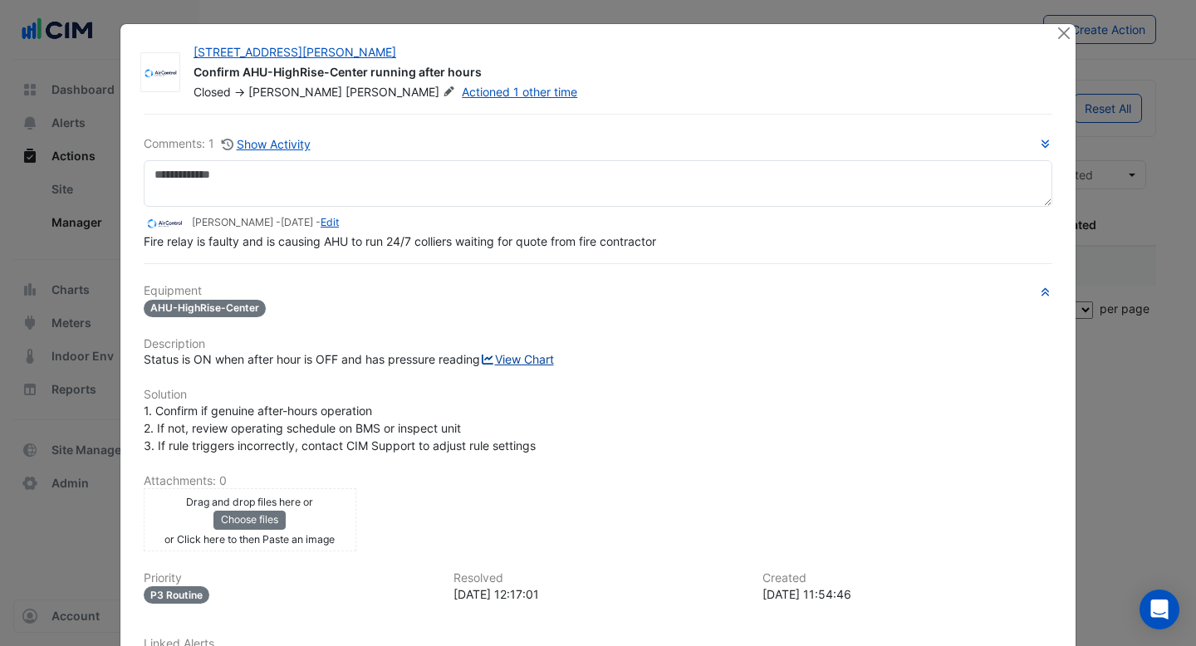
scroll to position [154, 0]
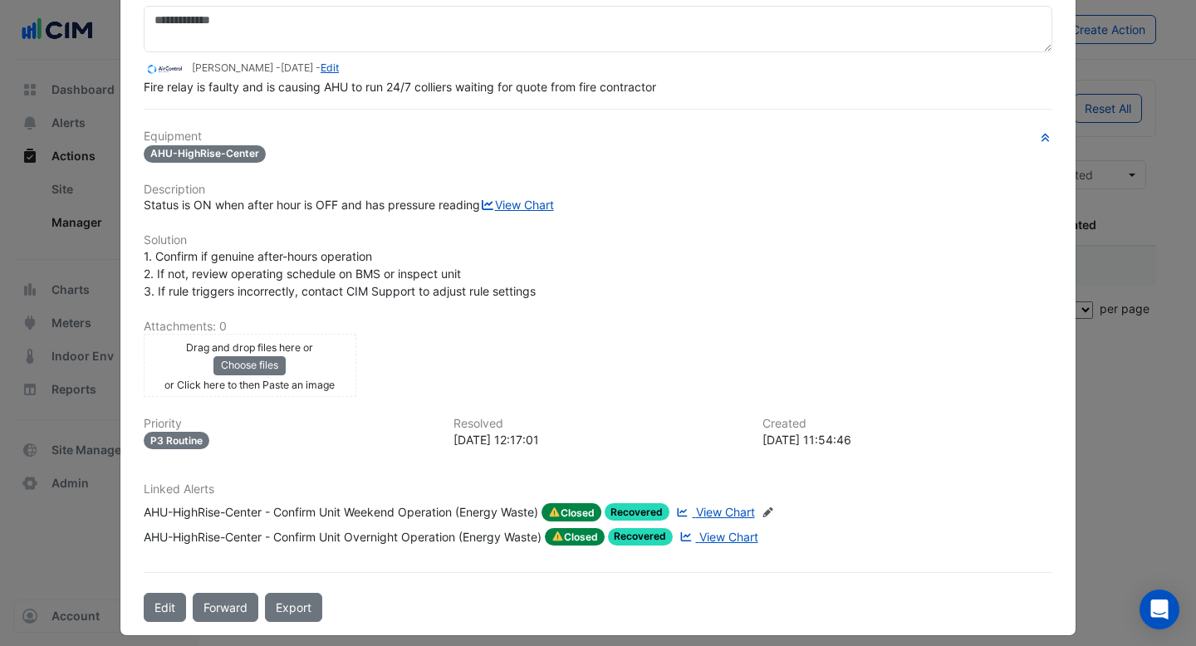
click at [393, 521] on div "AHU-HighRise-Center - Confirm Unit Weekend Operation (Energy Waste)" at bounding box center [341, 512] width 394 height 18
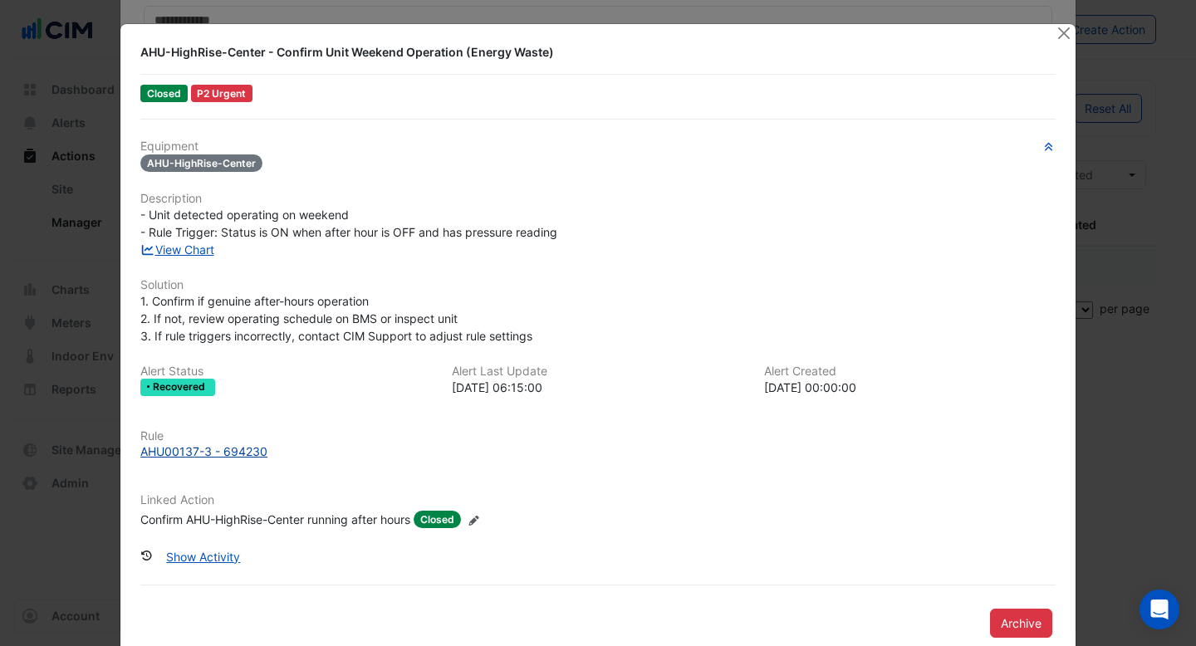
click at [253, 451] on div "AHU00137-3 - 694230" at bounding box center [203, 451] width 127 height 17
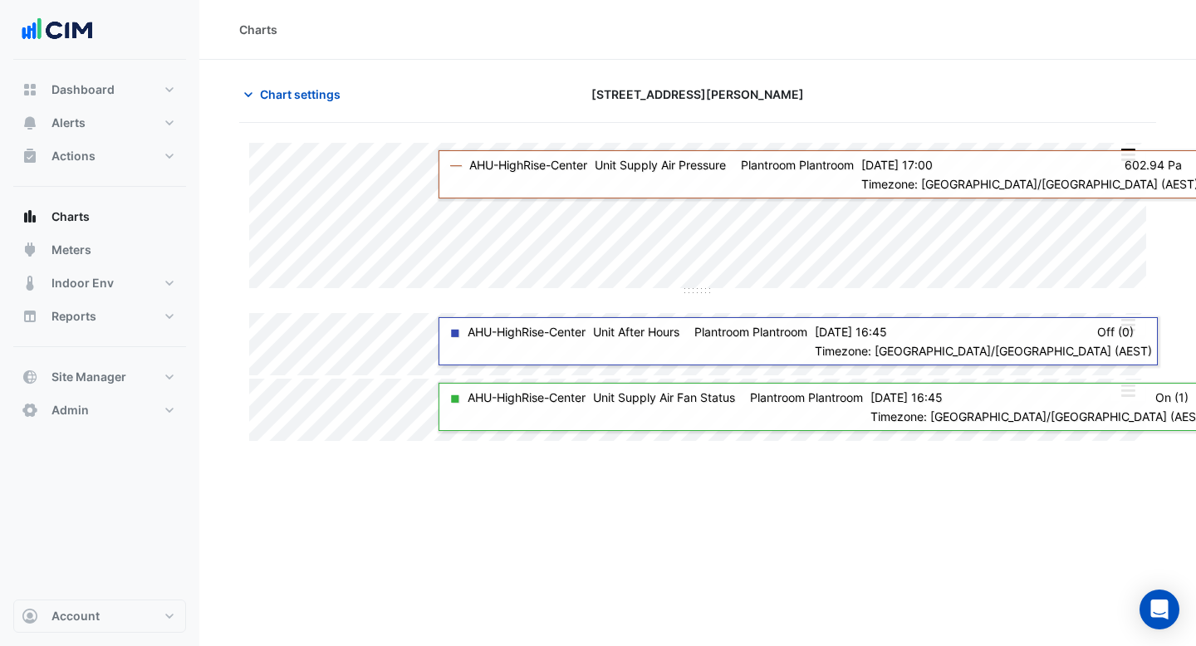
type input "**********"
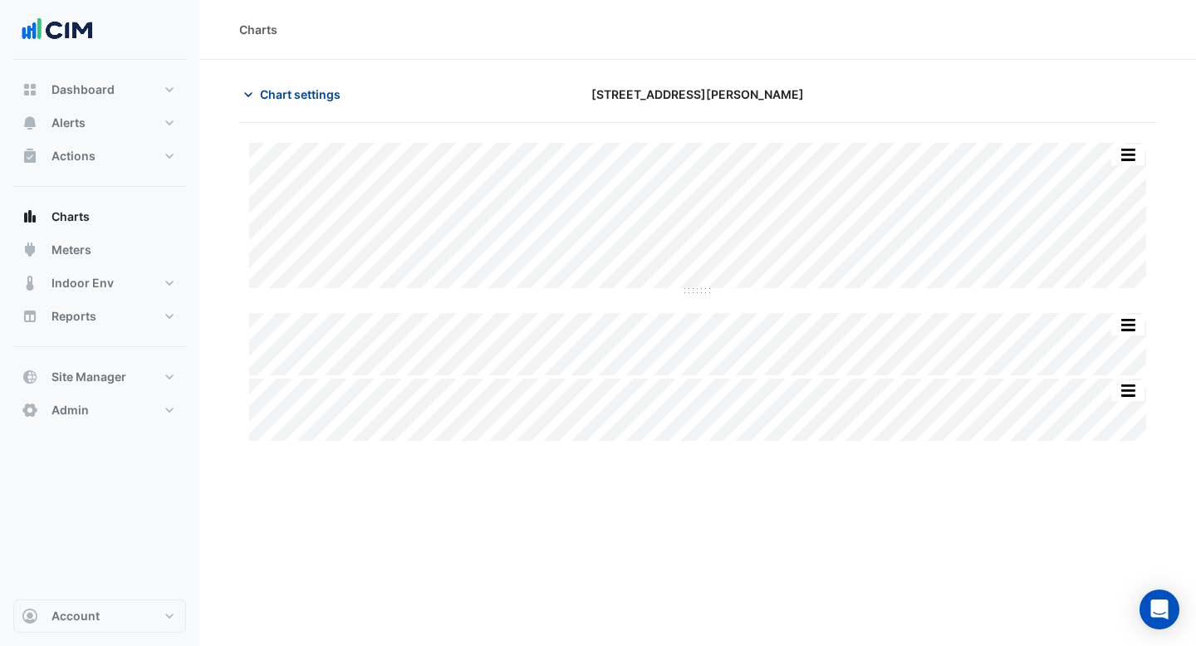
click at [314, 105] on button "Chart settings" at bounding box center [295, 94] width 112 height 29
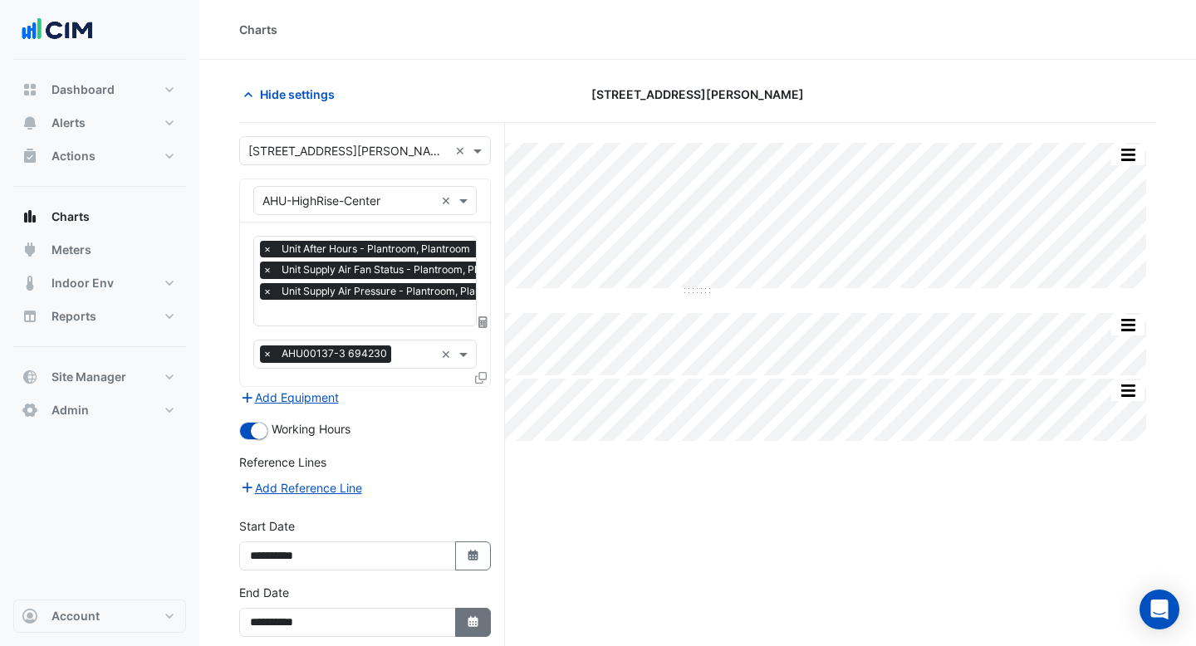
click at [463, 621] on button "Select Date" at bounding box center [473, 622] width 37 height 29
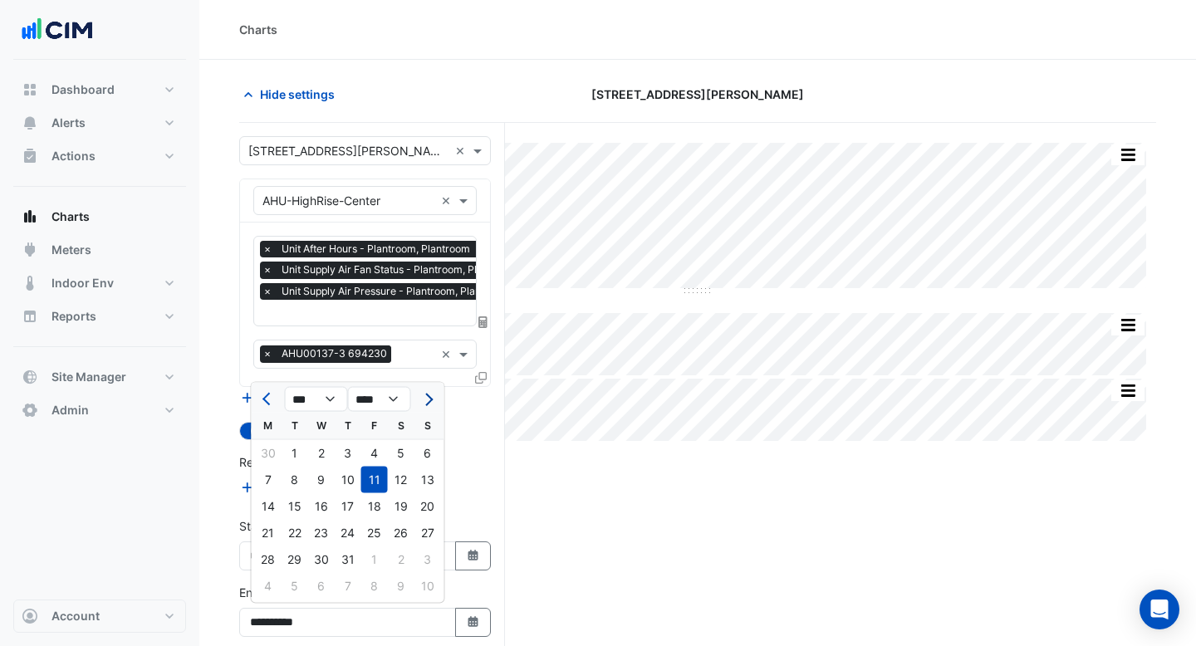
click at [425, 404] on button "Next month" at bounding box center [427, 399] width 20 height 27
select select "*"
click at [420, 584] on div "7" at bounding box center [427, 586] width 27 height 27
type input "**********"
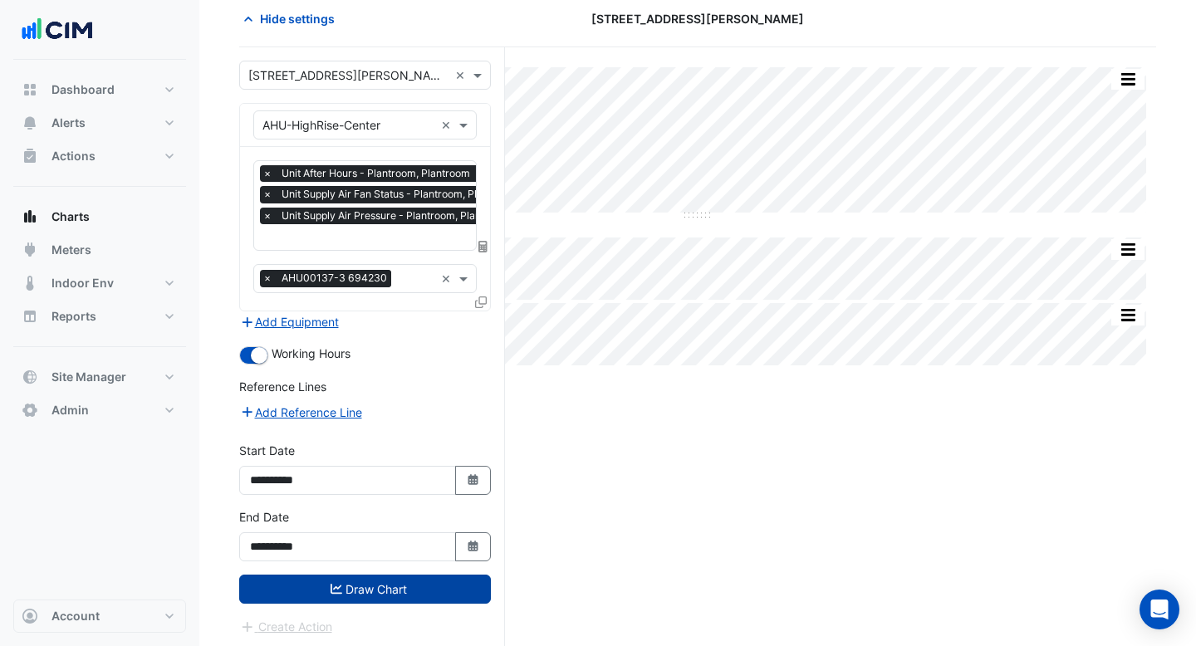
click at [429, 585] on button "Draw Chart" at bounding box center [365, 589] width 252 height 29
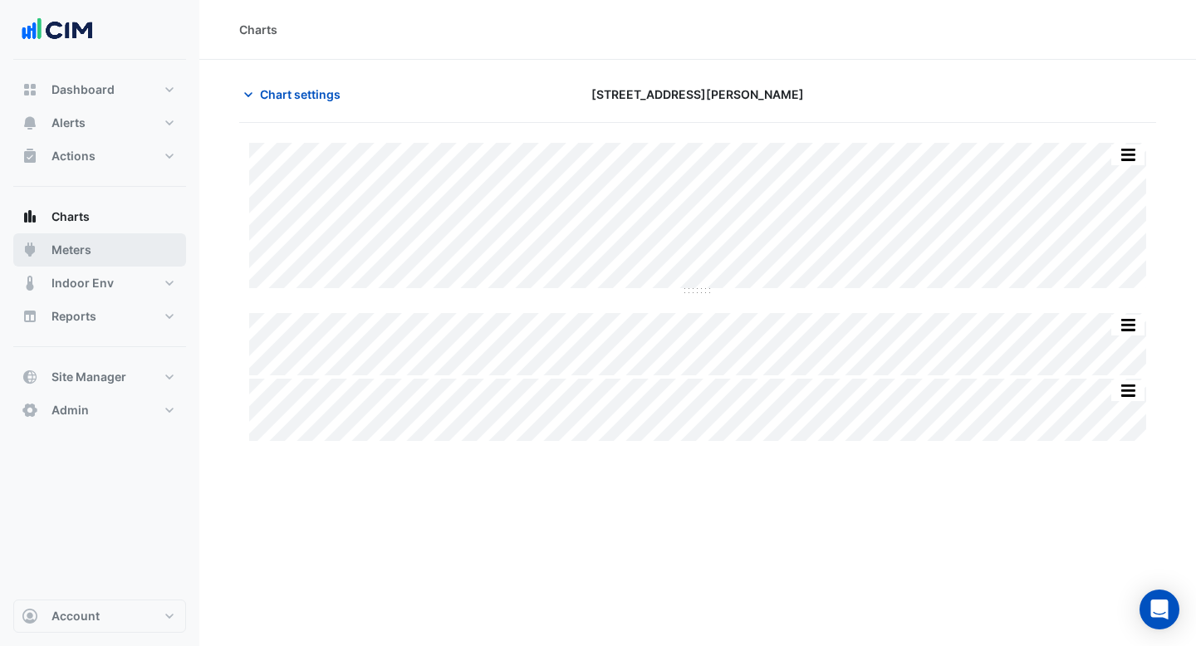
click at [117, 246] on button "Meters" at bounding box center [99, 249] width 173 height 33
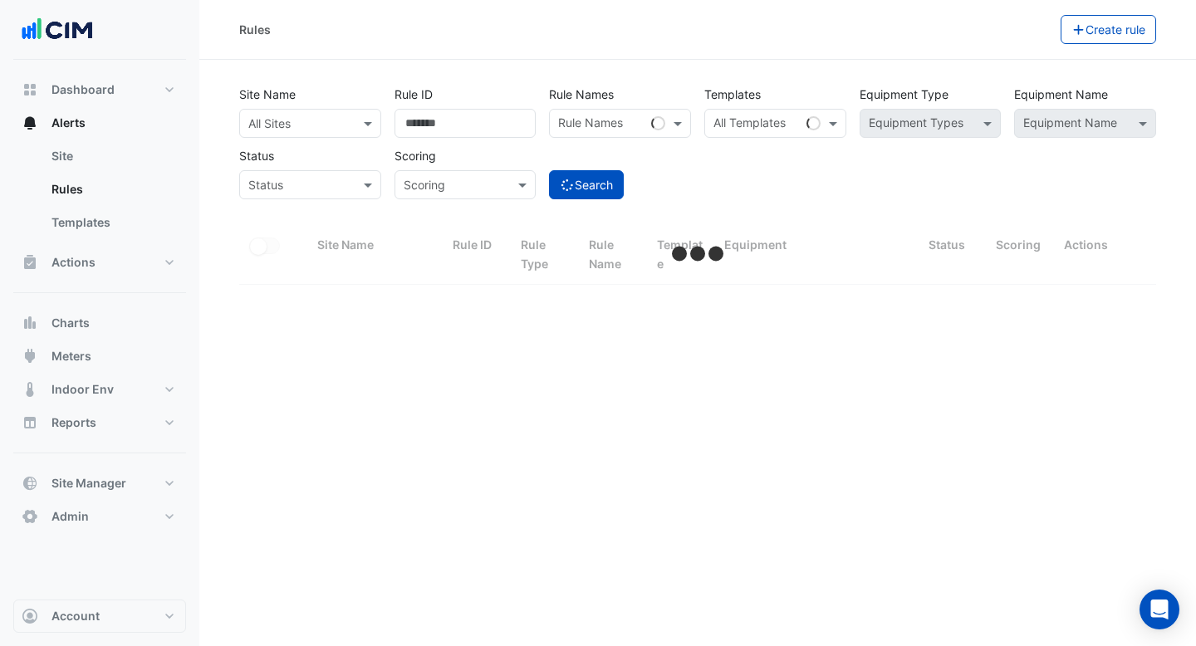
select select "***"
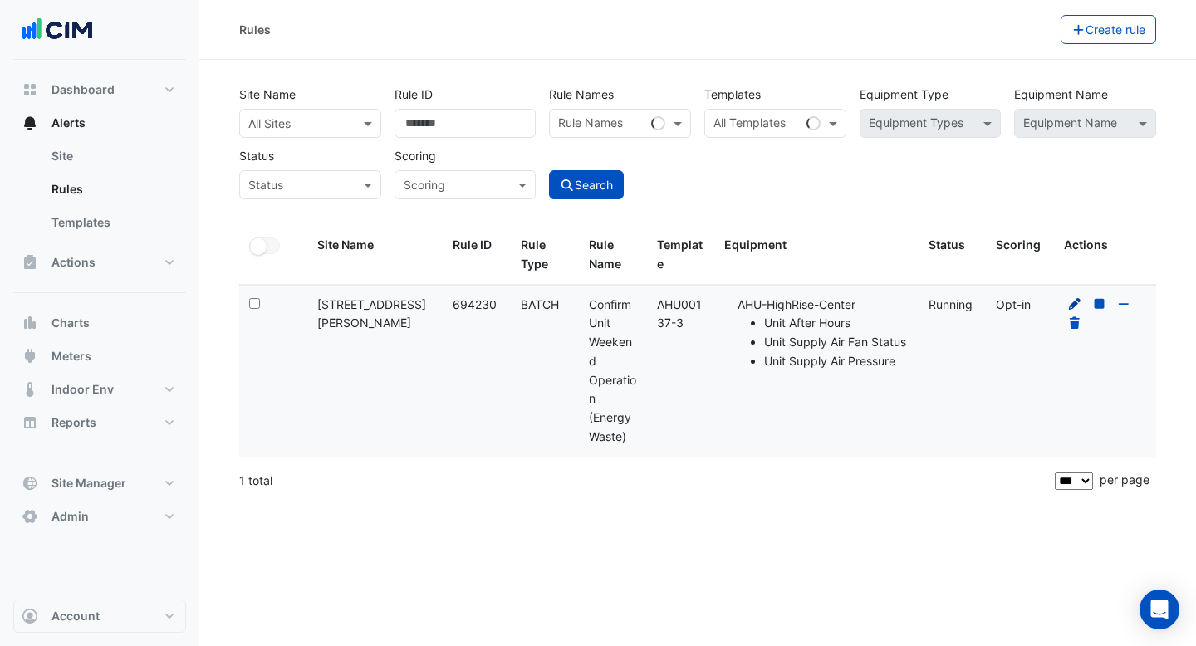
click at [1074, 304] on icon at bounding box center [1075, 304] width 12 height 12
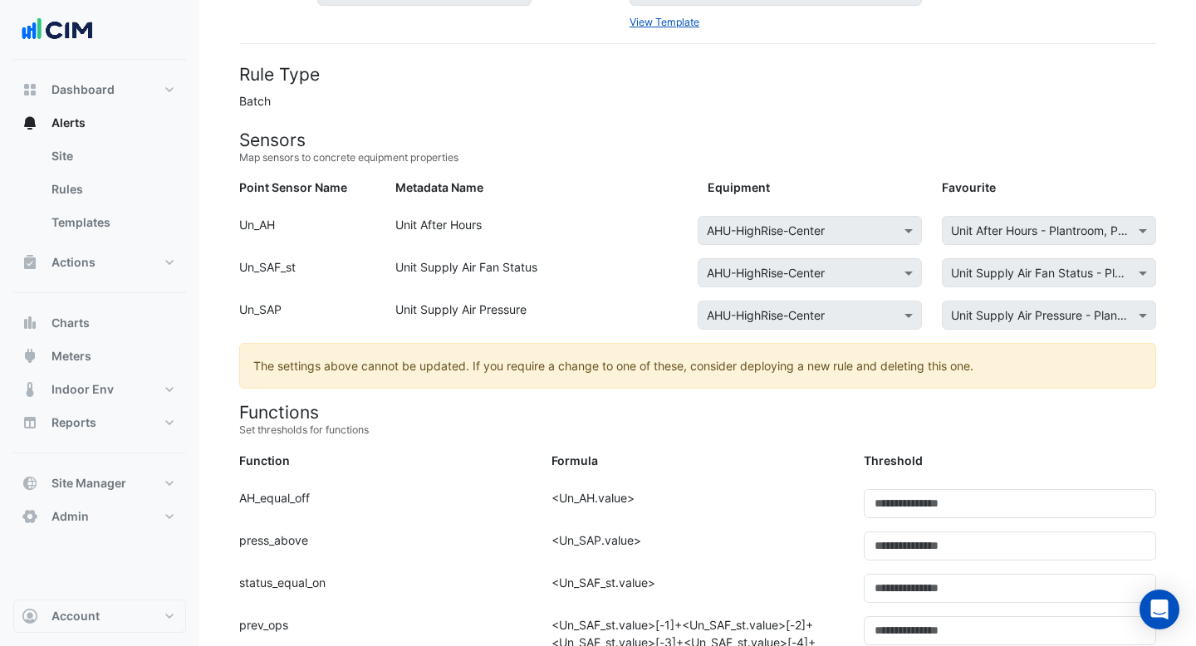
scroll to position [282, 0]
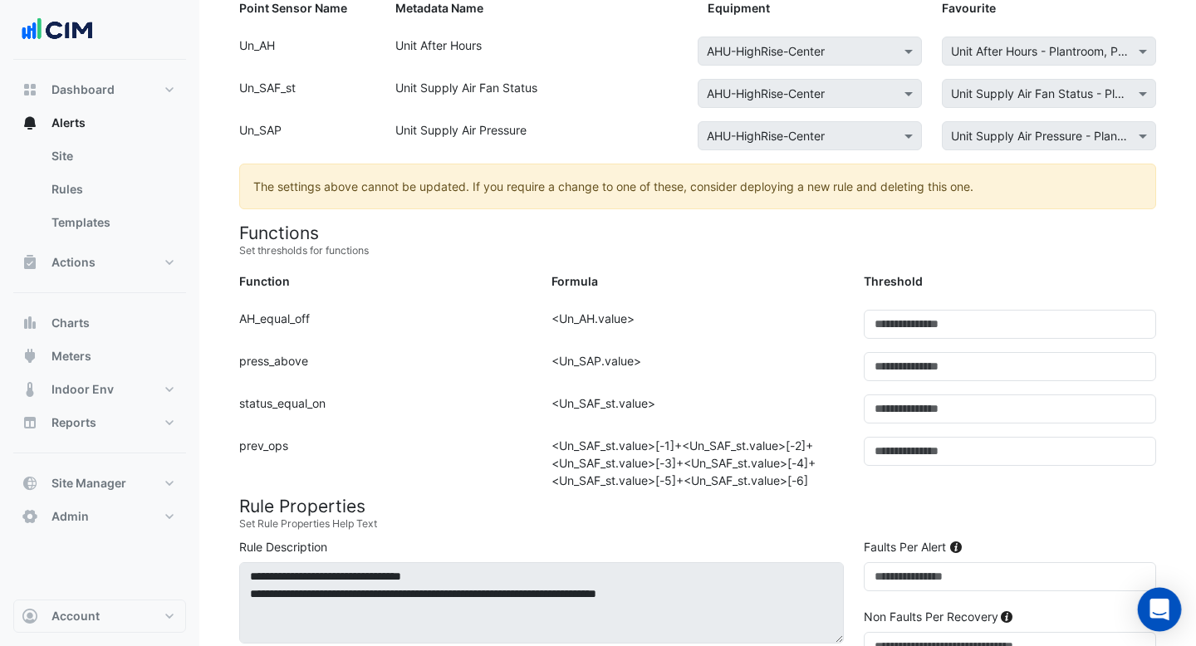
click at [1172, 609] on div "Open Intercom Messenger" at bounding box center [1160, 610] width 44 height 44
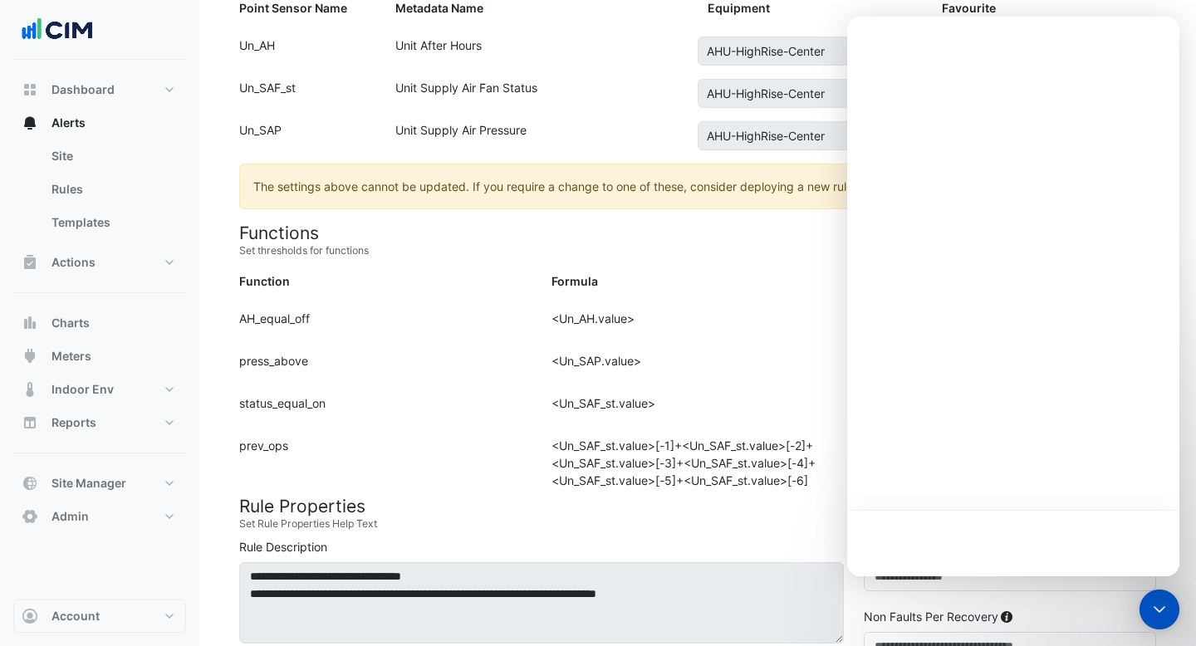
scroll to position [0, 0]
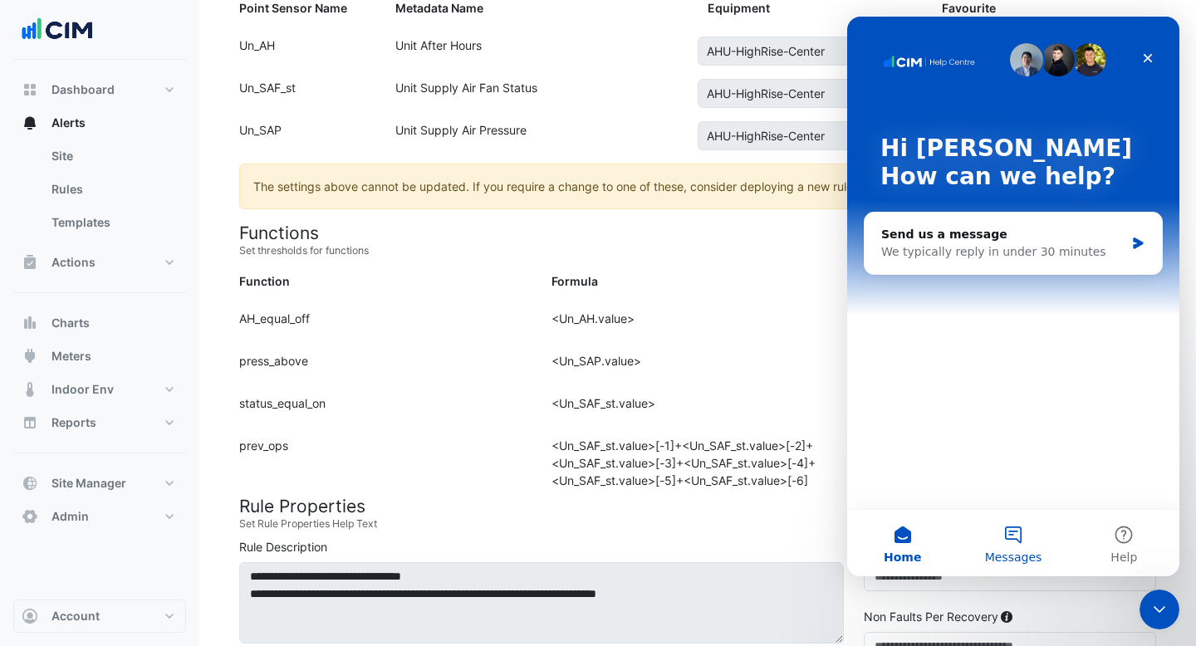
click at [1030, 526] on button "Messages" at bounding box center [1012, 543] width 110 height 66
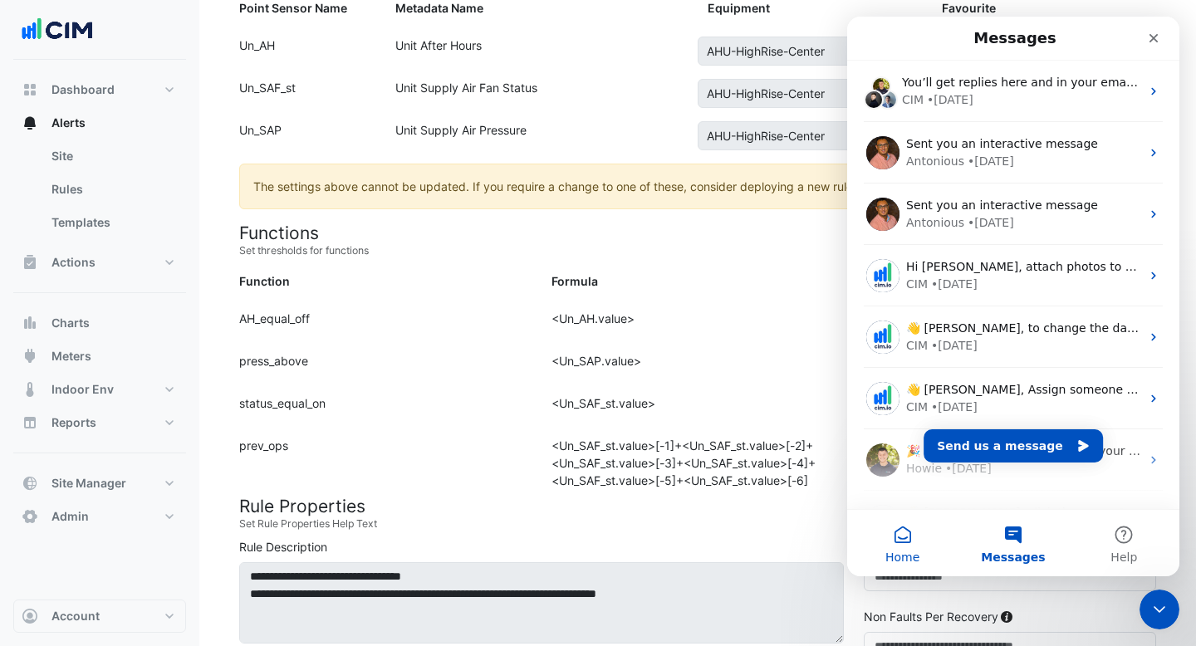
click at [917, 531] on button "Home" at bounding box center [902, 543] width 110 height 66
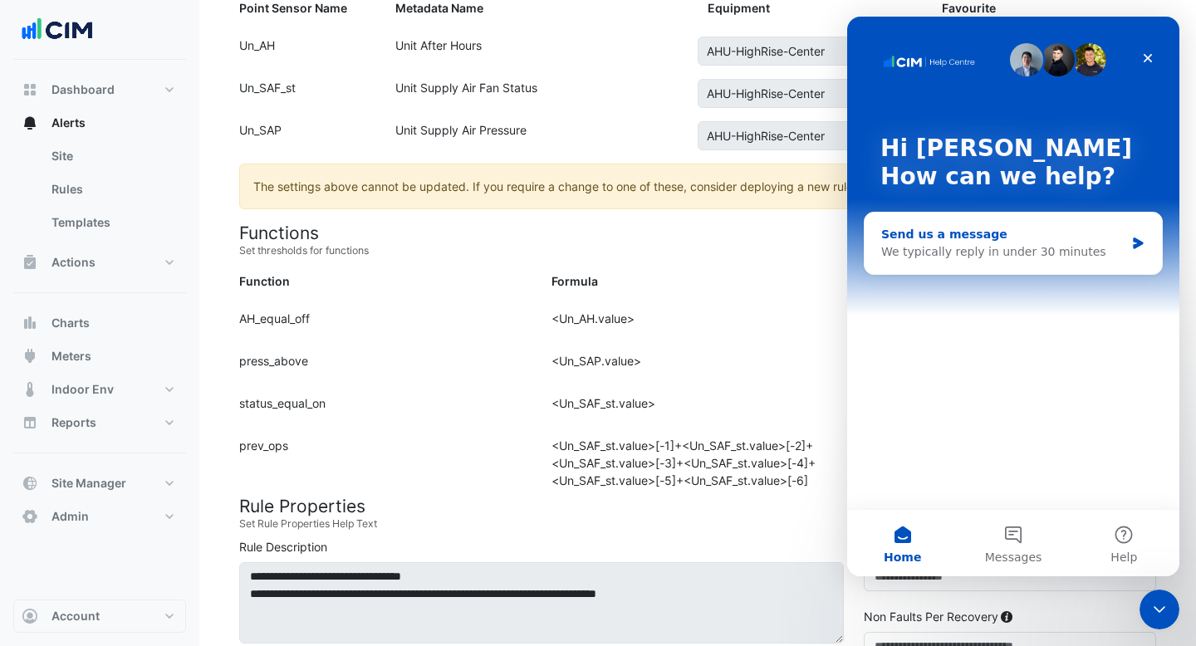
click at [1125, 216] on div "Send us a message We typically reply in under 30 minutes" at bounding box center [1012, 243] width 297 height 61
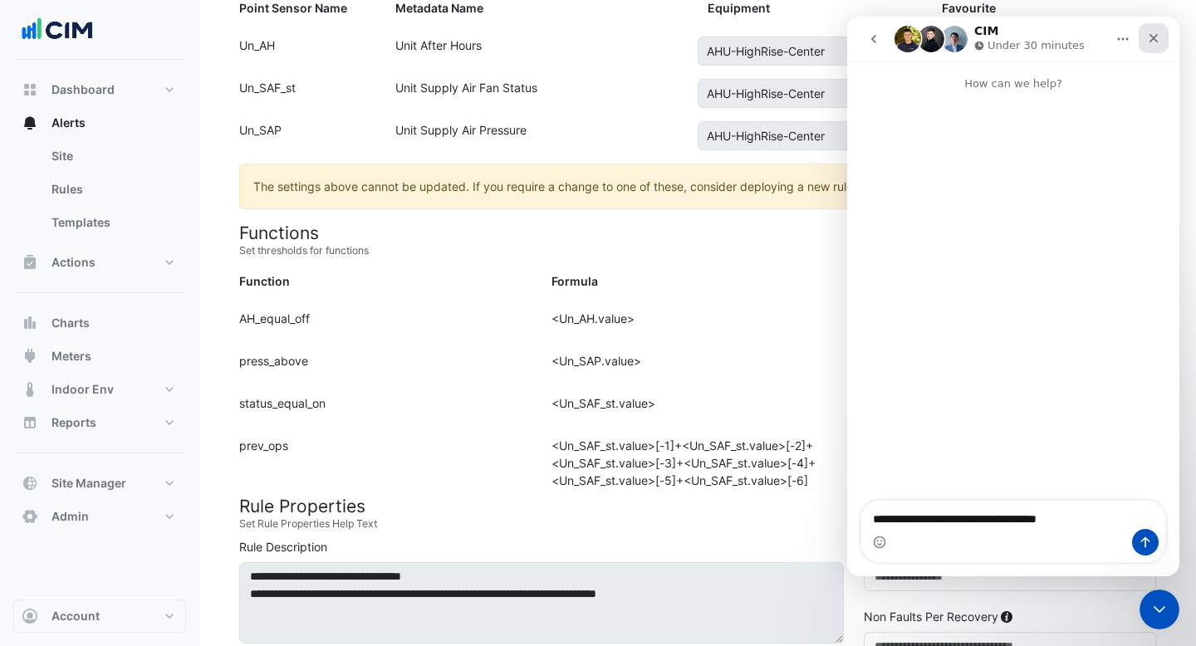
type textarea "**********"
click at [1157, 35] on icon "Close" at bounding box center [1153, 38] width 13 height 13
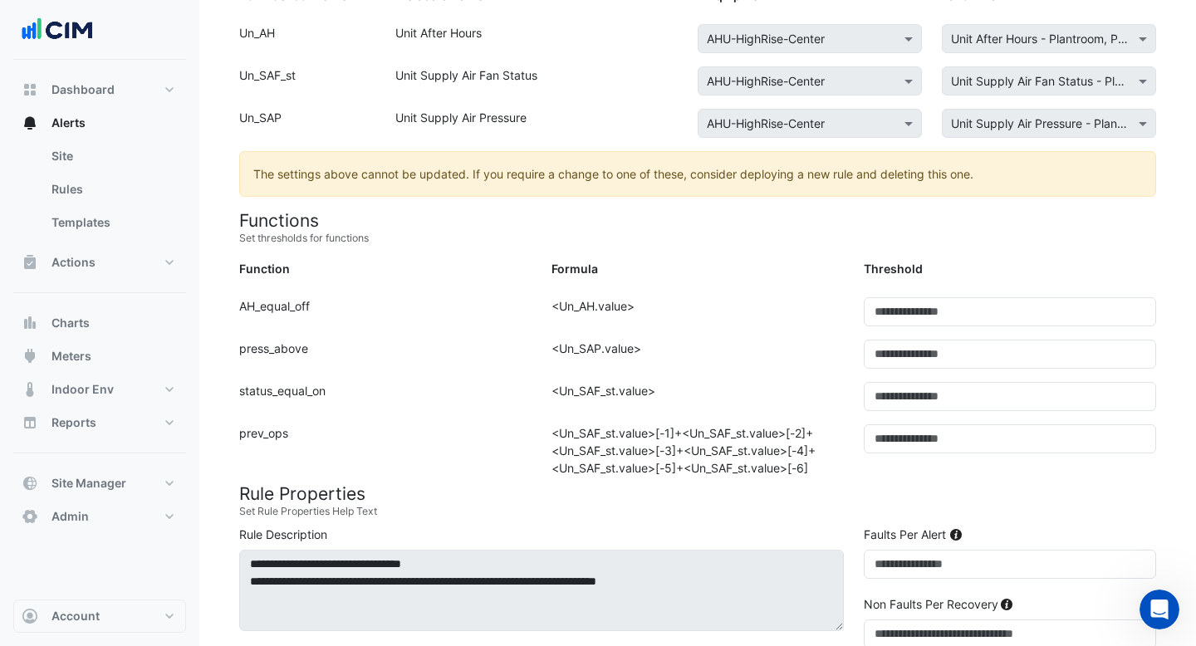
scroll to position [333, 0]
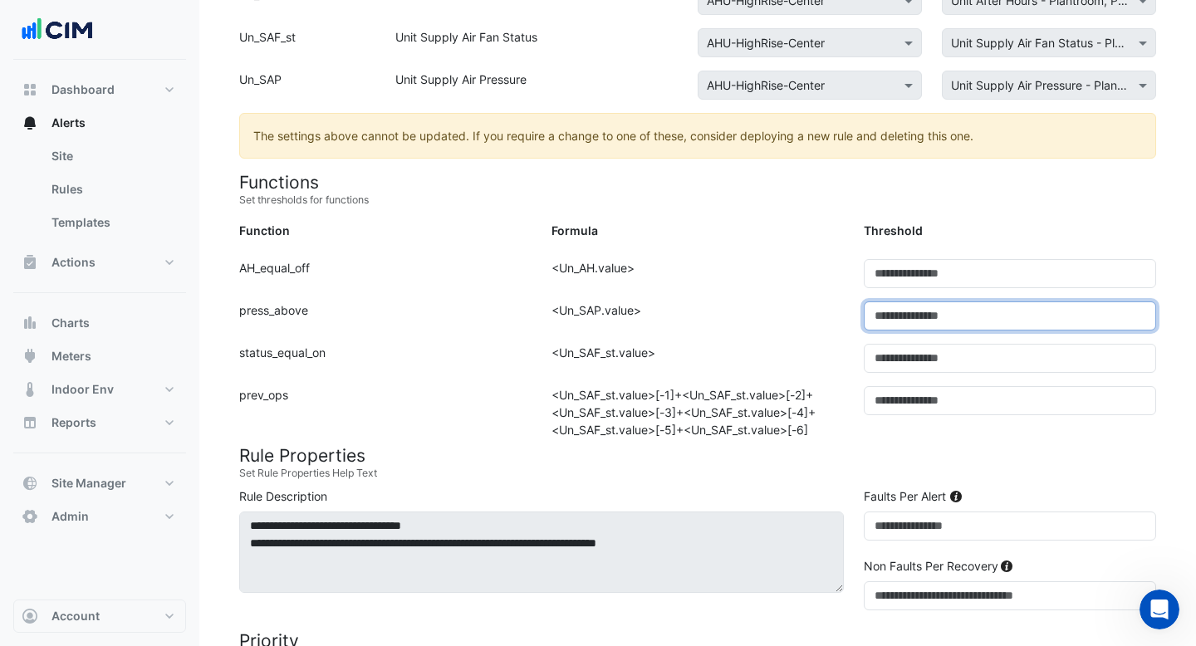
drag, startPoint x: 924, startPoint y: 321, endPoint x: 825, endPoint y: 321, distance: 99.6
click at [825, 321] on div "Function: press_above Formula: <Un_SAP.value> Threshold: **" at bounding box center [697, 322] width 937 height 42
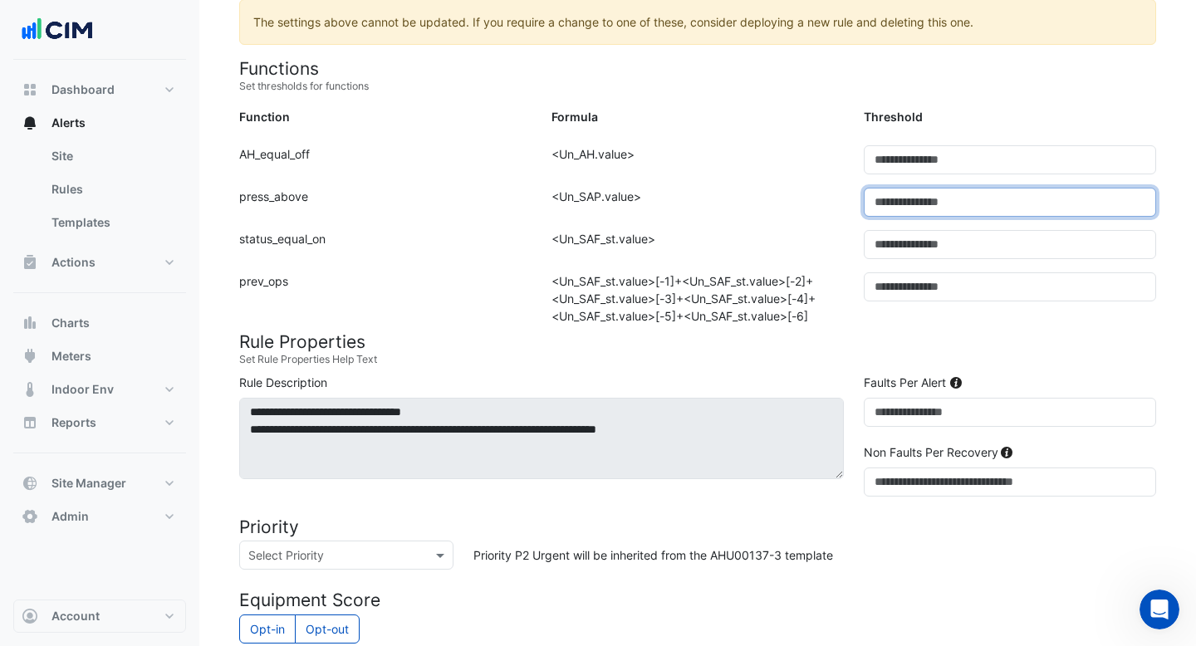
scroll to position [453, 0]
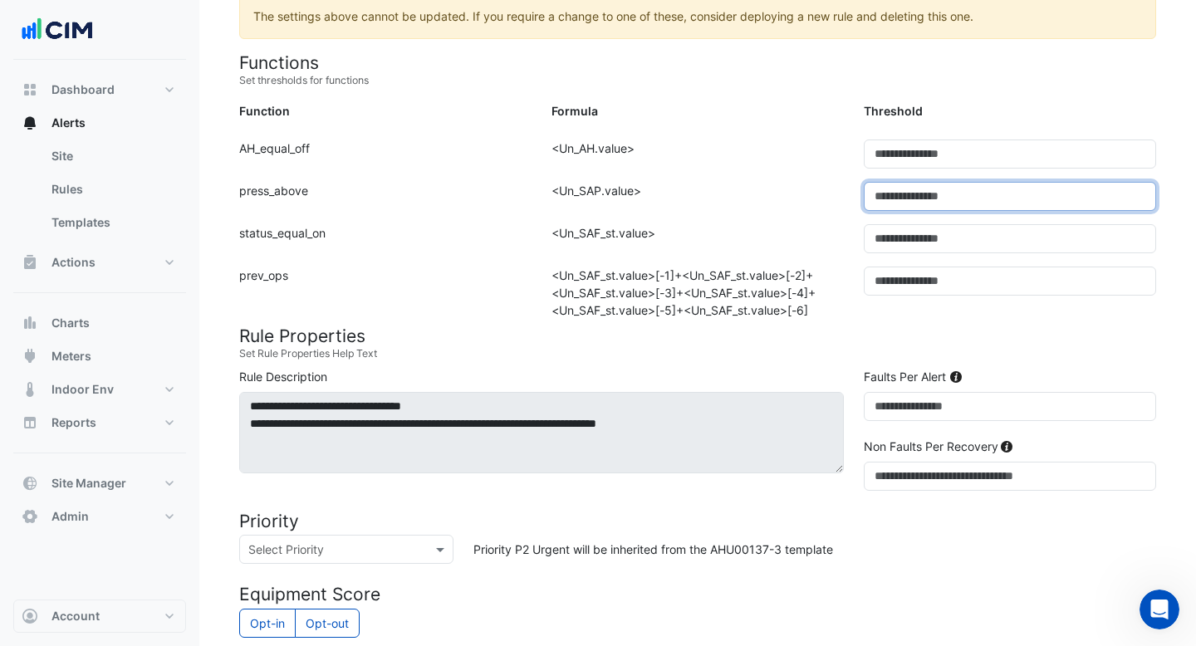
type input "*"
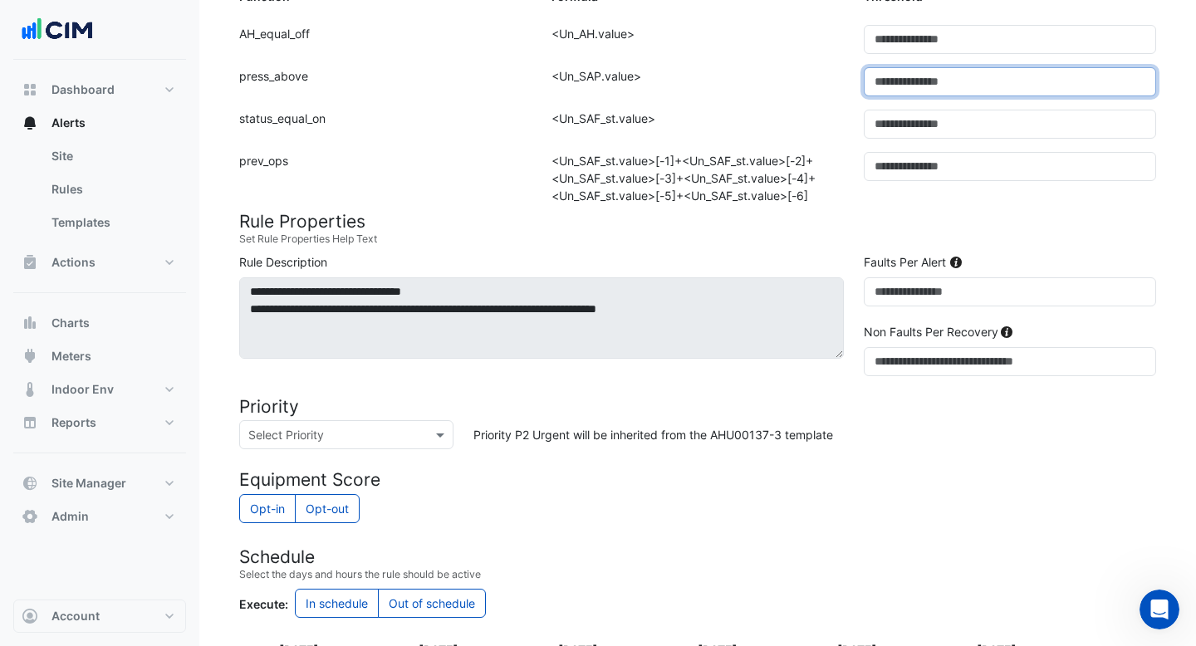
scroll to position [584, 0]
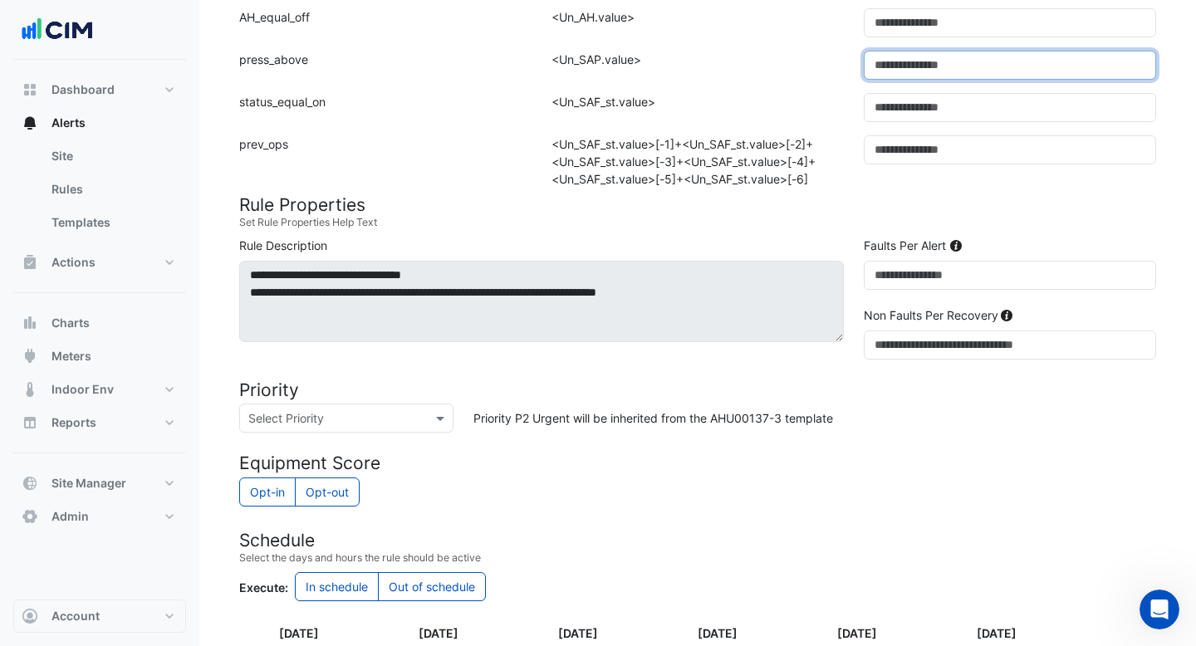
type input "**"
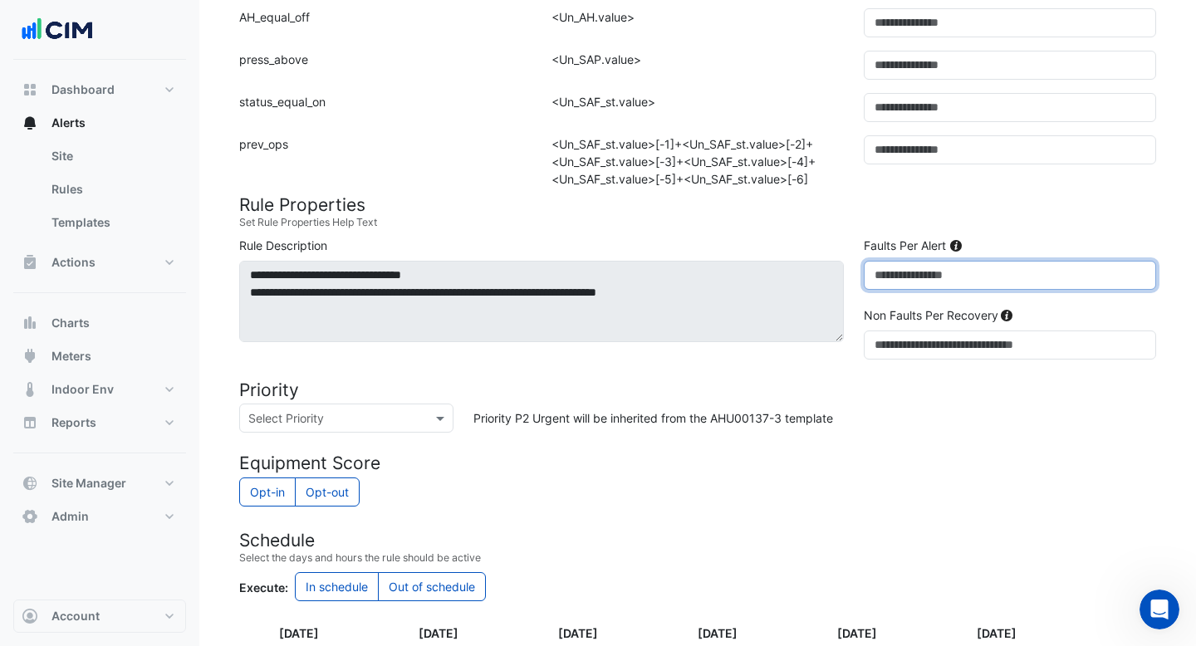
click at [905, 280] on input "*" at bounding box center [1010, 275] width 292 height 29
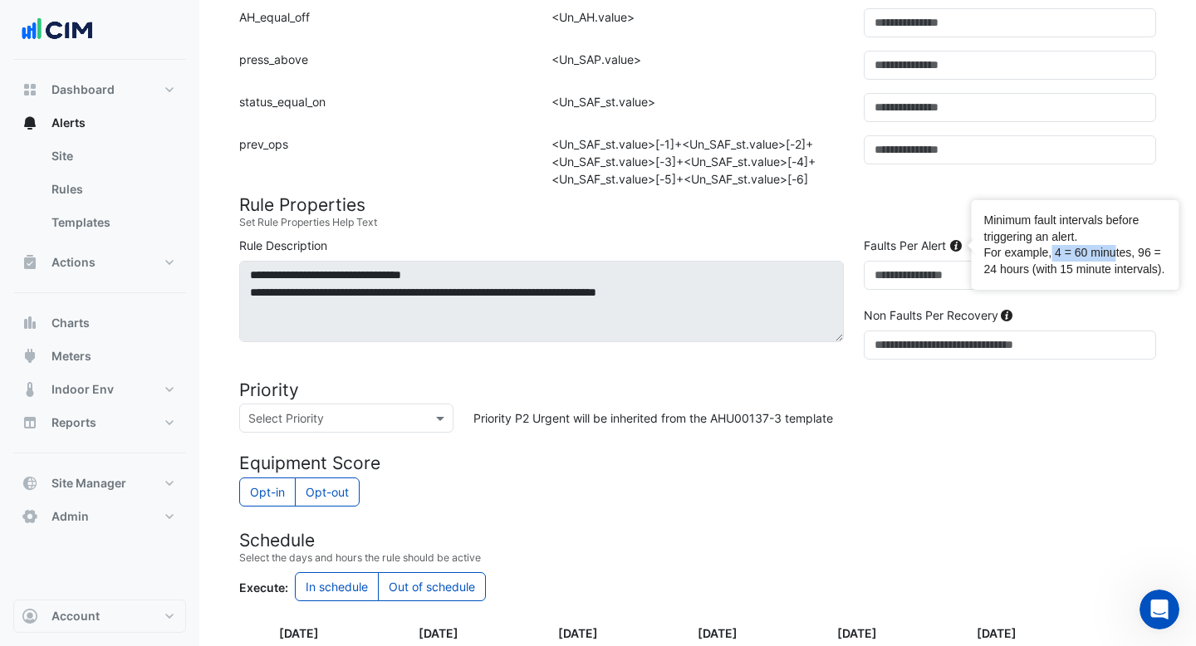
drag, startPoint x: 1052, startPoint y: 251, endPoint x: 1111, endPoint y: 249, distance: 59.0
click at [1111, 249] on div "Minimum fault intervals before triggering an alert. For example, 4 = 60 minutes…" at bounding box center [1075, 245] width 183 height 65
click at [1144, 250] on div "Minimum fault intervals before triggering an alert. For example, 4 = 60 minutes…" at bounding box center [1075, 245] width 183 height 65
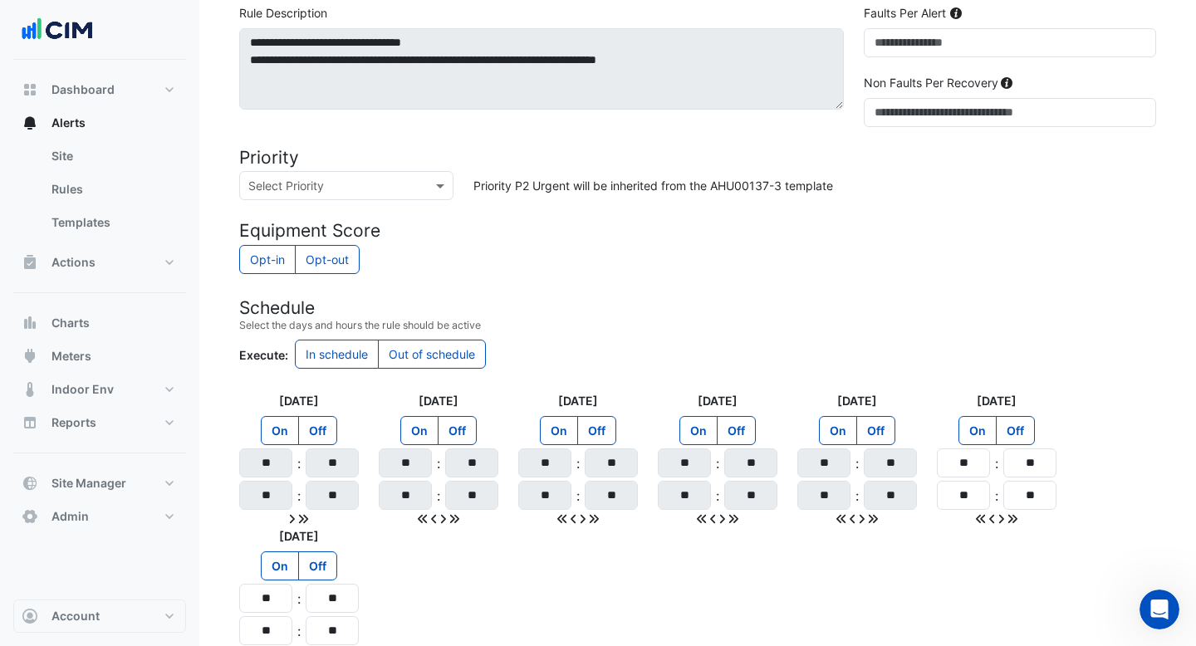
scroll to position [815, 0]
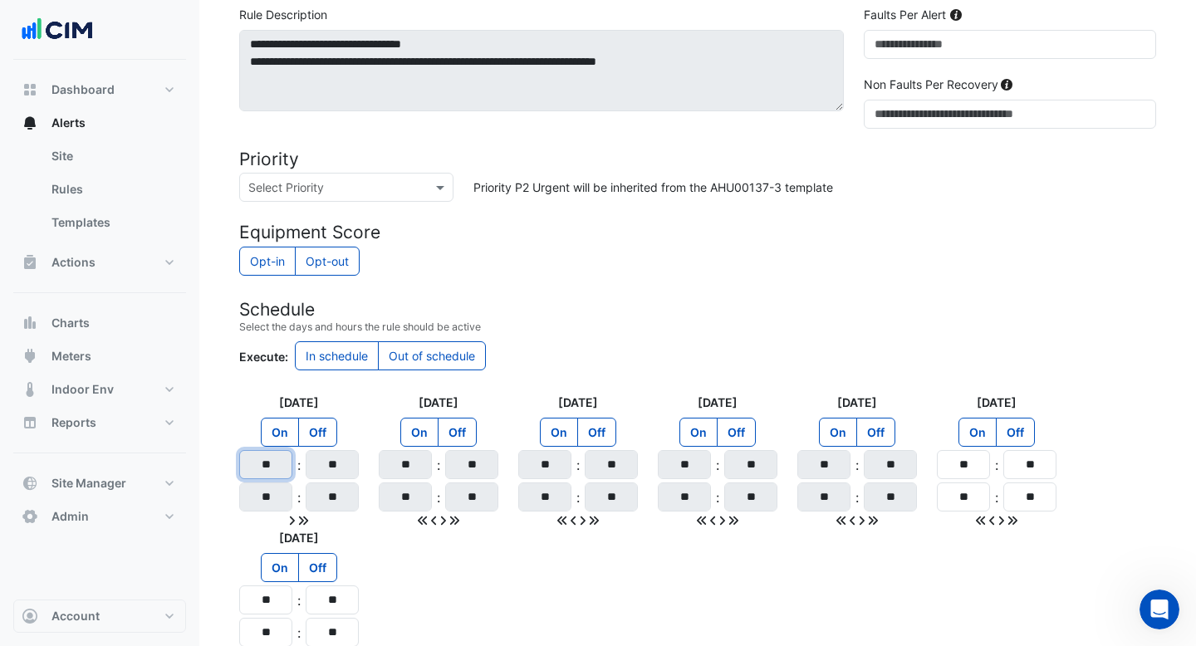
drag, startPoint x: 272, startPoint y: 472, endPoint x: 222, endPoint y: 467, distance: 50.1
click at [222, 467] on section "Site × [STREET_ADDRESS][PERSON_NAME] Template AHU00137-3 View Template Rule Typ…" at bounding box center [697, 7] width 996 height 1525
drag, startPoint x: 267, startPoint y: 506, endPoint x: 281, endPoint y: 503, distance: 15.2
click at [281, 503] on input "**" at bounding box center [265, 496] width 53 height 29
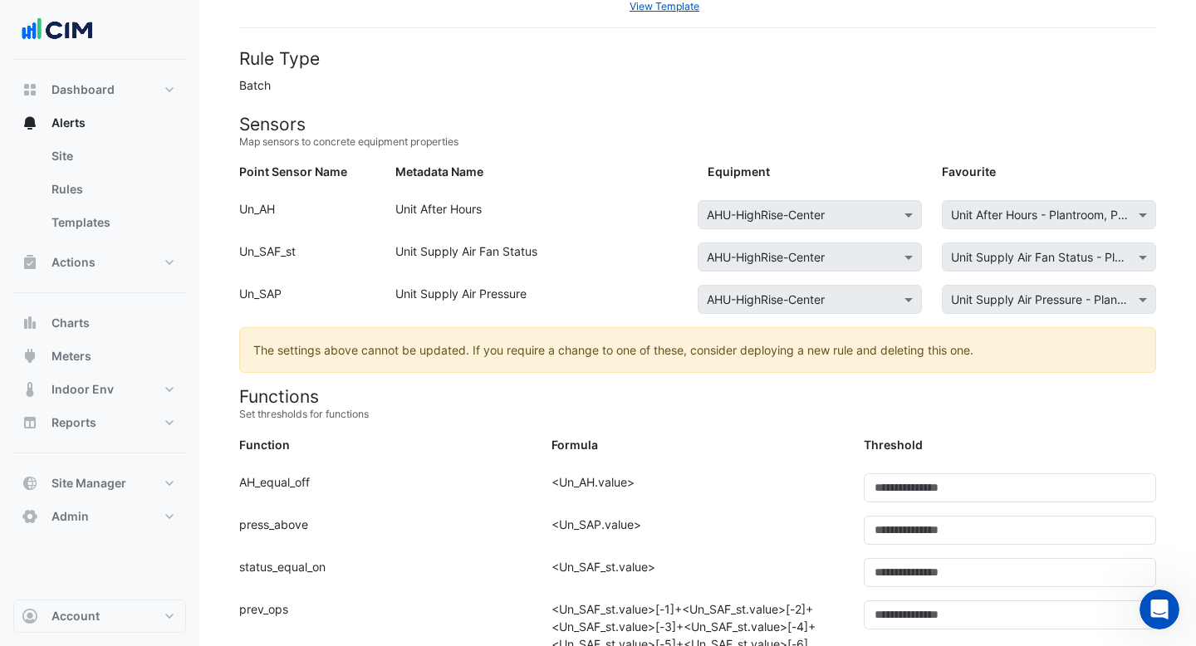
scroll to position [0, 0]
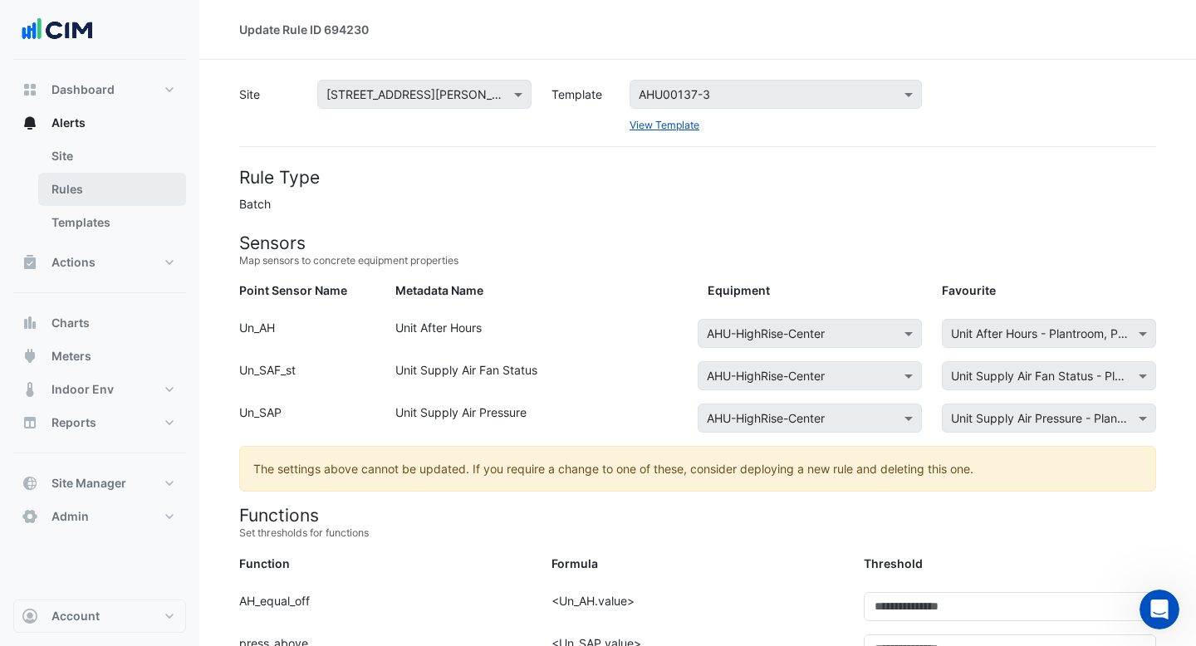
click at [82, 199] on link "Rules" at bounding box center [112, 189] width 148 height 33
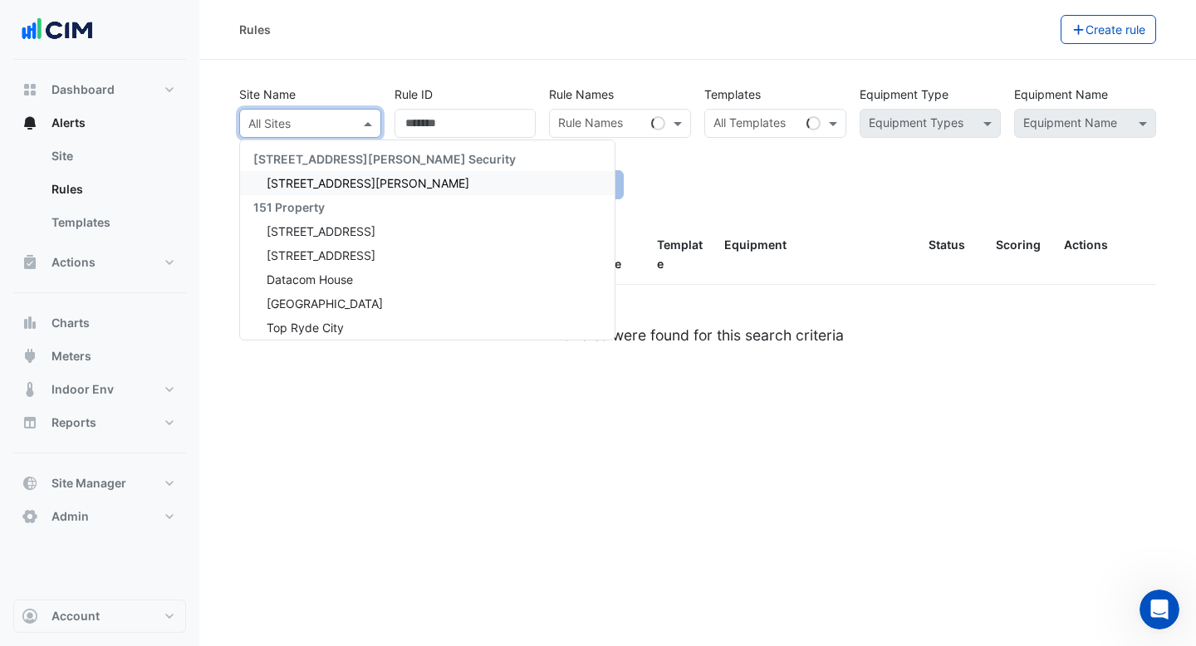
click at [325, 125] on input "text" at bounding box center [293, 123] width 91 height 17
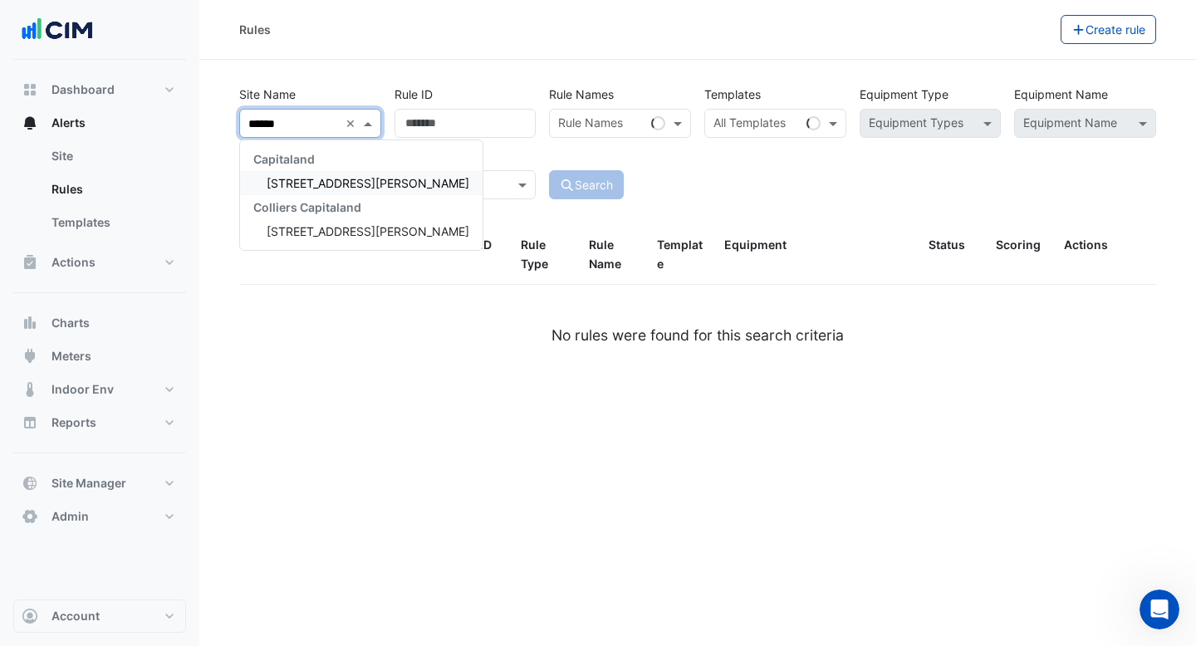
type input "*******"
click at [328, 190] on div "[STREET_ADDRESS][PERSON_NAME]" at bounding box center [361, 183] width 242 height 24
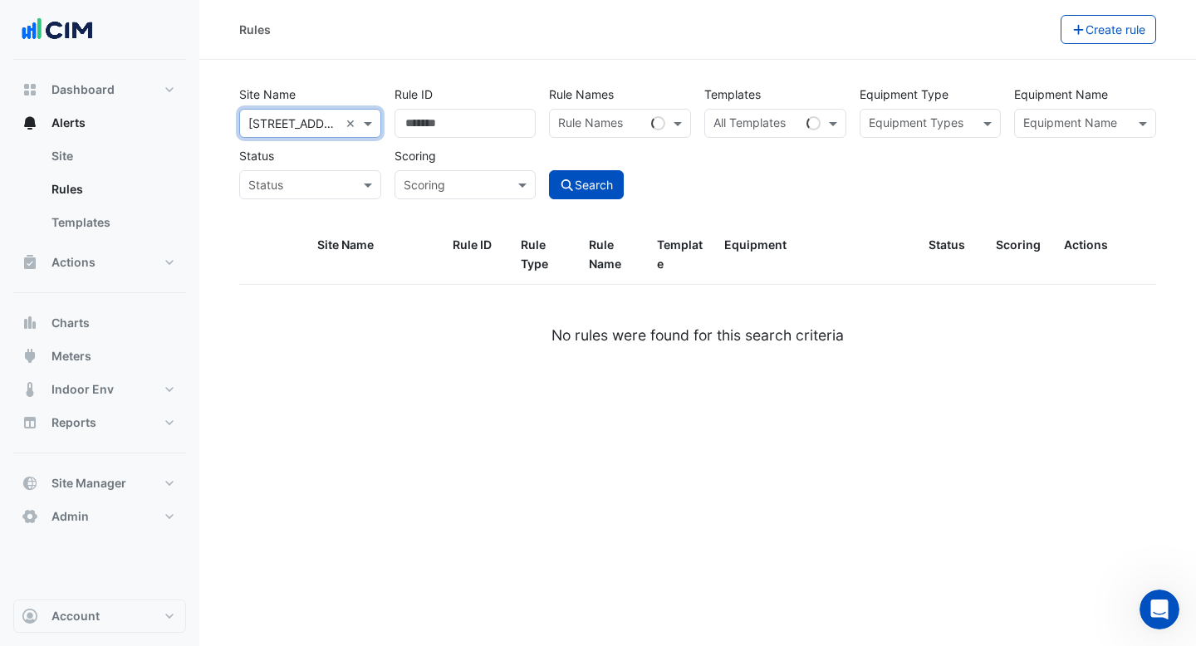
click at [653, 127] on div at bounding box center [658, 123] width 14 height 14
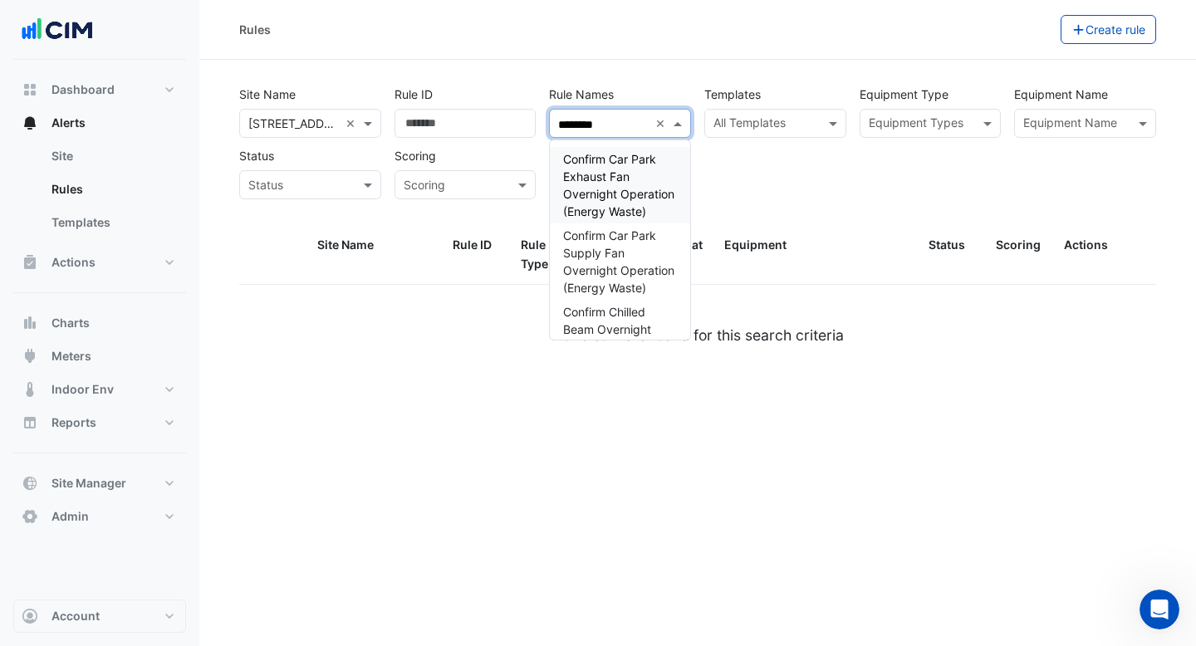
click at [637, 181] on div "Confirm Car Park Exhaust Fan Overnight Operation (Energy Waste)" at bounding box center [620, 185] width 140 height 76
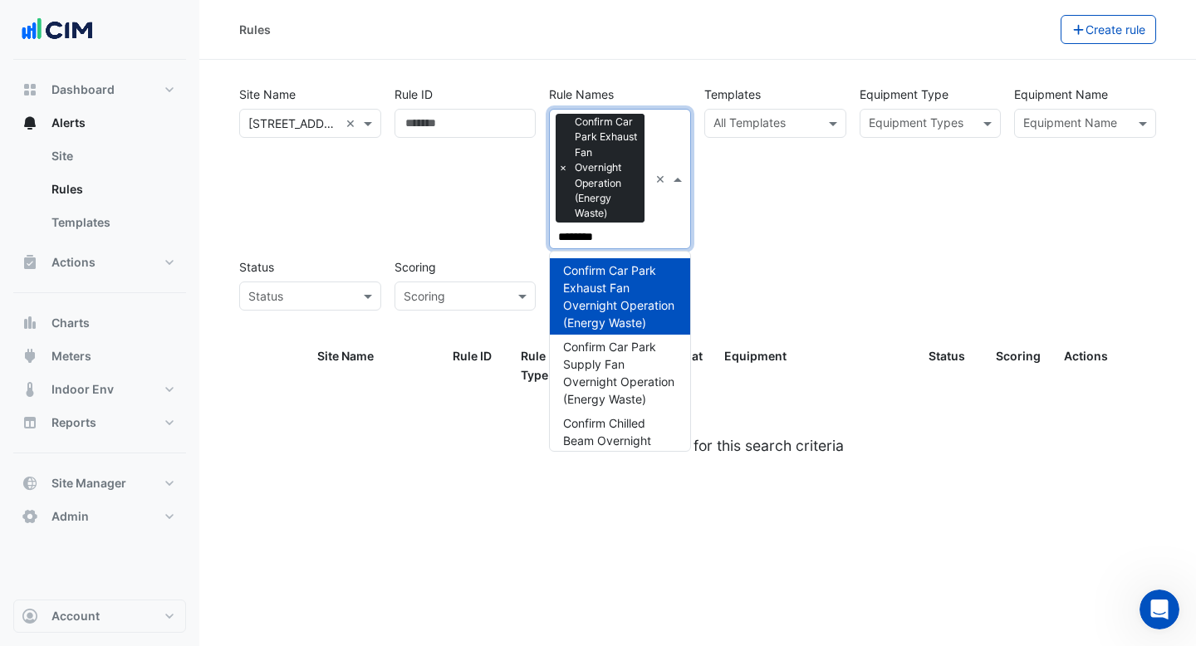
type input "********"
click at [901, 154] on div "Equipment Type Equipment Types" at bounding box center [930, 164] width 155 height 169
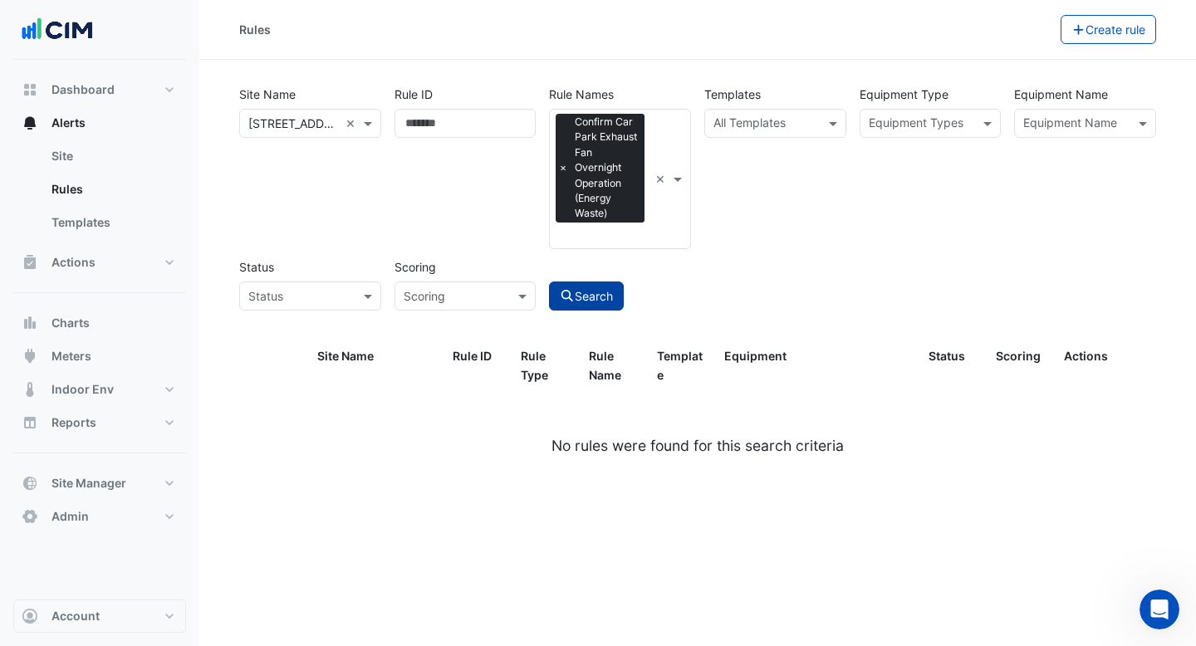
click at [596, 289] on button "Search" at bounding box center [586, 295] width 75 height 29
click at [564, 161] on span "×" at bounding box center [562, 167] width 15 height 17
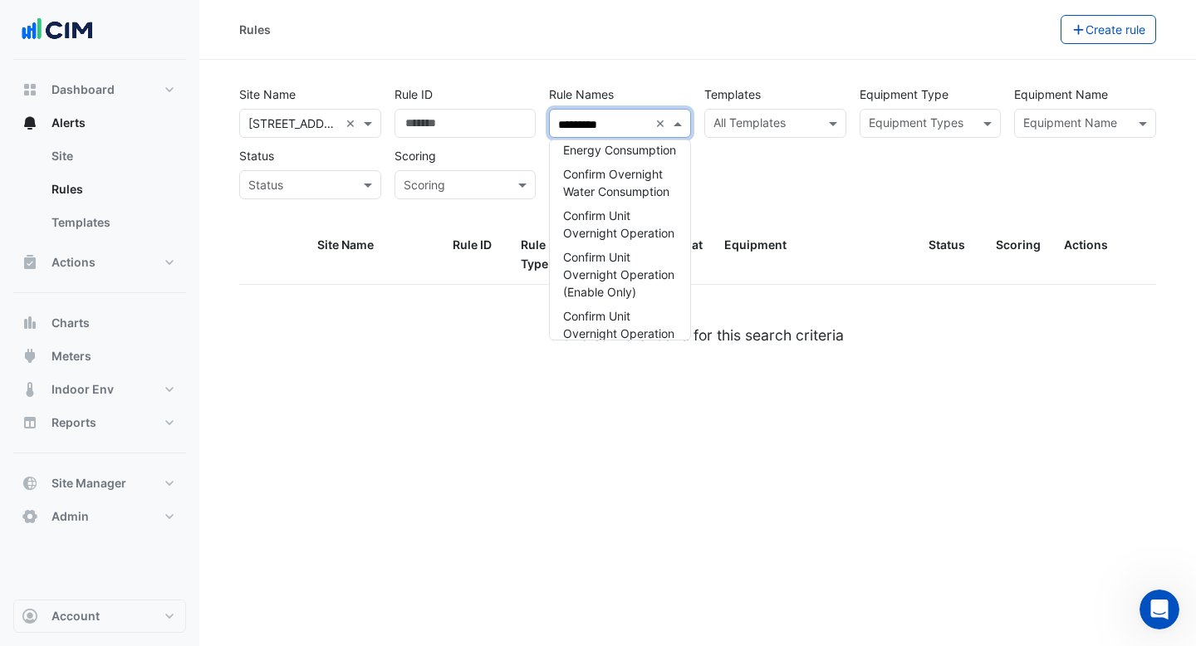
scroll to position [665, 0]
click at [621, 234] on span "Confirm Unit Overnight Operation" at bounding box center [618, 221] width 111 height 32
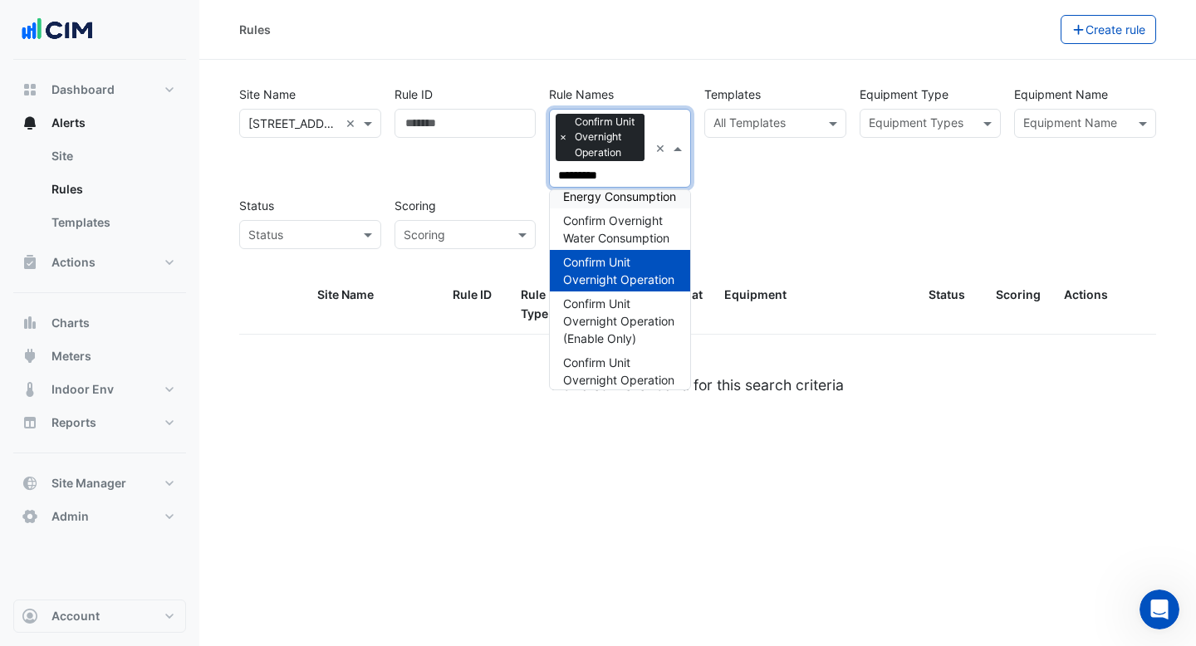
type input "*********"
click at [766, 197] on div "Site Name × 100 Wickham St × Rule ID Rule Names × Confirm Unit Overnight Operat…" at bounding box center [697, 162] width 930 height 173
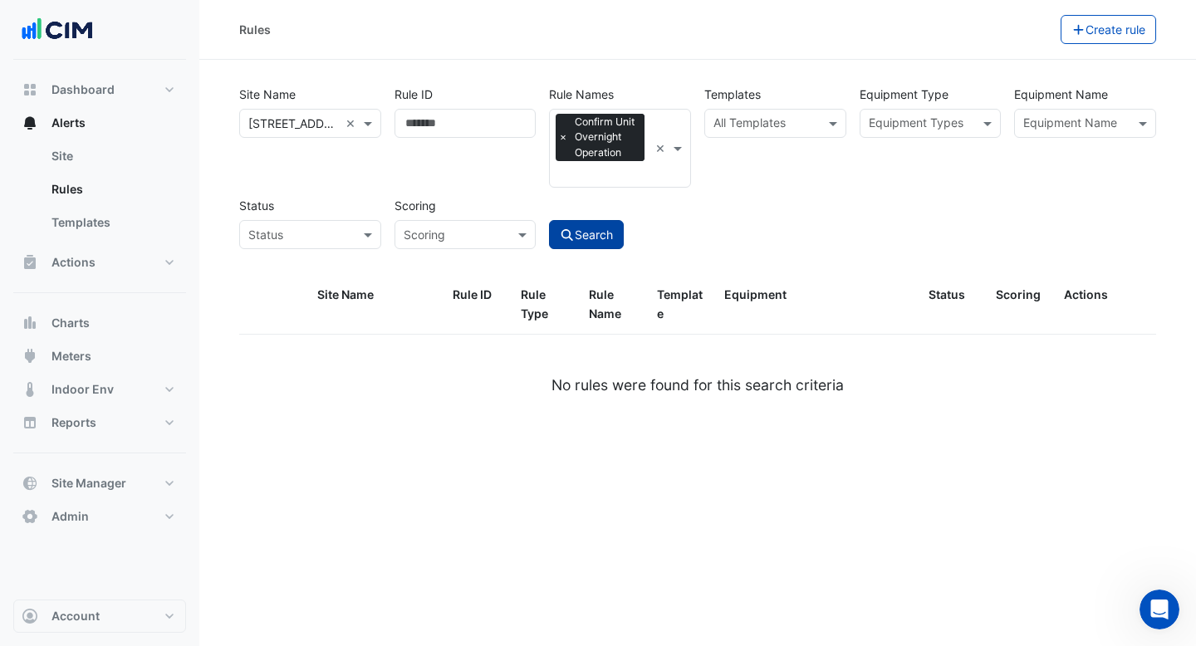
click at [585, 233] on button "Search" at bounding box center [586, 234] width 75 height 29
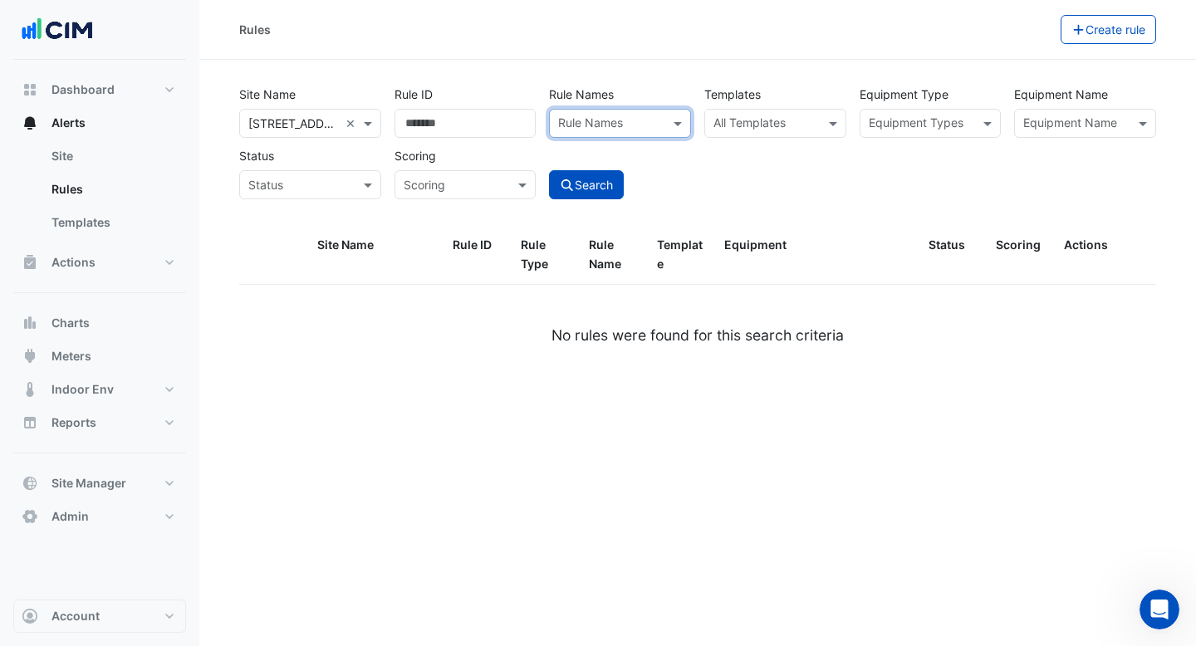
click at [794, 119] on input "text" at bounding box center [765, 124] width 105 height 17
click at [790, 130] on input "text" at bounding box center [765, 124] width 105 height 17
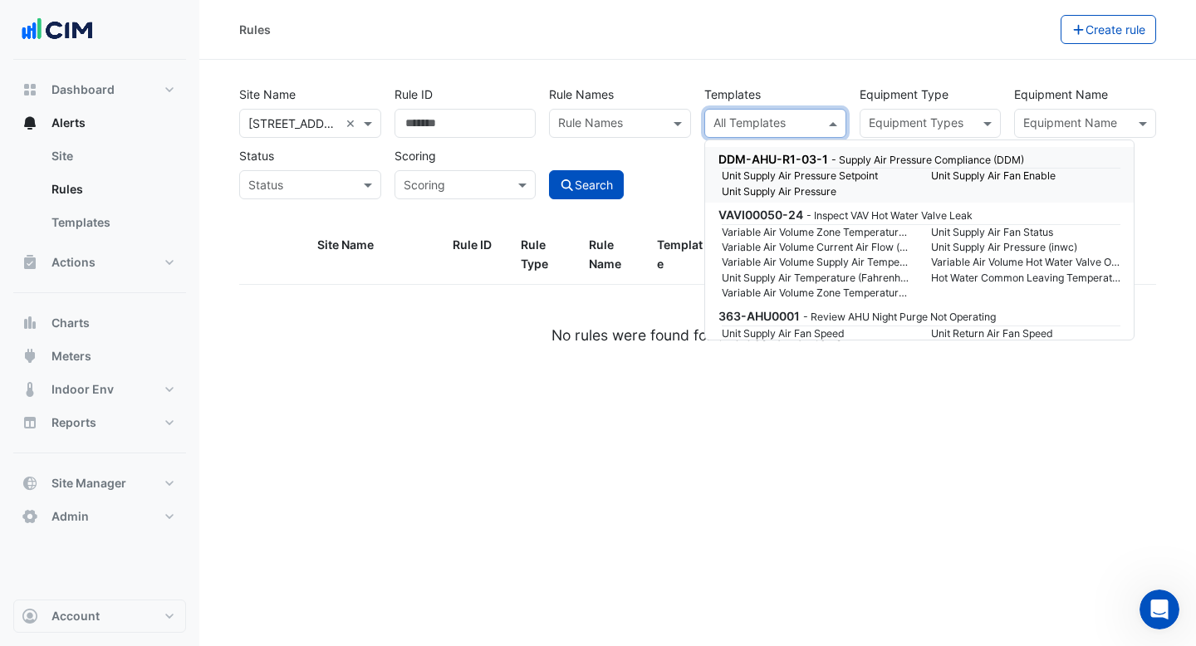
click at [770, 135] on div at bounding box center [764, 126] width 107 height 22
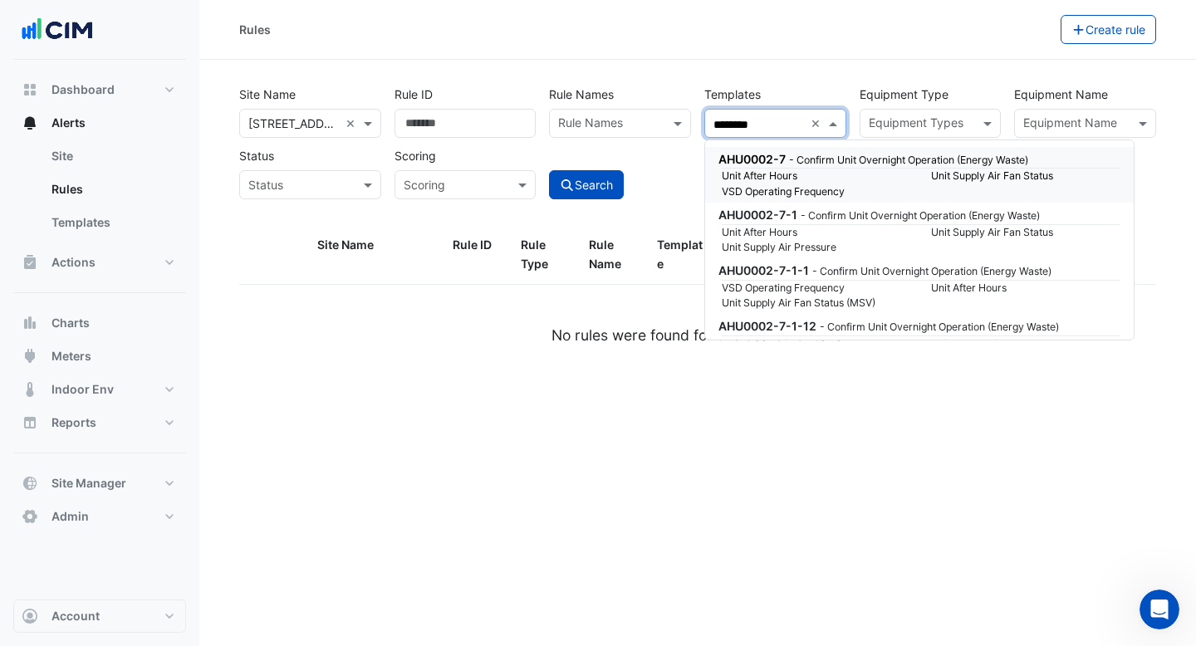
click at [813, 169] on small "Unit After Hours" at bounding box center [816, 176] width 209 height 15
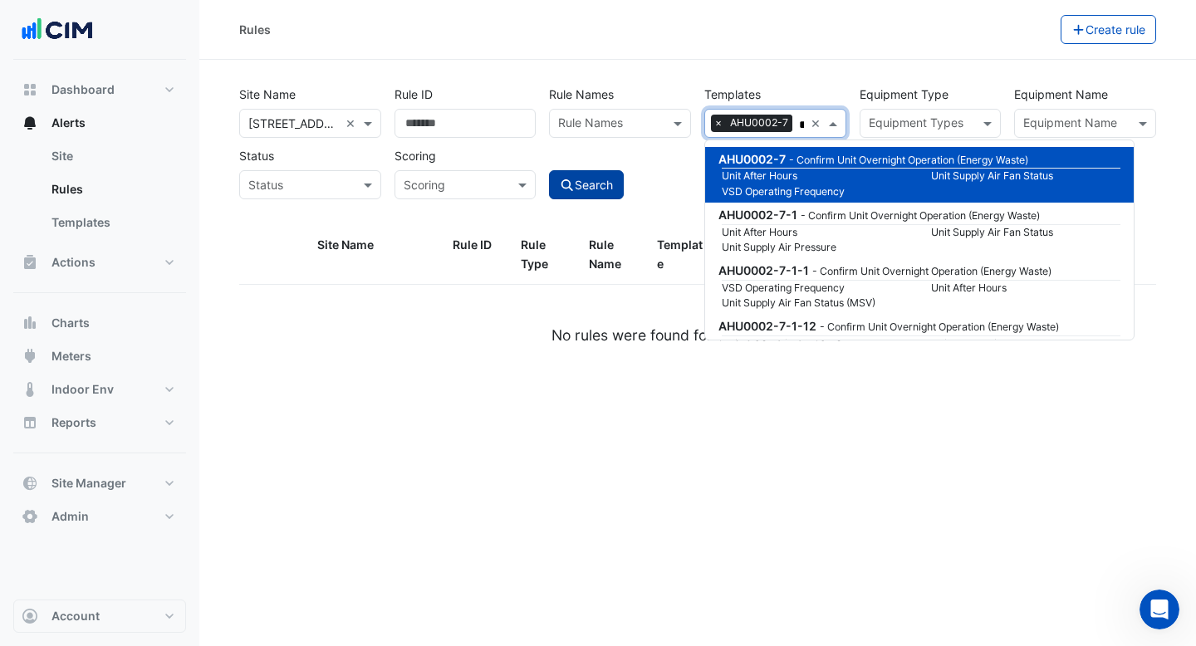
type input "********"
click at [586, 182] on button "Search" at bounding box center [586, 184] width 75 height 29
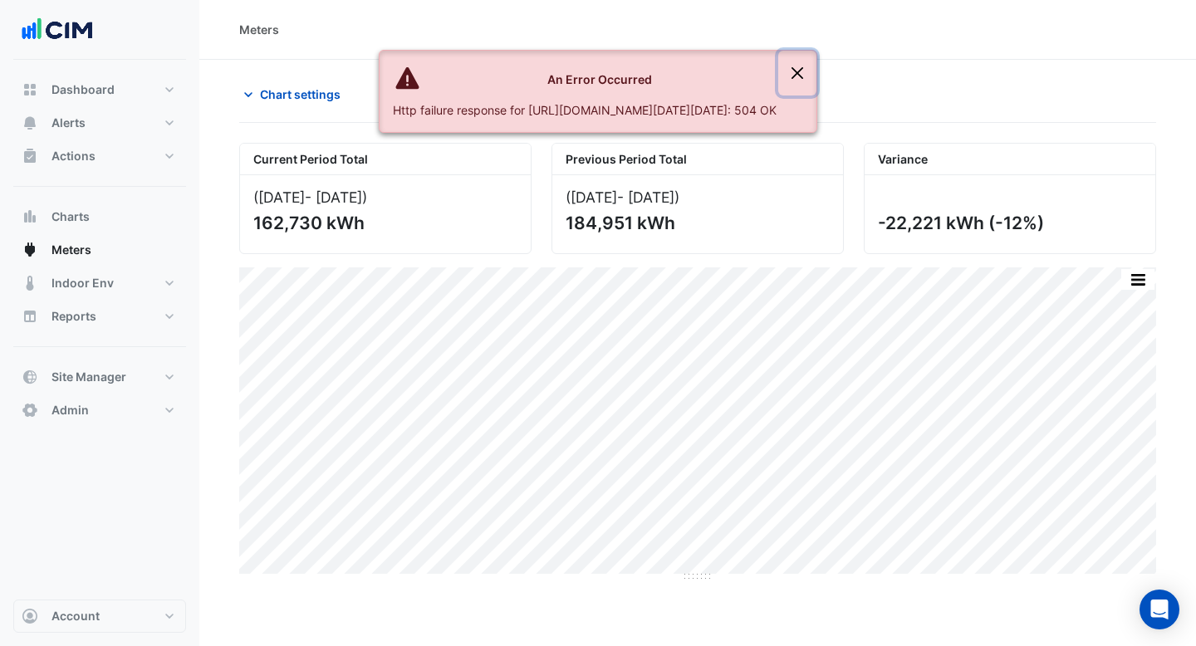
click at [816, 74] on button "Close" at bounding box center [797, 73] width 38 height 45
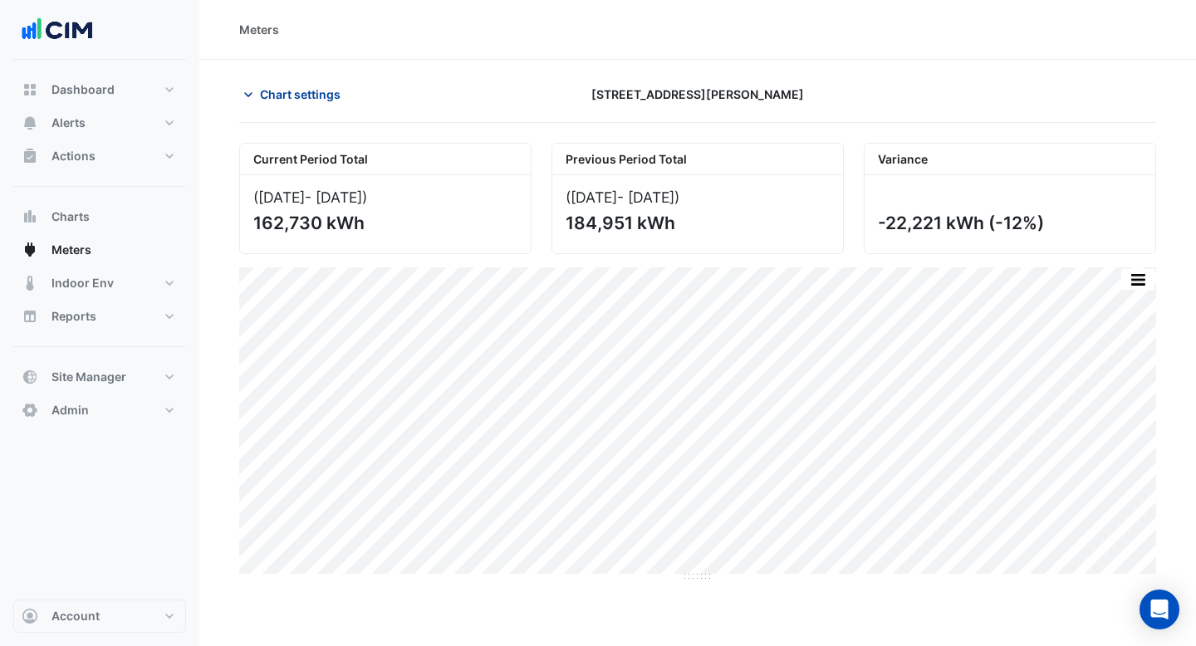
click at [308, 102] on span "Chart settings" at bounding box center [300, 94] width 81 height 17
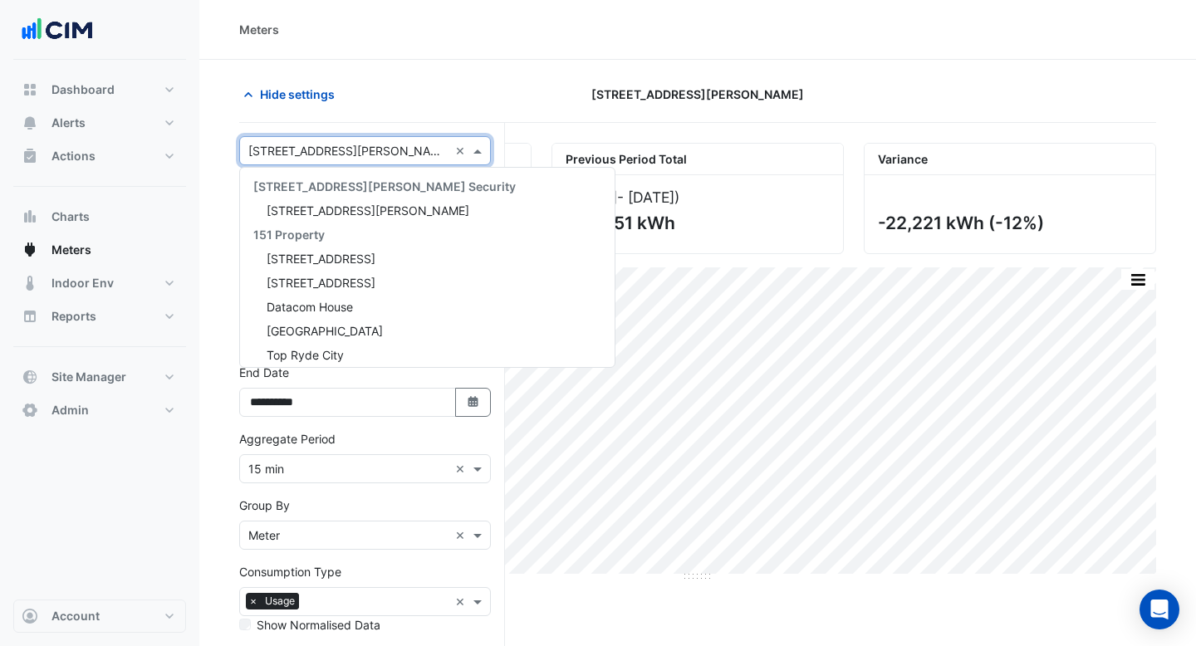
click at [325, 155] on input "text" at bounding box center [348, 151] width 200 height 17
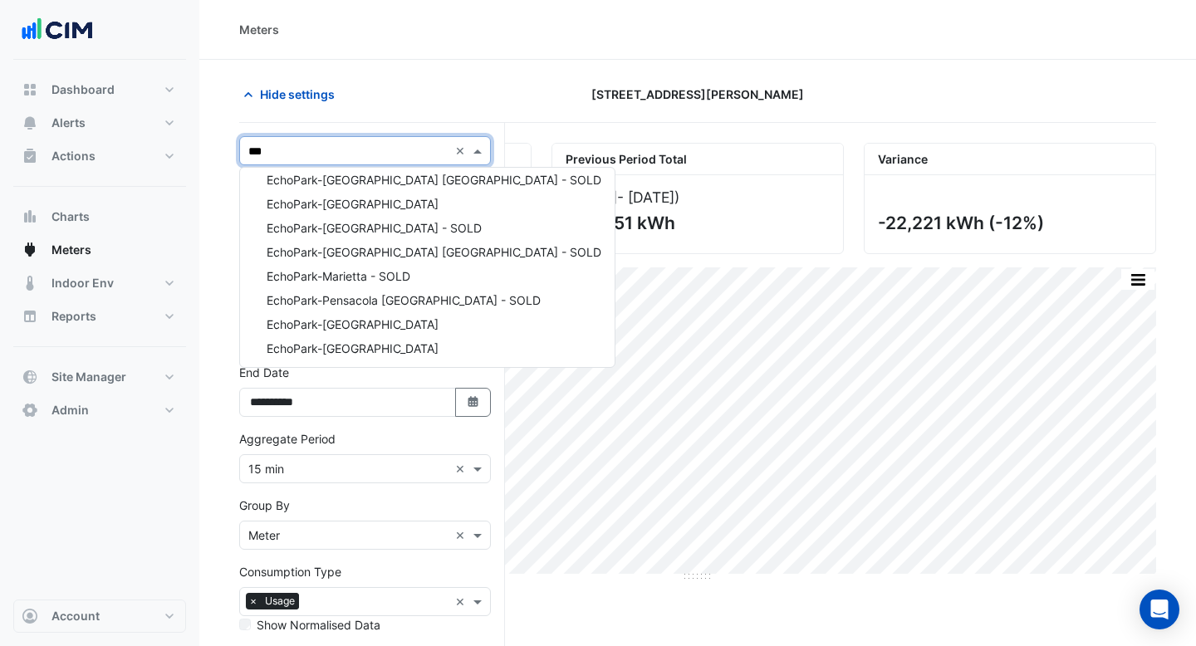
scroll to position [247, 0]
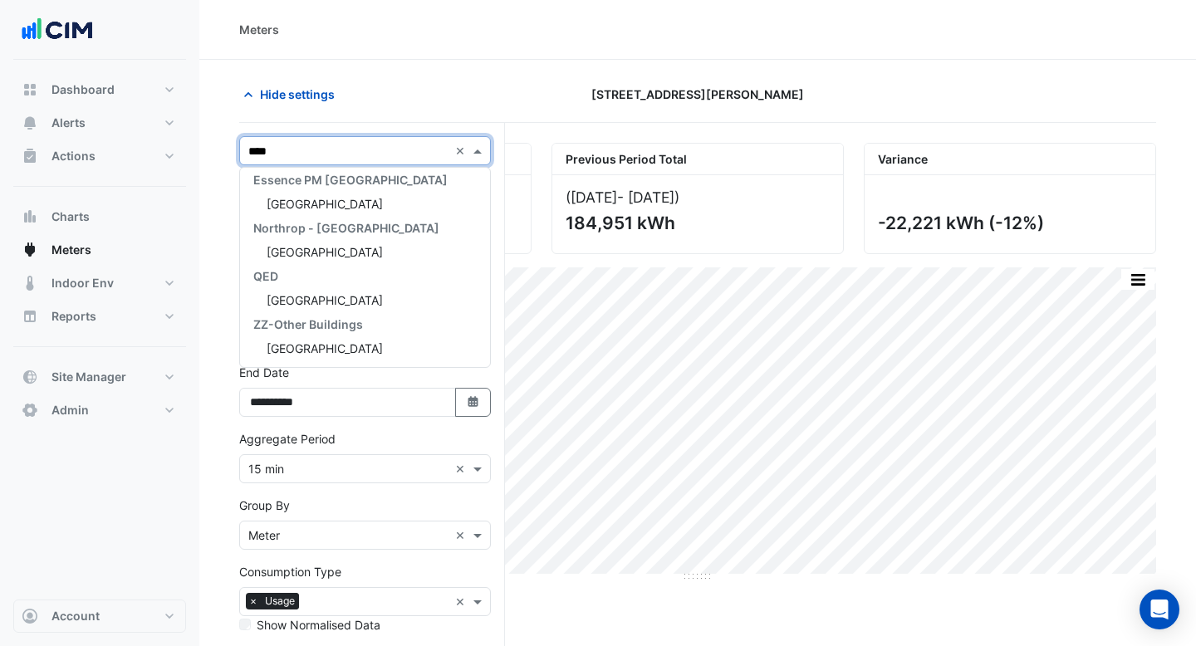
type input "****"
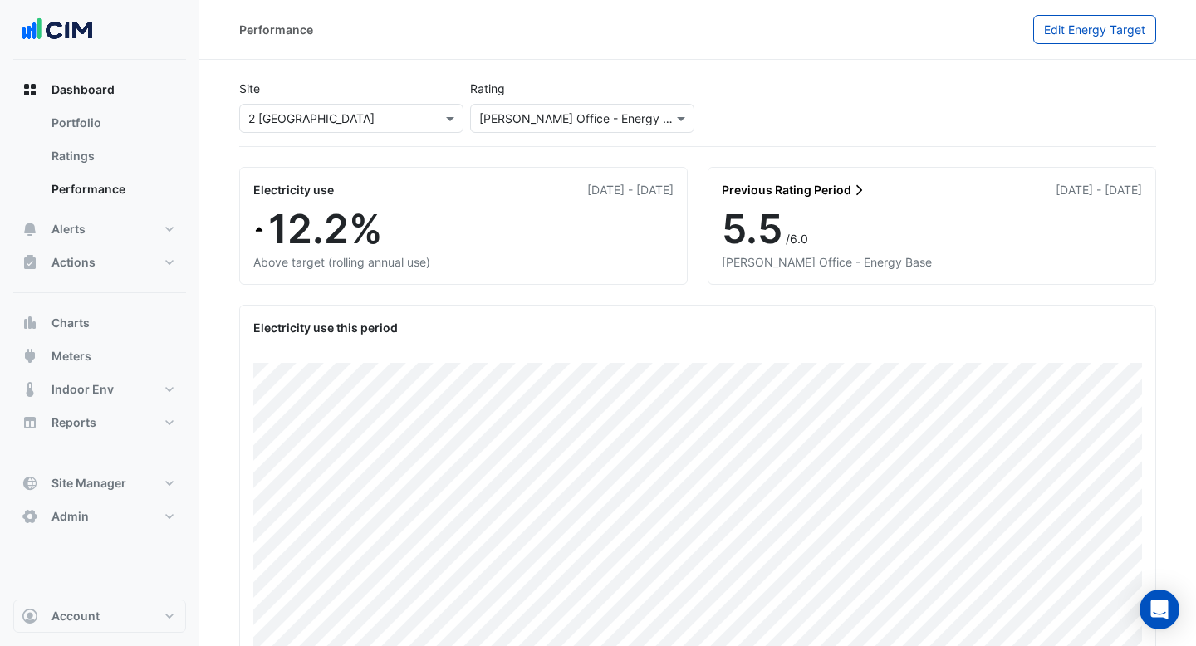
scroll to position [1, 0]
click at [1092, 41] on button "Edit Energy Target" at bounding box center [1094, 28] width 123 height 29
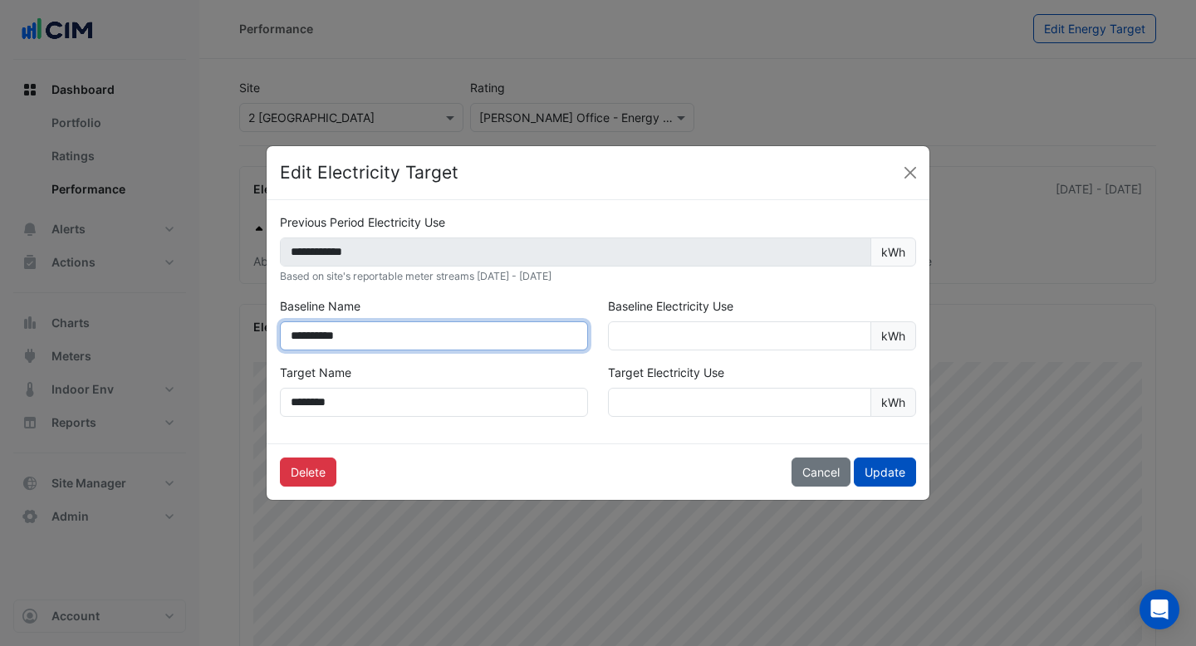
click at [399, 340] on input "**********" at bounding box center [434, 335] width 308 height 29
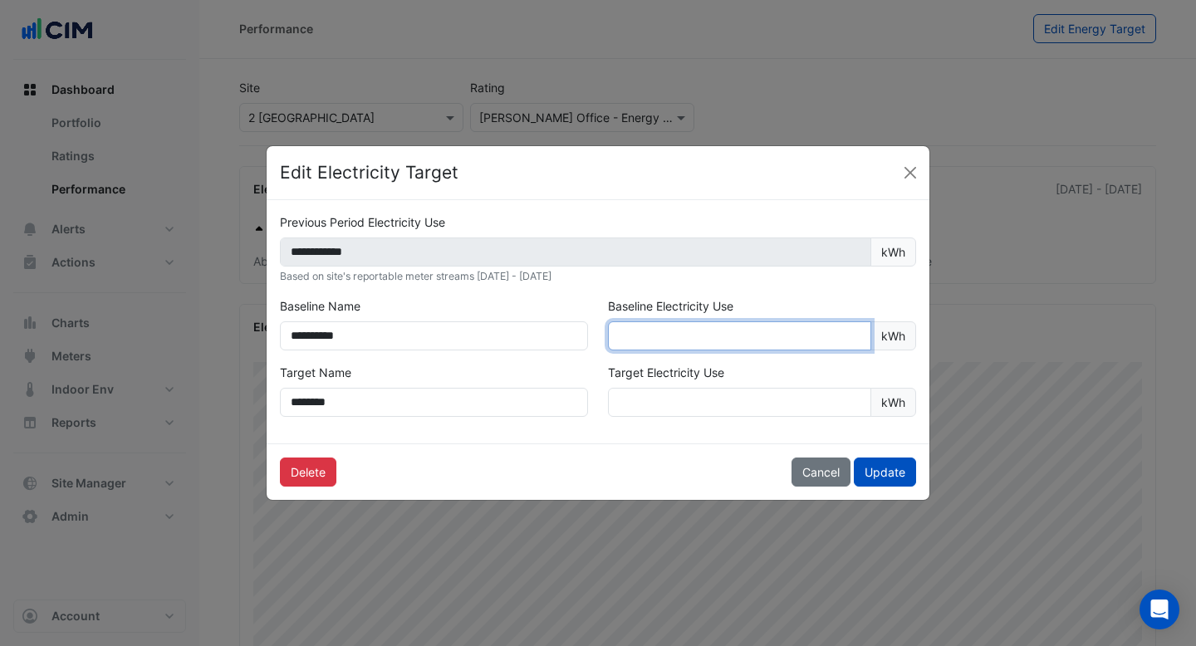
drag, startPoint x: 673, startPoint y: 334, endPoint x: 576, endPoint y: 334, distance: 96.3
click at [576, 334] on div "**********" at bounding box center [598, 330] width 656 height 66
click at [638, 340] on input "*******" at bounding box center [739, 335] width 263 height 29
drag, startPoint x: 624, startPoint y: 340, endPoint x: 659, endPoint y: 341, distance: 35.7
click at [658, 341] on input "*******" at bounding box center [739, 335] width 263 height 29
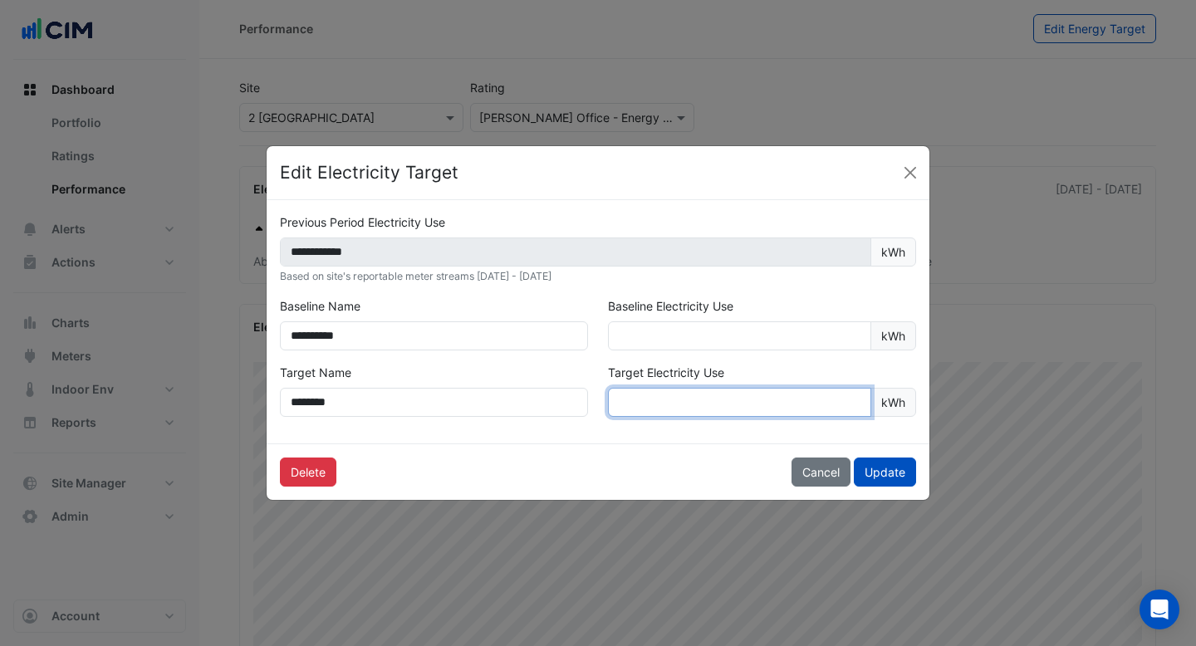
drag, startPoint x: 624, startPoint y: 404, endPoint x: 654, endPoint y: 406, distance: 30.8
click at [654, 406] on input "*******" at bounding box center [739, 402] width 263 height 29
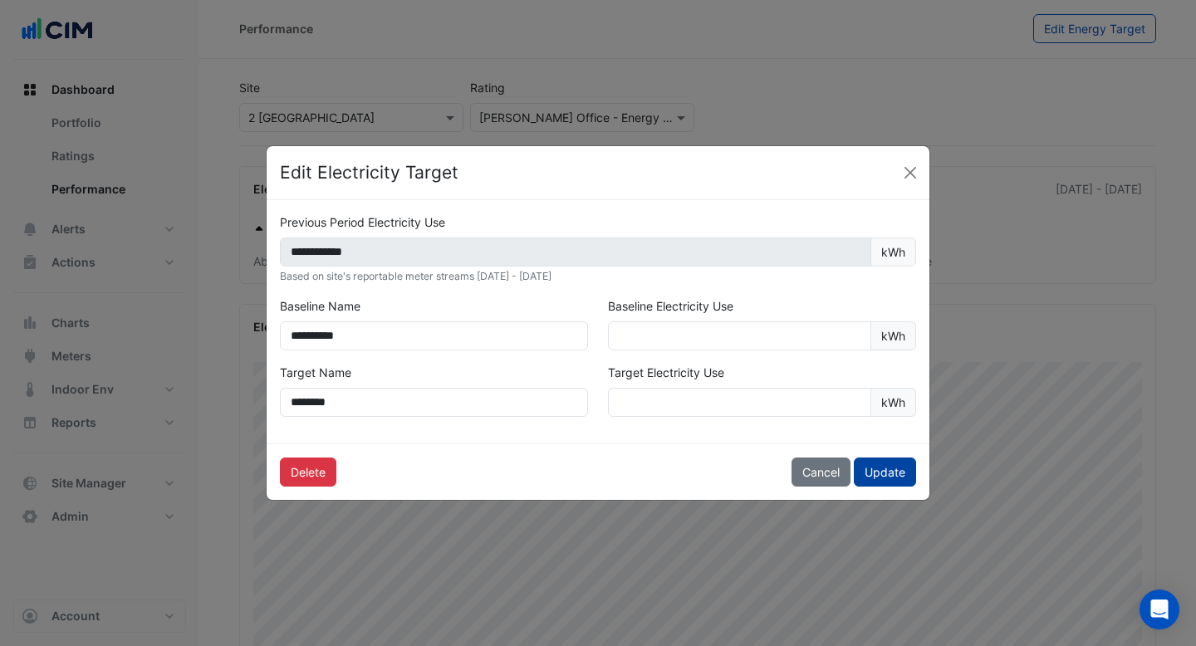
click at [892, 477] on button "Update" at bounding box center [885, 472] width 62 height 29
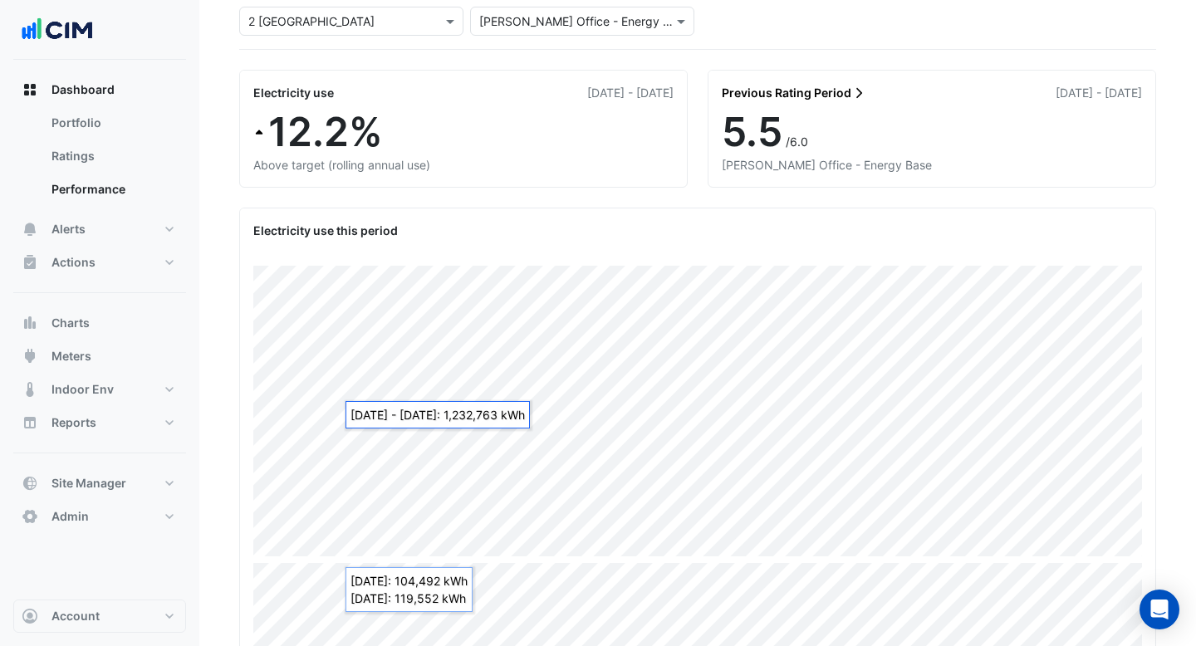
scroll to position [96, 0]
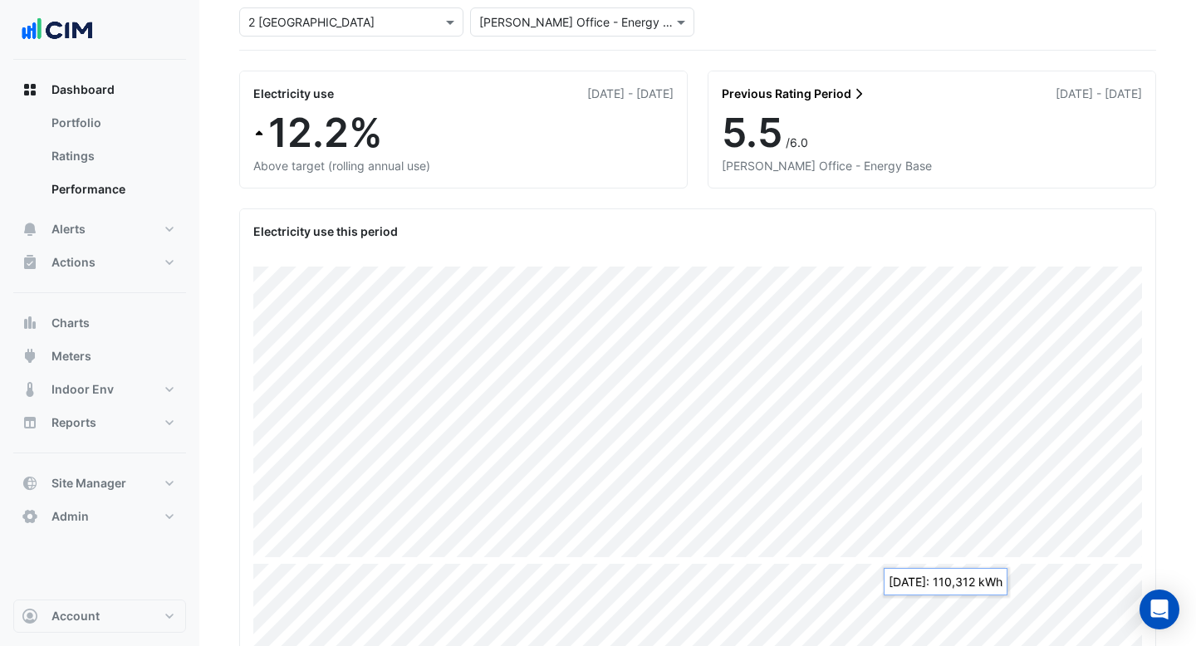
click at [816, 91] on link "Previous Rating Period" at bounding box center [794, 93] width 144 height 17
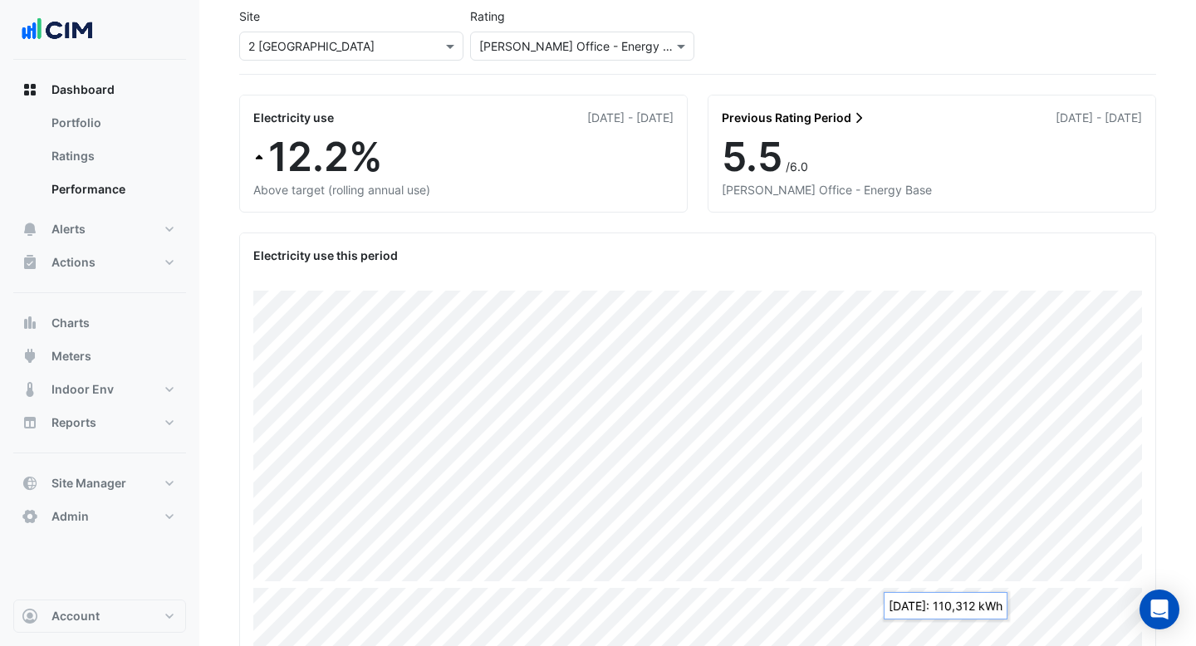
scroll to position [71, 0]
click at [800, 123] on link "Previous Rating Period" at bounding box center [794, 118] width 144 height 17
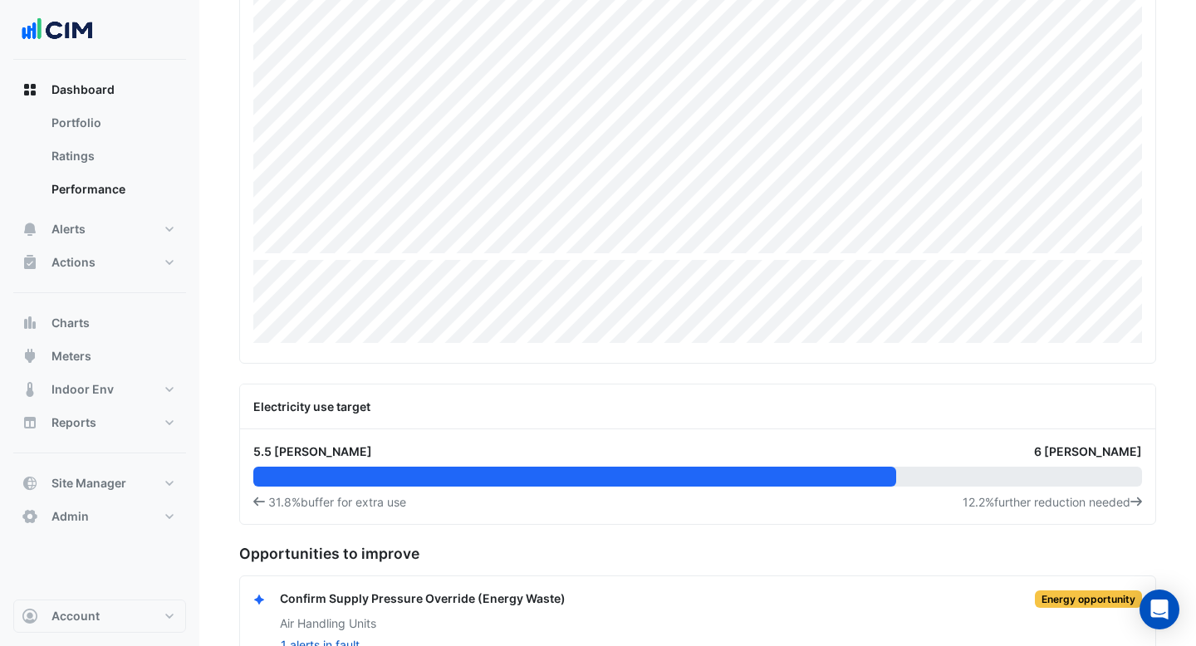
scroll to position [408, 0]
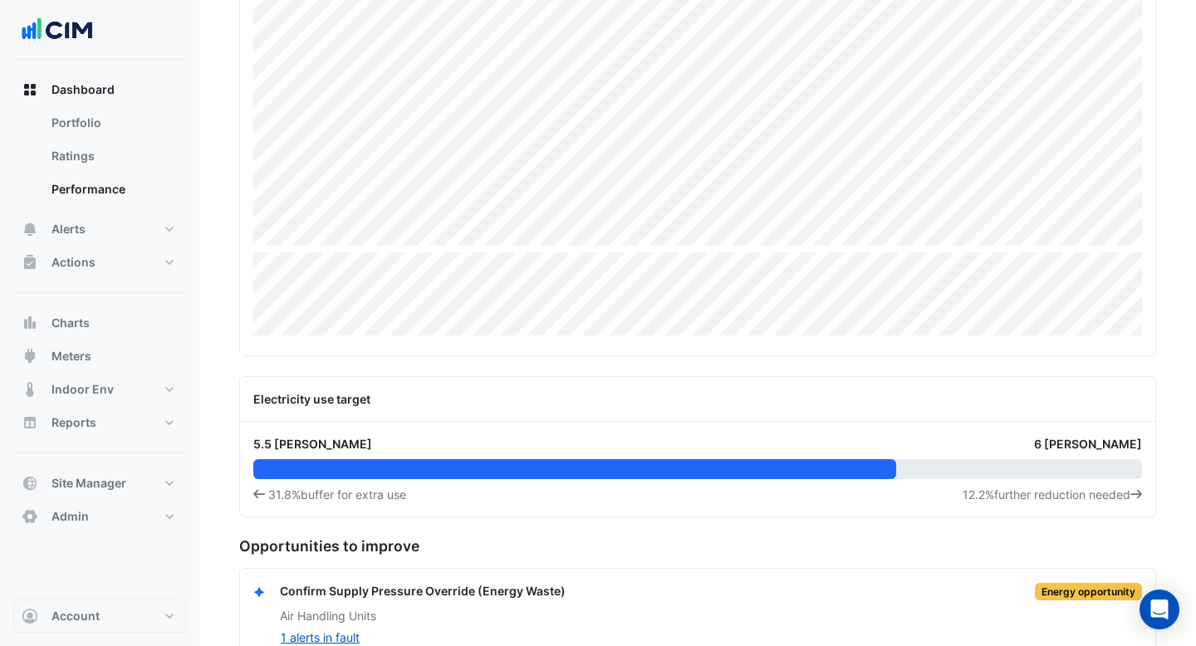
drag, startPoint x: 296, startPoint y: 502, endPoint x: 261, endPoint y: 488, distance: 38.1
click at [261, 488] on span "31.8% buffer for extra use" at bounding box center [329, 494] width 153 height 17
click at [279, 459] on div at bounding box center [574, 469] width 643 height 20
drag, startPoint x: 949, startPoint y: 493, endPoint x: 1035, endPoint y: 497, distance: 86.5
click at [1035, 497] on div "31.8% buffer for extra use 12.2% further reduction needed" at bounding box center [697, 494] width 888 height 17
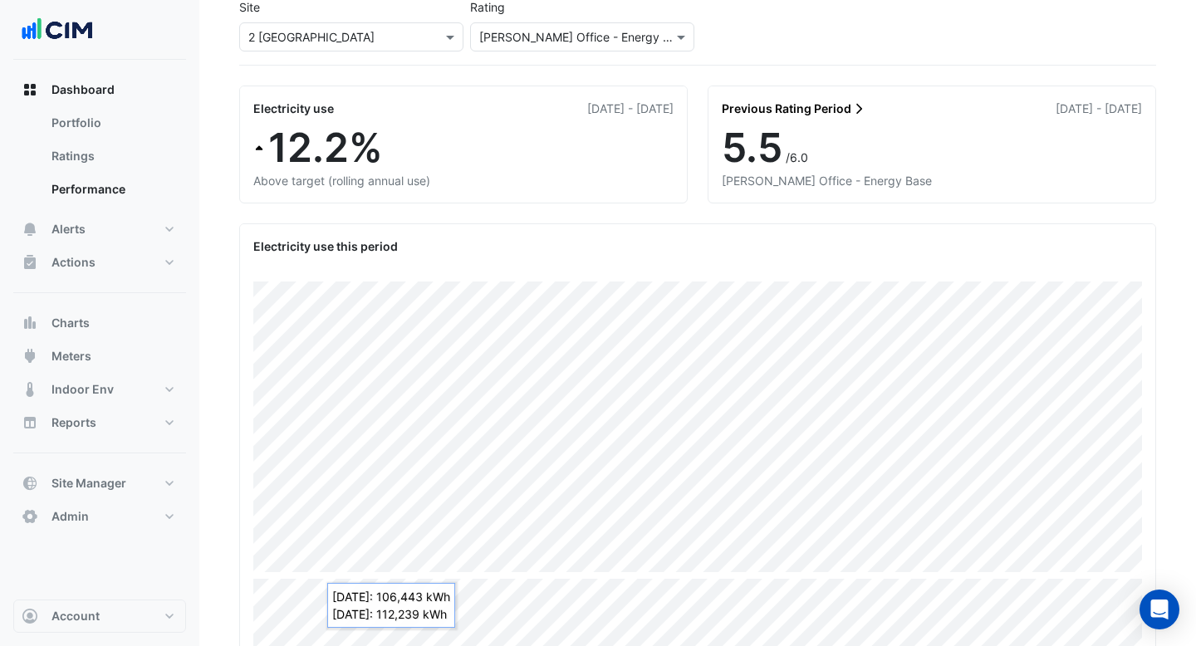
scroll to position [57, 0]
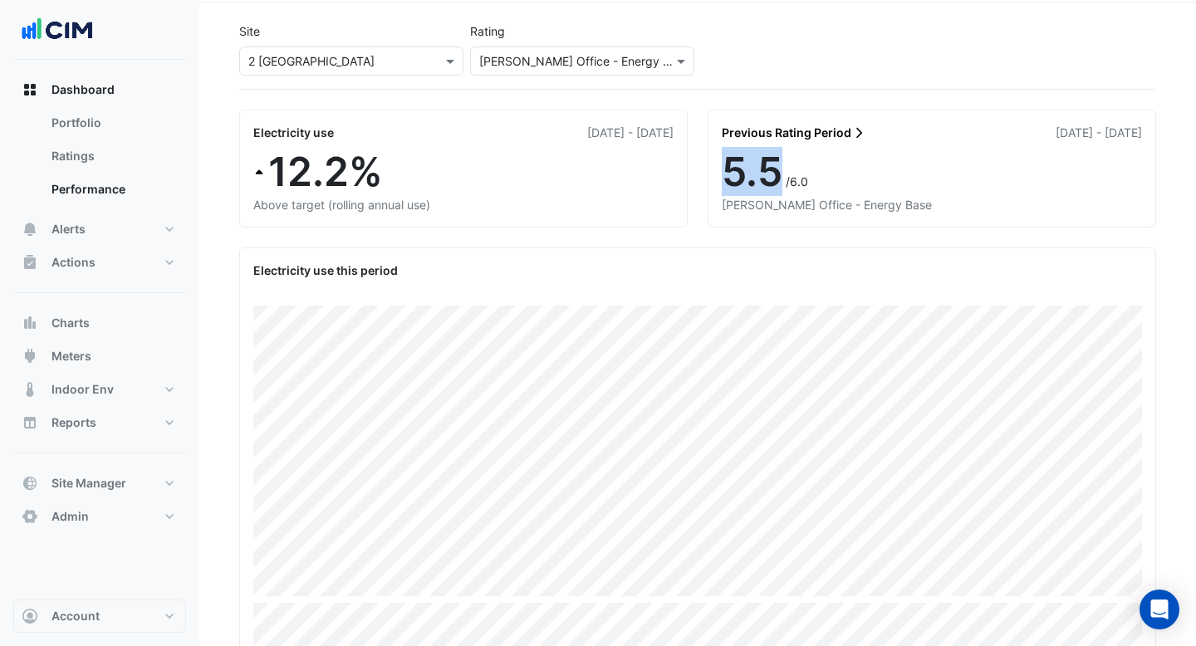
drag, startPoint x: 778, startPoint y: 174, endPoint x: 723, endPoint y: 174, distance: 54.8
click at [723, 174] on span "5.5" at bounding box center [752, 171] width 61 height 49
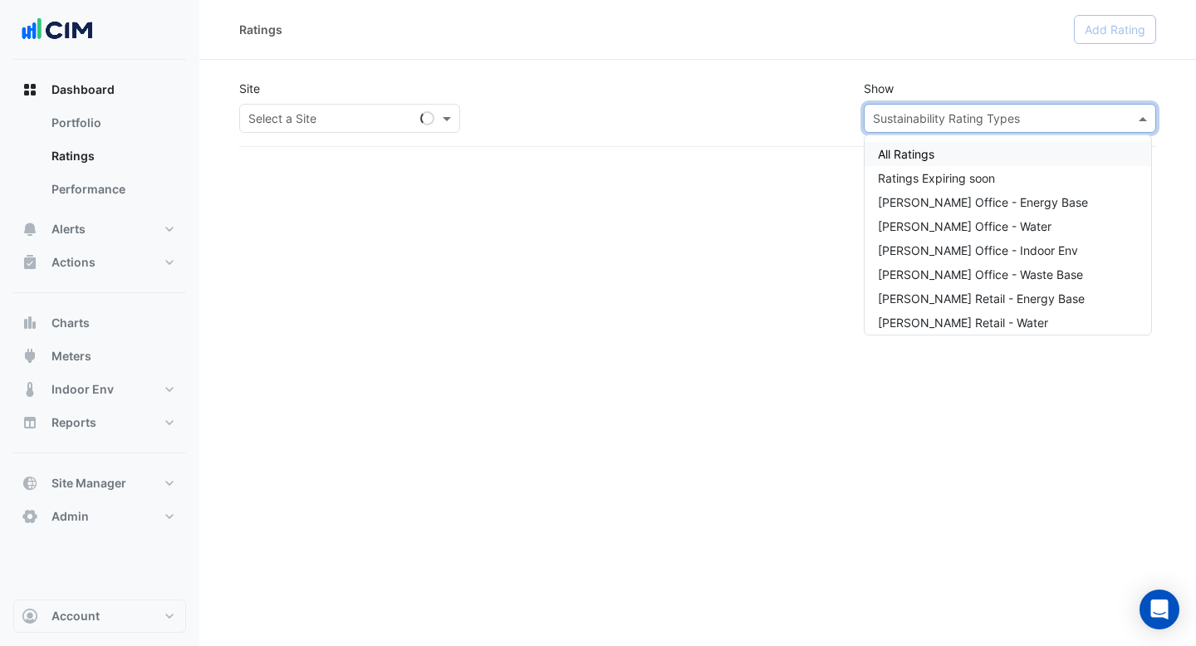
click at [900, 124] on input "text" at bounding box center [993, 118] width 241 height 17
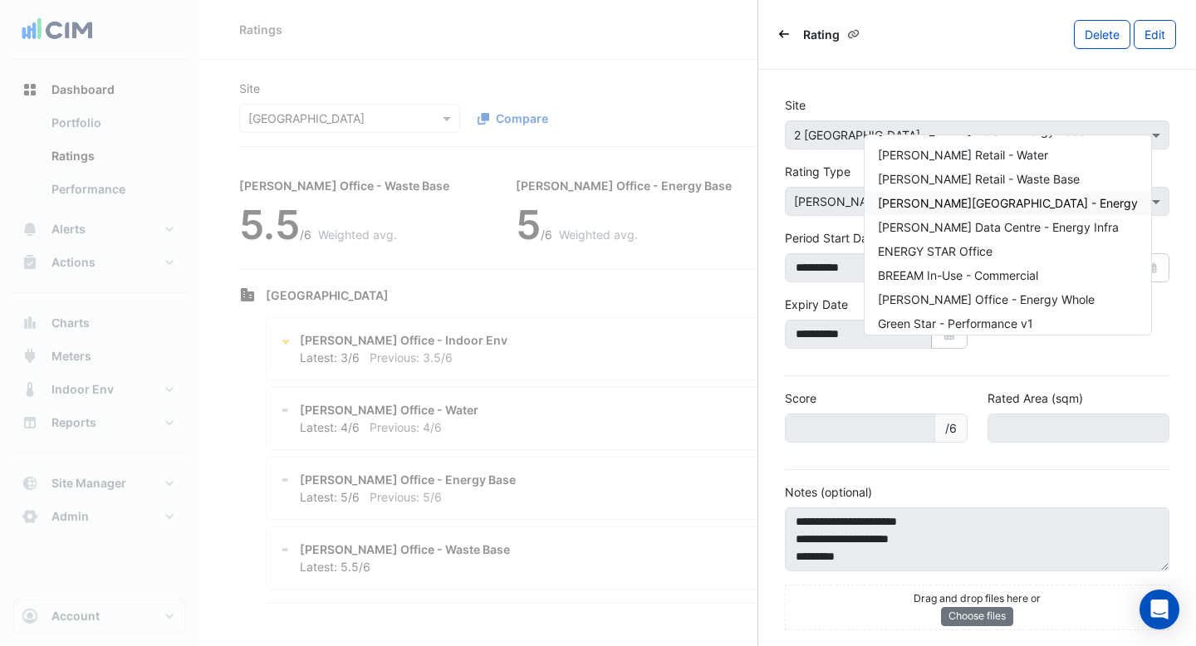
scroll to position [175, 0]
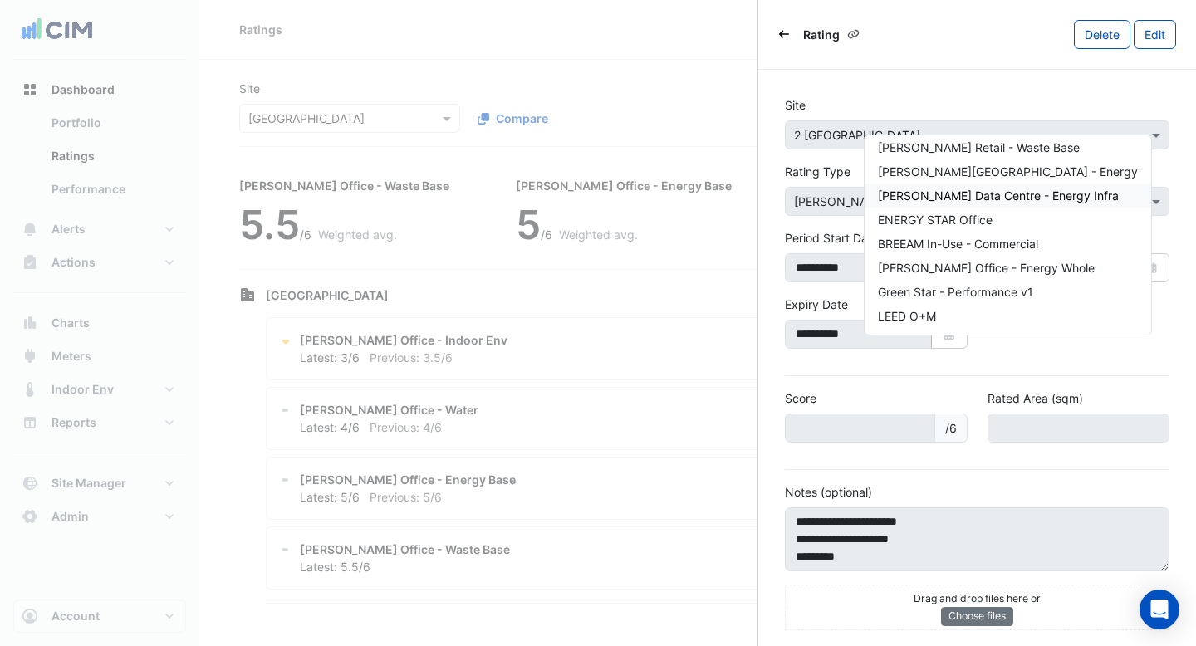
click at [720, 88] on body "Ratings Add Rating Site × Chifley Tower Compare Show × All Ratings Ratings Expi…" at bounding box center [598, 323] width 1196 height 646
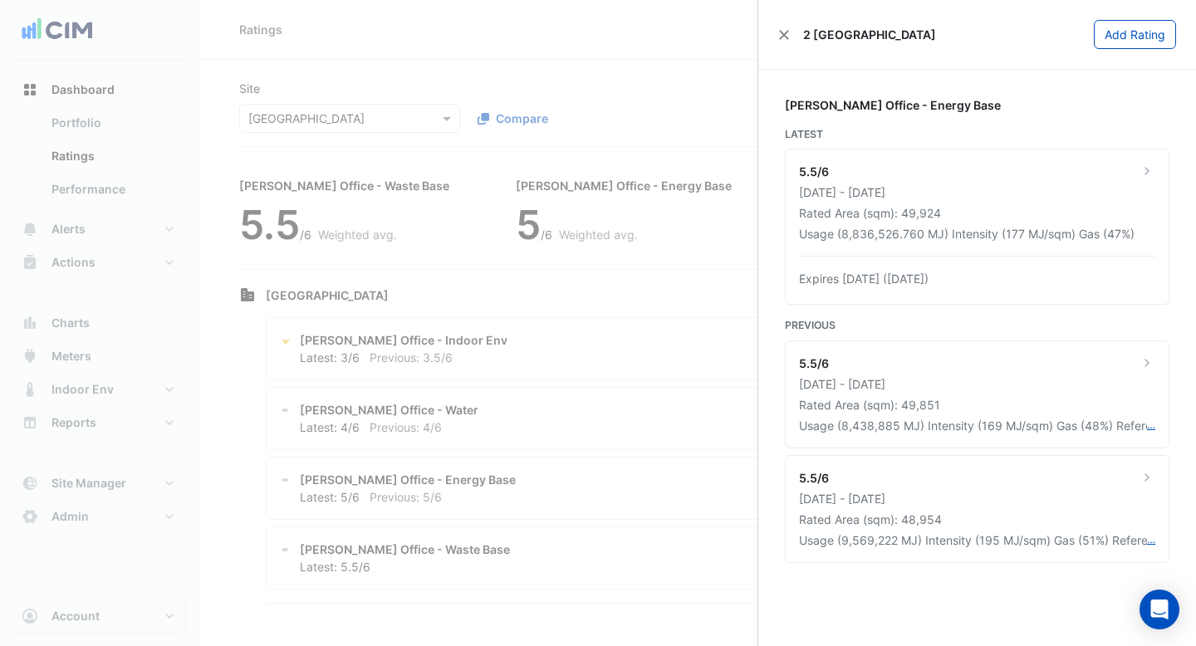
click at [783, 41] on div "2 [GEOGRAPHIC_DATA]" at bounding box center [857, 34] width 158 height 17
click at [781, 30] on button "Close" at bounding box center [784, 35] width 12 height 12
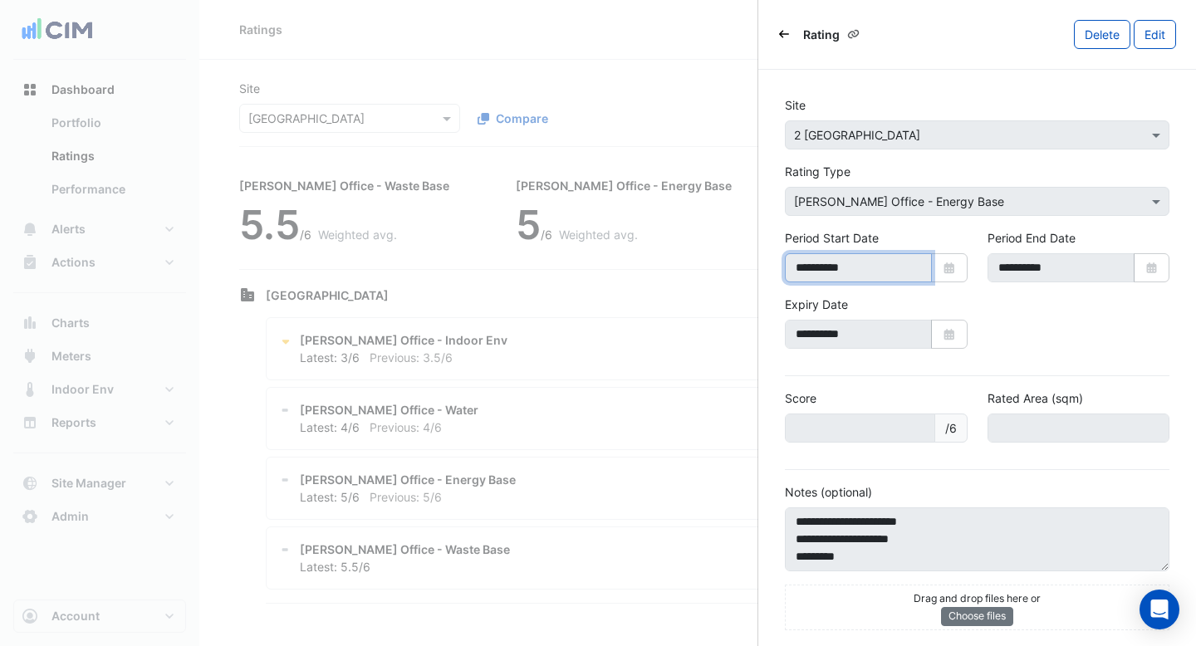
drag, startPoint x: 874, startPoint y: 266, endPoint x: 771, endPoint y: 266, distance: 103.8
click at [771, 266] on div "**********" at bounding box center [977, 363] width 438 height 587
drag, startPoint x: 1074, startPoint y: 271, endPoint x: 976, endPoint y: 271, distance: 97.2
click at [977, 271] on div "**********" at bounding box center [1078, 262] width 203 height 66
drag, startPoint x: 860, startPoint y: 340, endPoint x: 760, endPoint y: 340, distance: 100.5
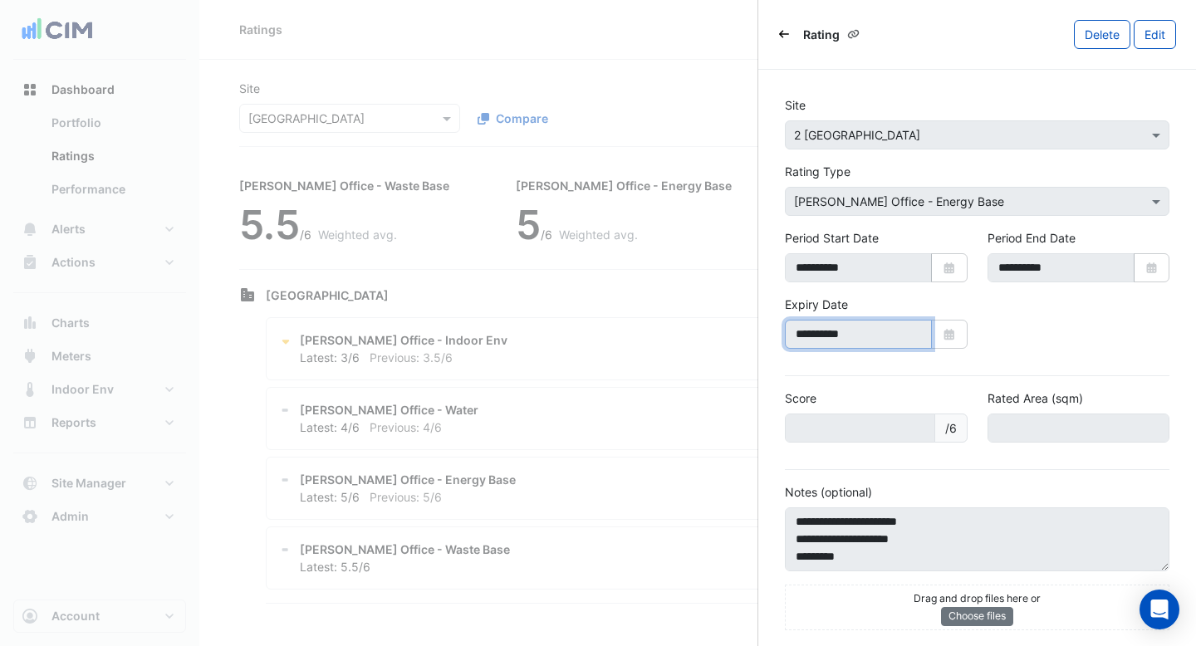
click at [760, 340] on div "**********" at bounding box center [977, 363] width 438 height 587
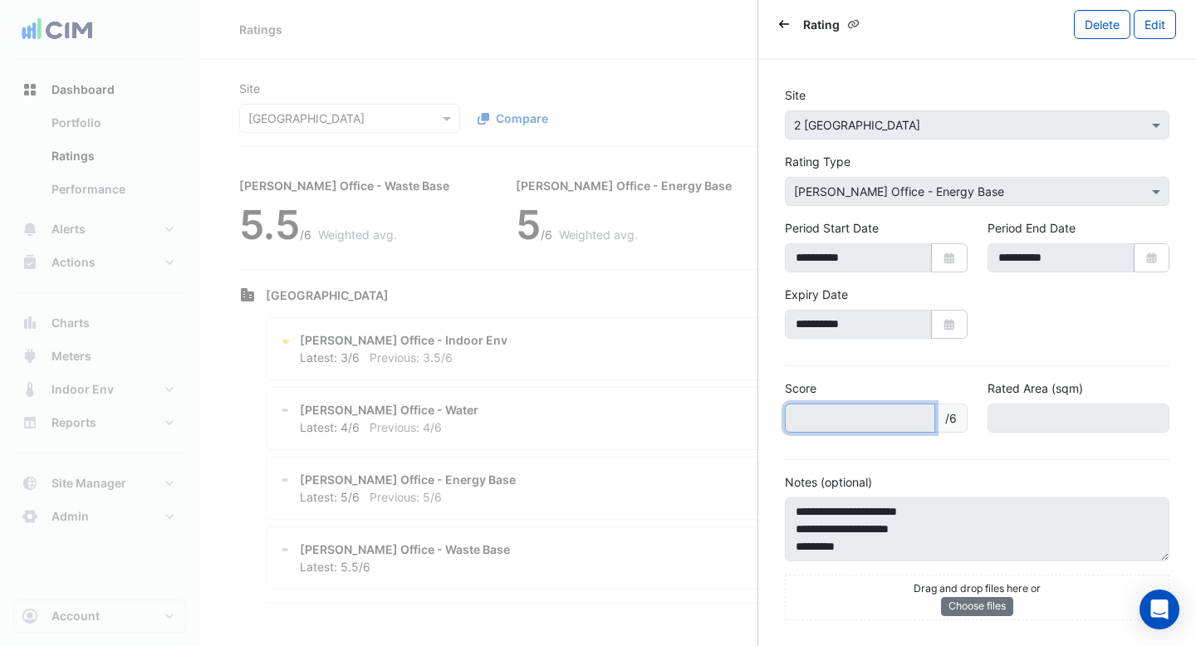
drag, startPoint x: 830, startPoint y: 413, endPoint x: 784, endPoint y: 413, distance: 46.5
click at [789, 413] on input "***" at bounding box center [860, 418] width 150 height 29
drag, startPoint x: 1026, startPoint y: 420, endPoint x: 996, endPoint y: 420, distance: 29.9
click at [1000, 420] on input "********" at bounding box center [1078, 418] width 183 height 29
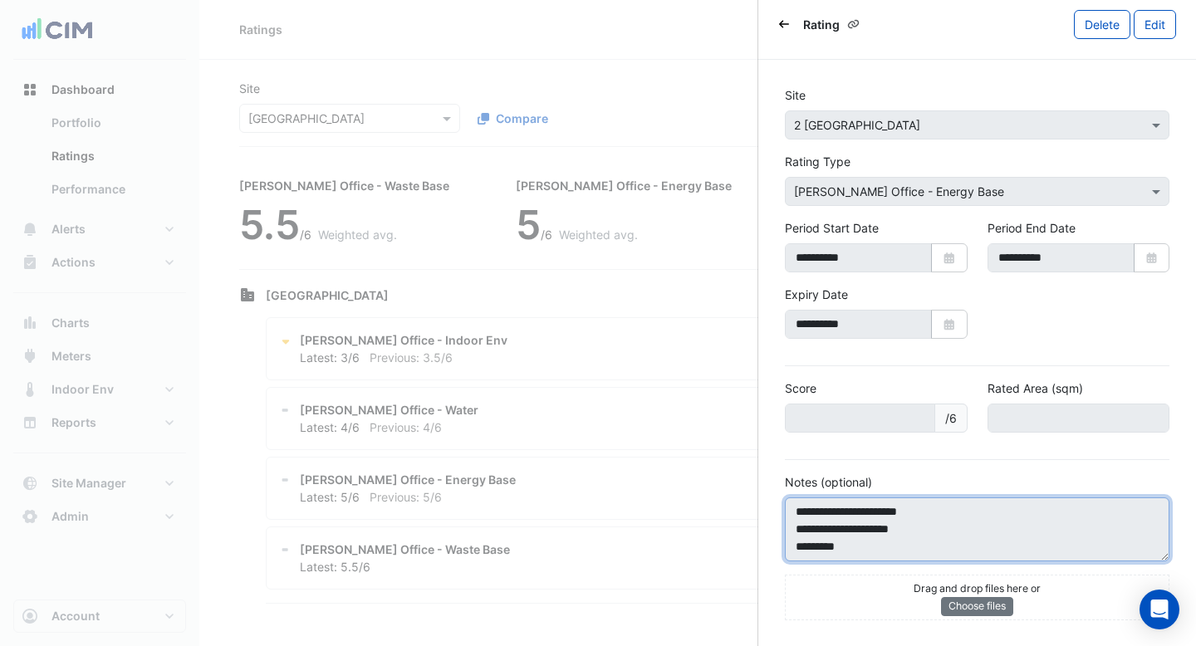
drag, startPoint x: 930, startPoint y: 521, endPoint x: 801, endPoint y: 509, distance: 129.3
click at [801, 509] on textarea "**********" at bounding box center [977, 529] width 384 height 64
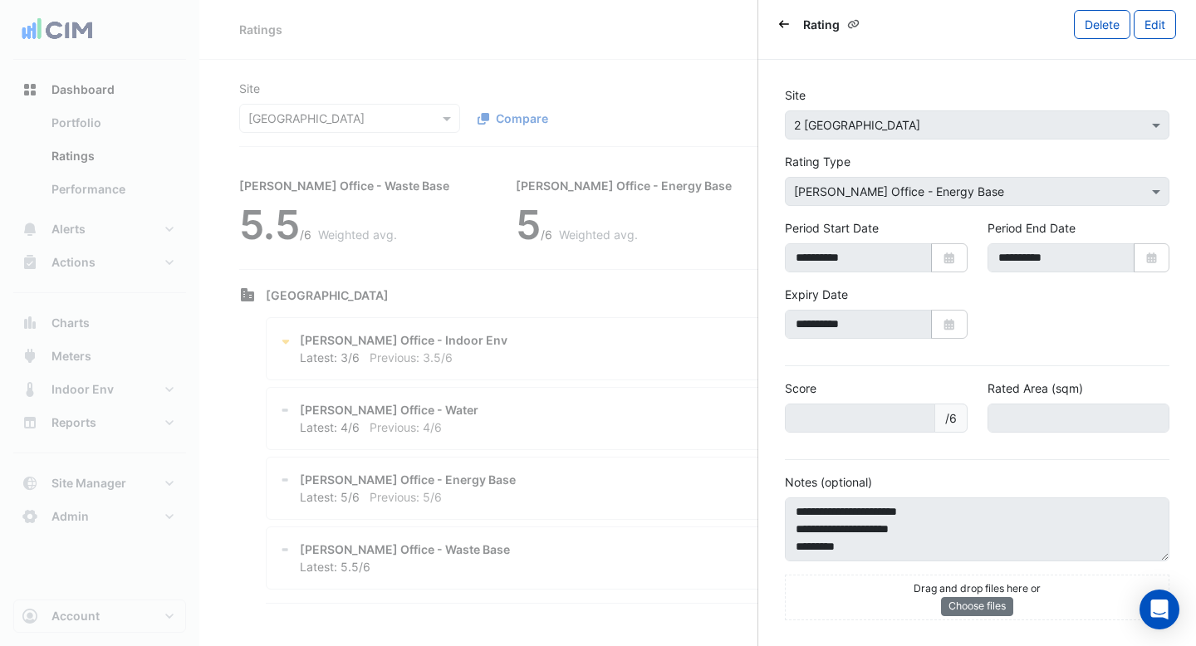
click at [650, 85] on body "Ratings Add Rating Site × [GEOGRAPHIC_DATA] Compare Show × All Ratings [PERSON_…" at bounding box center [598, 323] width 1196 height 646
